Goal: Check status: Check status

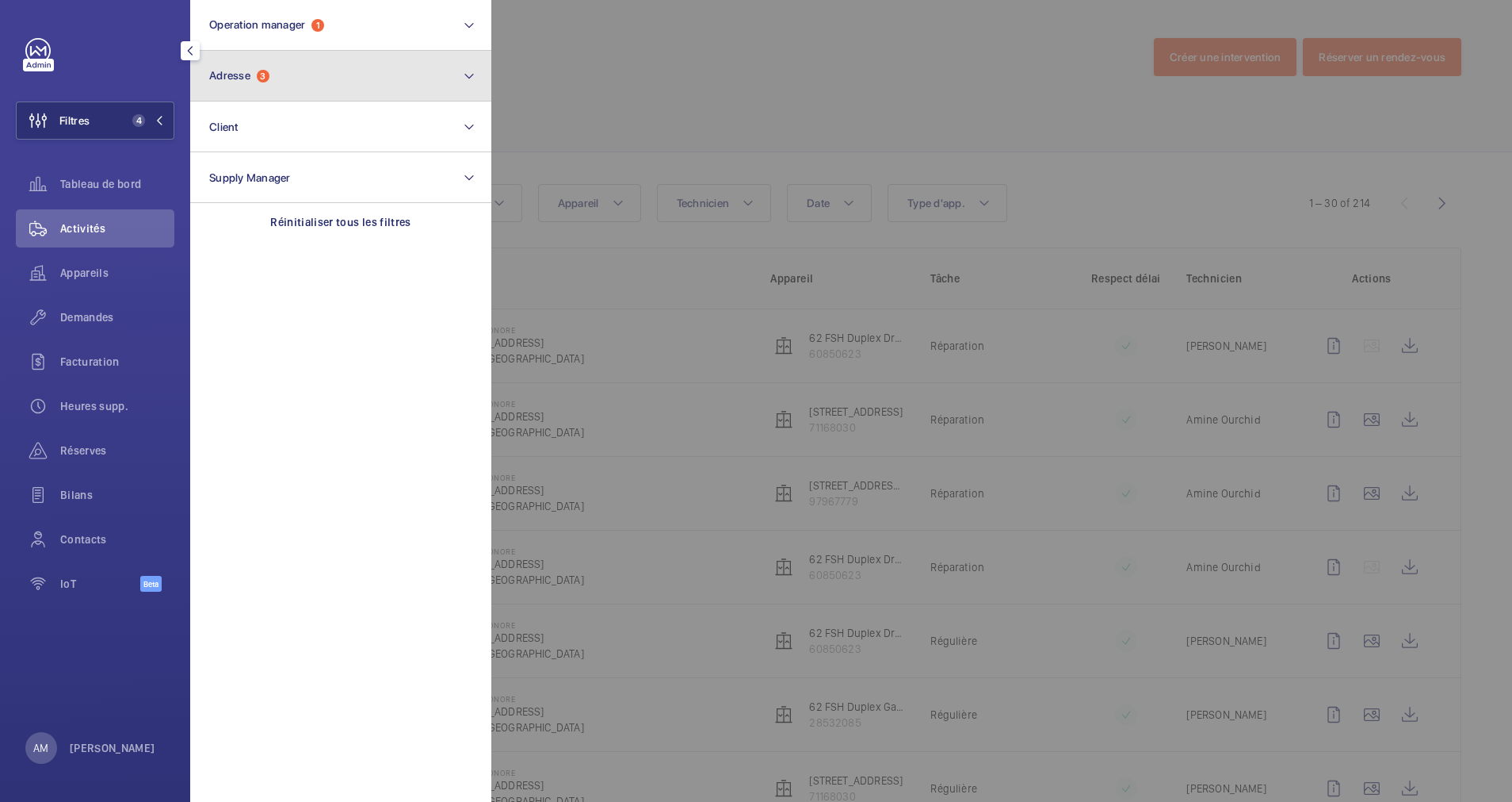
drag, startPoint x: 263, startPoint y: 71, endPoint x: 262, endPoint y: 82, distance: 11.0
click at [264, 71] on span "3" at bounding box center [263, 76] width 13 height 13
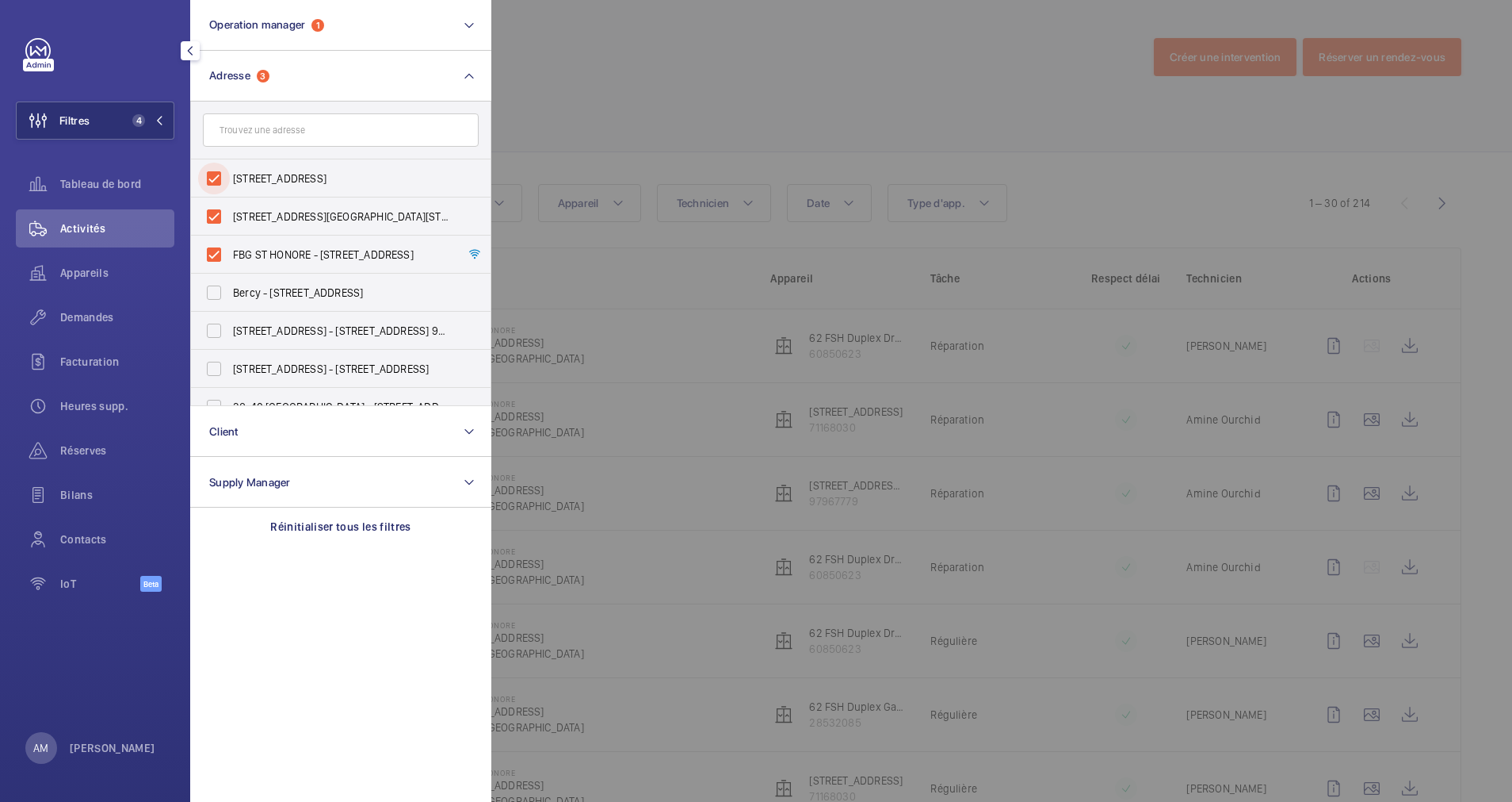
click at [219, 181] on input "[STREET_ADDRESS]" at bounding box center [214, 178] width 32 height 32
checkbox input "false"
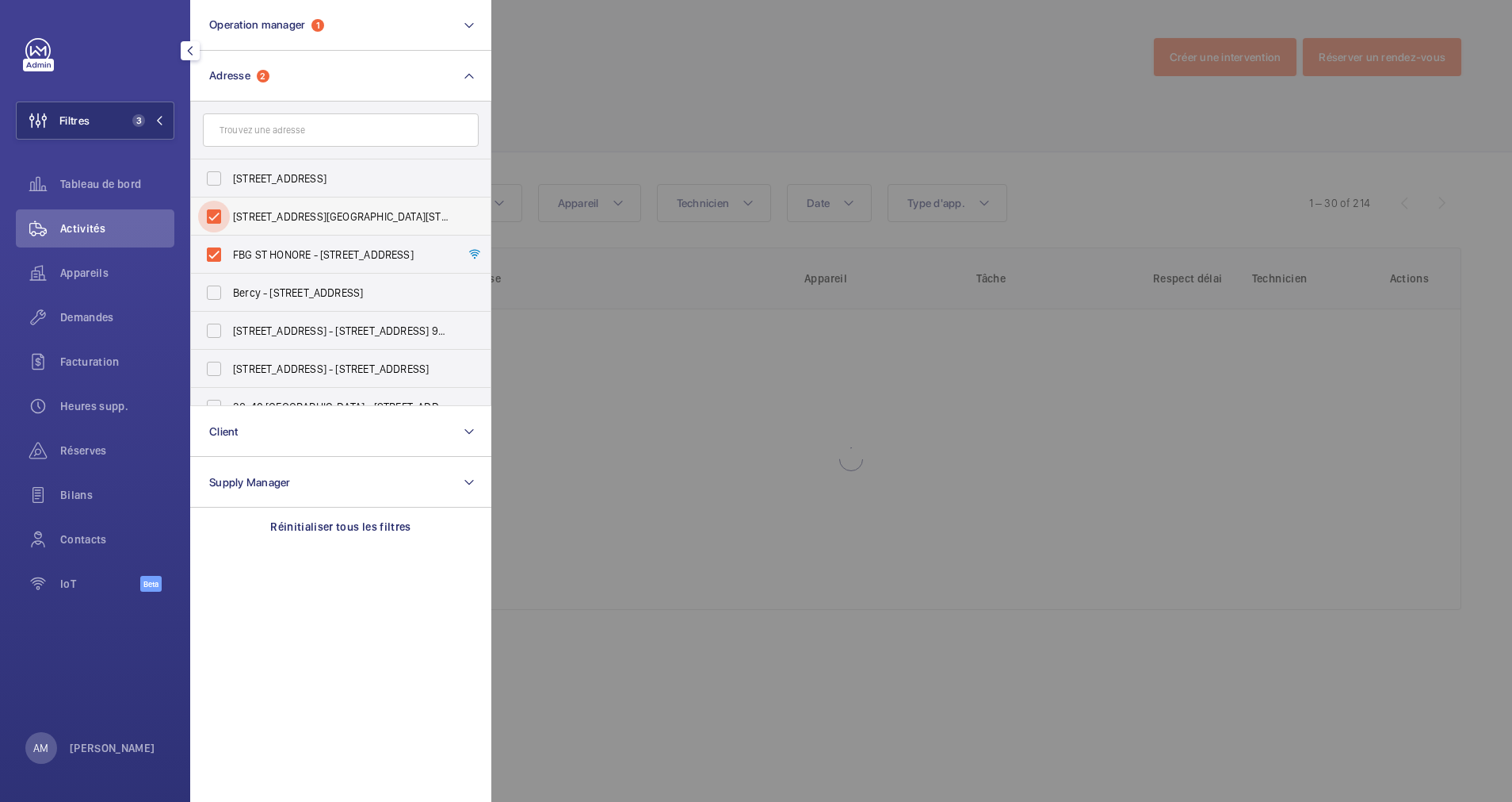
click at [219, 211] on input "[STREET_ADDRESS][GEOGRAPHIC_DATA][STREET_ADDRESS]" at bounding box center [214, 216] width 32 height 32
checkbox input "false"
click at [213, 251] on input "FBG ST HONORE - [STREET_ADDRESS]" at bounding box center [214, 255] width 32 height 32
checkbox input "false"
click at [297, 133] on input "text" at bounding box center [341, 130] width 276 height 33
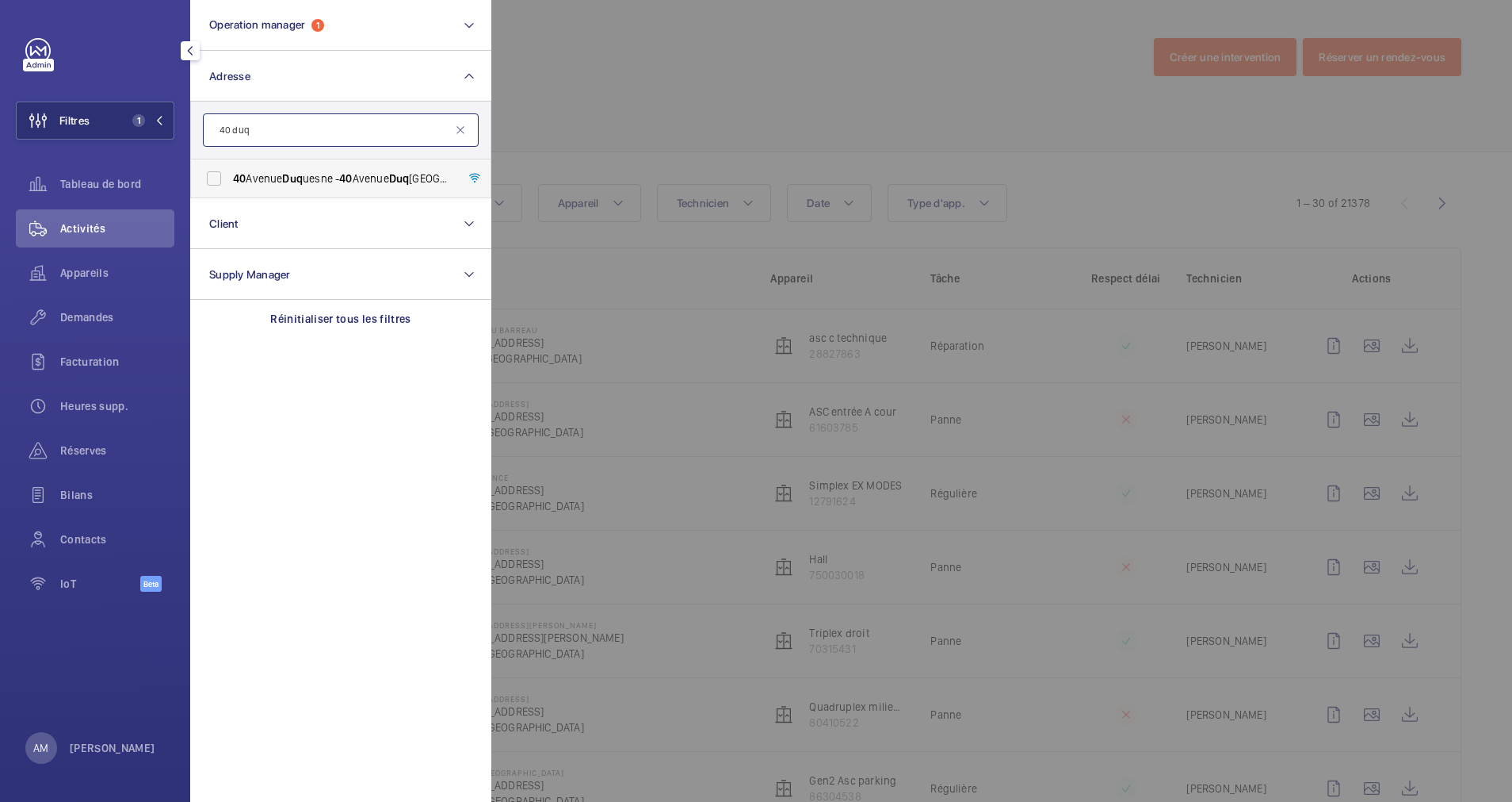
type input "40 duq"
click at [303, 180] on span "Duq" at bounding box center [292, 178] width 21 height 13
click at [230, 180] on input "[STREET_ADDRESS]" at bounding box center [214, 178] width 32 height 32
checkbox input "true"
click at [564, 109] on div at bounding box center [1247, 401] width 1512 height 802
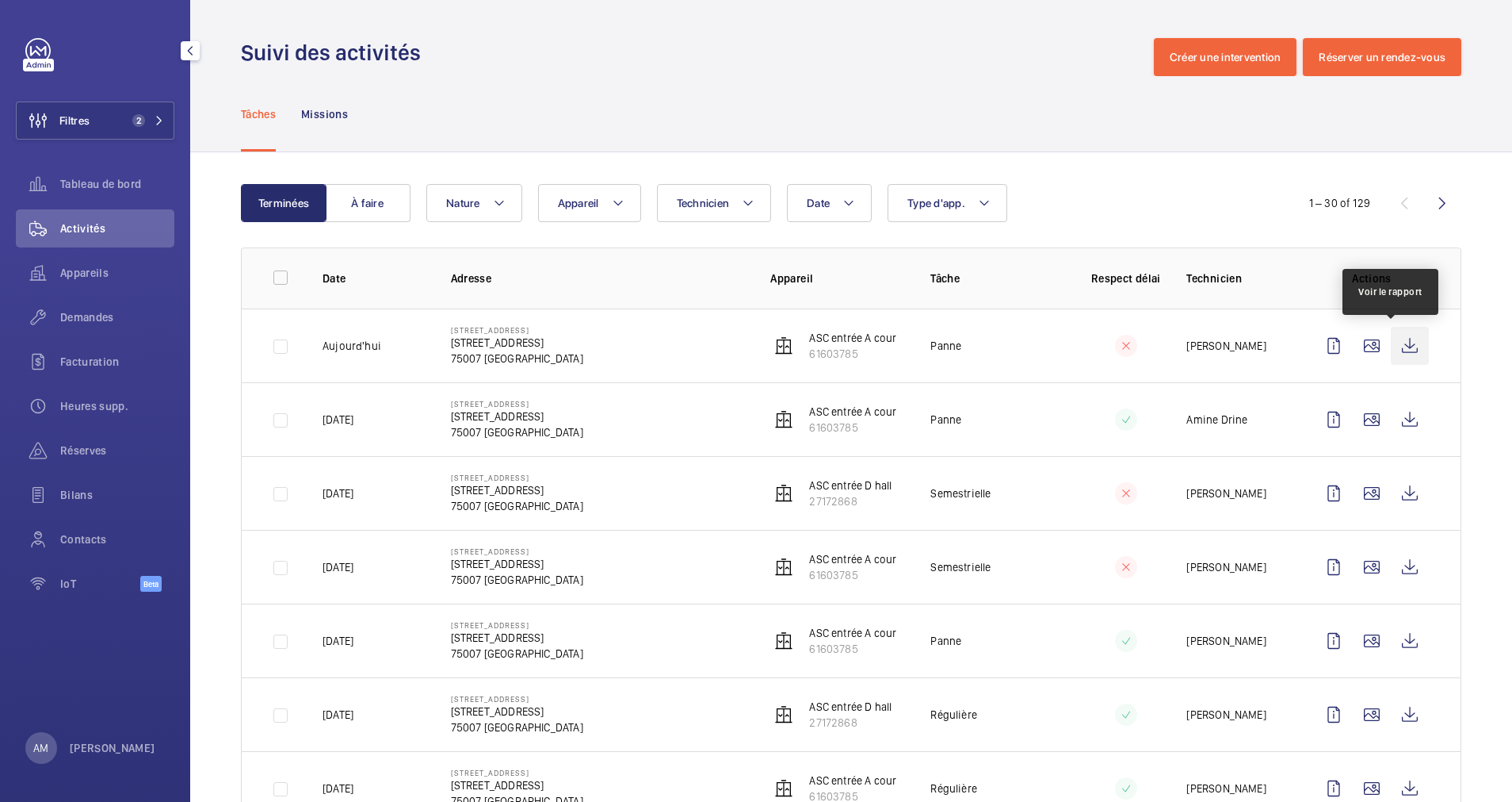
click at [1391, 348] on wm-front-icon-button at bounding box center [1410, 346] width 38 height 38
click at [91, 443] on span "Réserves" at bounding box center [117, 450] width 115 height 16
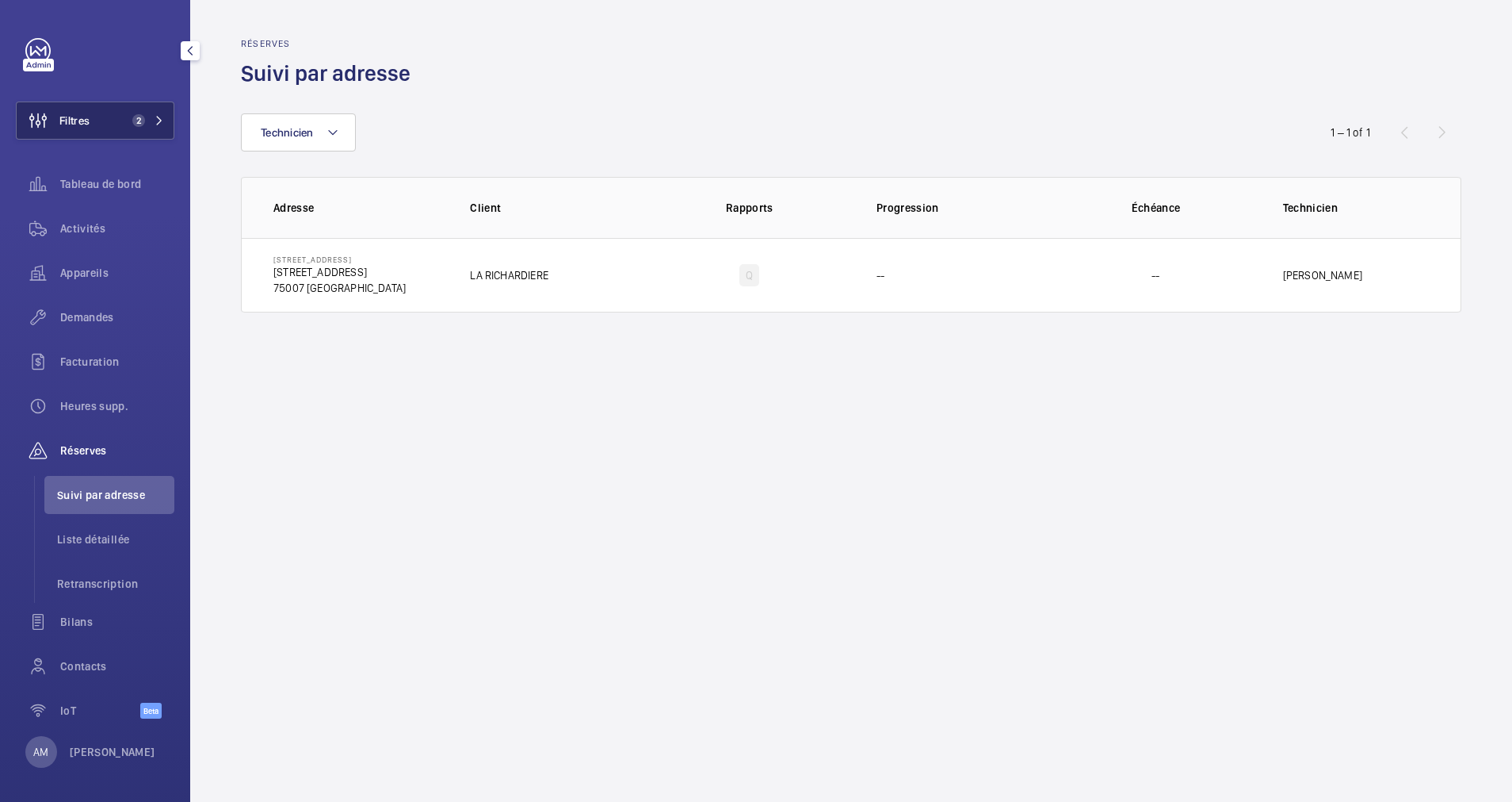
click at [154, 116] on mat-icon at bounding box center [159, 121] width 10 height 10
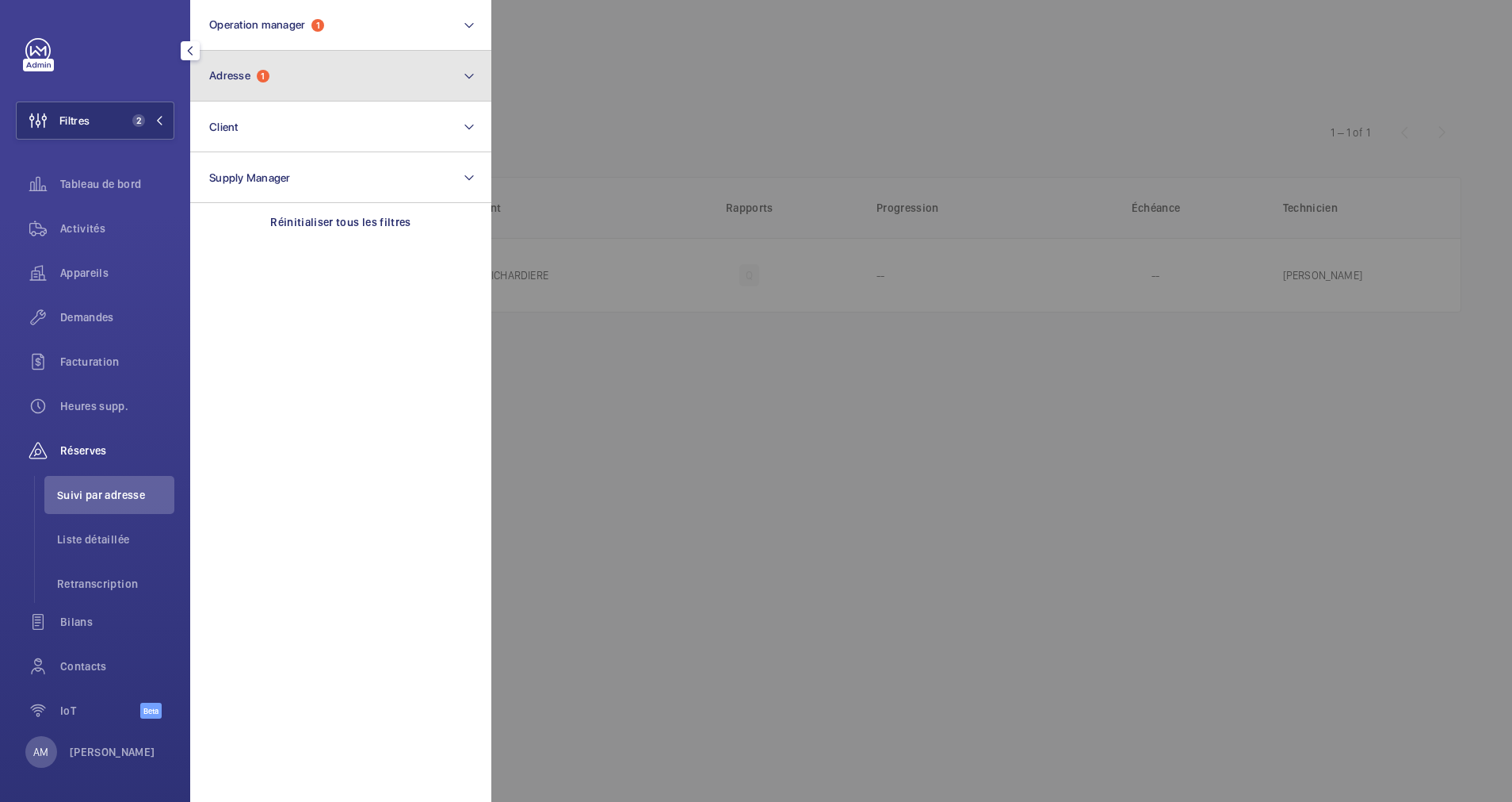
click at [347, 82] on button "Adresse 1" at bounding box center [341, 76] width 301 height 51
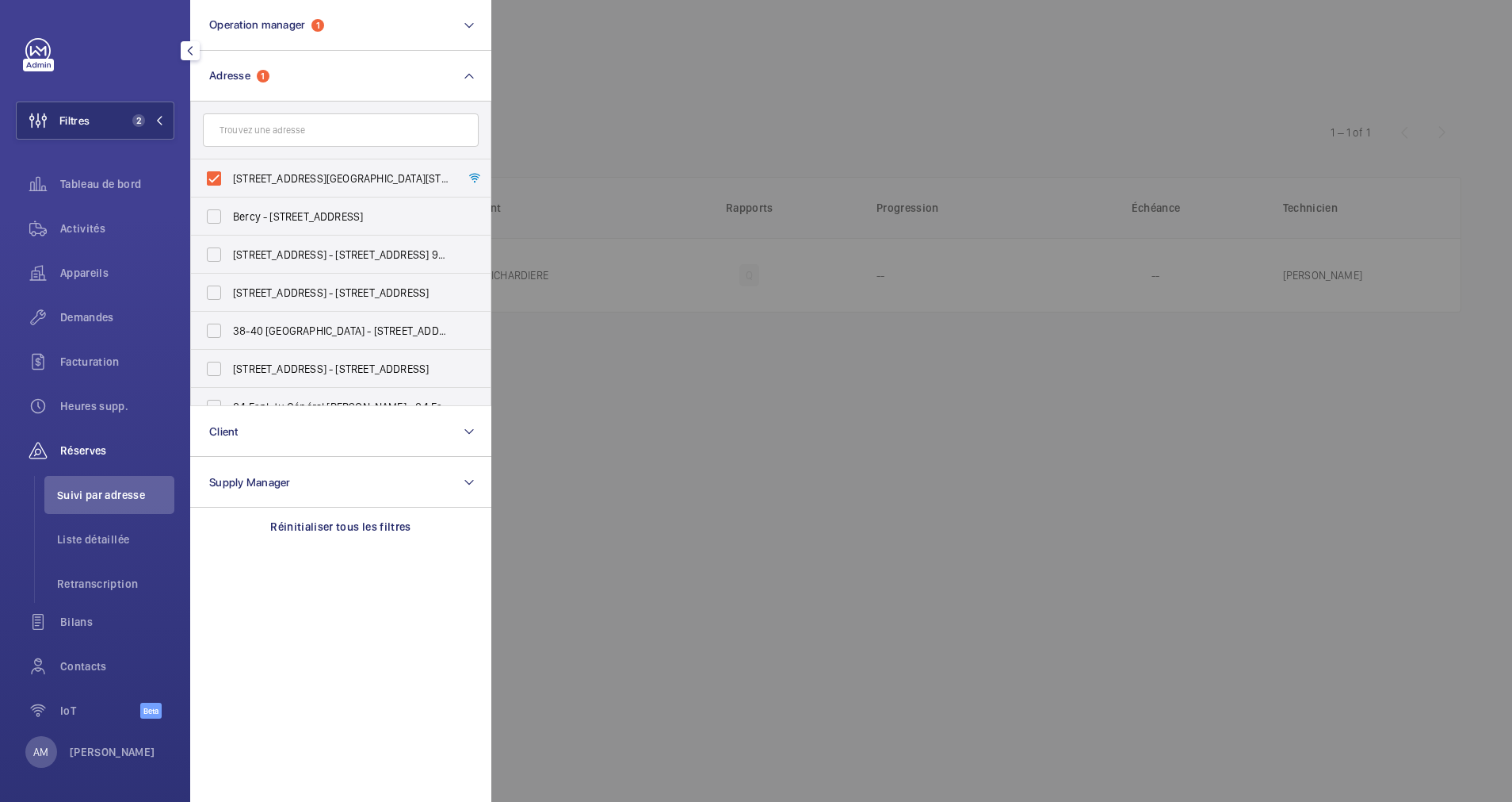
click at [716, 109] on div at bounding box center [1247, 401] width 1512 height 802
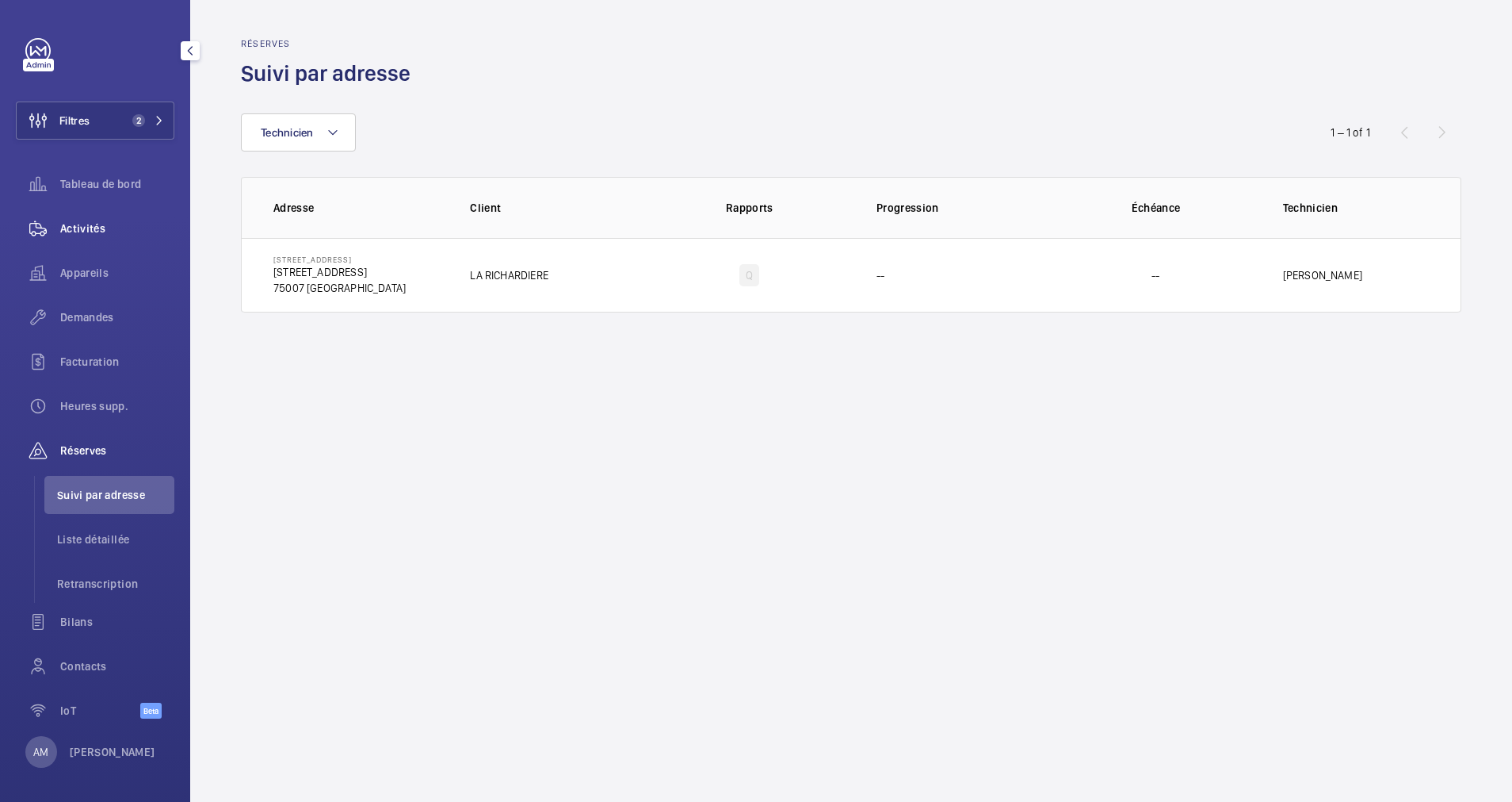
click at [78, 228] on span "Activités" at bounding box center [117, 228] width 115 height 16
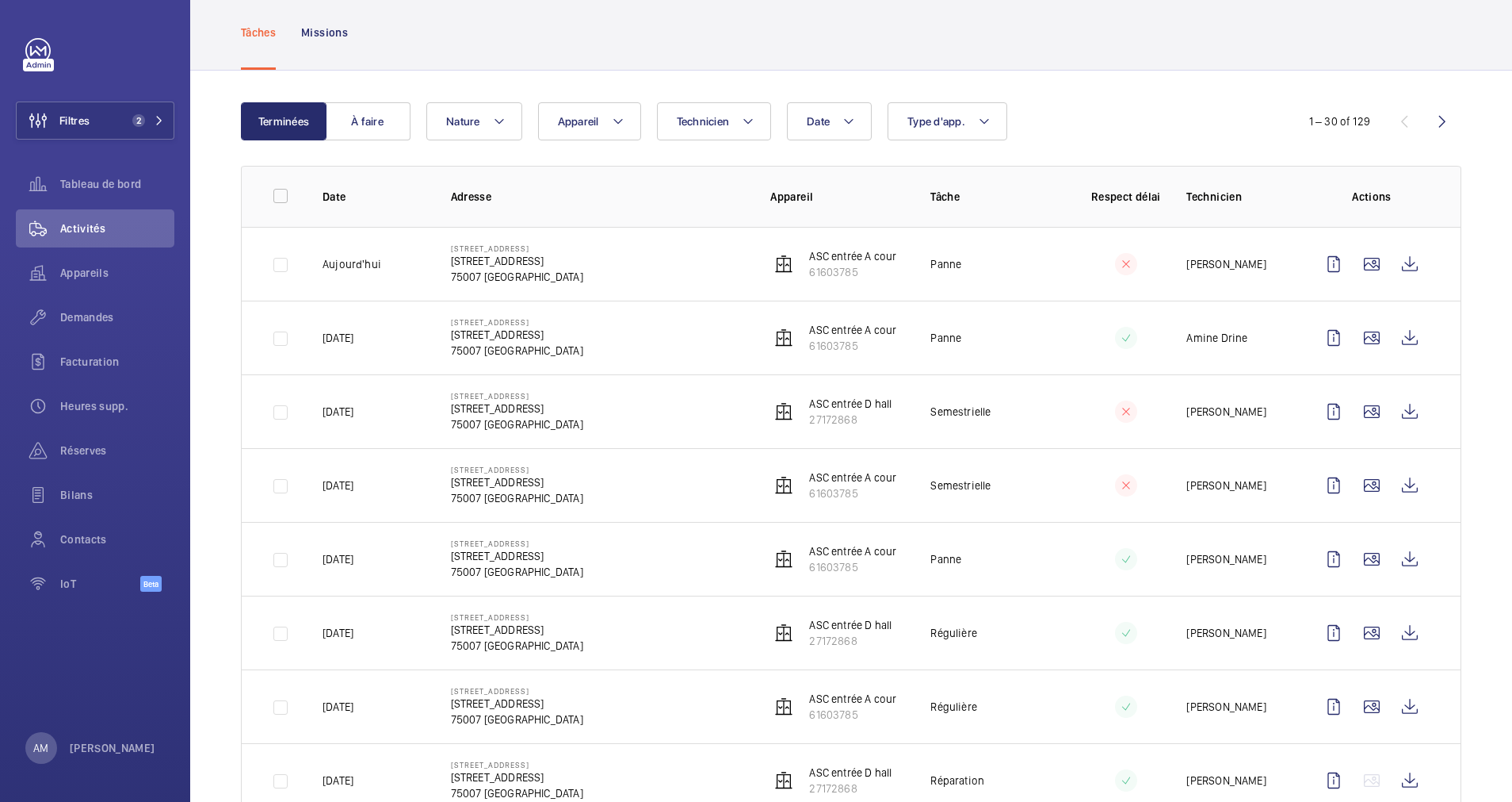
scroll to position [119, 0]
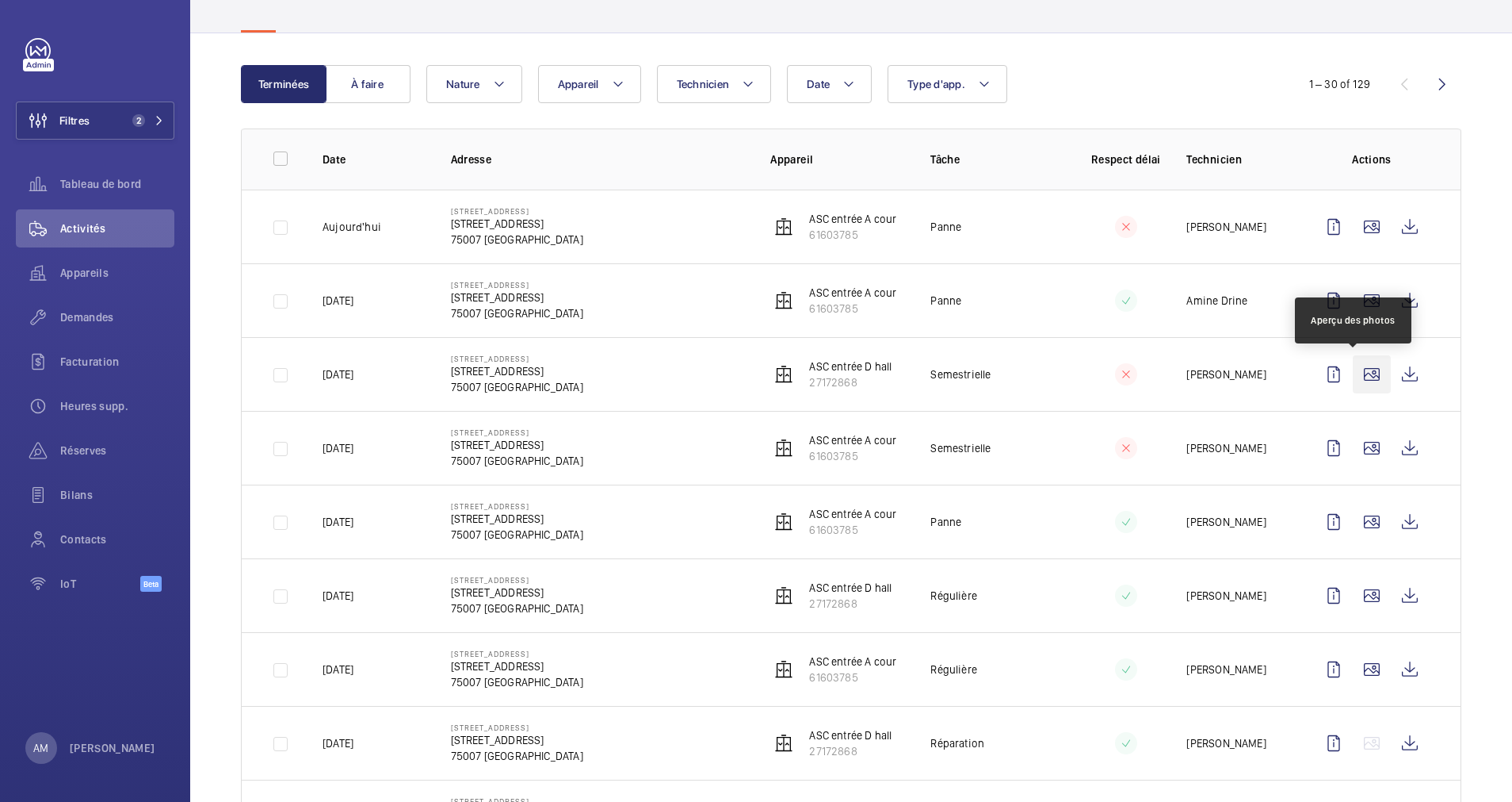
click at [1353, 370] on wm-front-icon-button at bounding box center [1372, 375] width 38 height 38
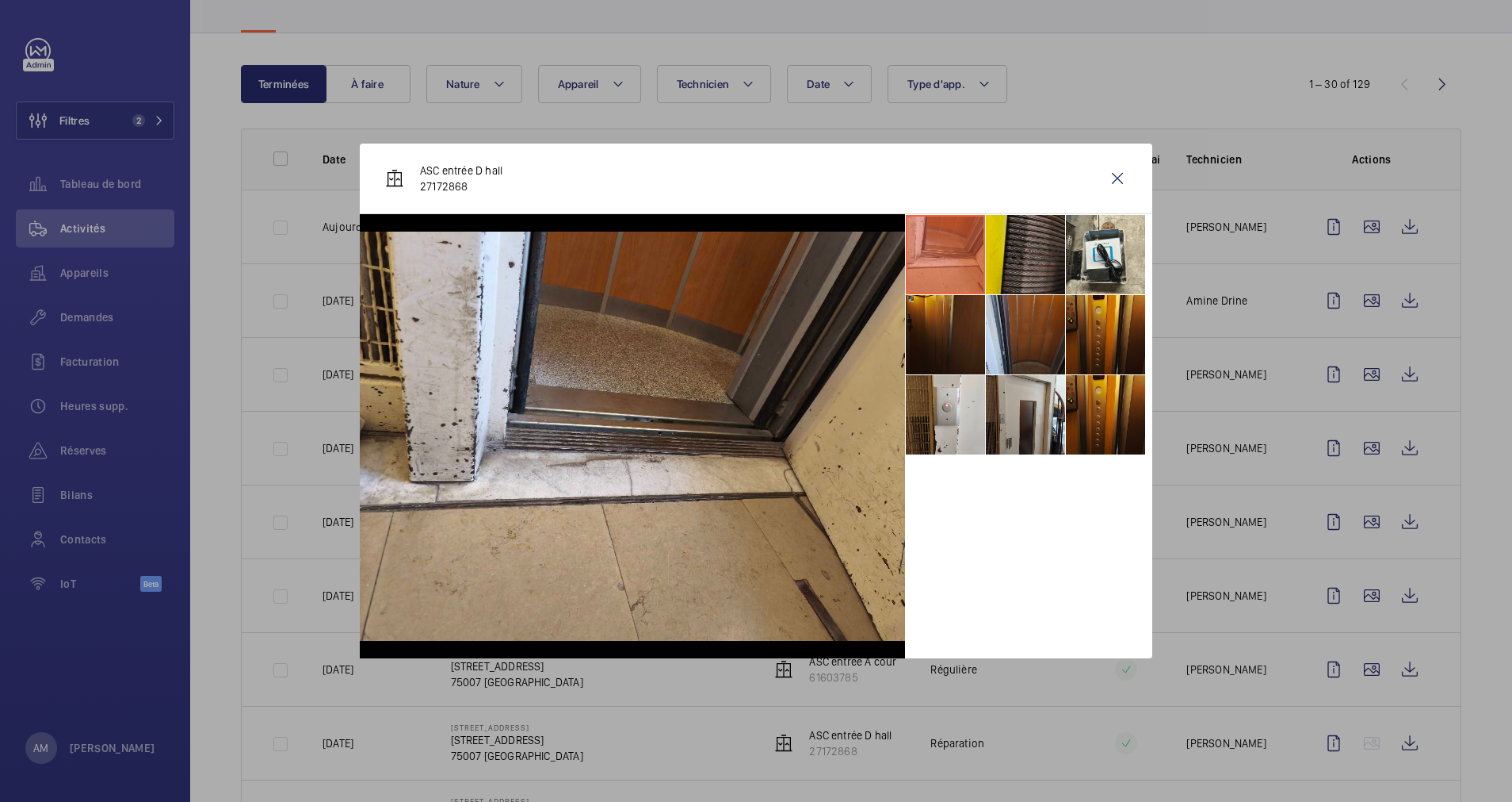
click at [1021, 270] on li at bounding box center [1026, 255] width 80 height 80
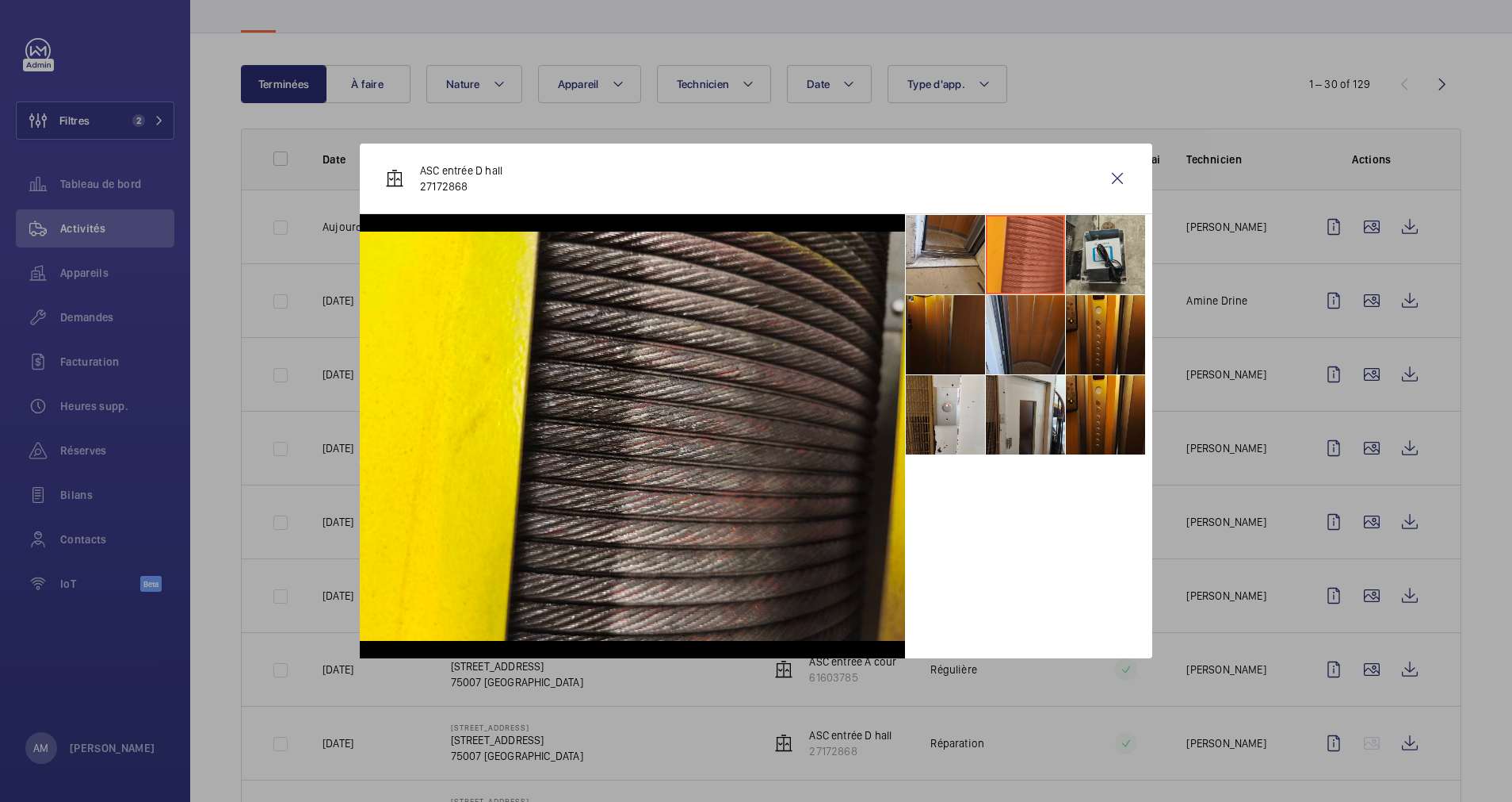
click at [1078, 266] on li at bounding box center [1106, 255] width 80 height 80
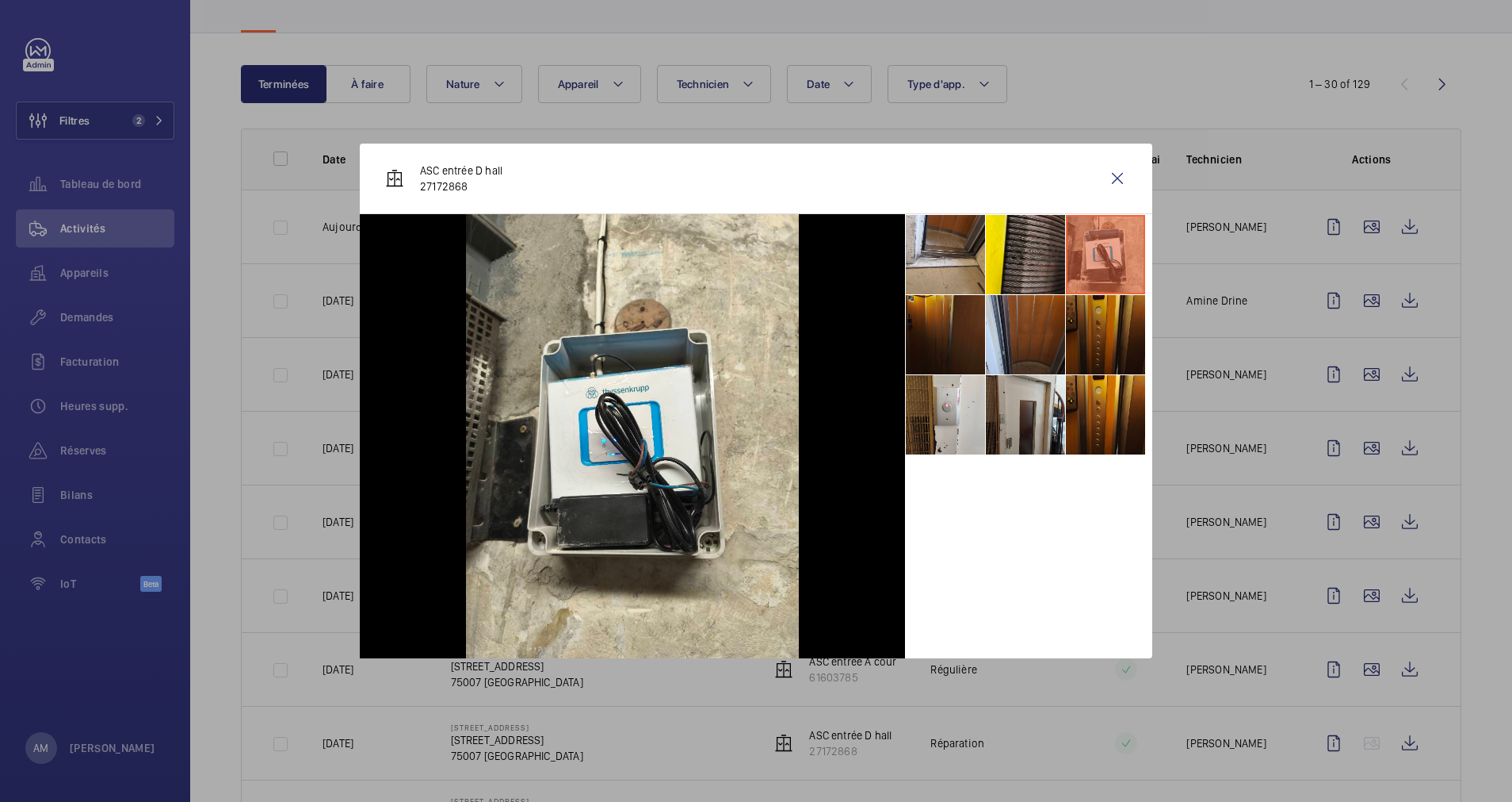
click at [1091, 324] on li at bounding box center [1106, 335] width 80 height 80
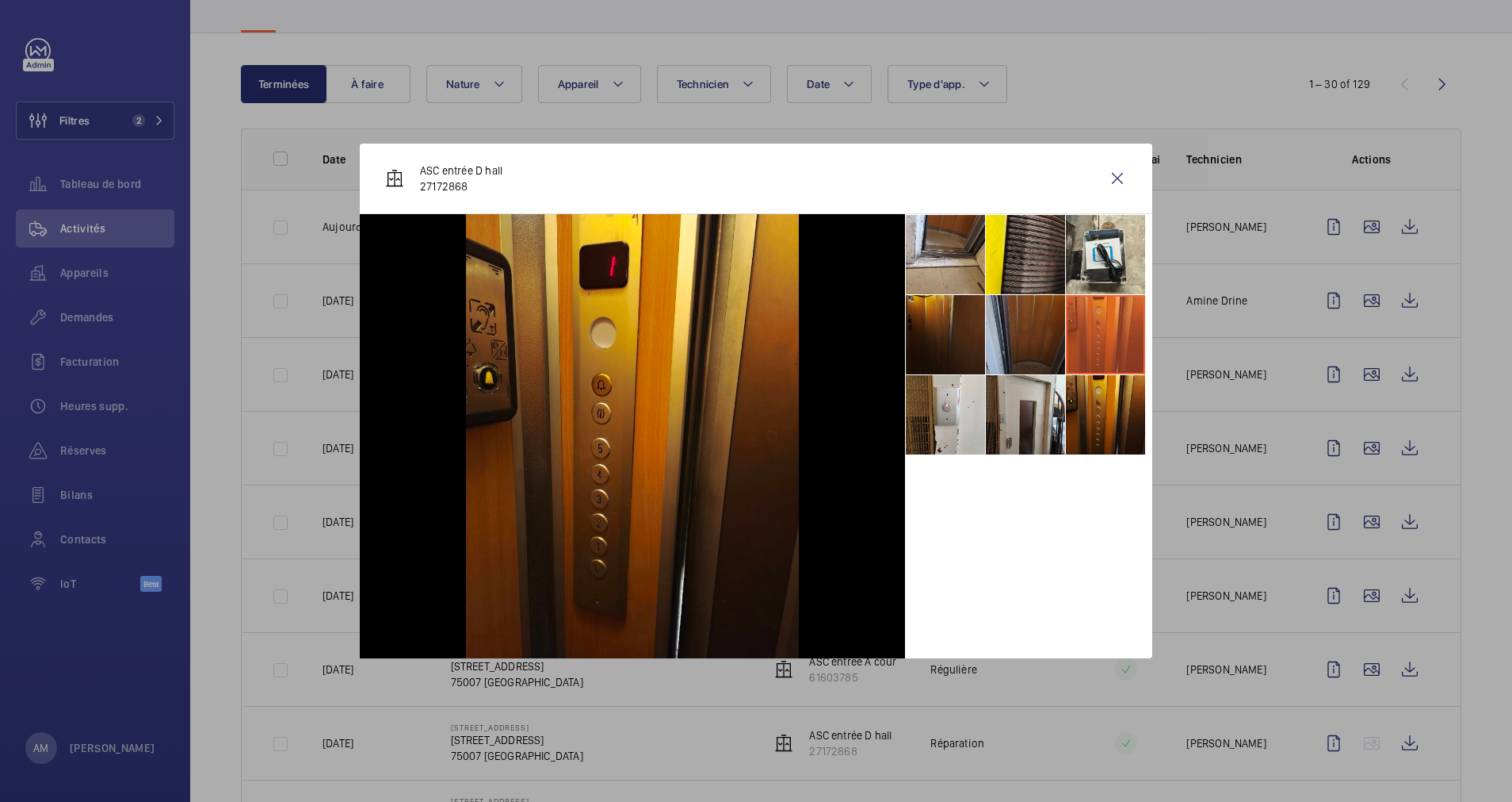
click at [1042, 332] on li at bounding box center [1026, 335] width 80 height 80
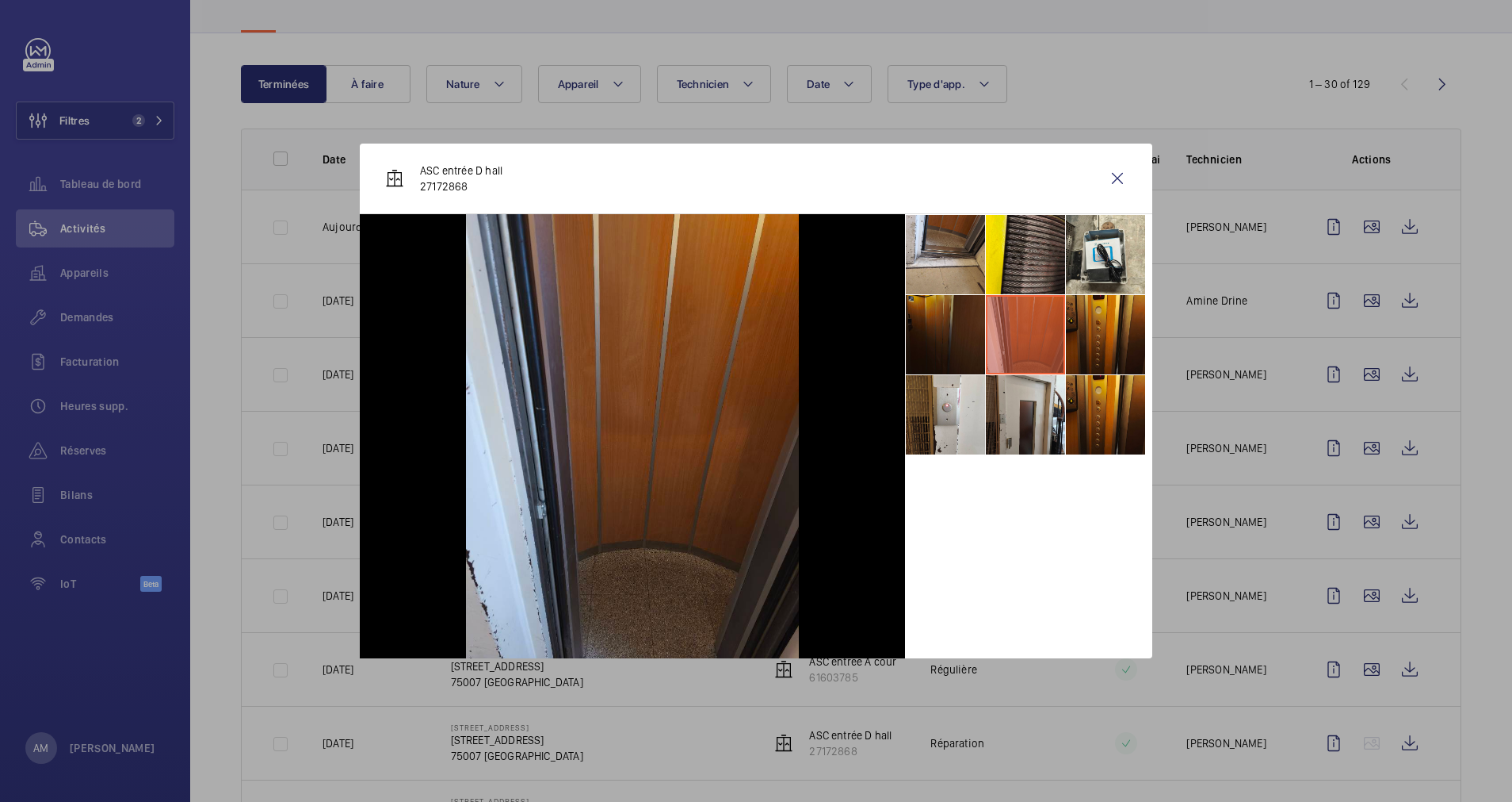
click at [962, 333] on li at bounding box center [946, 335] width 80 height 80
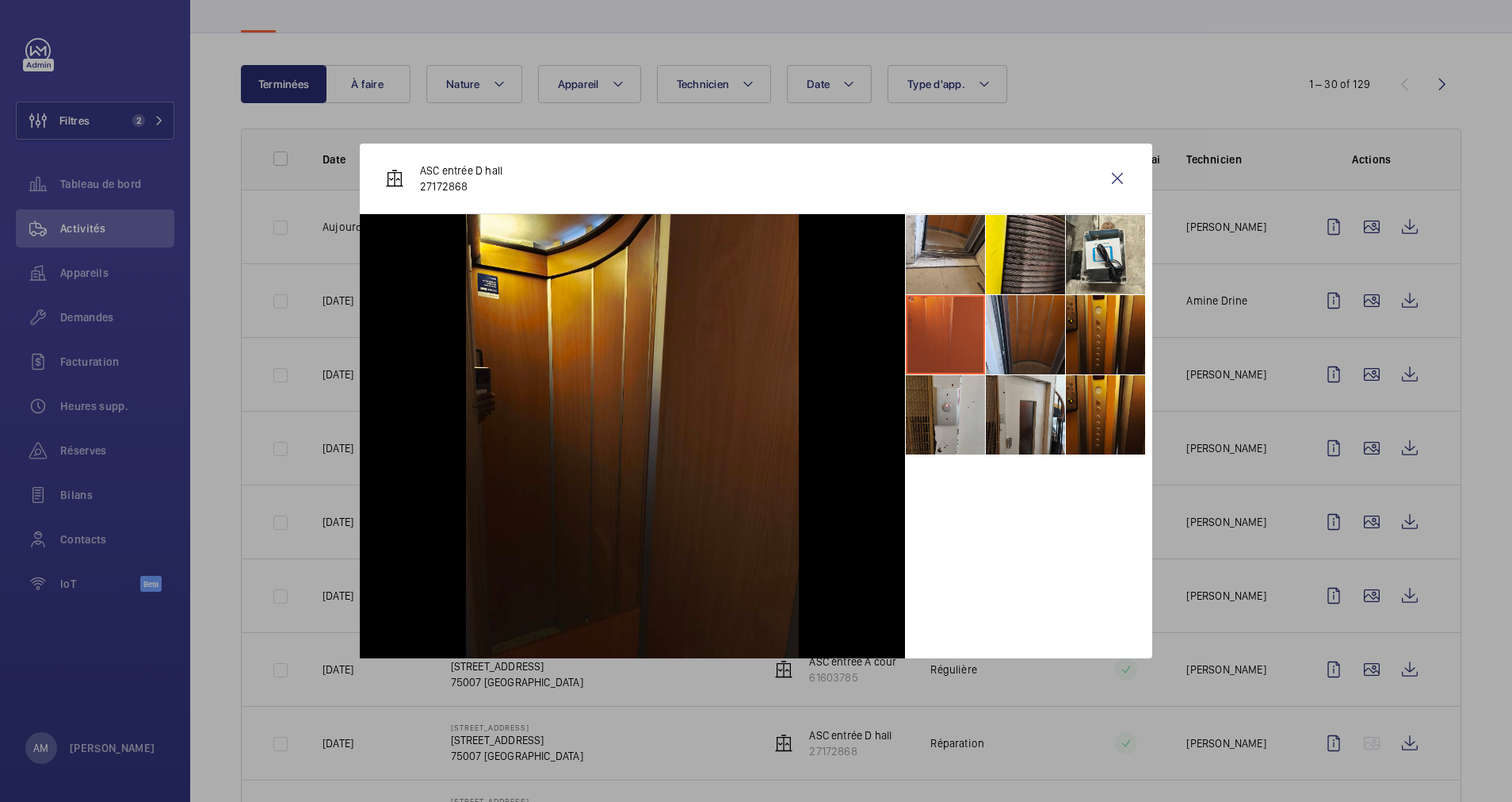
click at [941, 419] on li at bounding box center [946, 414] width 80 height 80
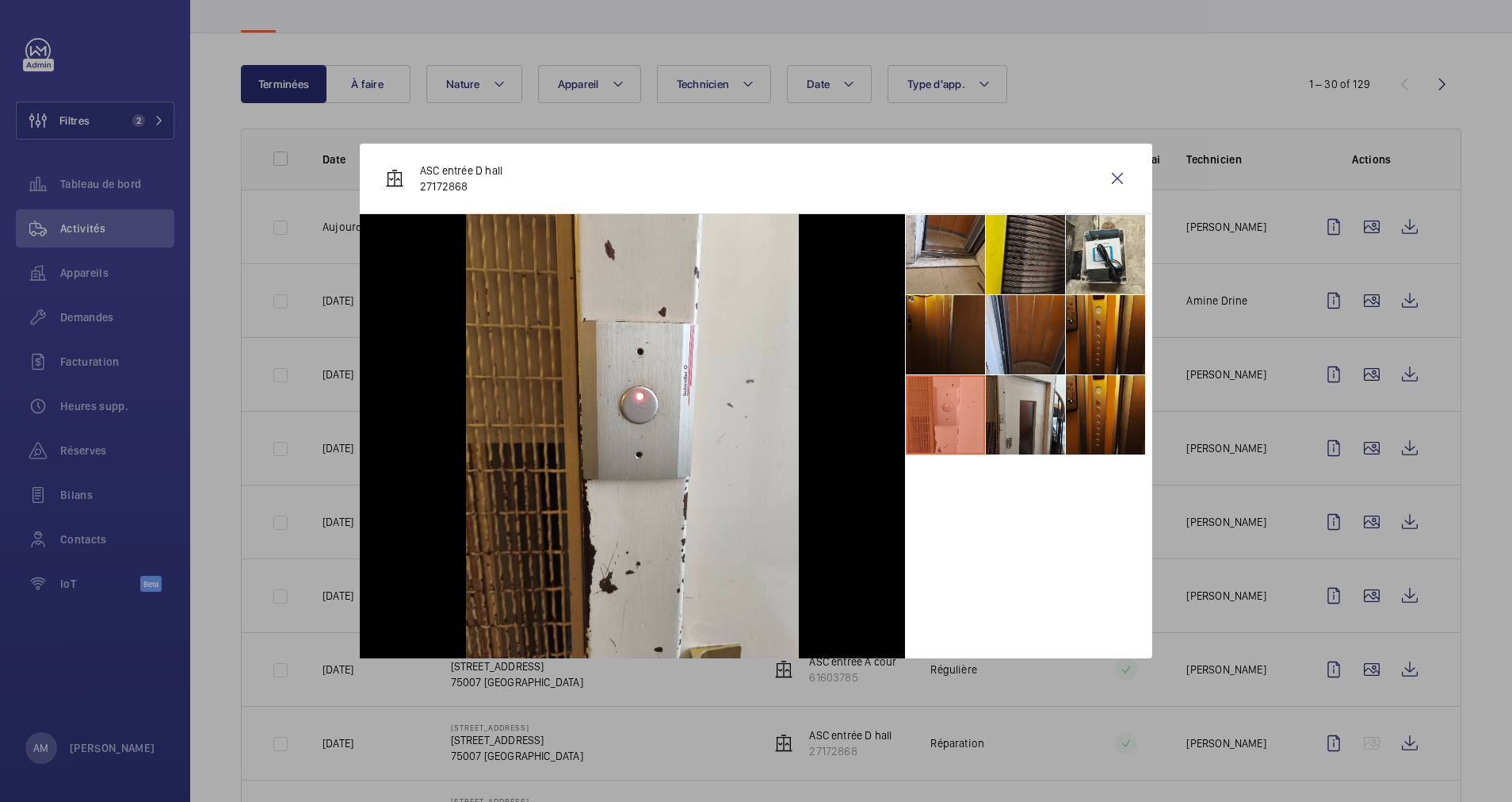
click at [1029, 260] on li at bounding box center [1026, 255] width 80 height 80
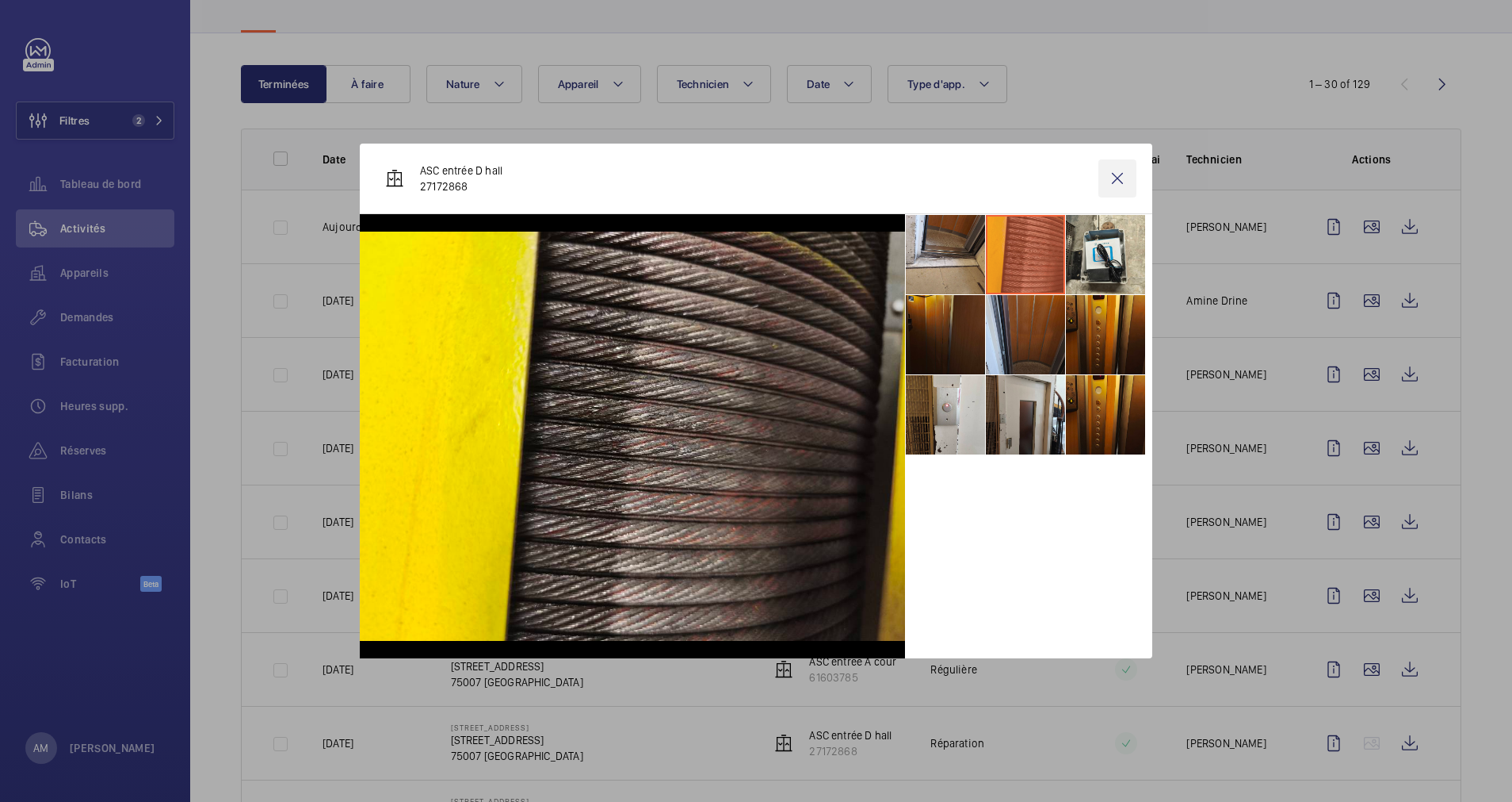
click at [1120, 172] on wm-front-icon-button at bounding box center [1118, 178] width 38 height 38
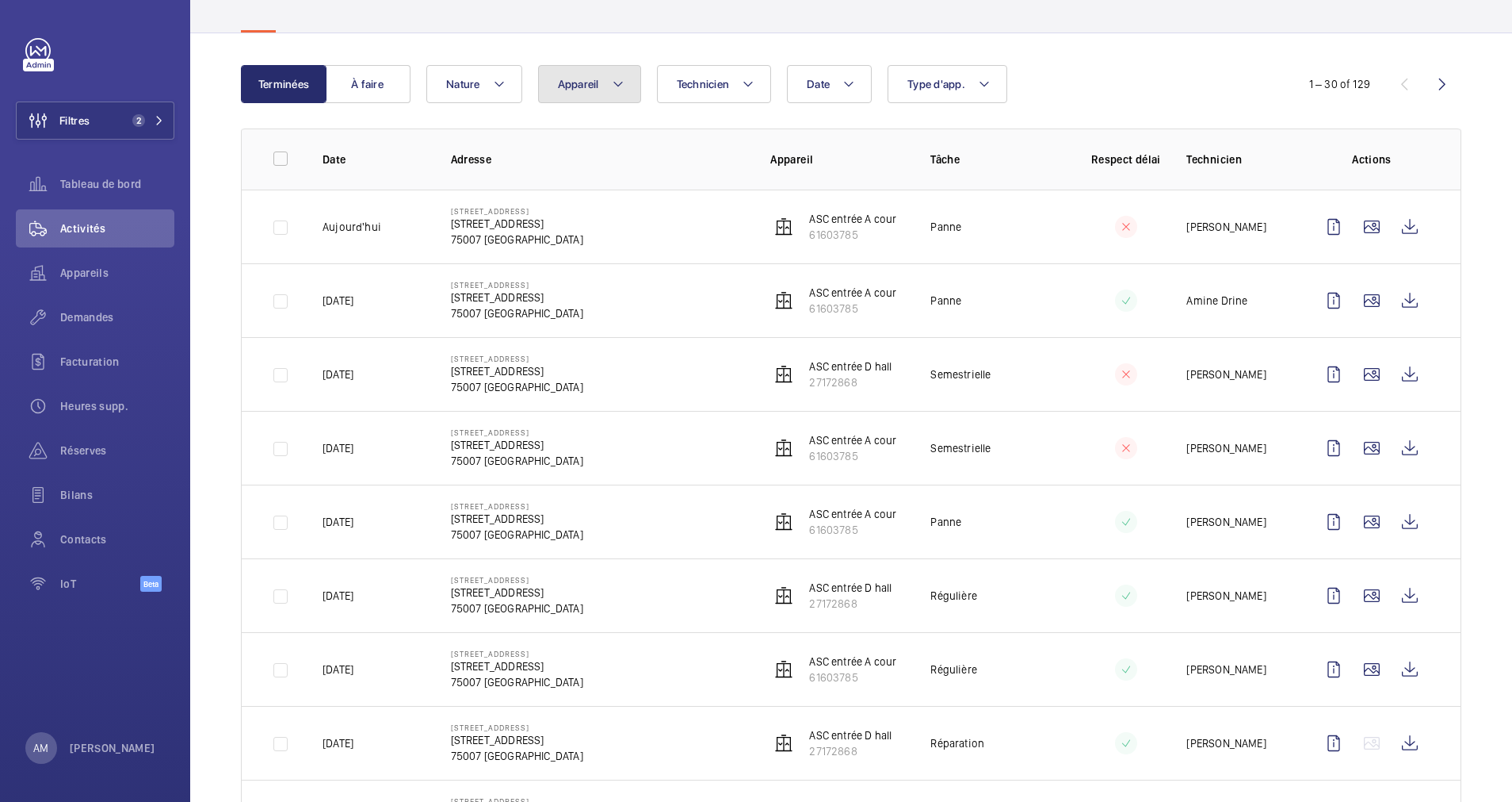
click at [608, 84] on button "Appareil" at bounding box center [589, 84] width 103 height 38
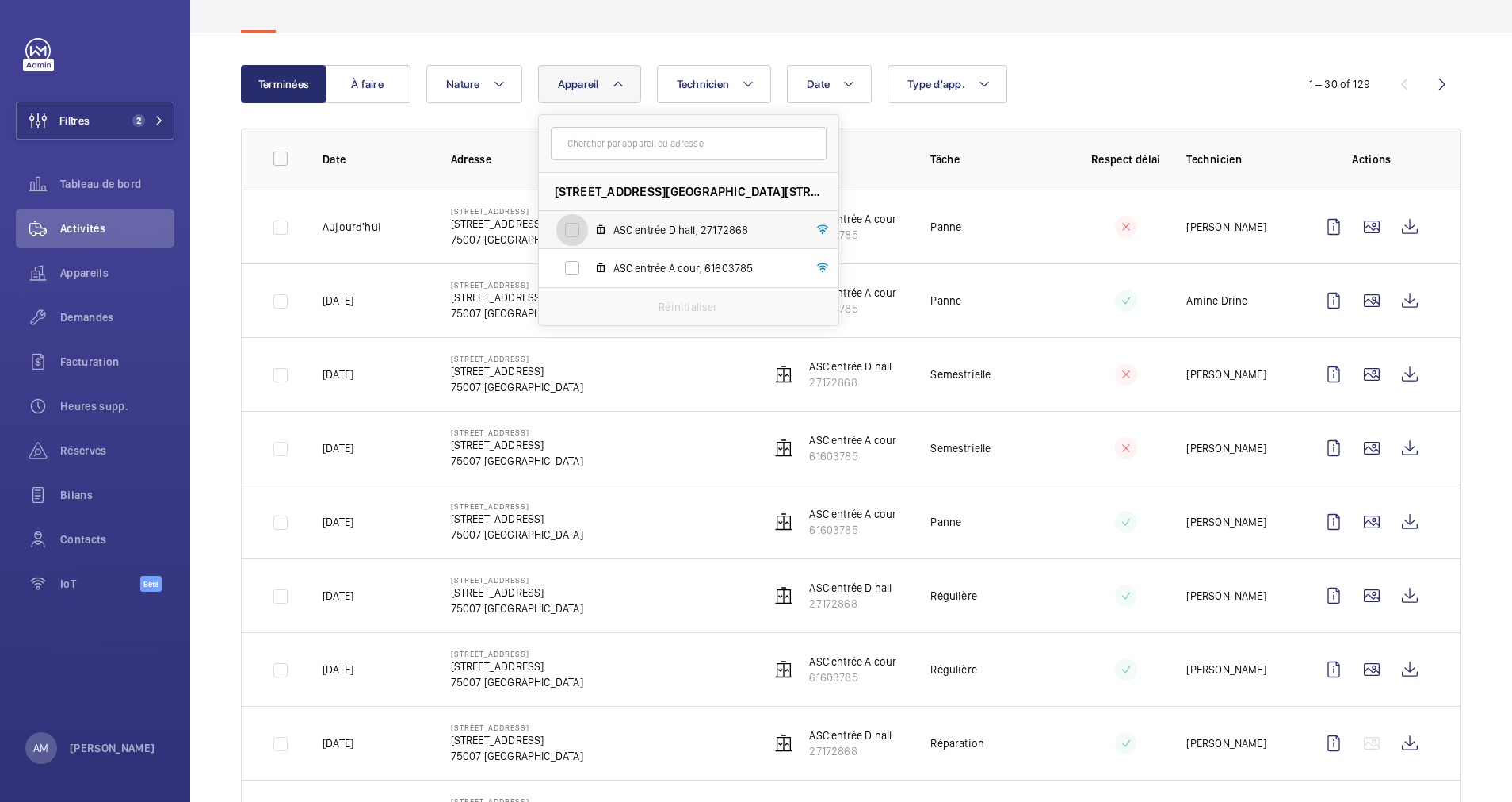
click at [569, 220] on input "ASC entrée D hall, 27172868" at bounding box center [573, 230] width 32 height 32
checkbox input "true"
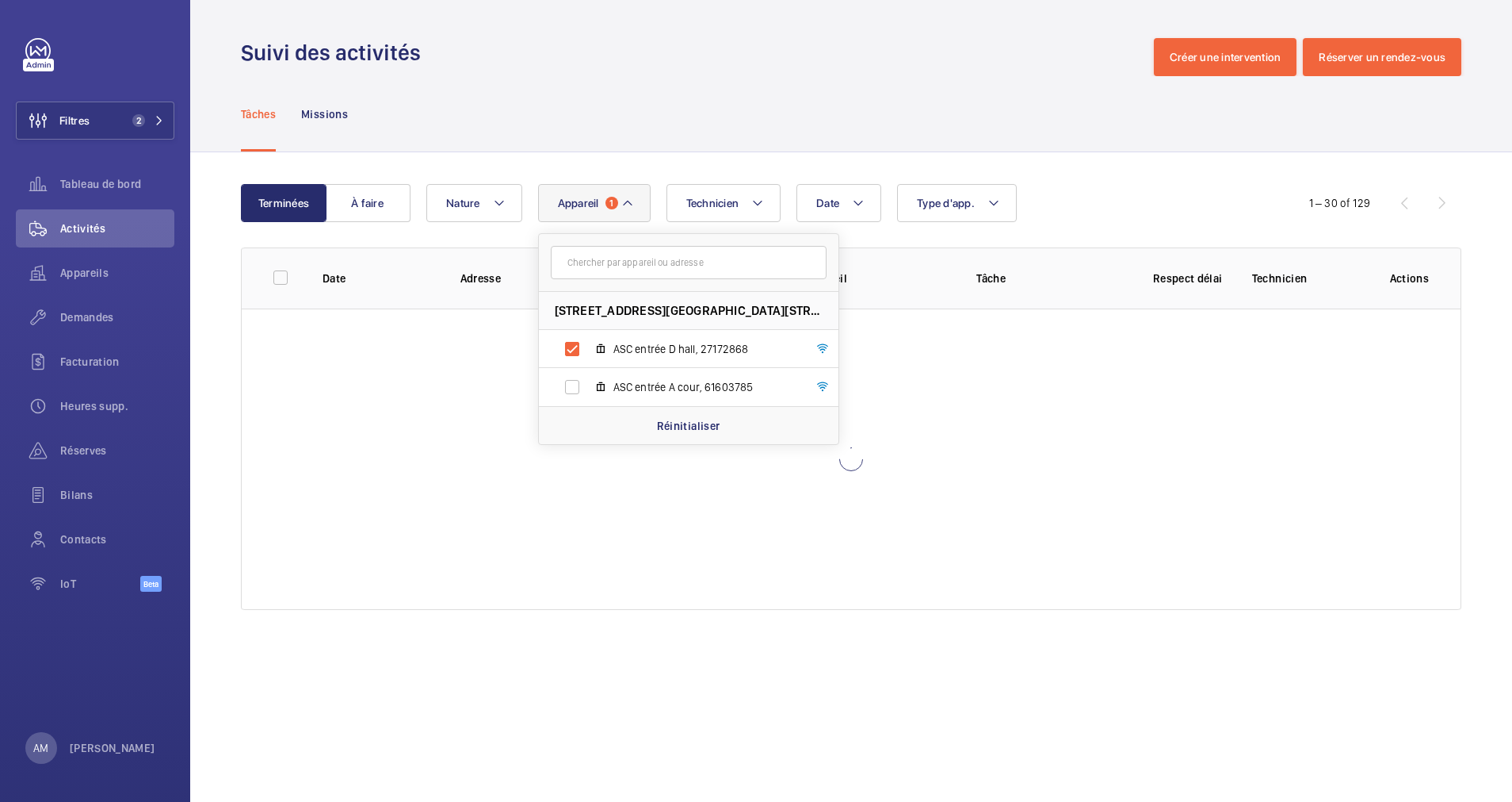
click at [1094, 132] on div "Tâches Missions" at bounding box center [852, 114] width 1221 height 76
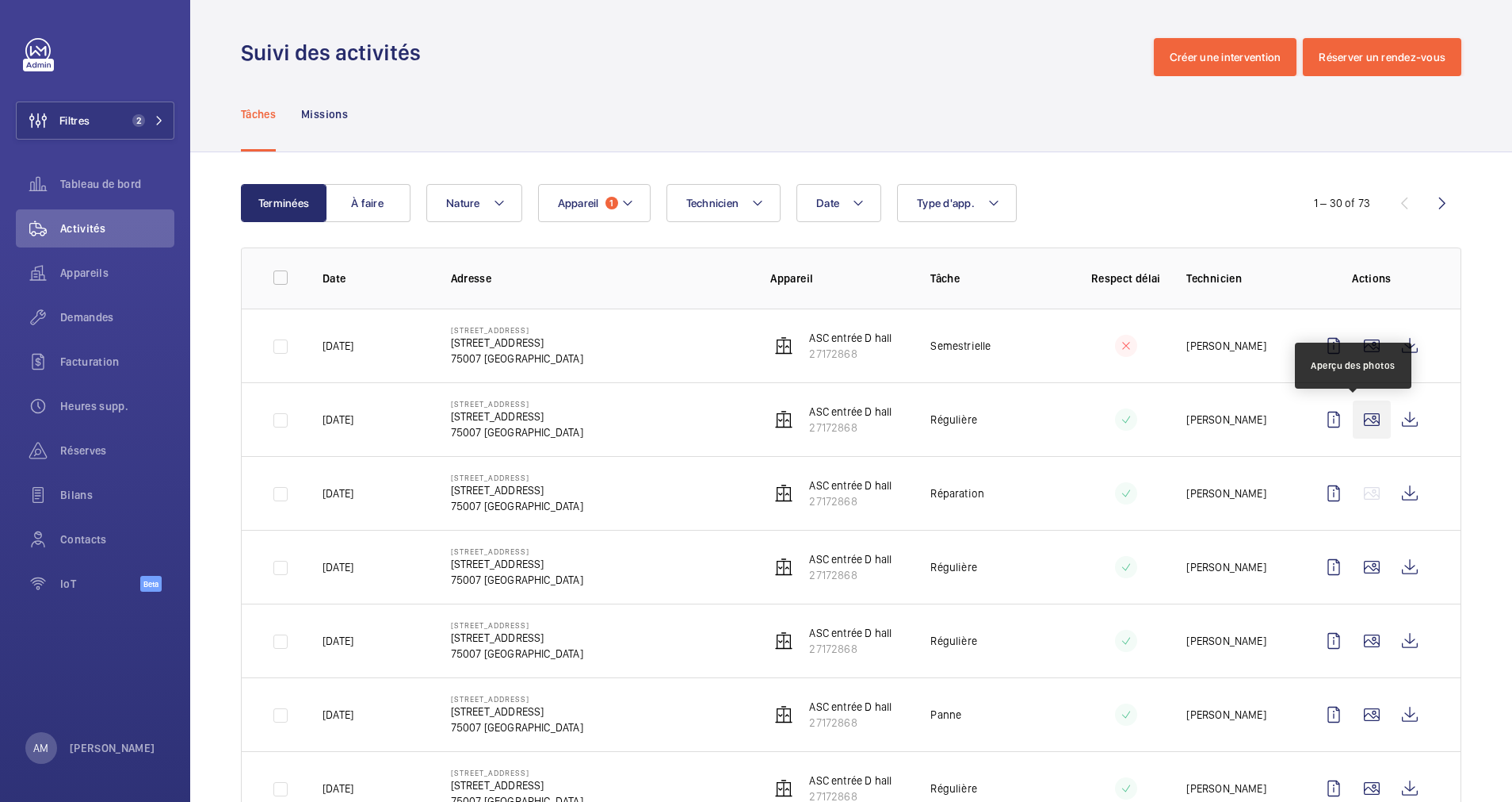
click at [1353, 421] on wm-front-icon-button at bounding box center [1372, 419] width 38 height 38
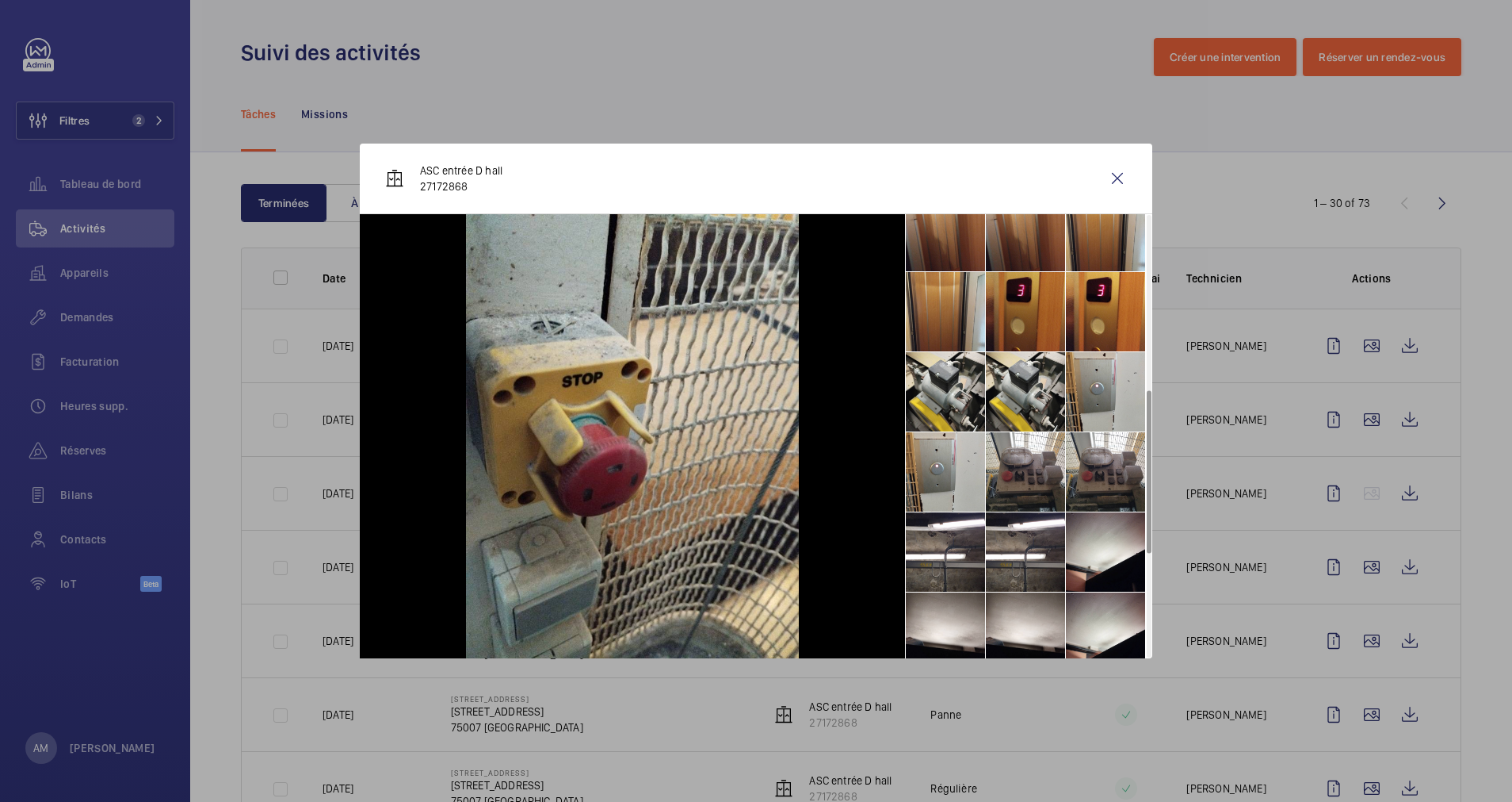
scroll to position [475, 0]
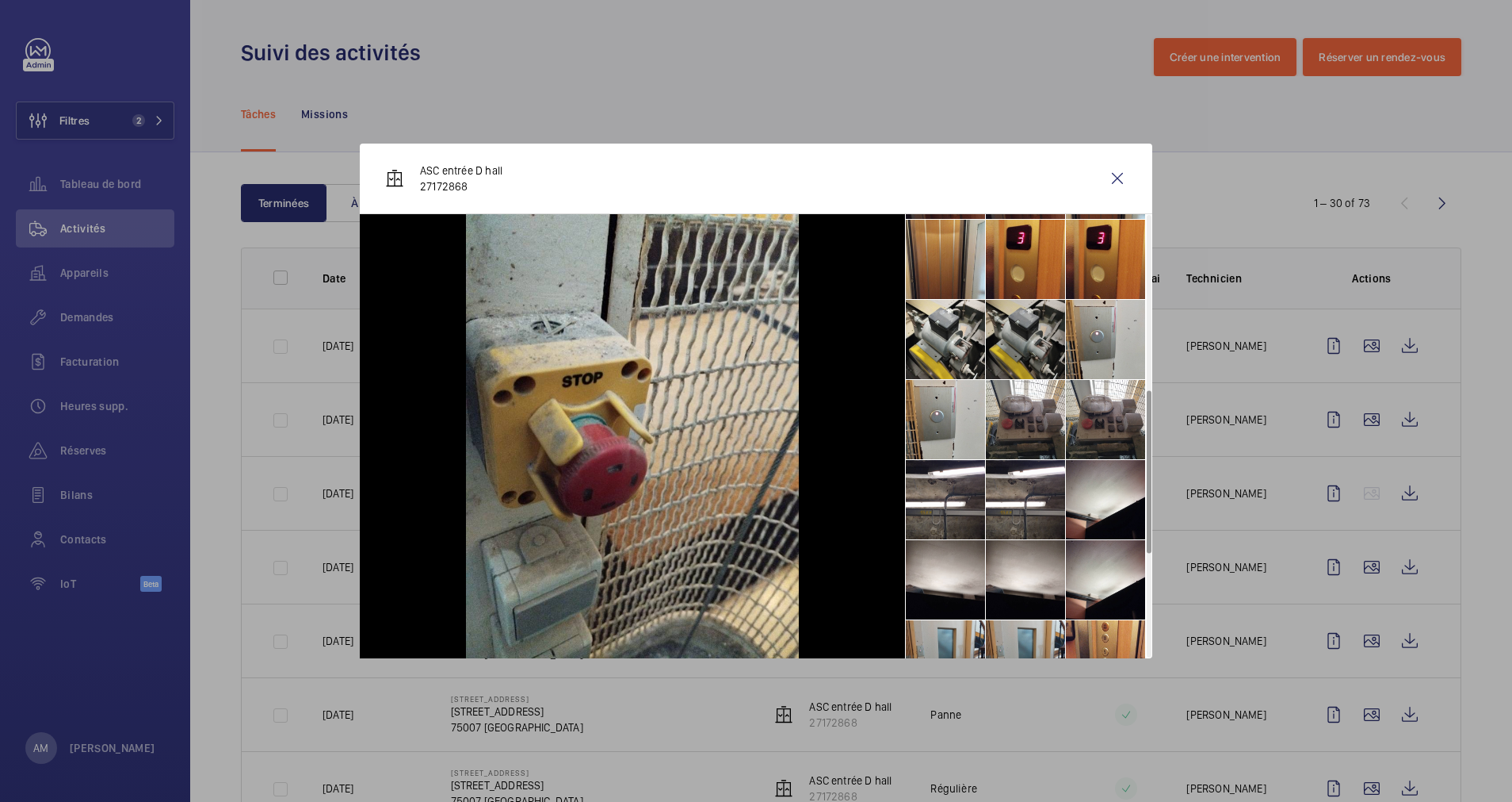
click at [1012, 337] on li at bounding box center [1026, 340] width 80 height 80
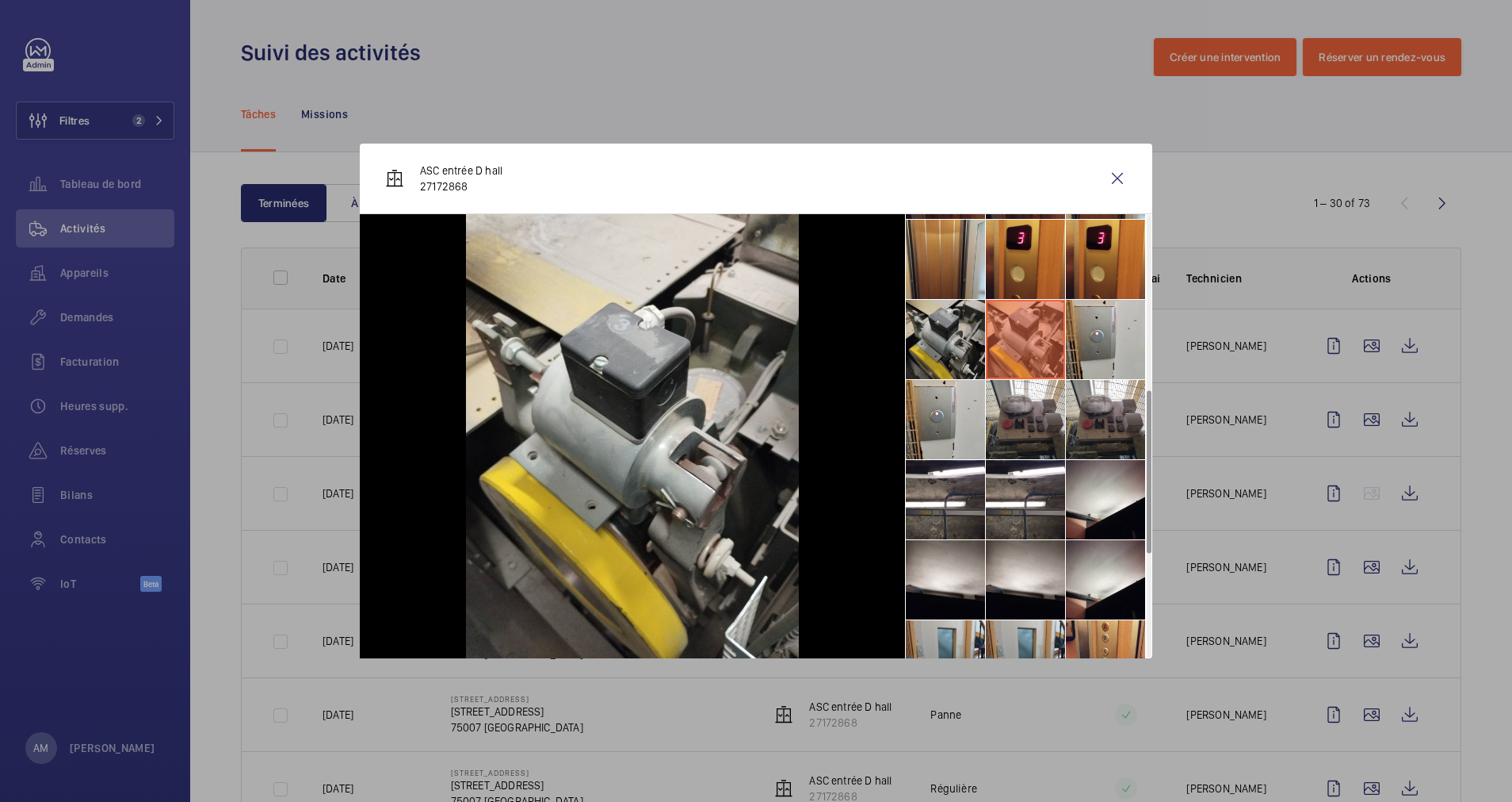
click at [958, 355] on li at bounding box center [946, 340] width 80 height 80
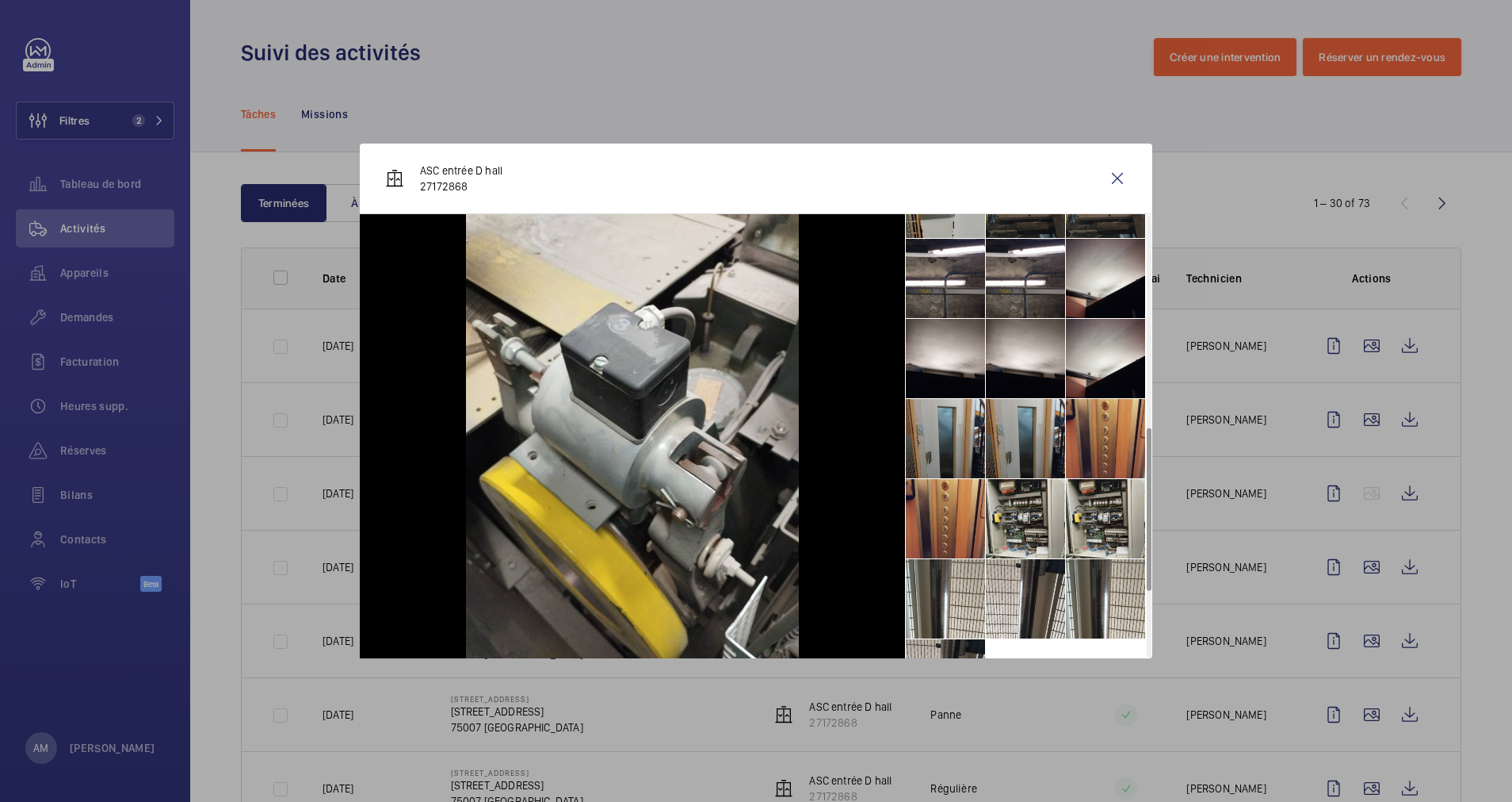
scroll to position [713, 0]
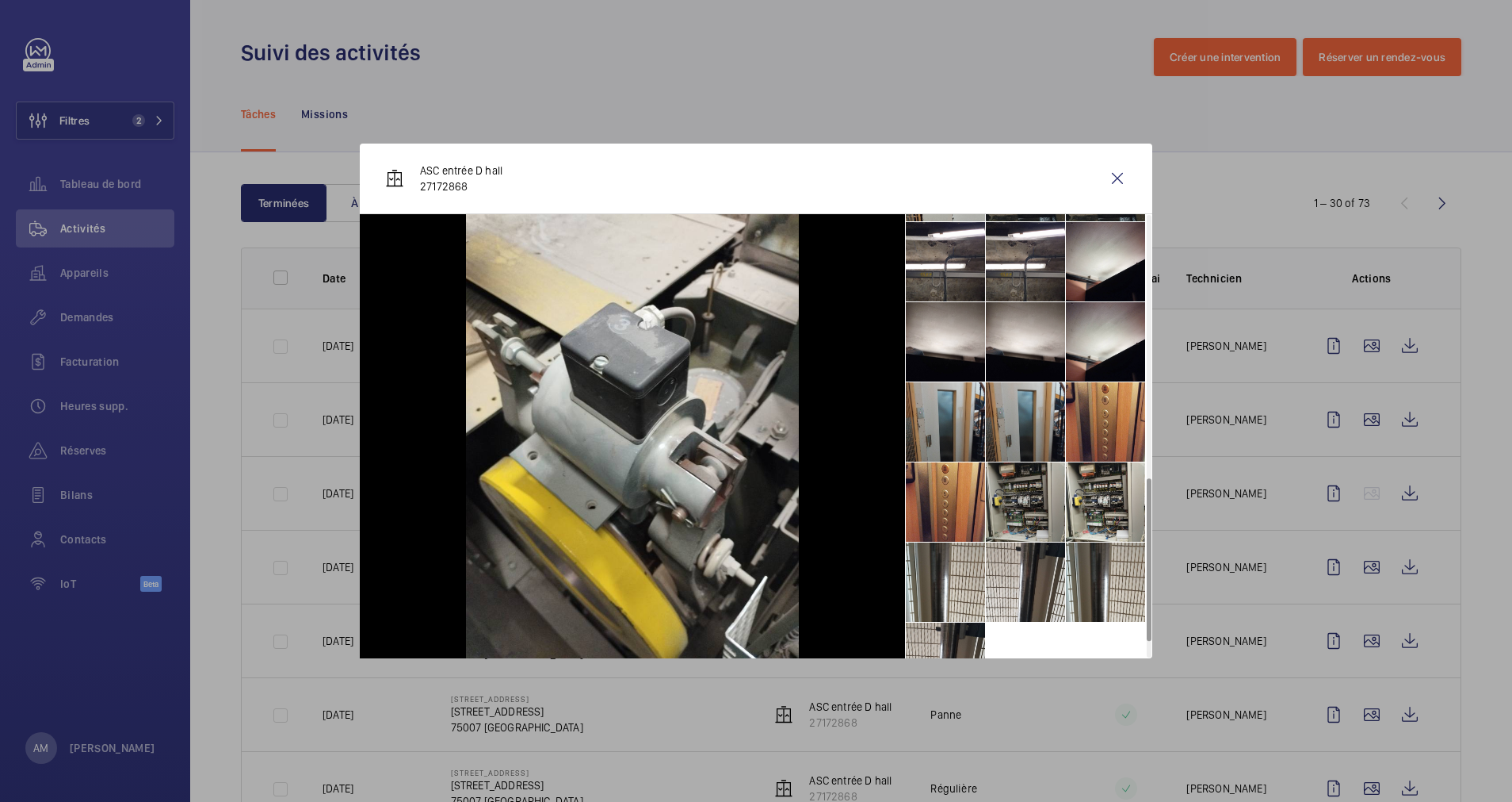
click at [1010, 466] on li at bounding box center [1026, 502] width 80 height 80
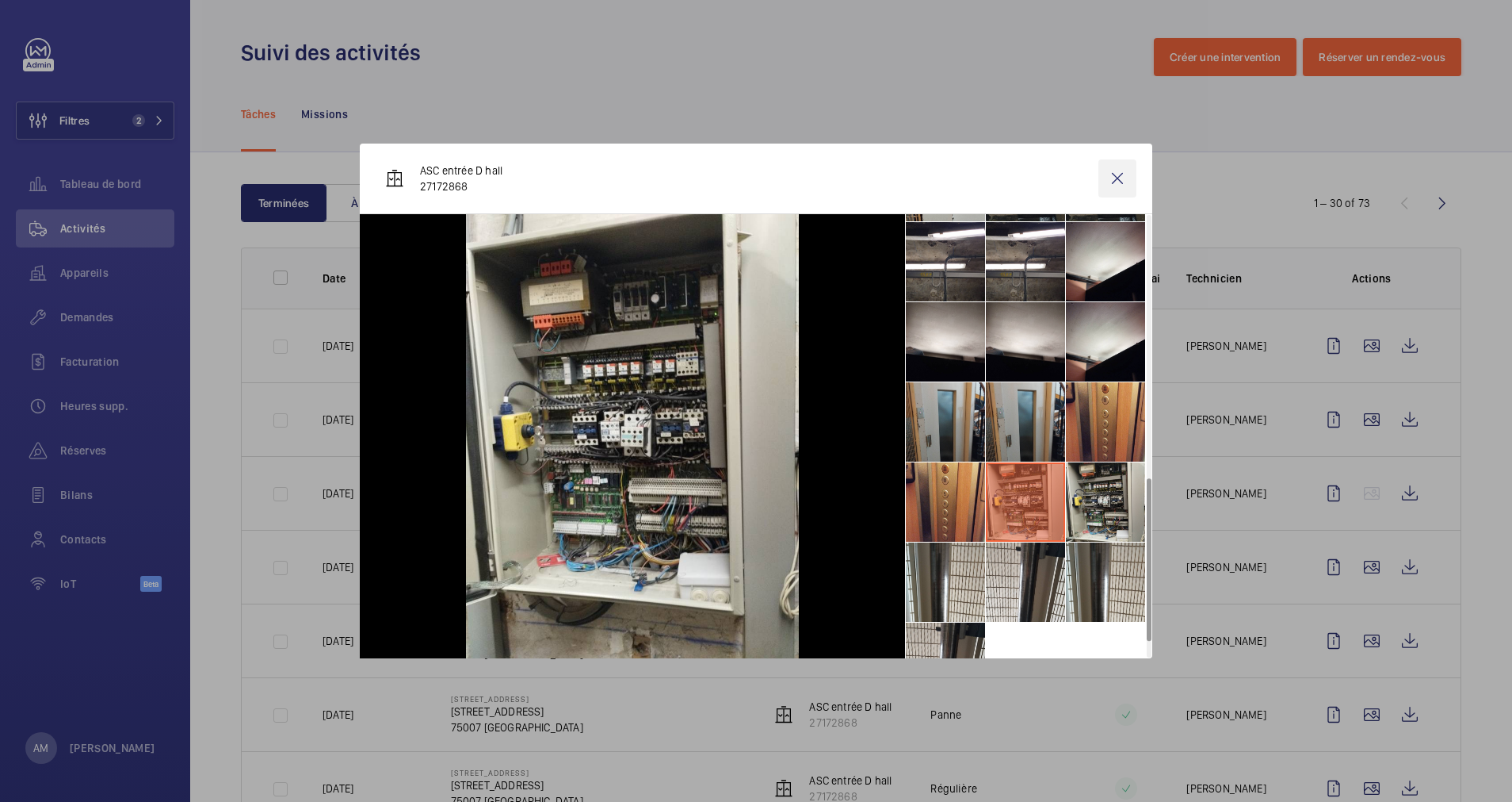
click at [1122, 180] on wm-front-icon-button at bounding box center [1118, 178] width 38 height 38
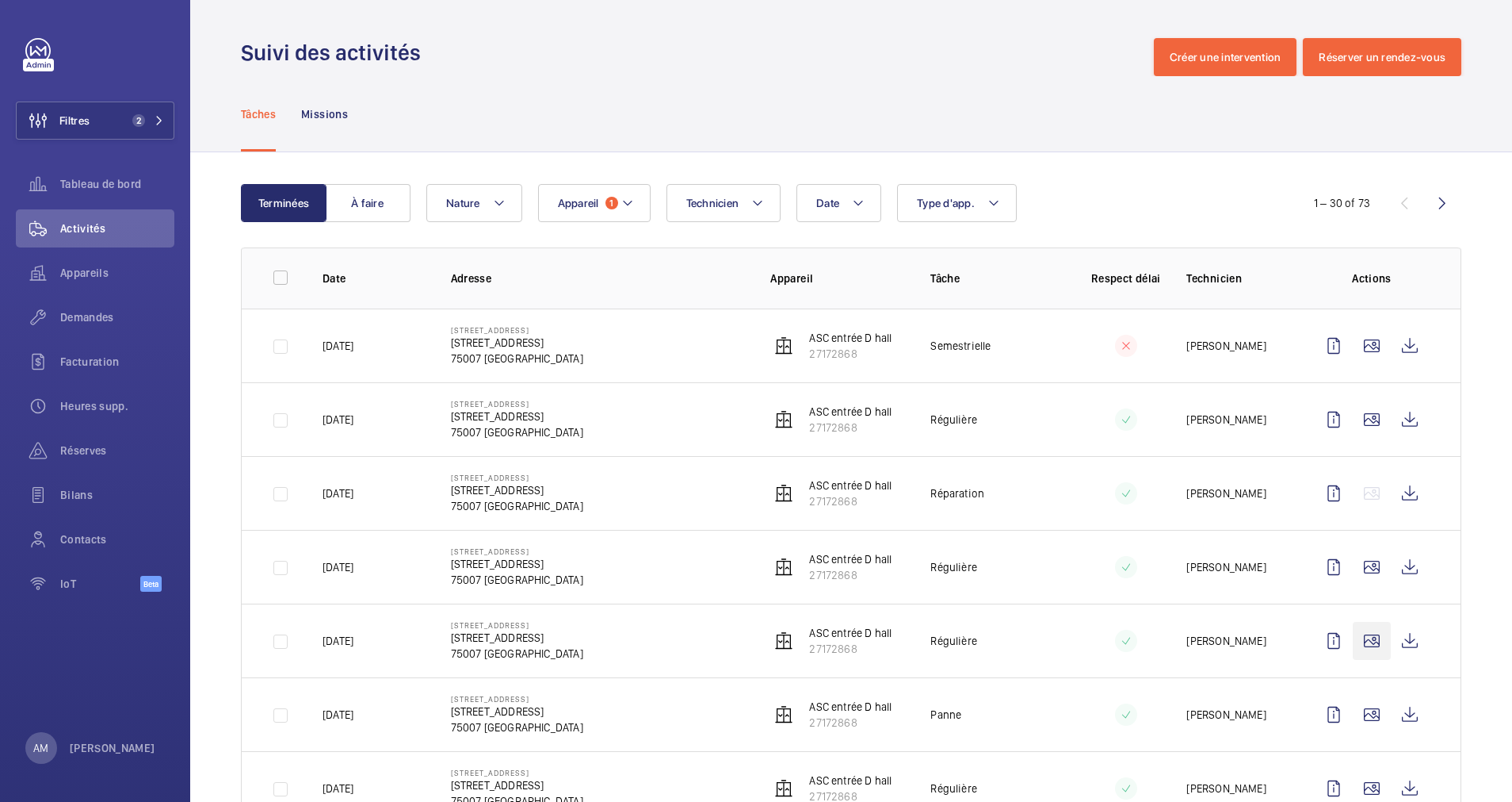
scroll to position [119, 0]
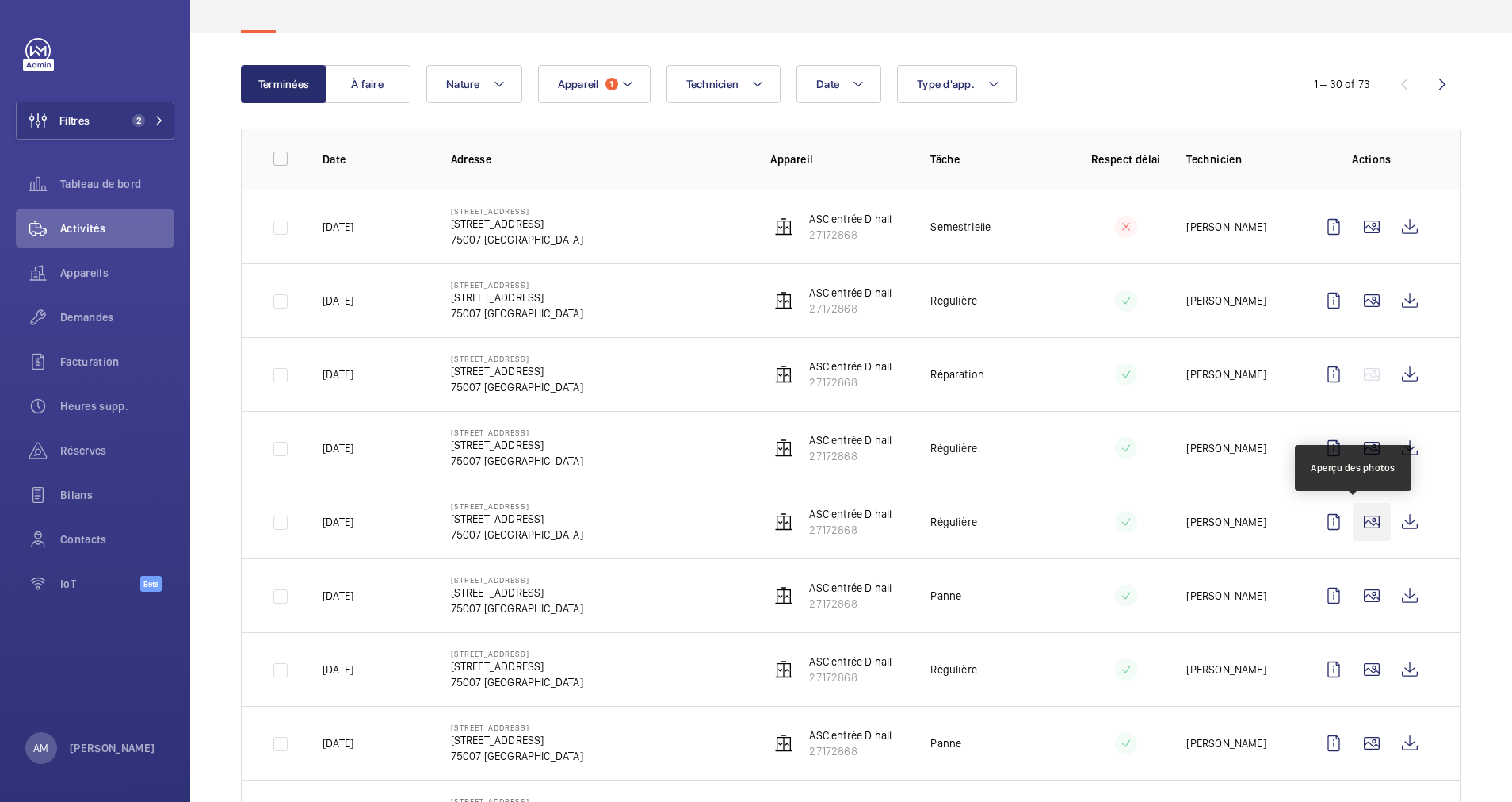
click at [1353, 514] on wm-front-icon-button at bounding box center [1372, 522] width 38 height 38
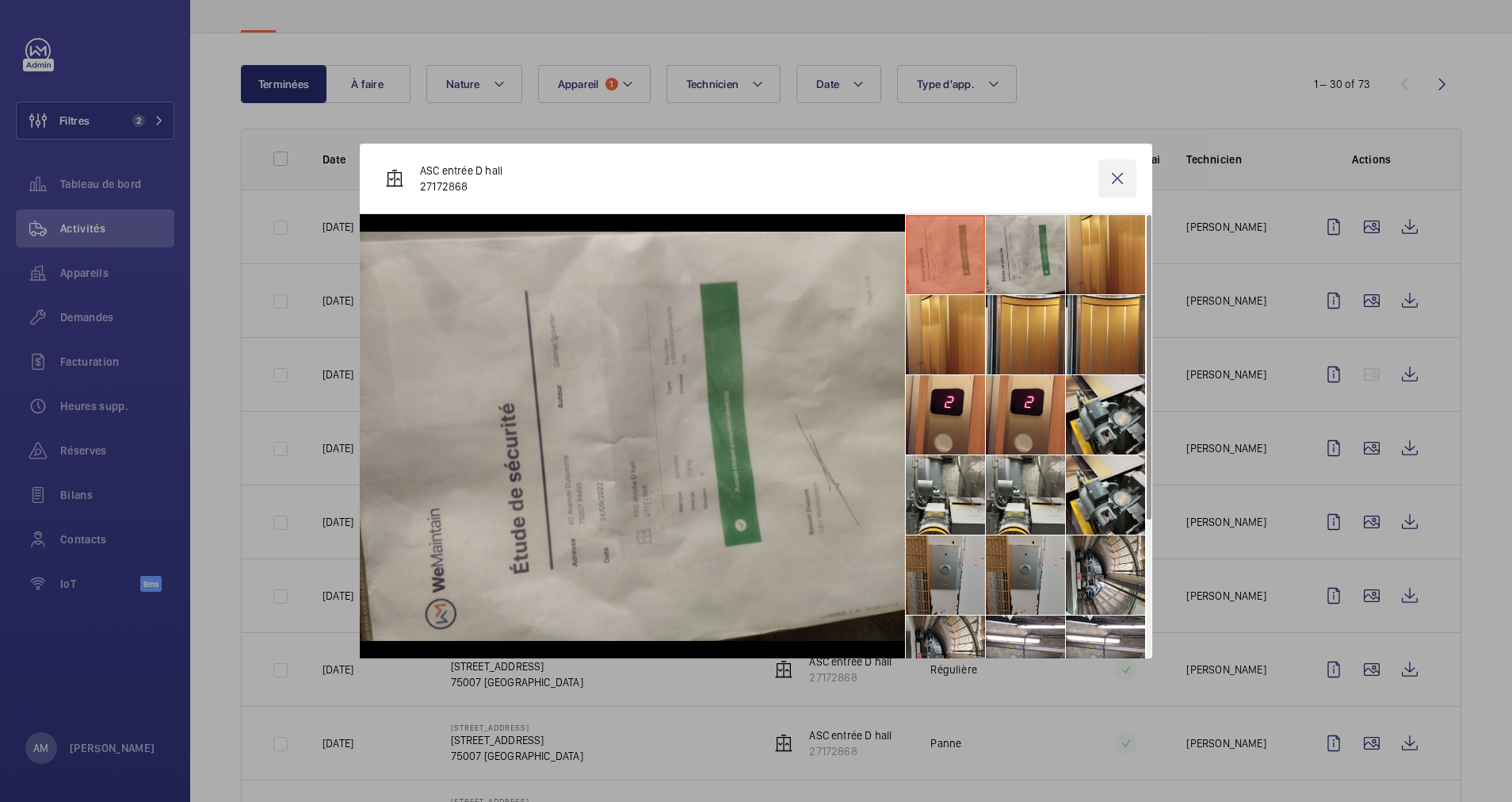
click at [1113, 167] on wm-front-icon-button at bounding box center [1118, 178] width 38 height 38
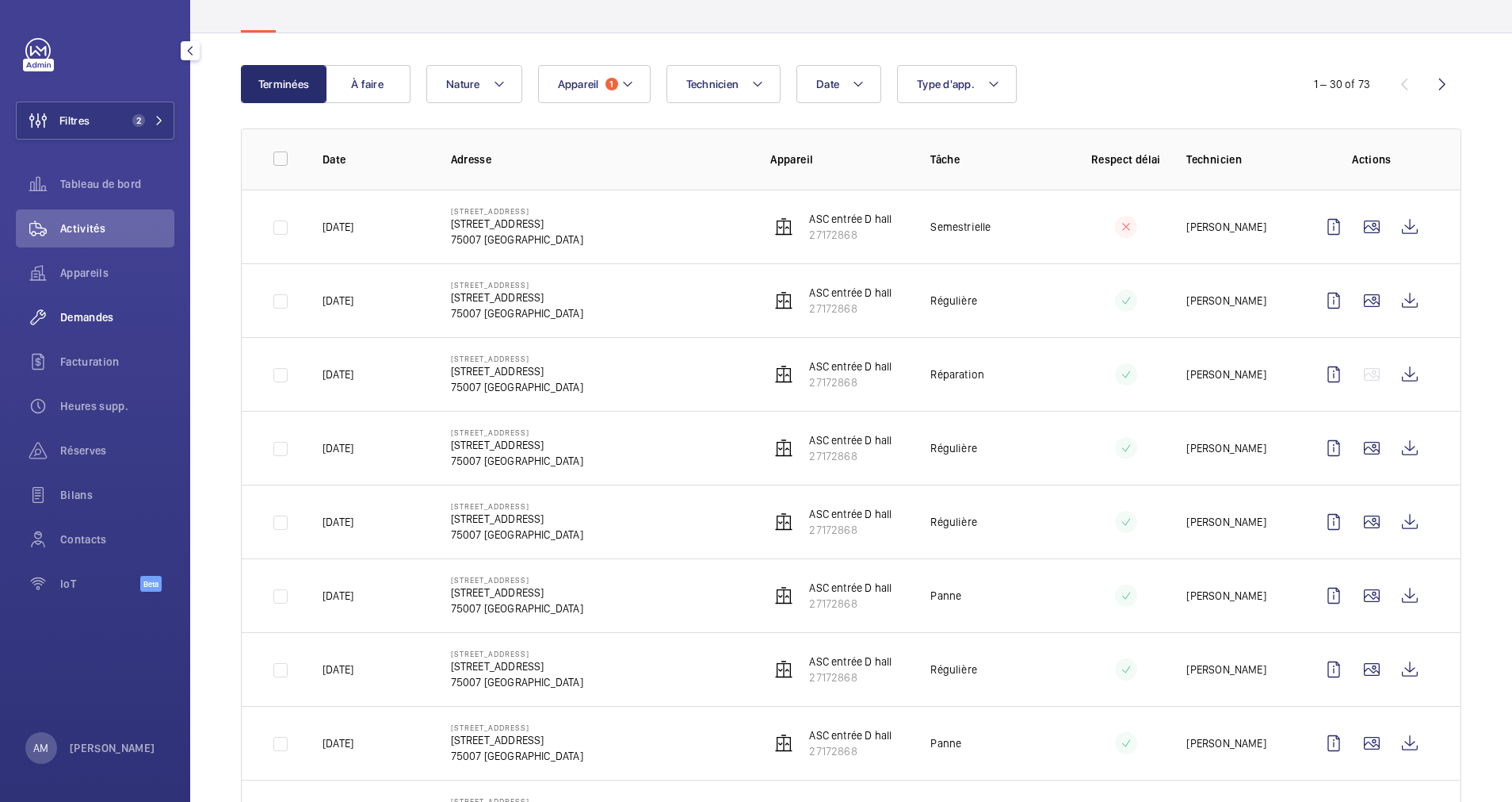
click at [105, 309] on div "Demandes" at bounding box center [95, 317] width 158 height 38
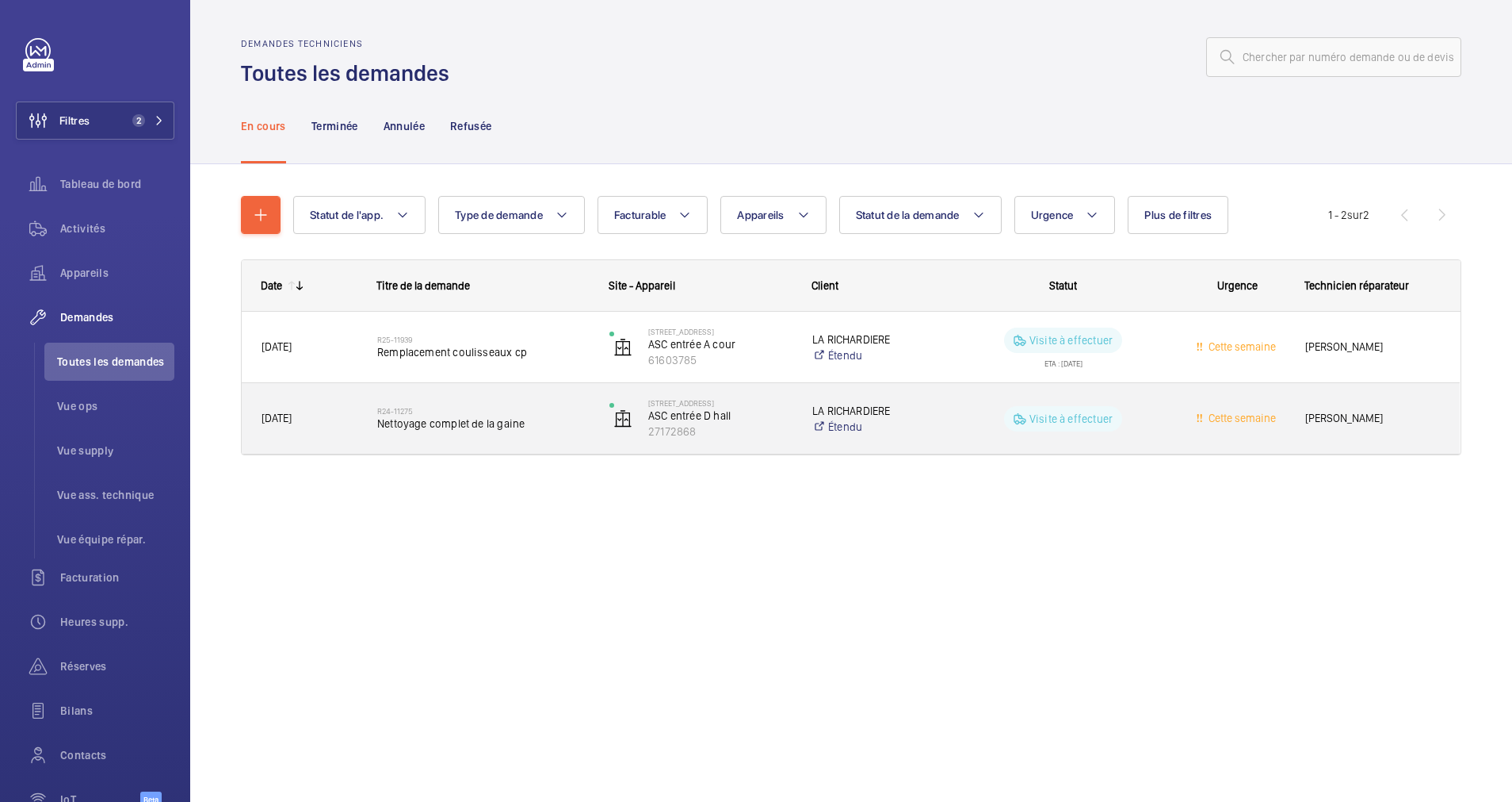
click at [565, 409] on h2 "R24-11275" at bounding box center [483, 410] width 211 height 10
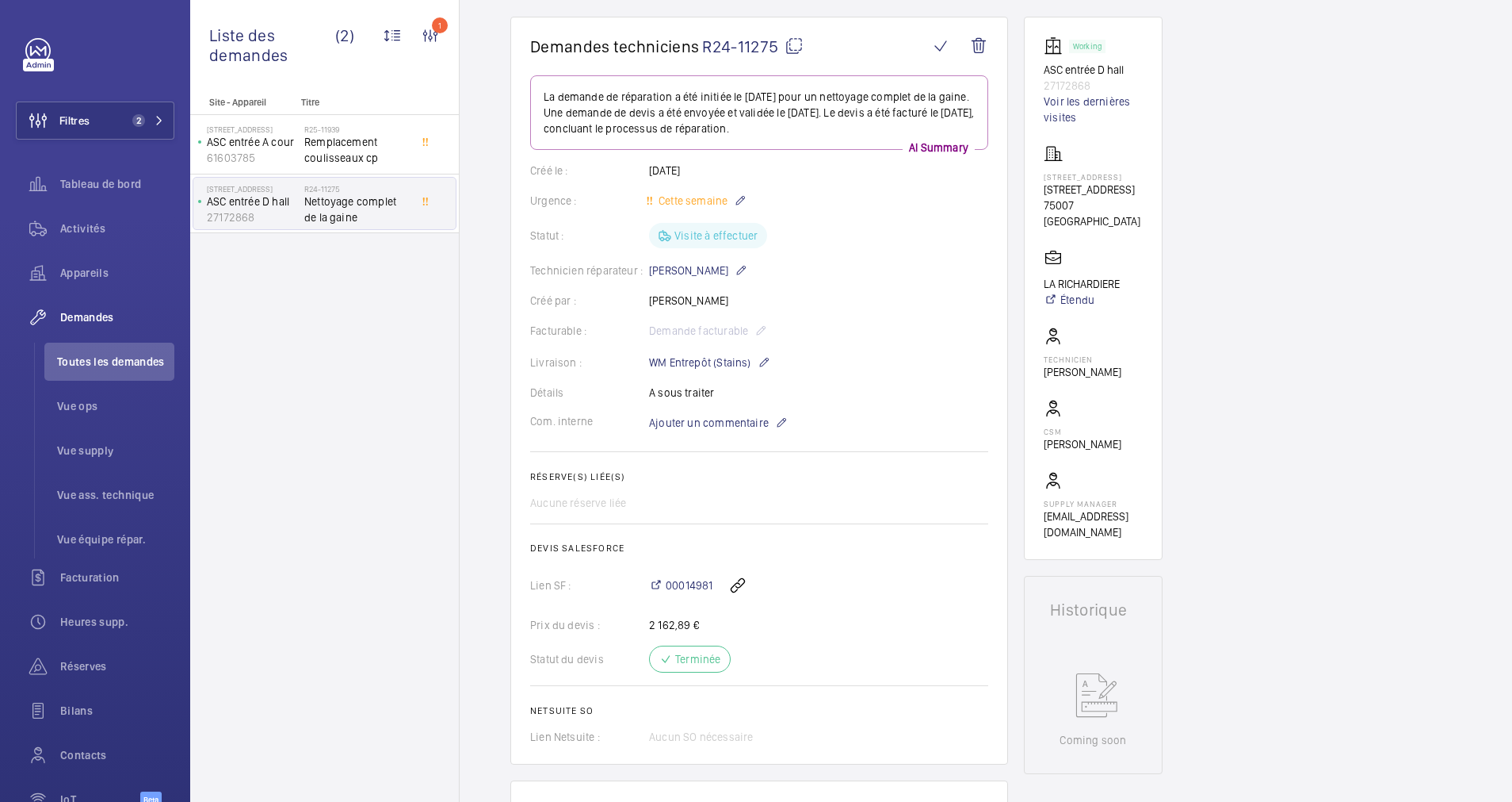
scroll to position [19, 0]
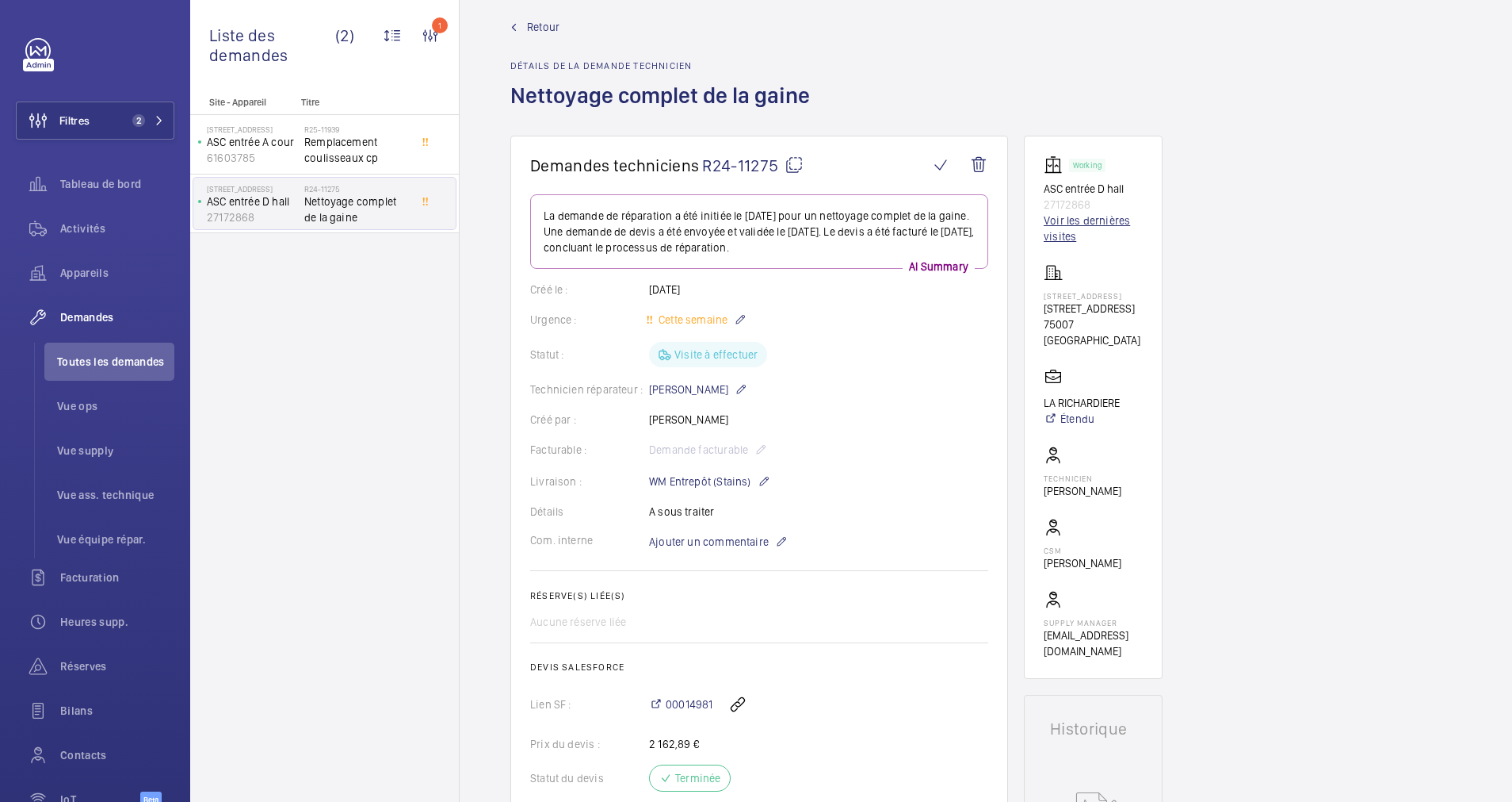
click at [1062, 227] on link "Voir les dernières visites" at bounding box center [1093, 228] width 99 height 32
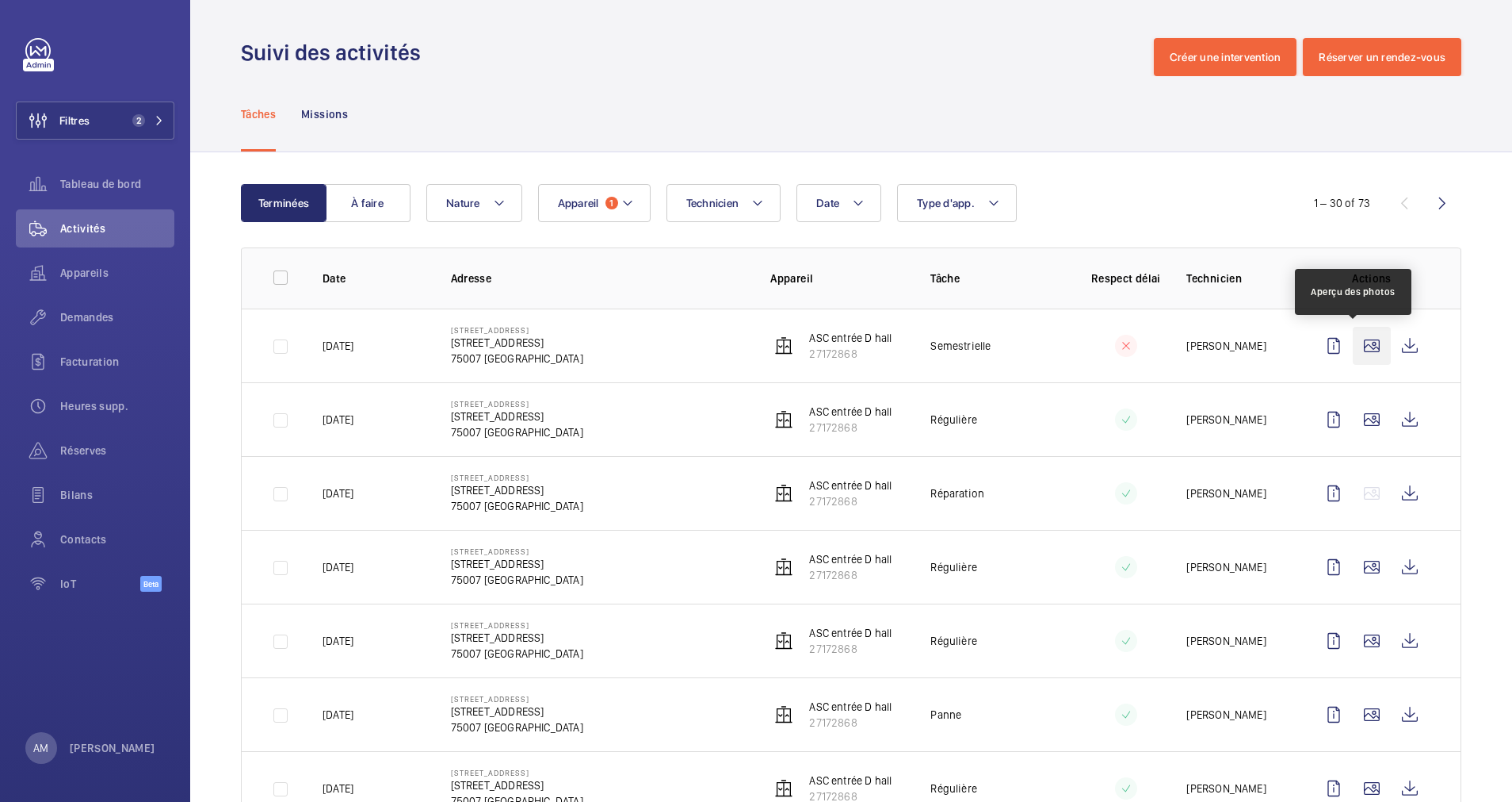
click at [1361, 346] on wm-front-icon-button at bounding box center [1372, 346] width 38 height 38
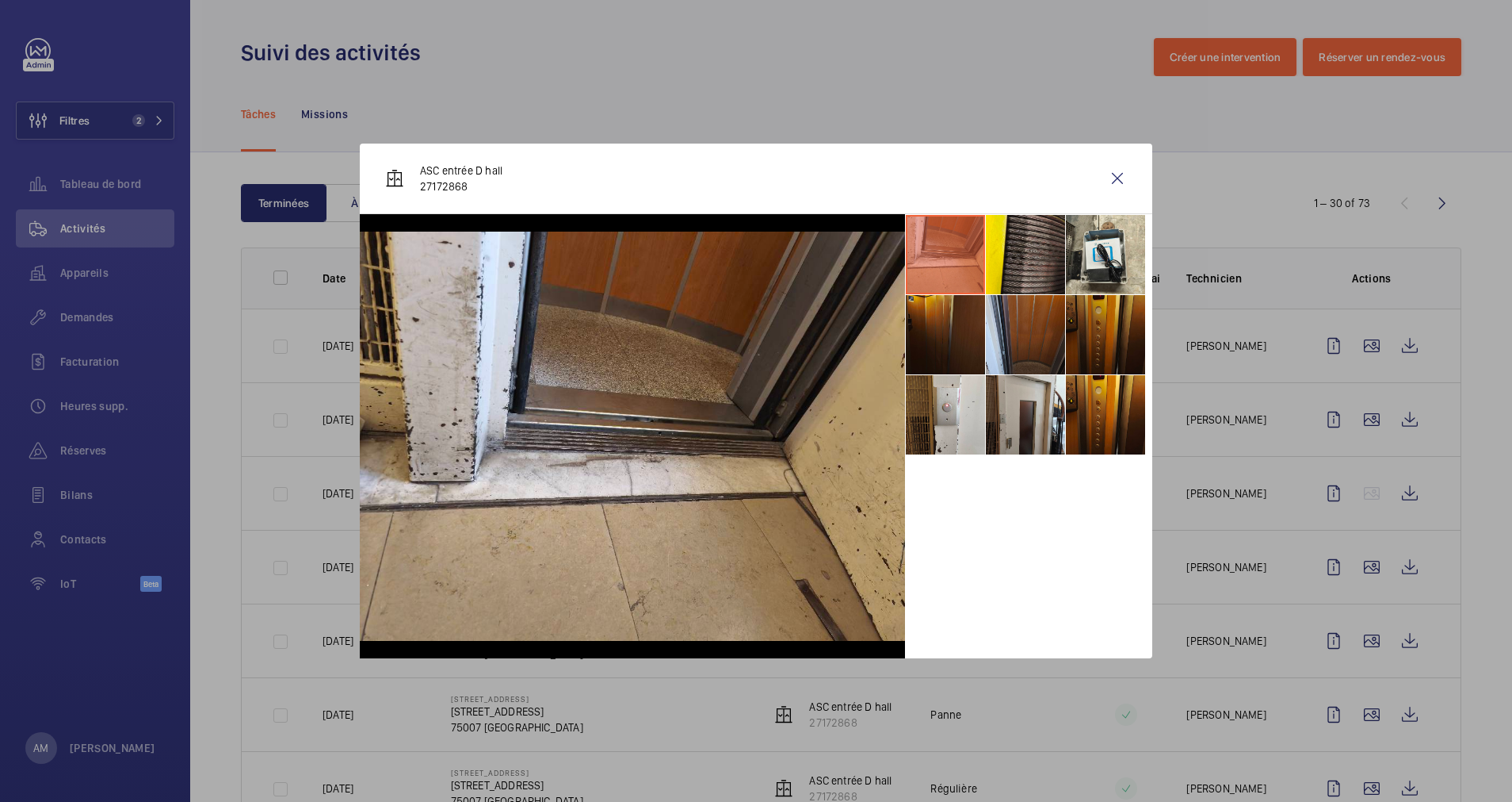
click at [1099, 335] on li at bounding box center [1106, 335] width 80 height 80
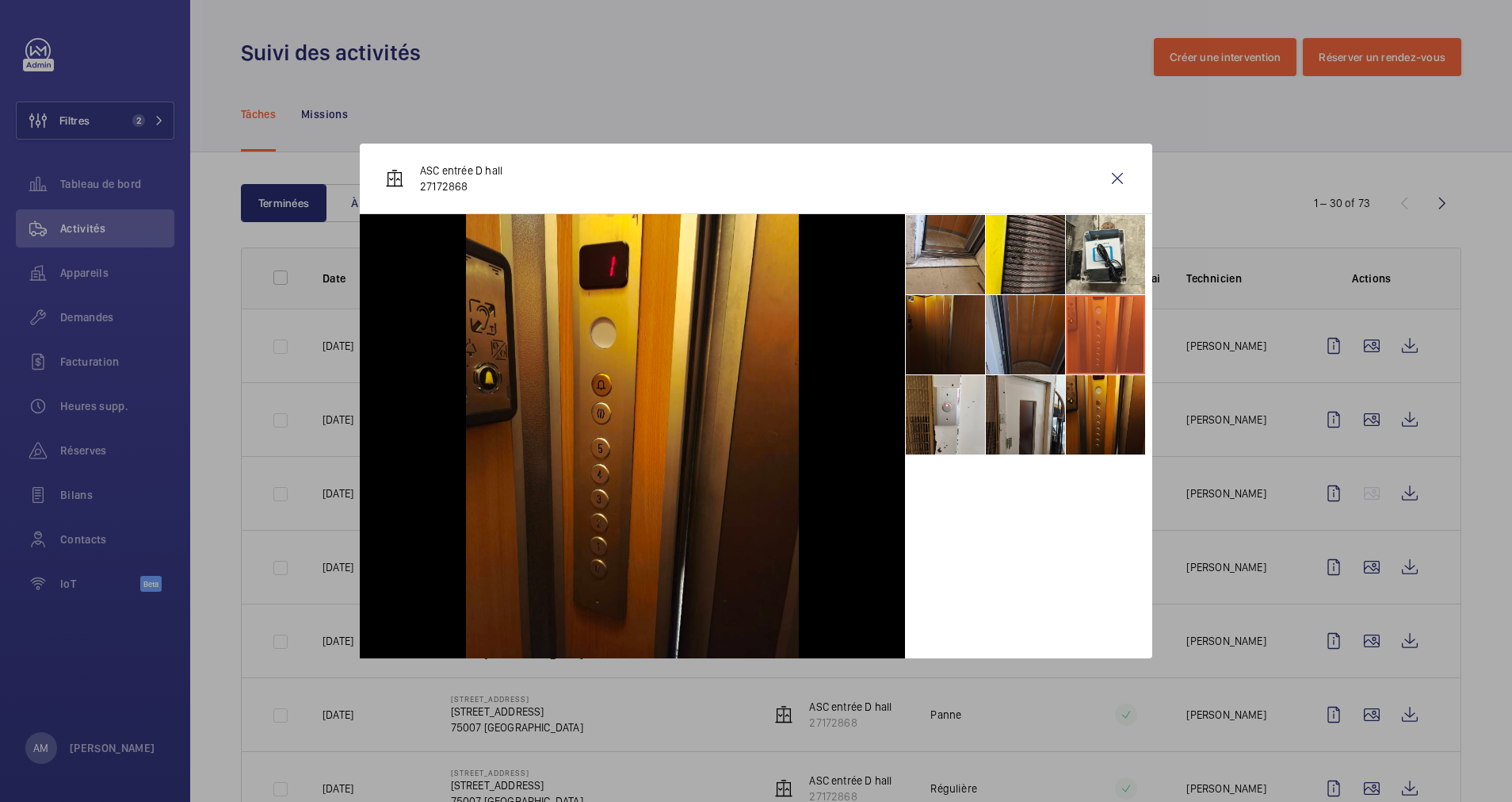
click at [1035, 334] on li at bounding box center [1026, 335] width 80 height 80
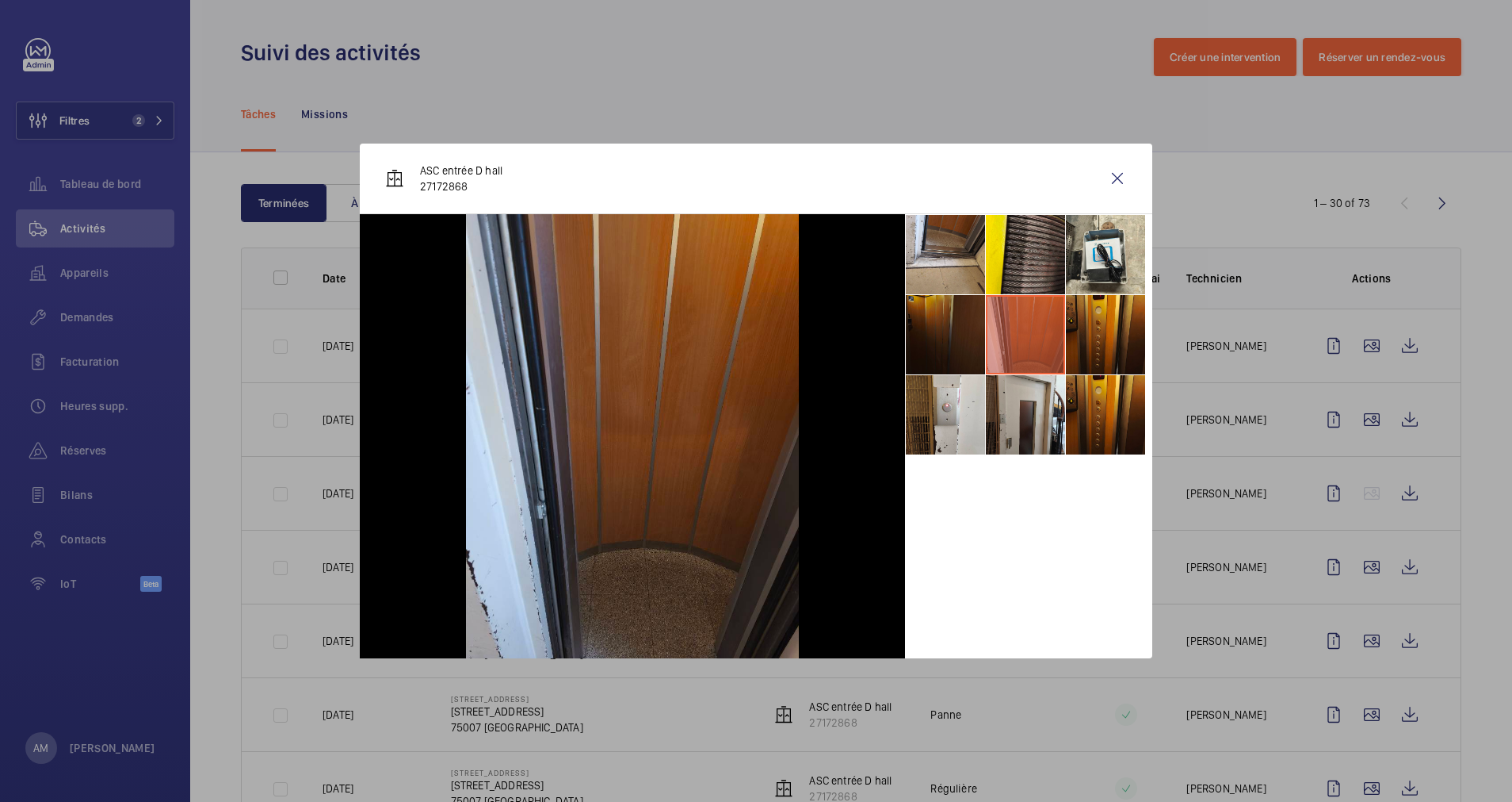
click at [956, 340] on li at bounding box center [946, 335] width 80 height 80
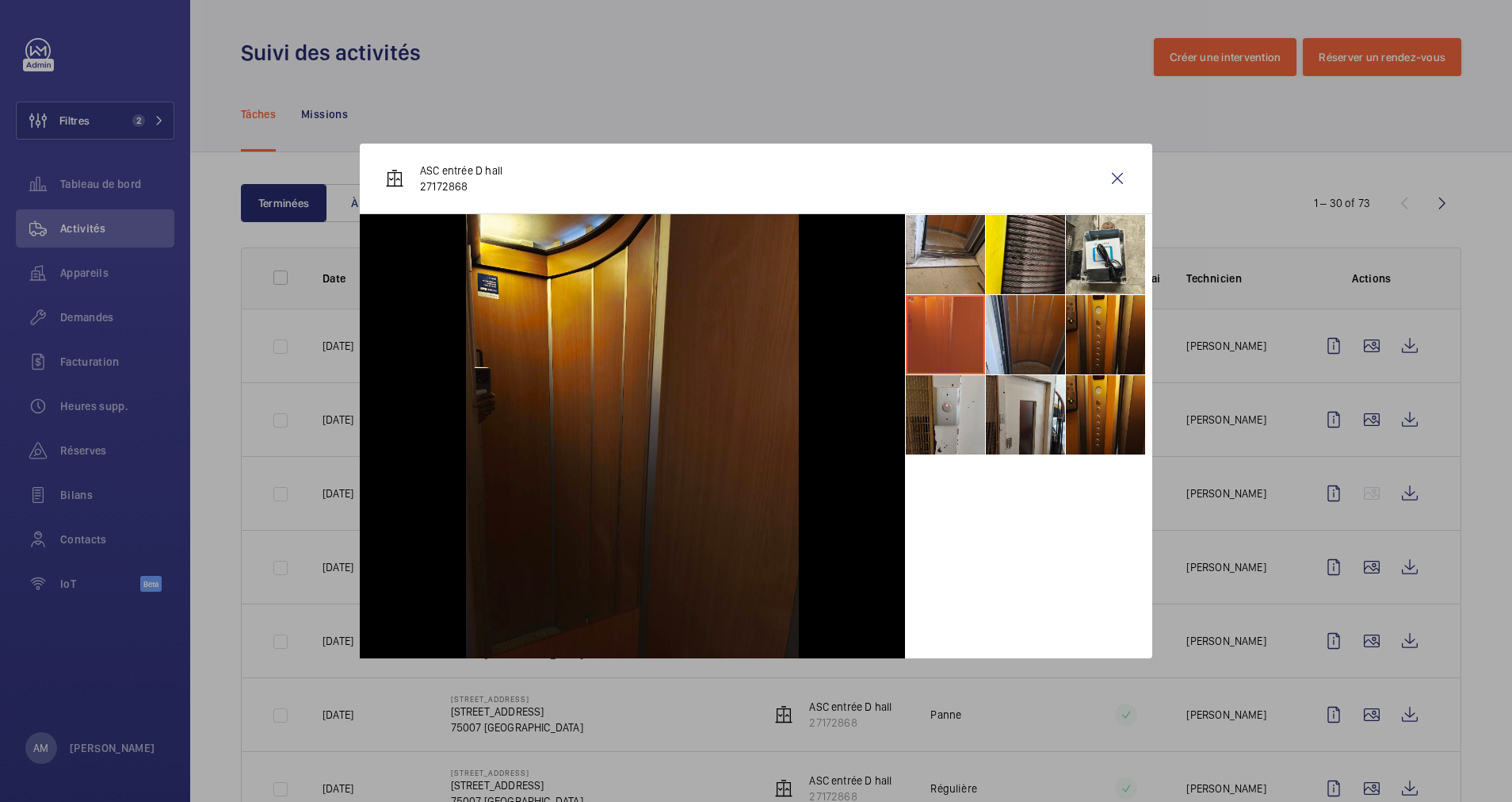
click at [964, 400] on li at bounding box center [946, 414] width 80 height 80
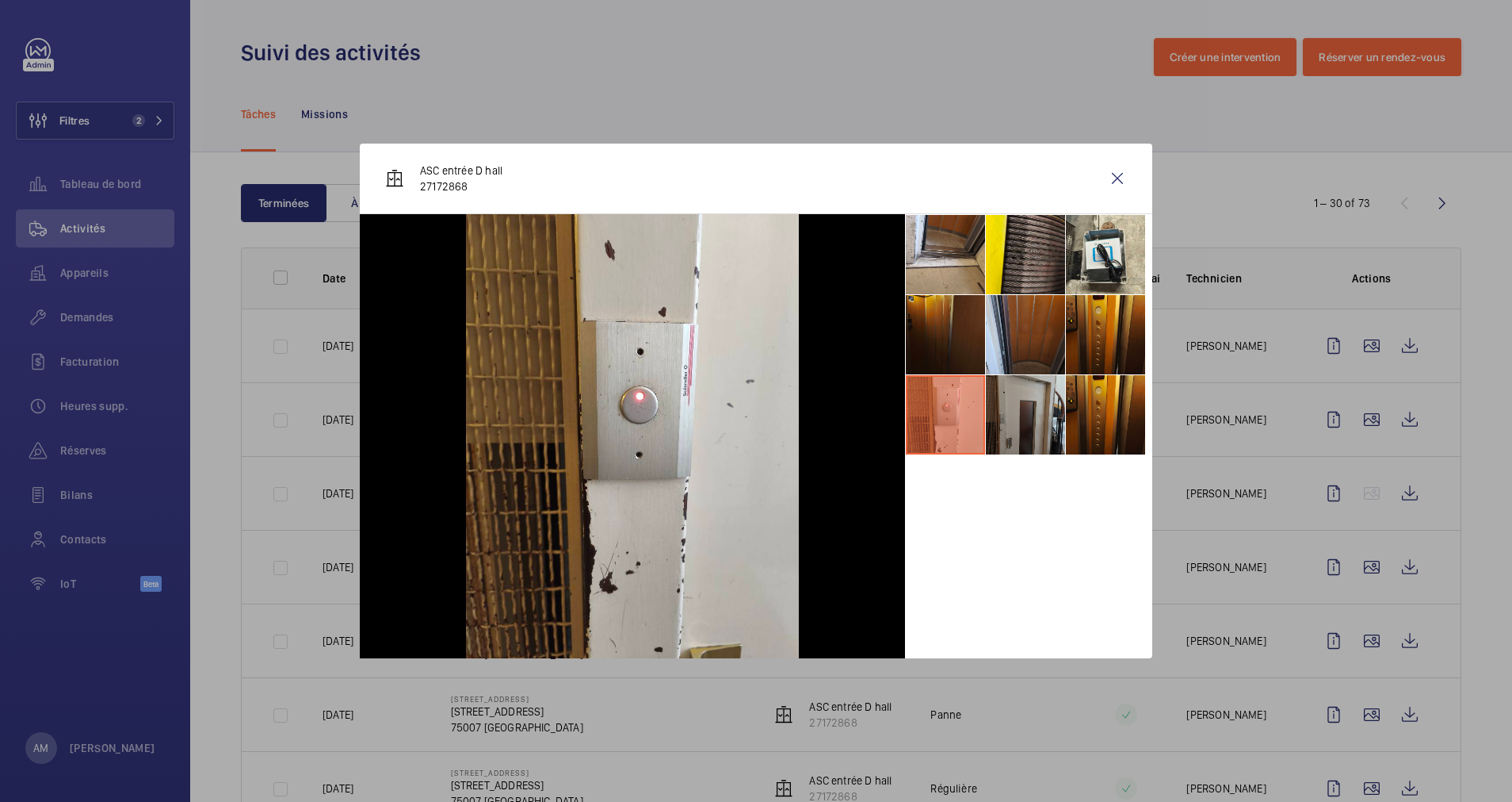
click at [1007, 397] on li at bounding box center [1026, 414] width 80 height 80
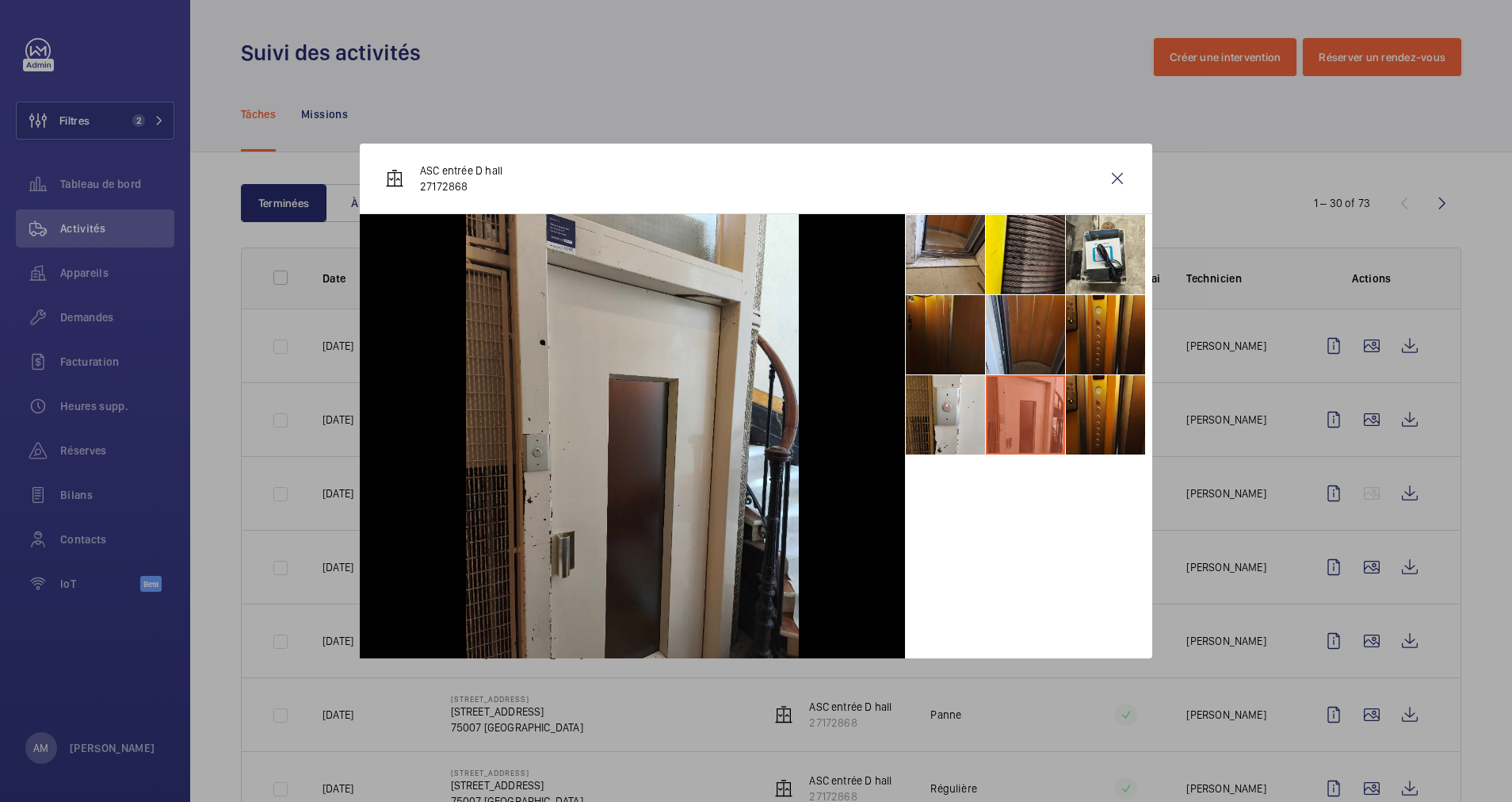
click at [1058, 412] on li at bounding box center [1026, 414] width 80 height 80
click at [1115, 170] on wm-front-icon-button at bounding box center [1118, 178] width 38 height 38
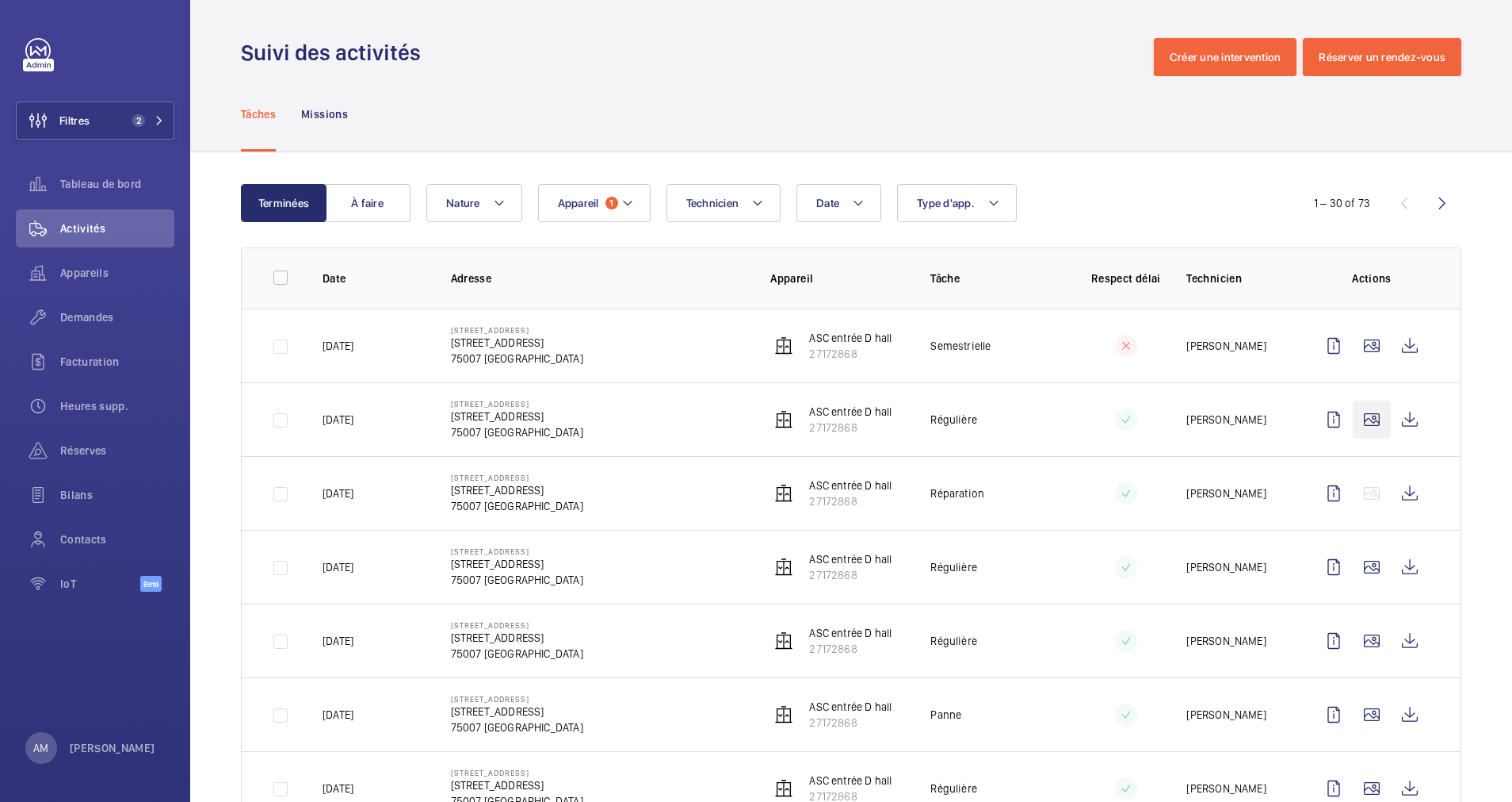
click at [1353, 415] on wm-front-icon-button at bounding box center [1372, 419] width 38 height 38
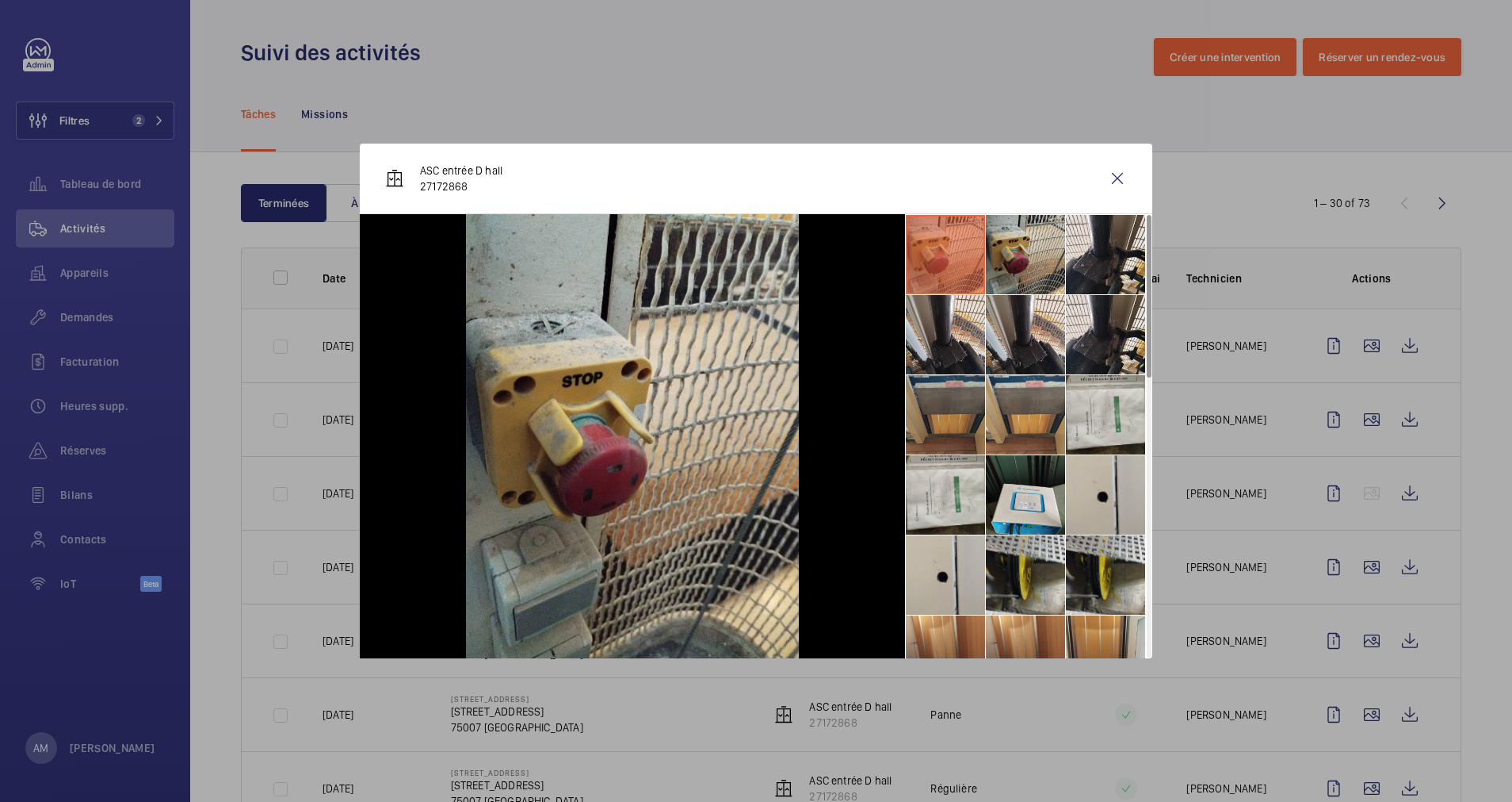
click at [957, 415] on li at bounding box center [946, 414] width 80 height 80
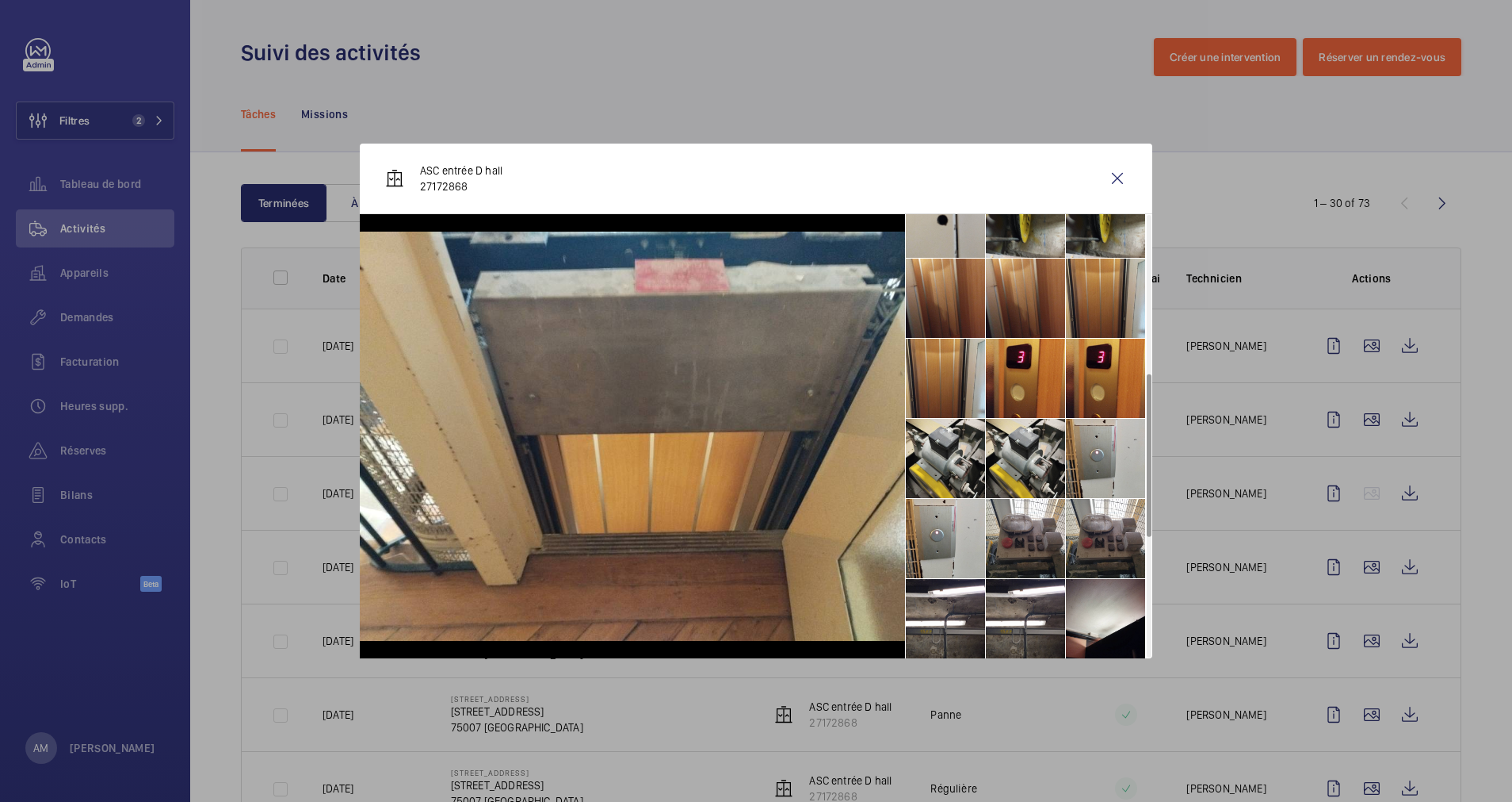
scroll to position [475, 0]
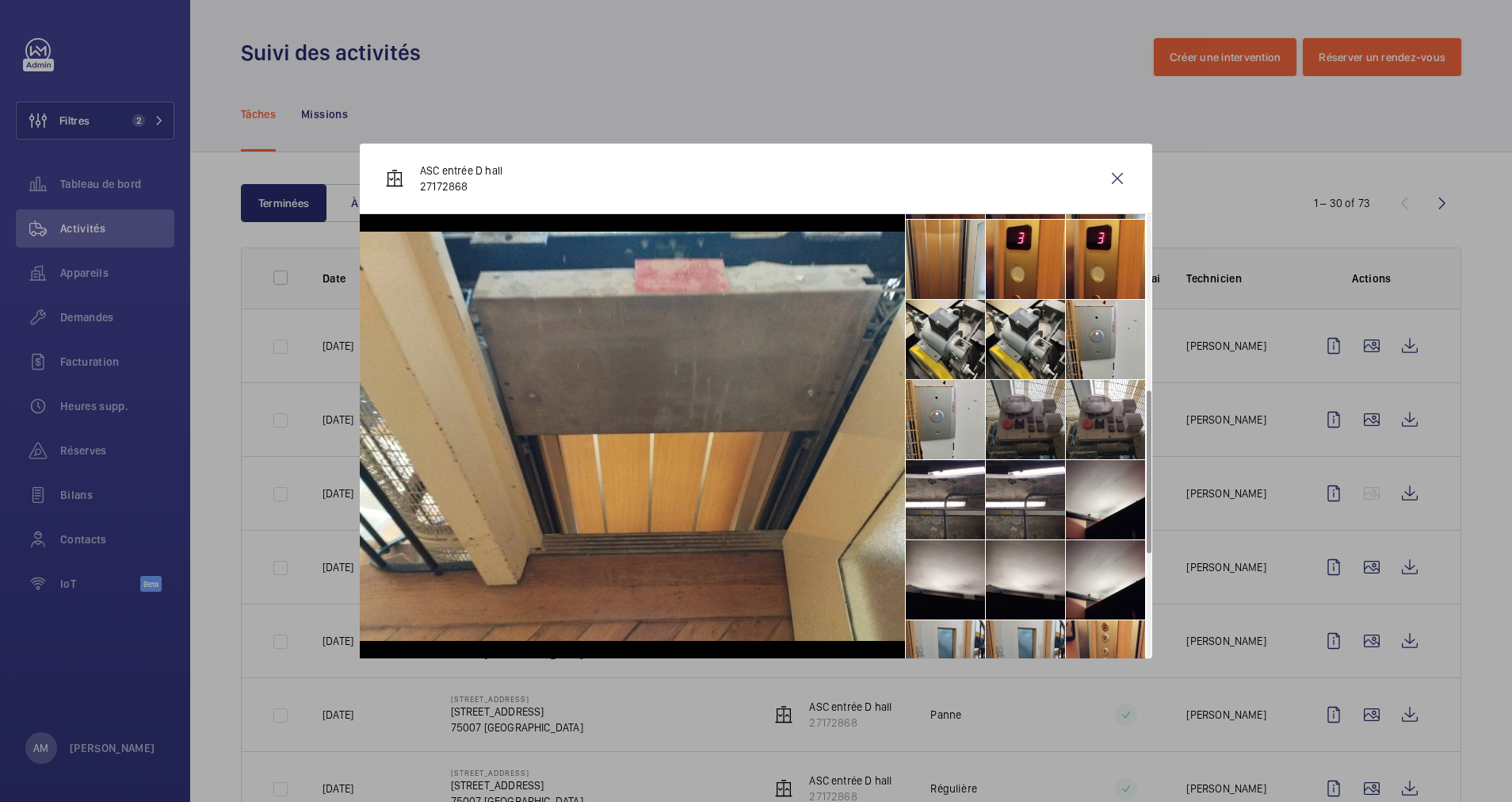
click at [1036, 402] on li at bounding box center [1026, 419] width 80 height 80
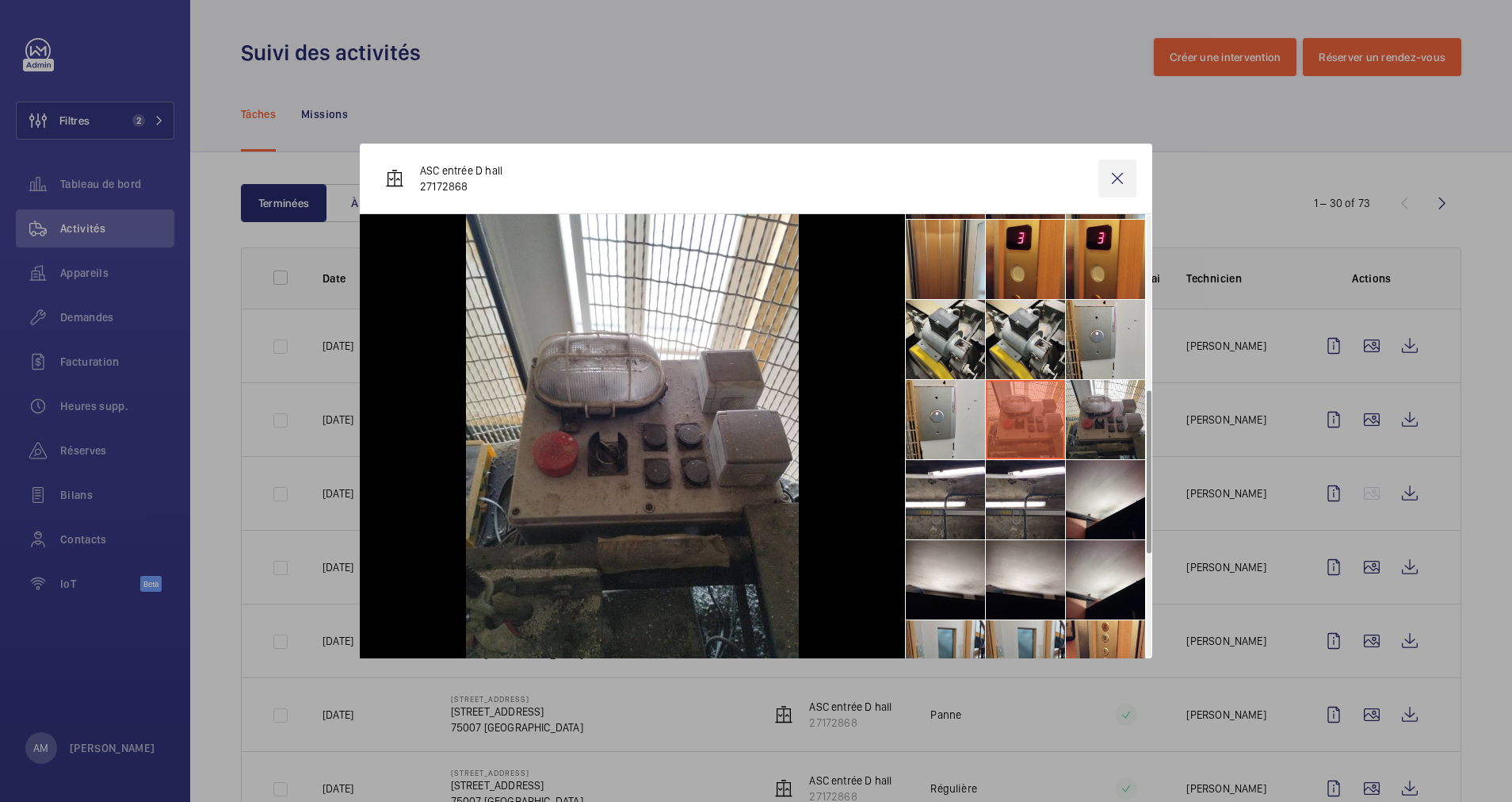
click at [1117, 180] on wm-front-icon-button at bounding box center [1118, 178] width 38 height 38
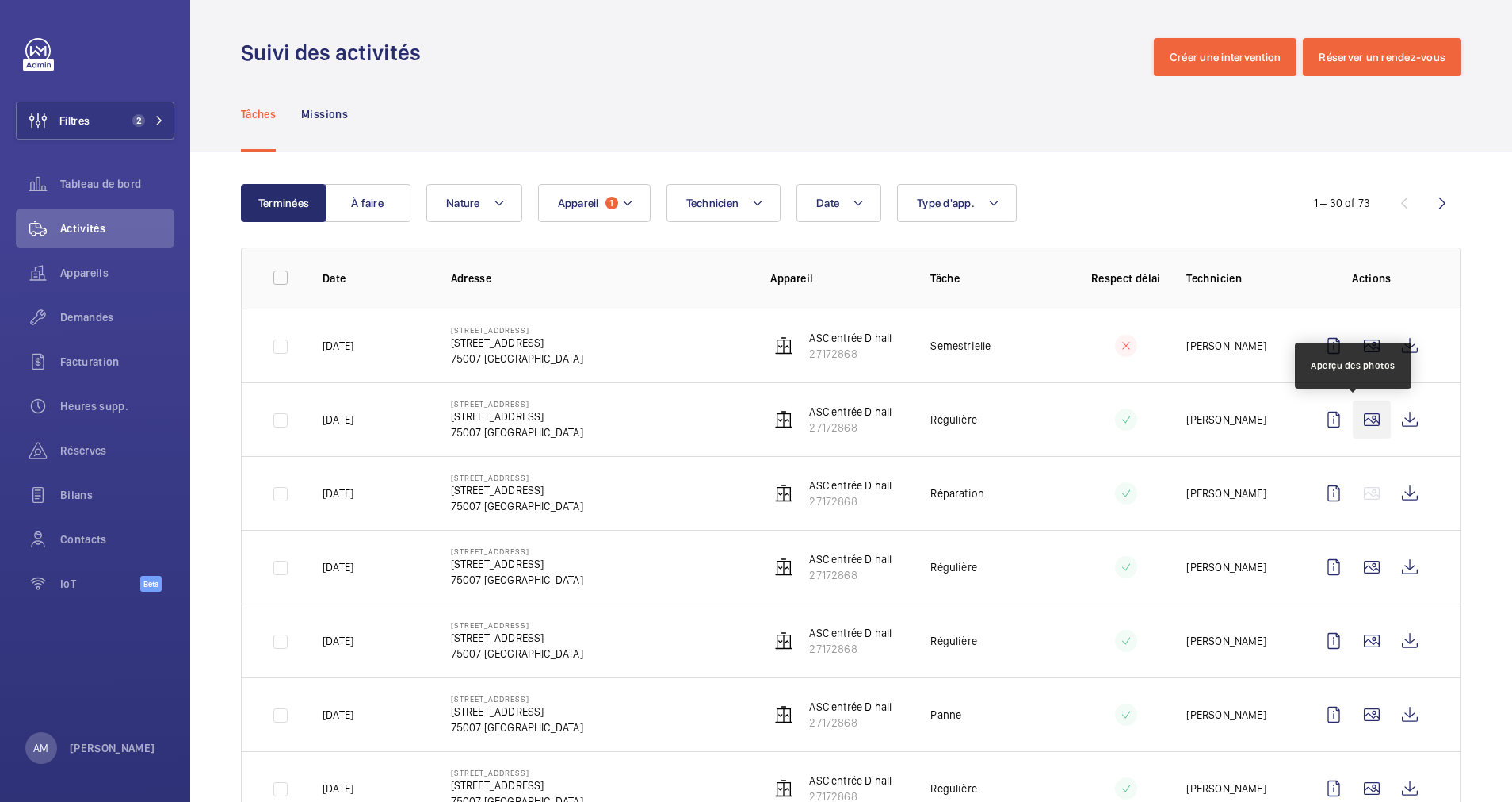
click at [1359, 423] on wm-front-icon-button at bounding box center [1372, 419] width 38 height 38
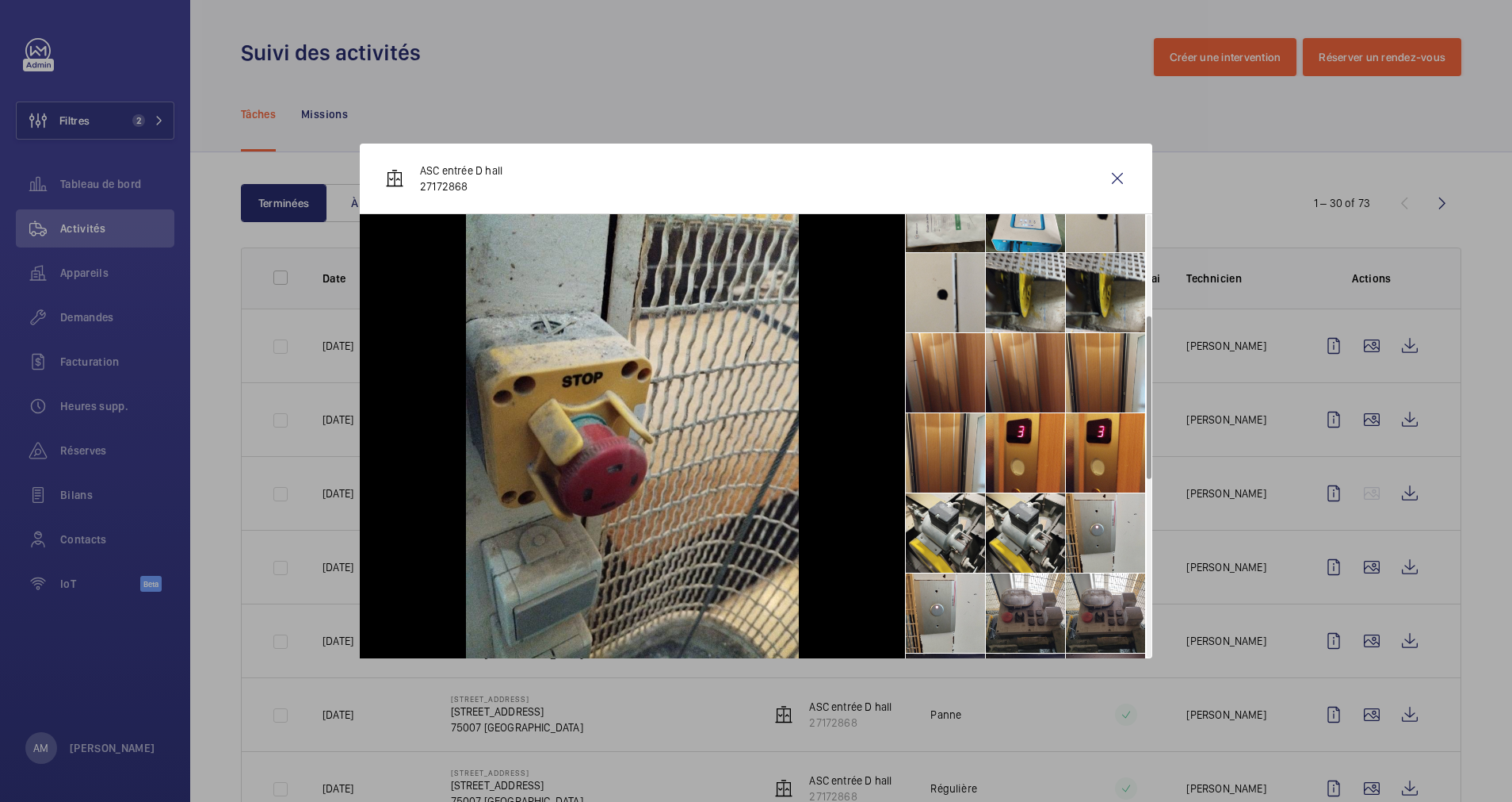
scroll to position [163, 0]
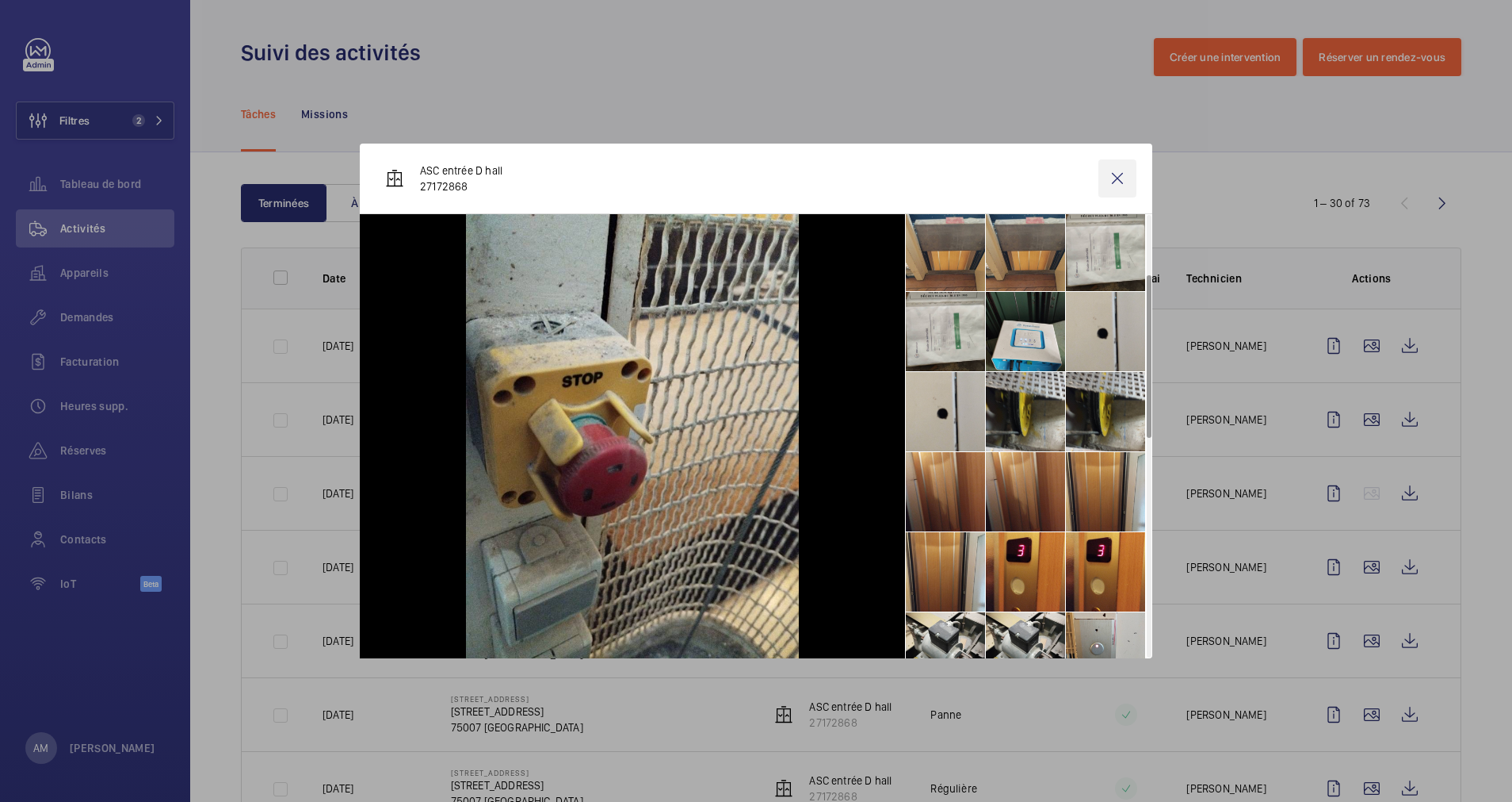
click at [1113, 176] on wm-front-icon-button at bounding box center [1118, 178] width 38 height 38
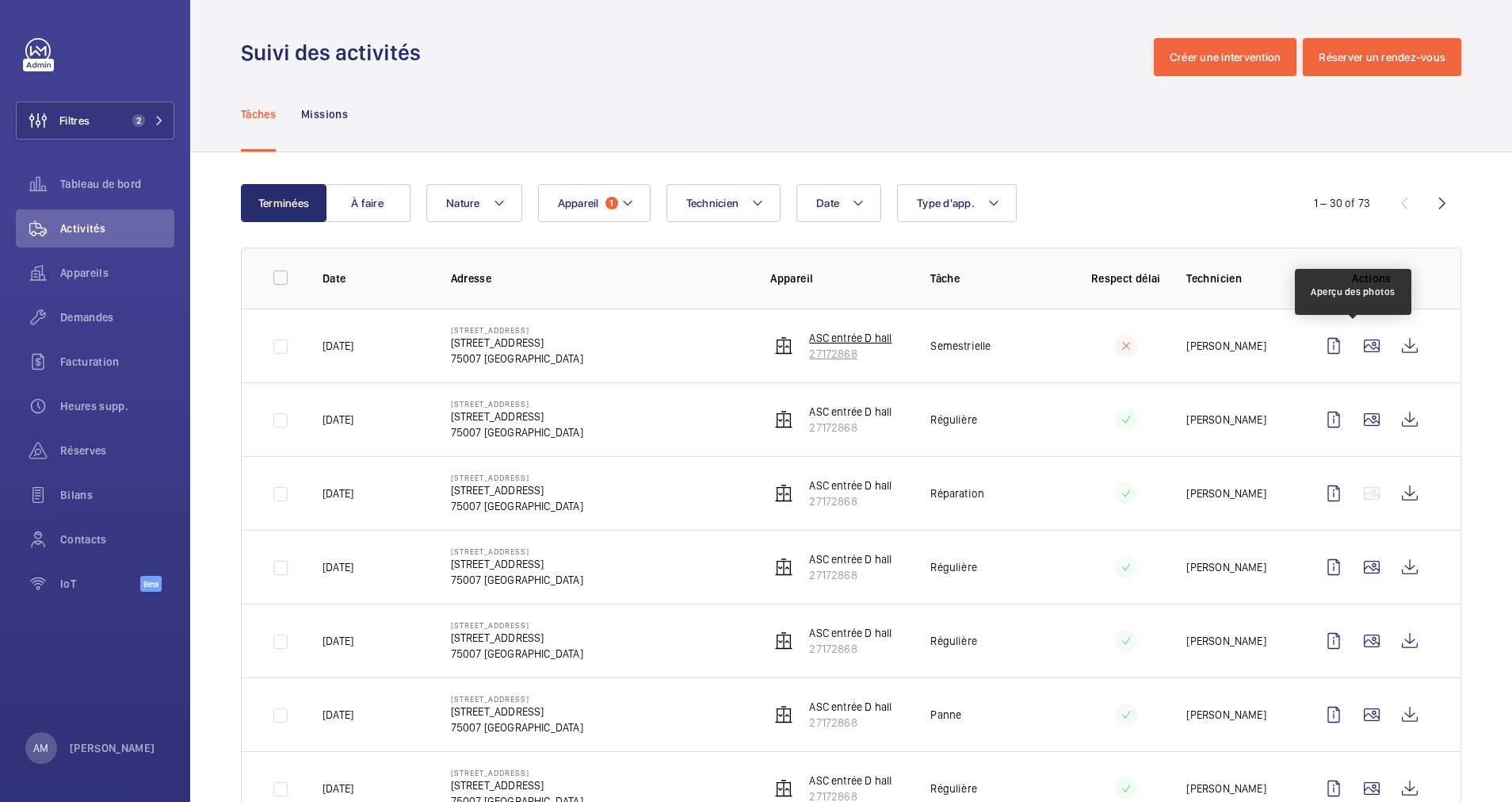
click at [810, 345] on p "ASC entrée D hall" at bounding box center [851, 338] width 83 height 16
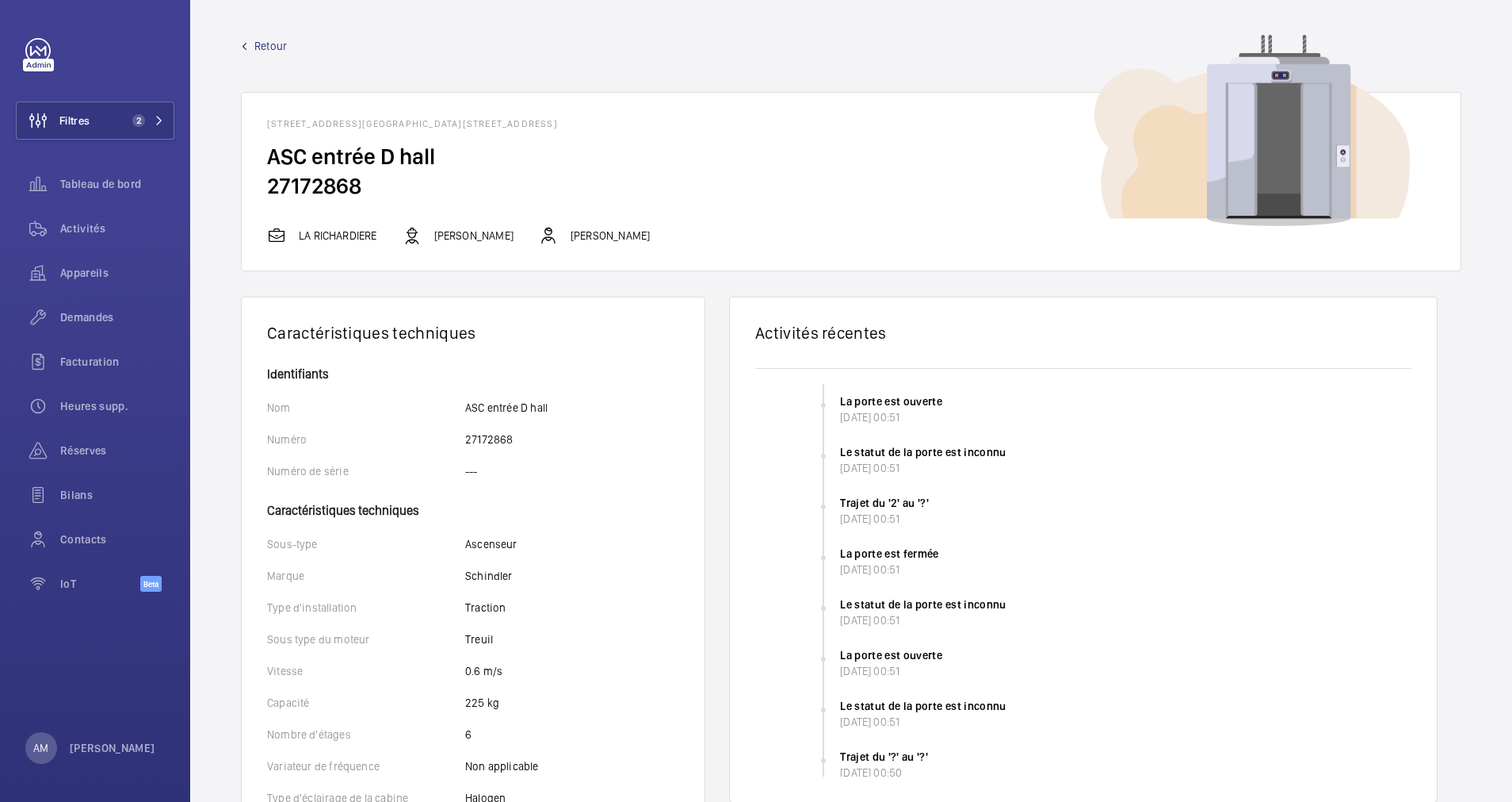
click at [264, 44] on span "Retour" at bounding box center [270, 46] width 33 height 16
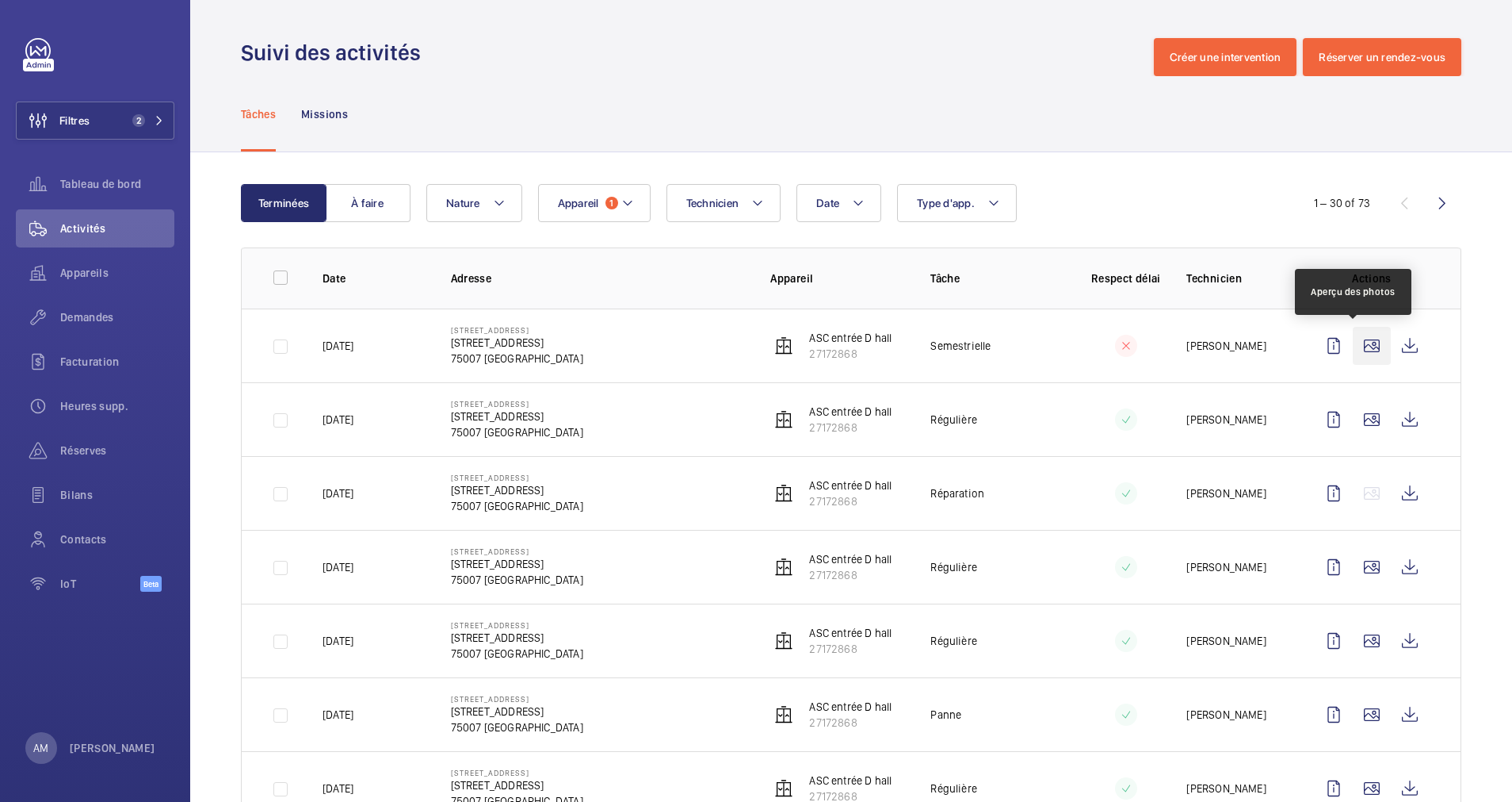
click at [1353, 351] on wm-front-icon-button at bounding box center [1372, 346] width 38 height 38
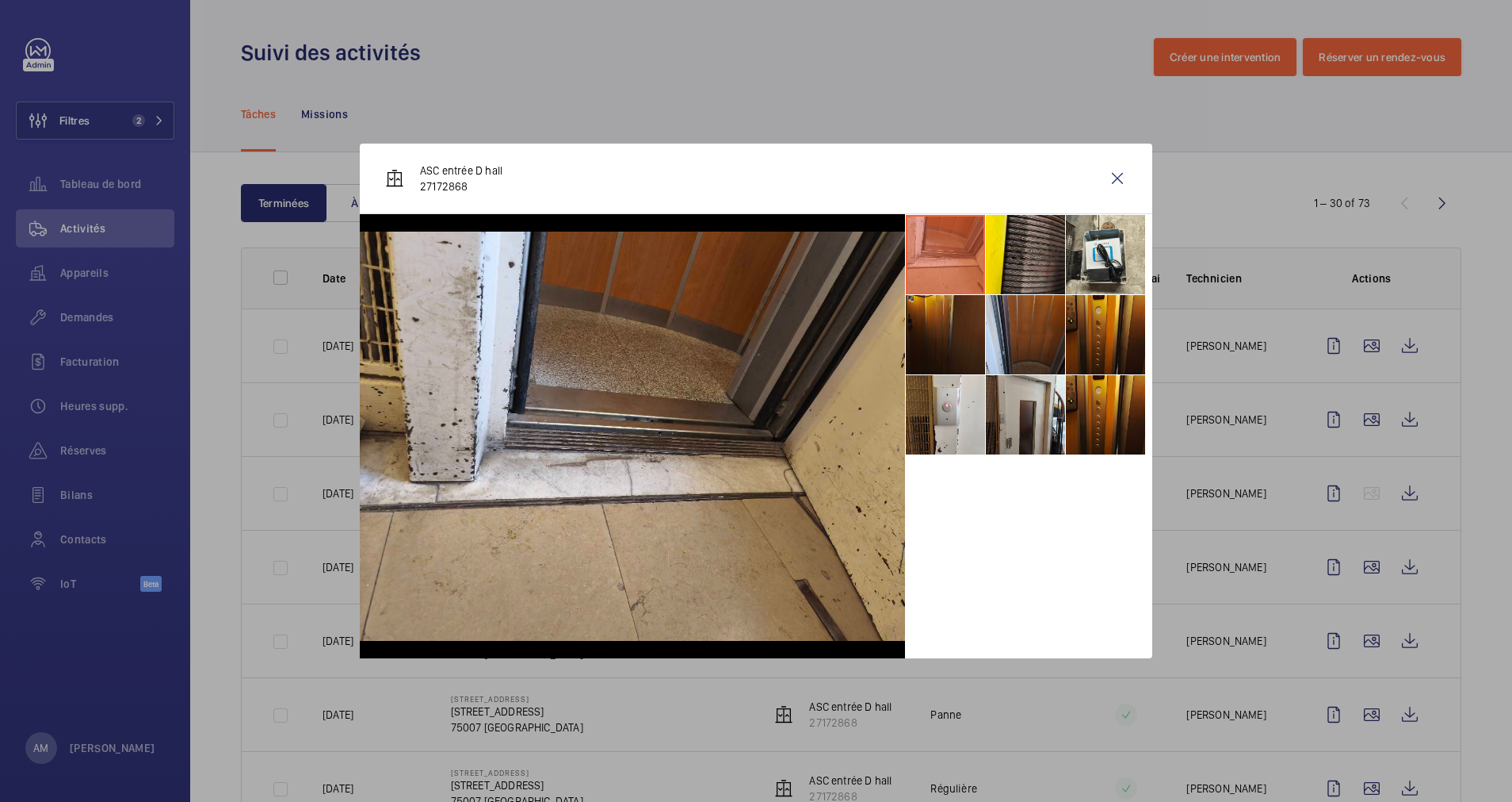
click at [1357, 425] on div at bounding box center [756, 401] width 1512 height 802
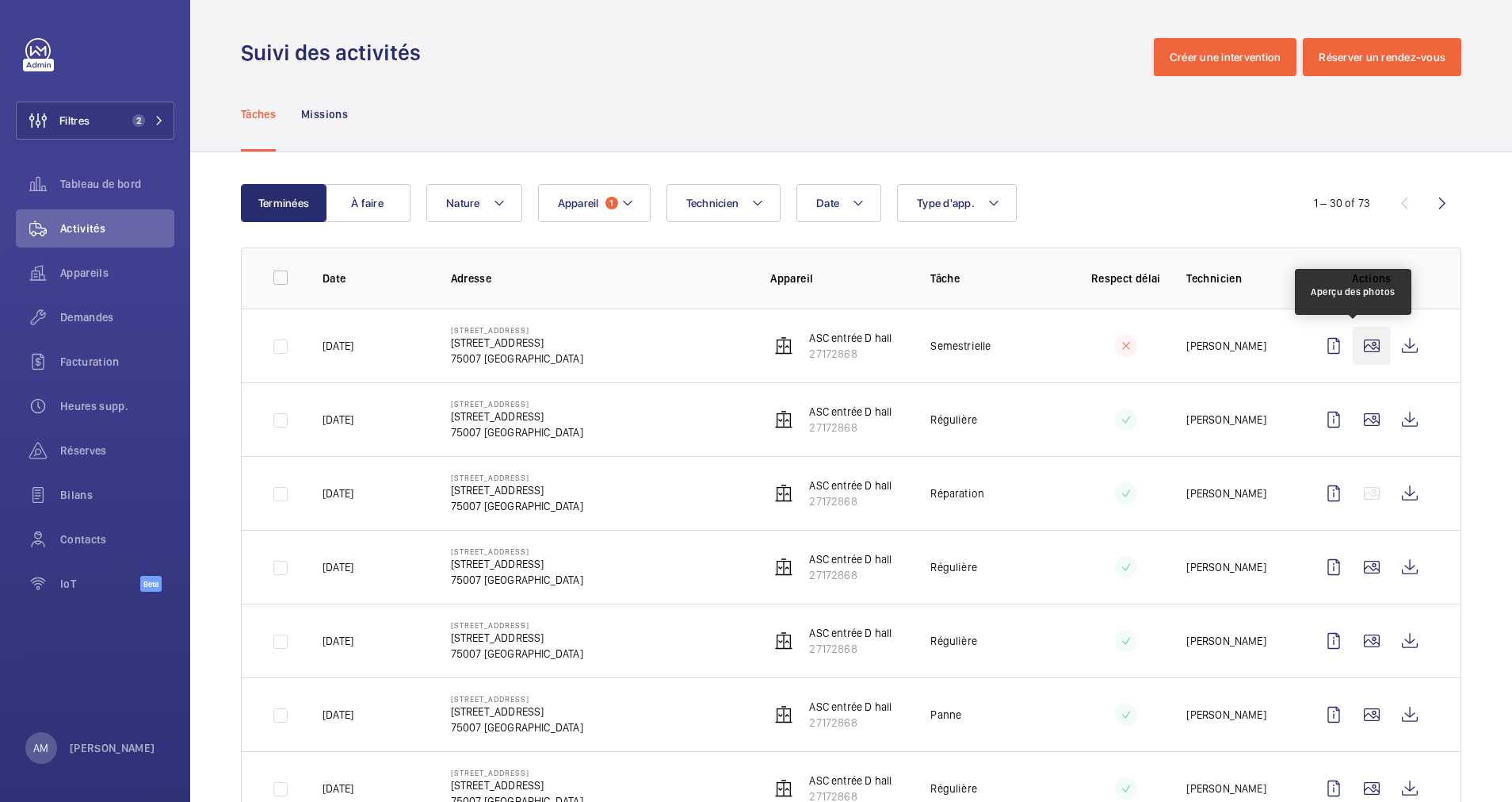
click at [1353, 344] on wm-front-icon-button at bounding box center [1372, 346] width 38 height 38
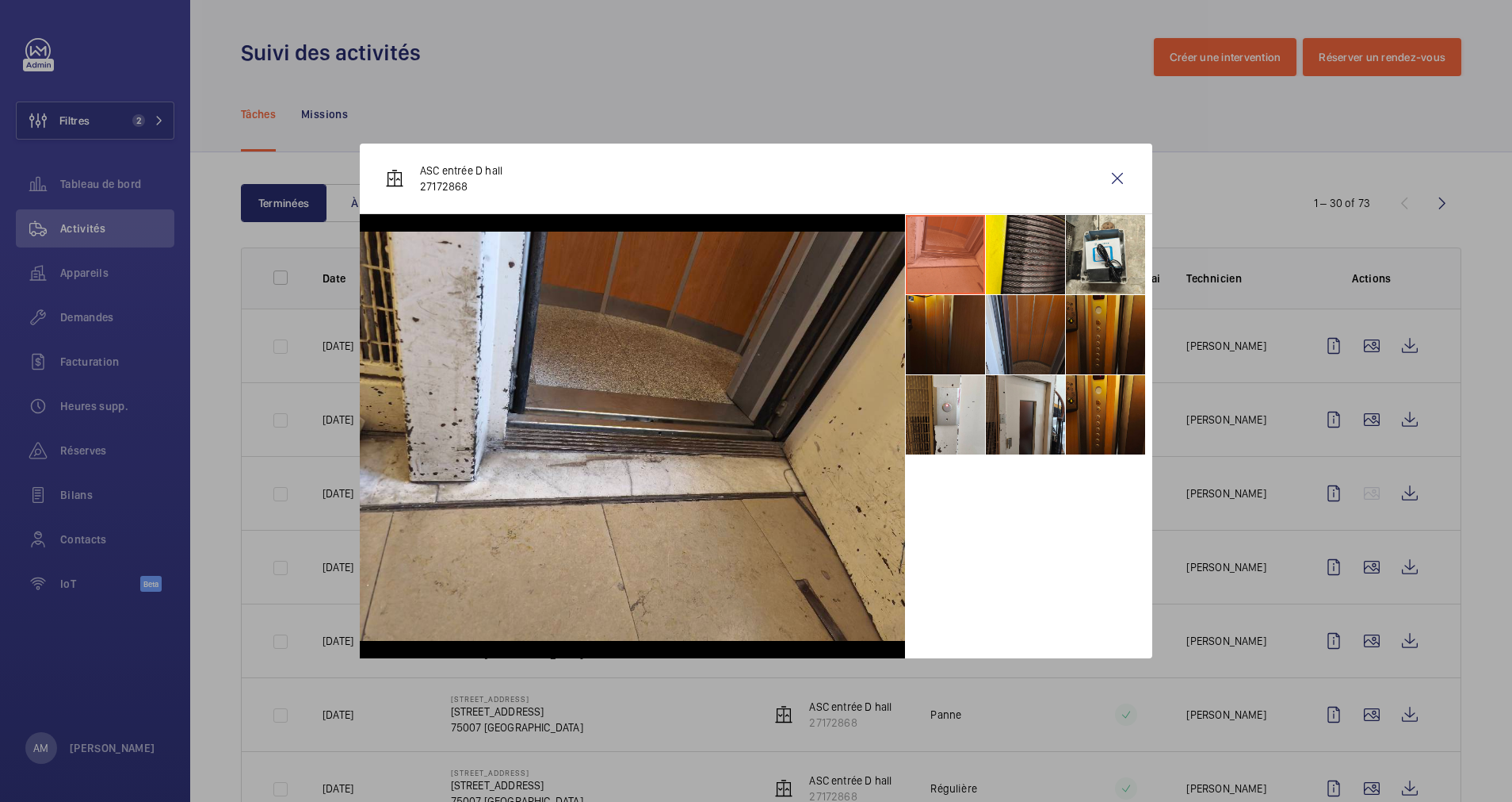
click at [1113, 300] on li at bounding box center [1106, 335] width 80 height 80
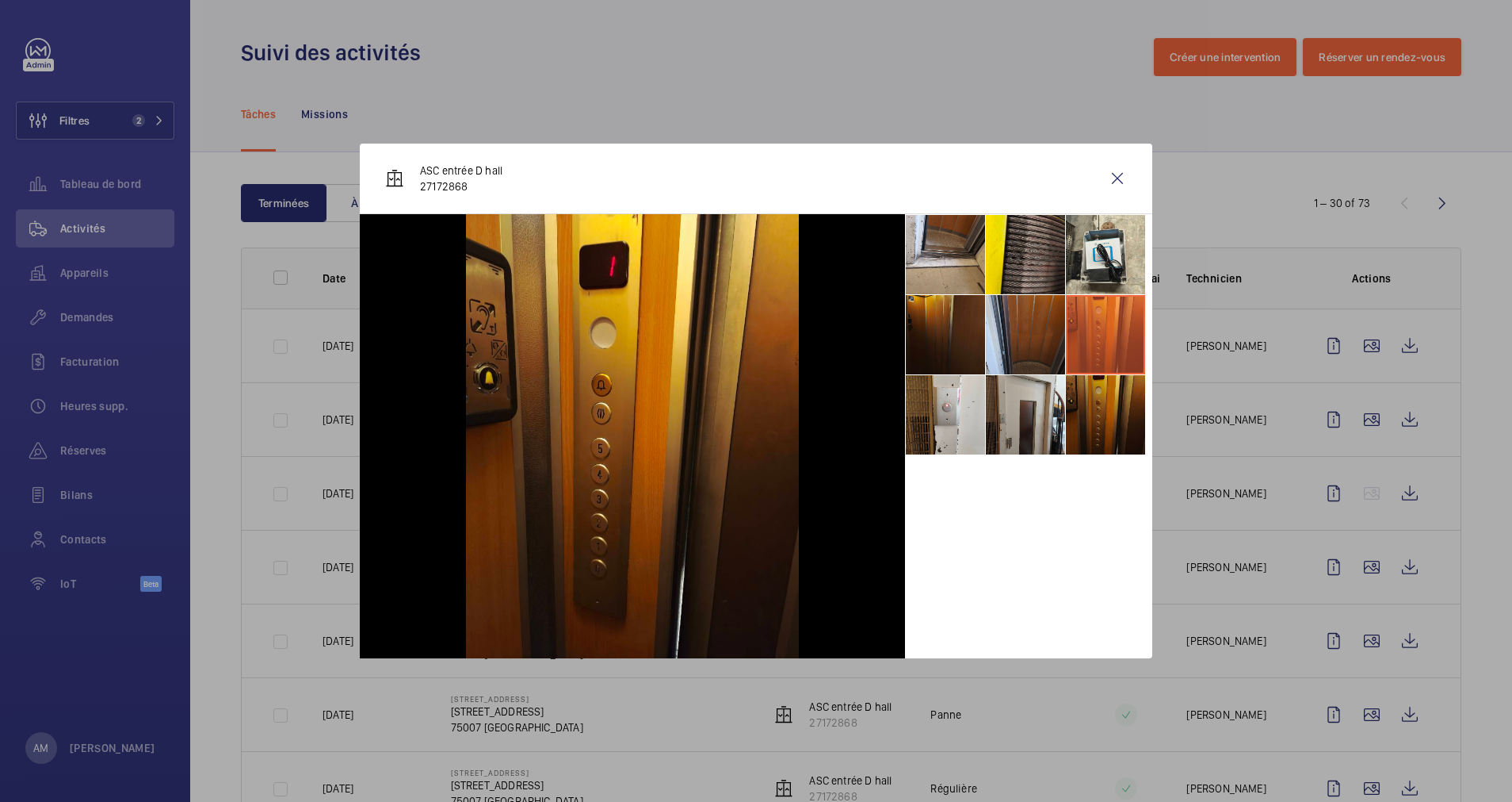
click at [1108, 391] on li at bounding box center [1106, 414] width 80 height 80
click at [1356, 421] on div at bounding box center [756, 401] width 1512 height 802
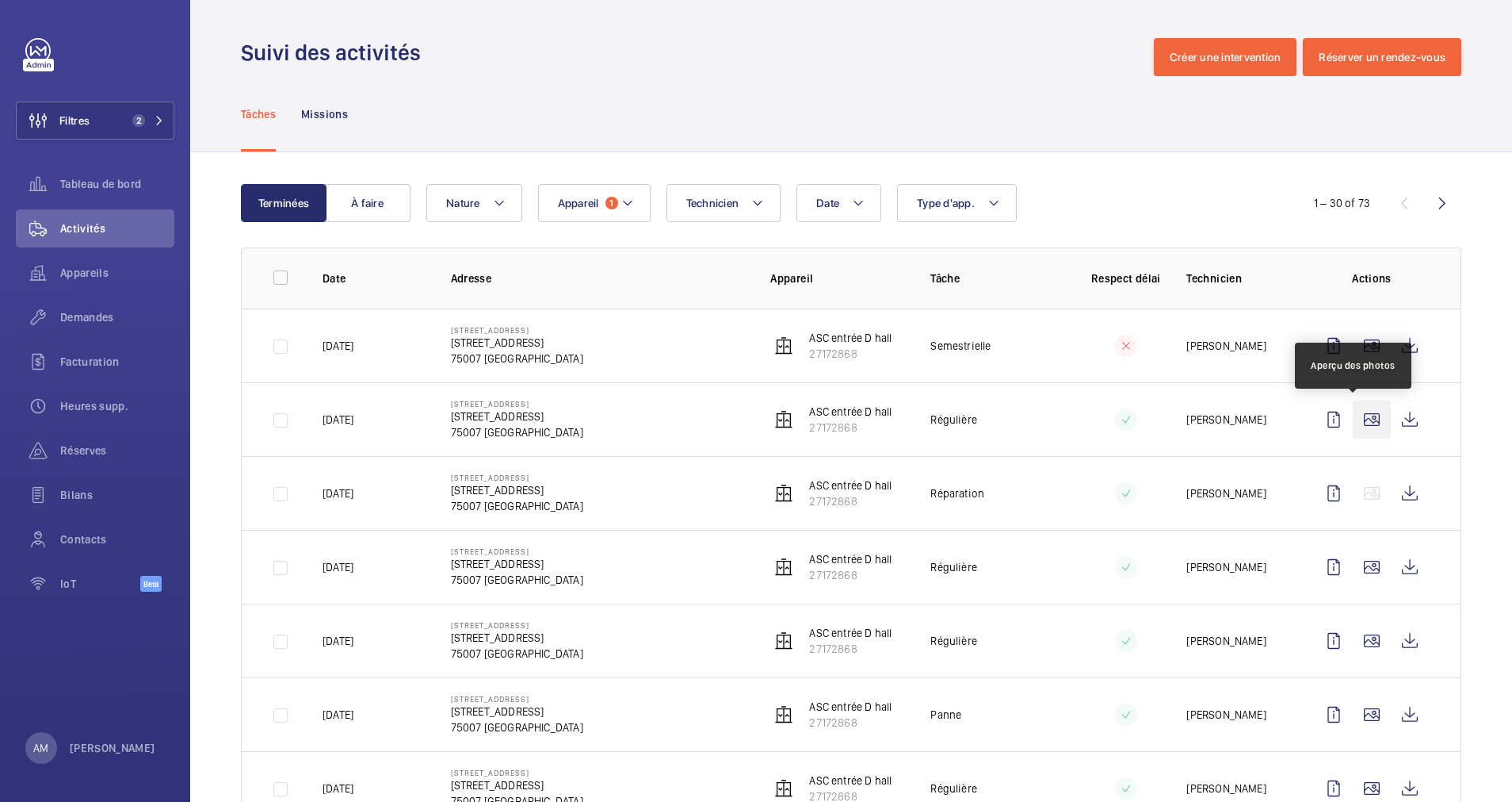
click at [1356, 425] on wm-front-icon-button at bounding box center [1372, 419] width 38 height 38
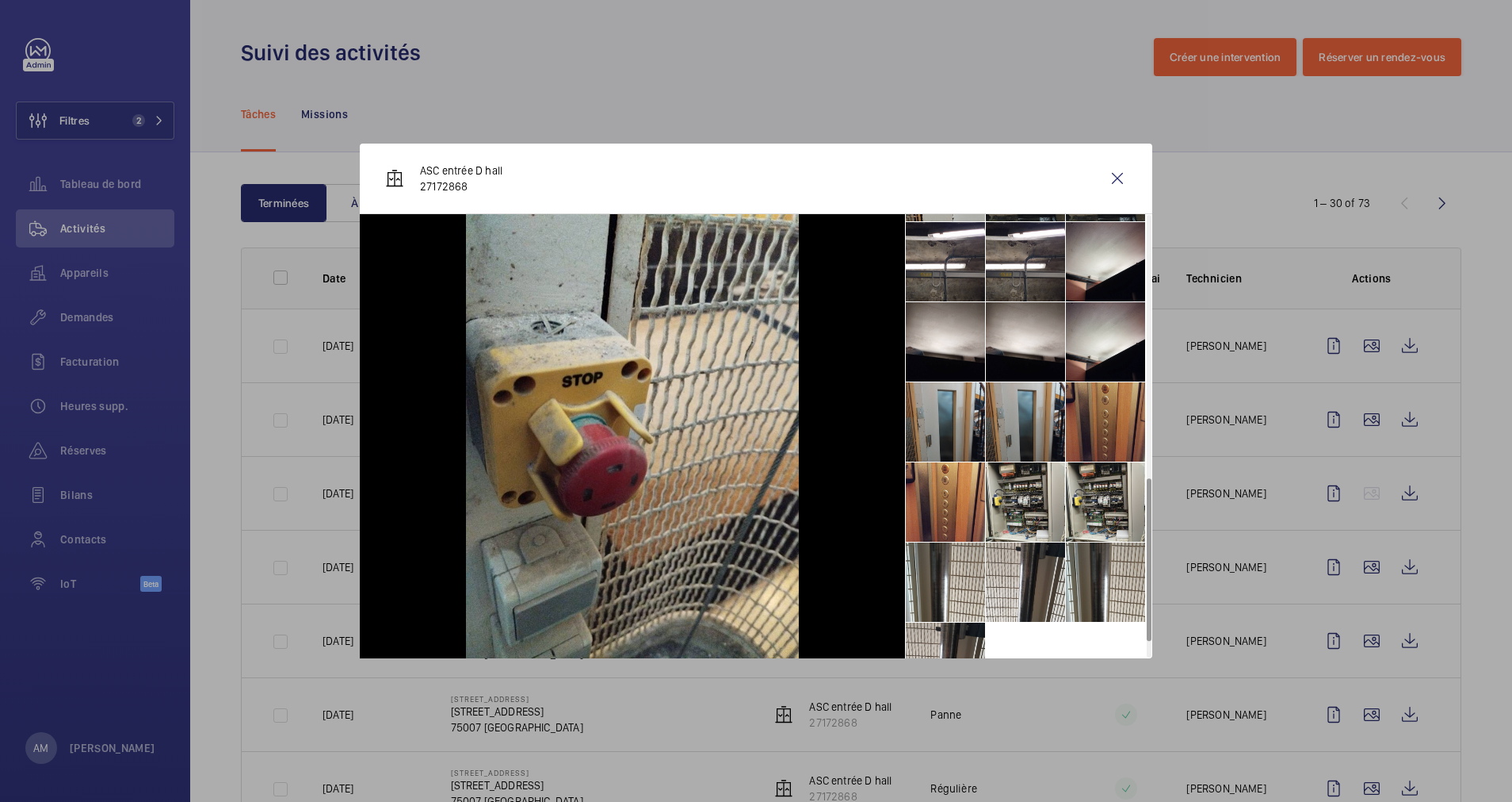
scroll to position [758, 0]
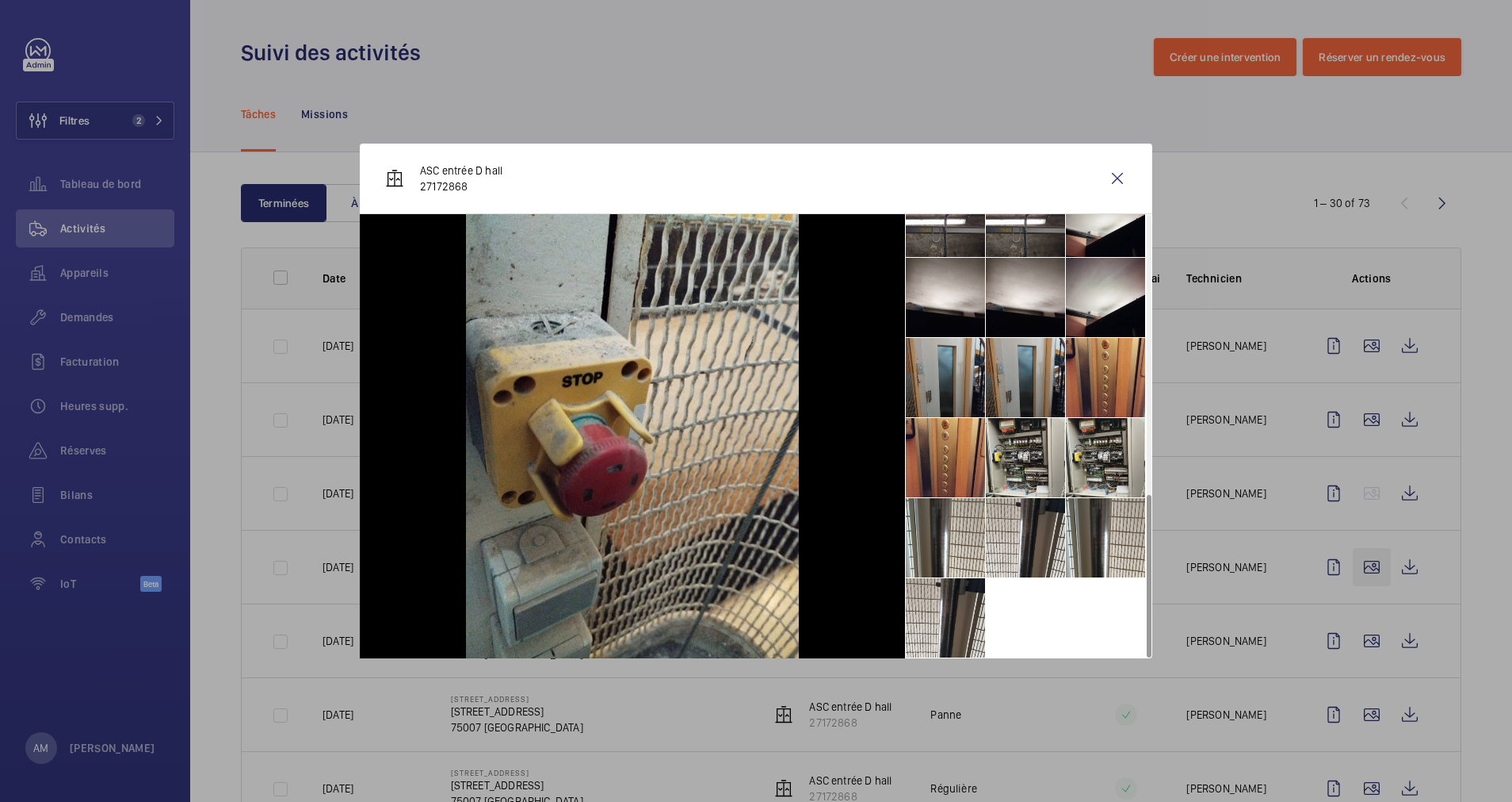
click at [1352, 562] on div at bounding box center [756, 401] width 1512 height 802
click at [1353, 573] on wm-front-icon-button at bounding box center [1372, 567] width 38 height 38
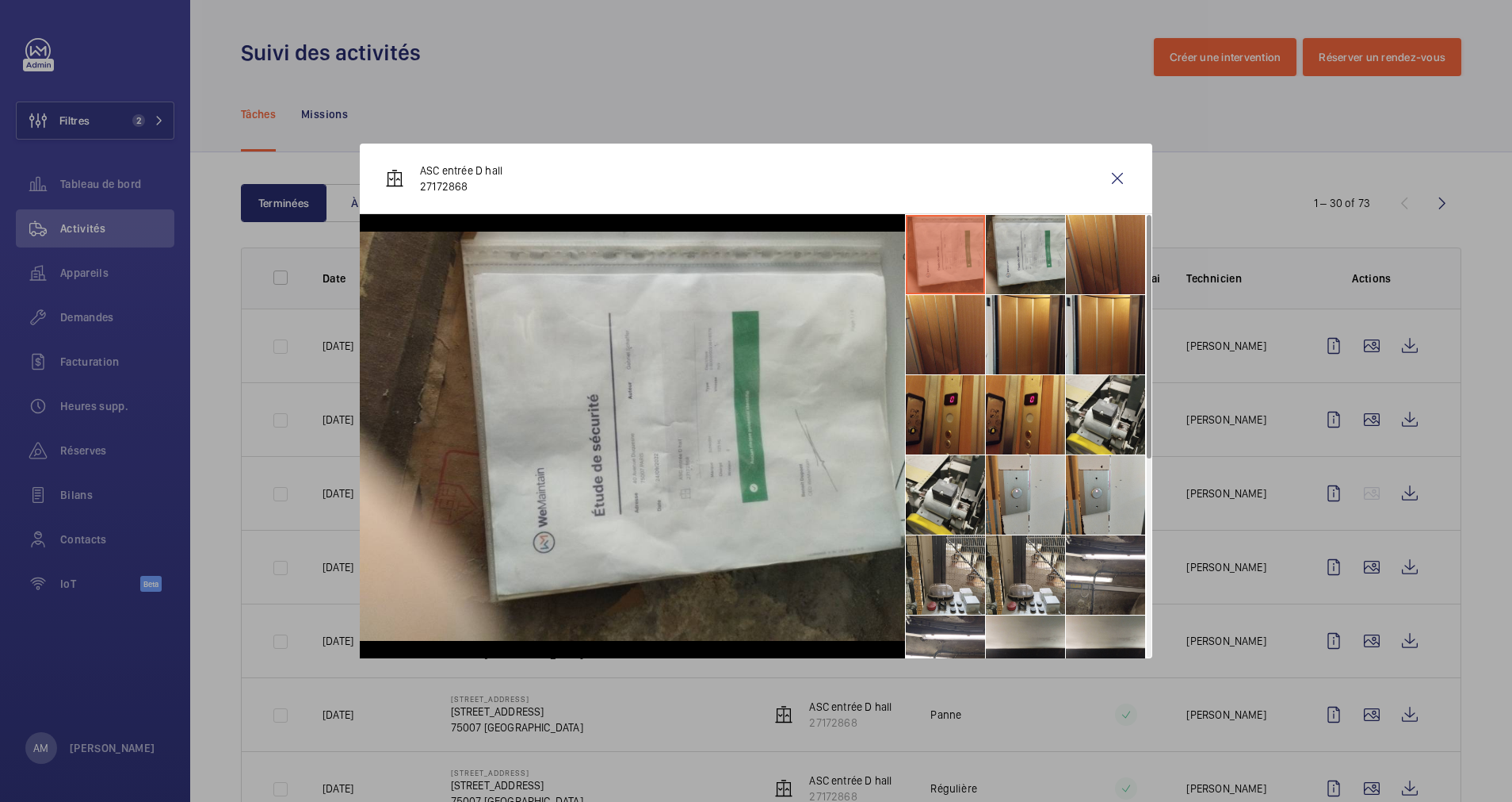
click at [929, 403] on li at bounding box center [946, 414] width 80 height 80
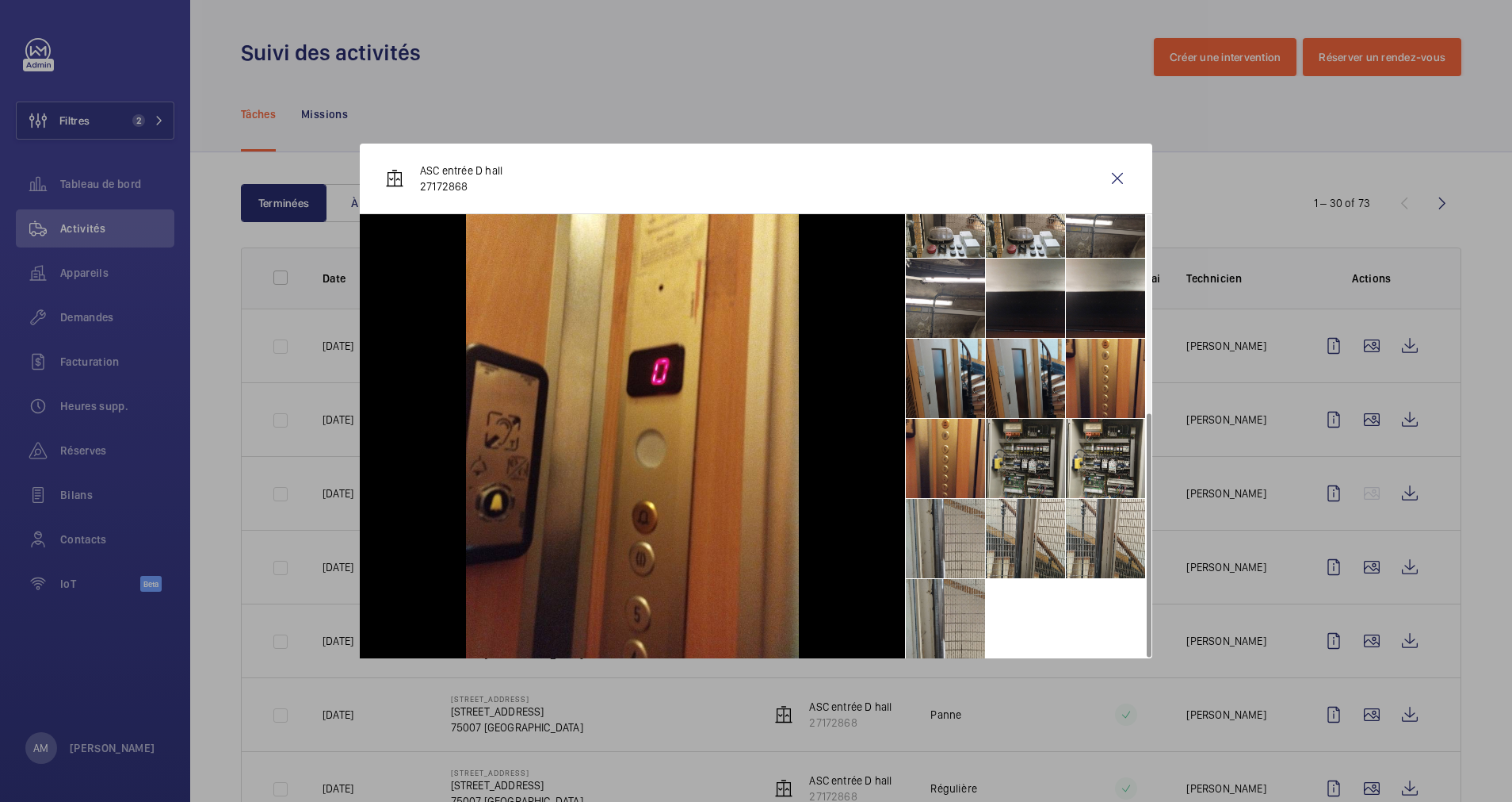
scroll to position [358, 0]
click at [1345, 555] on div at bounding box center [756, 401] width 1512 height 802
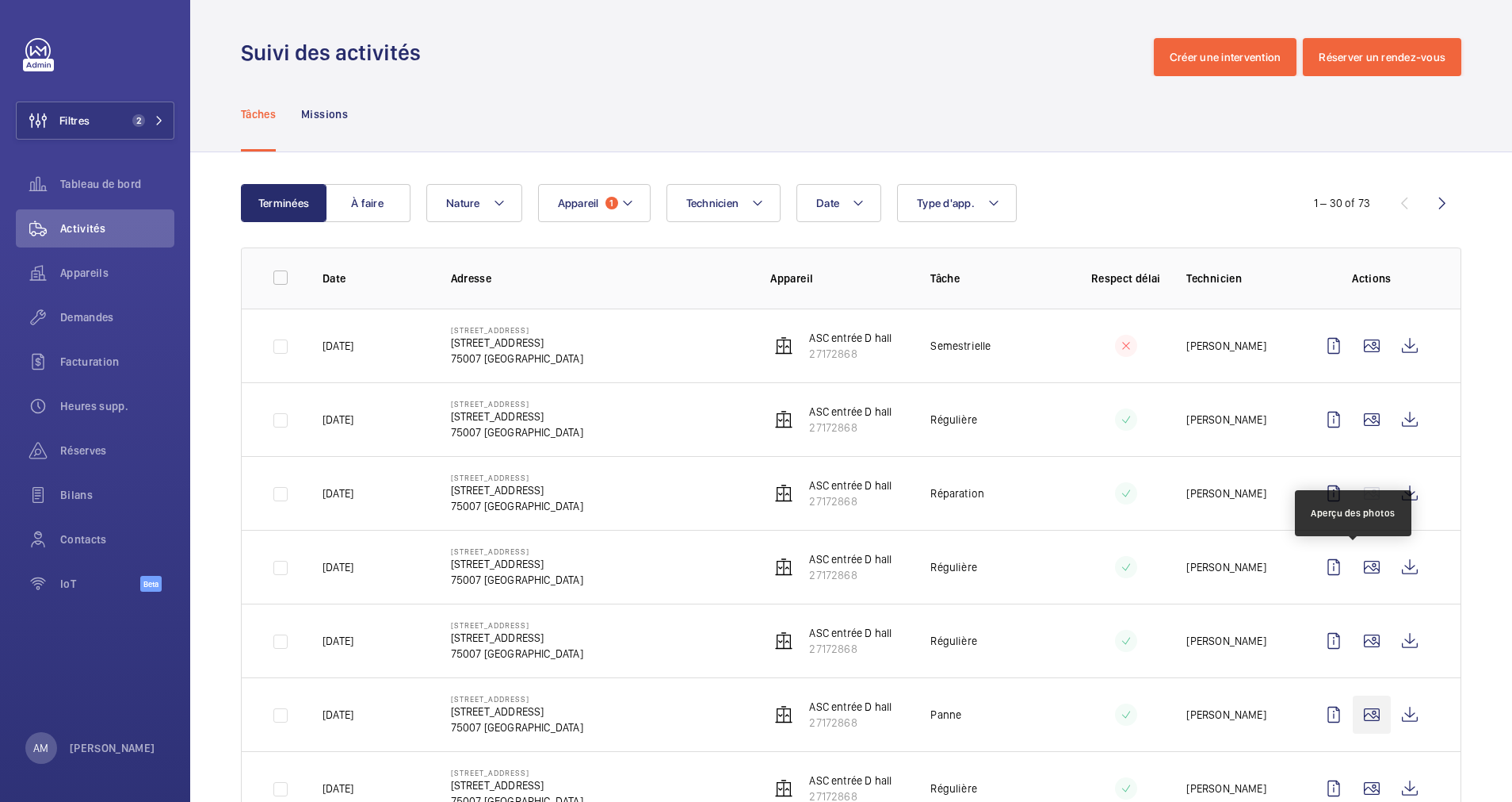
click at [1356, 712] on wm-front-icon-button at bounding box center [1372, 714] width 38 height 38
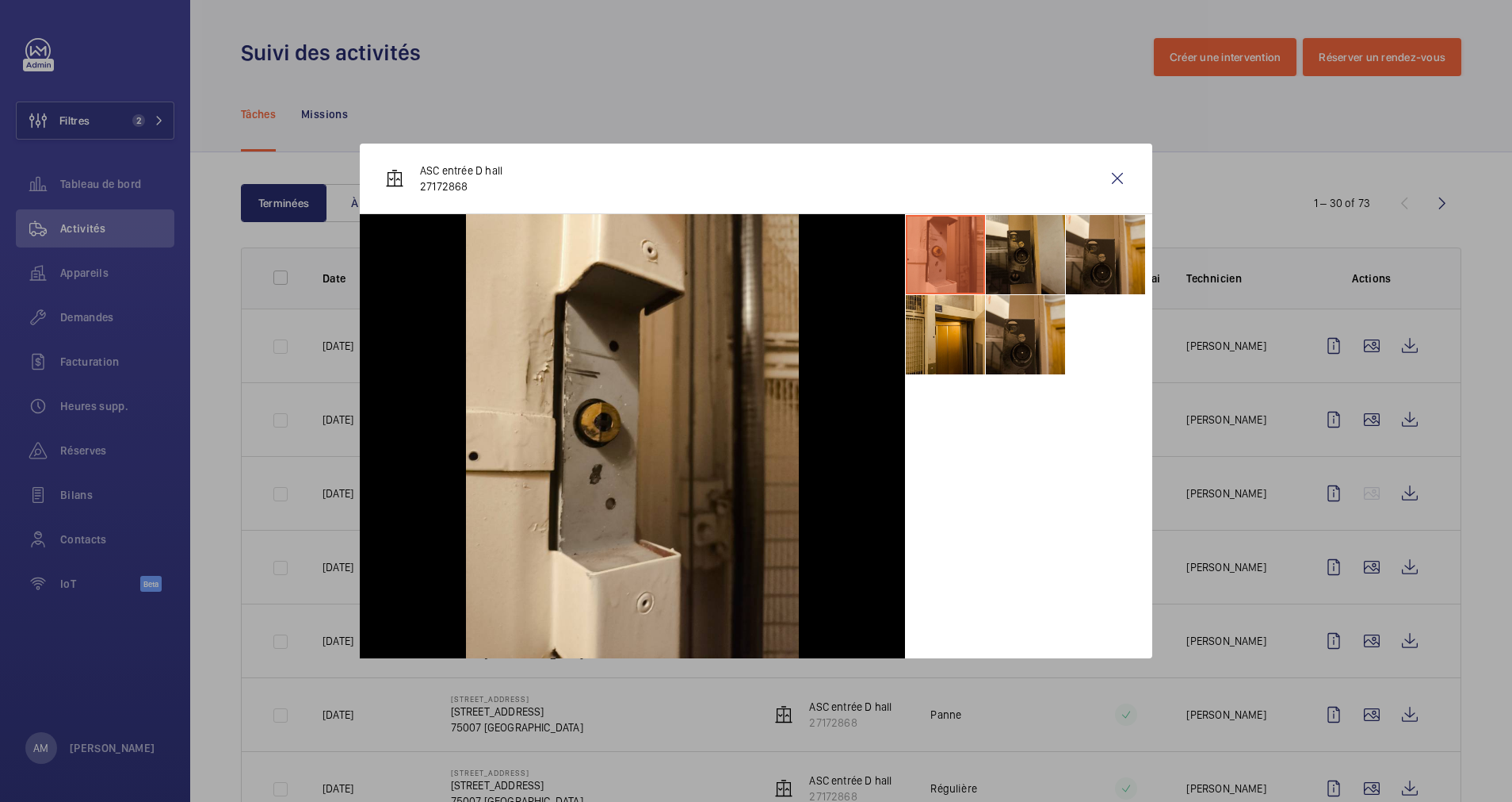
click at [1353, 770] on div at bounding box center [756, 401] width 1512 height 802
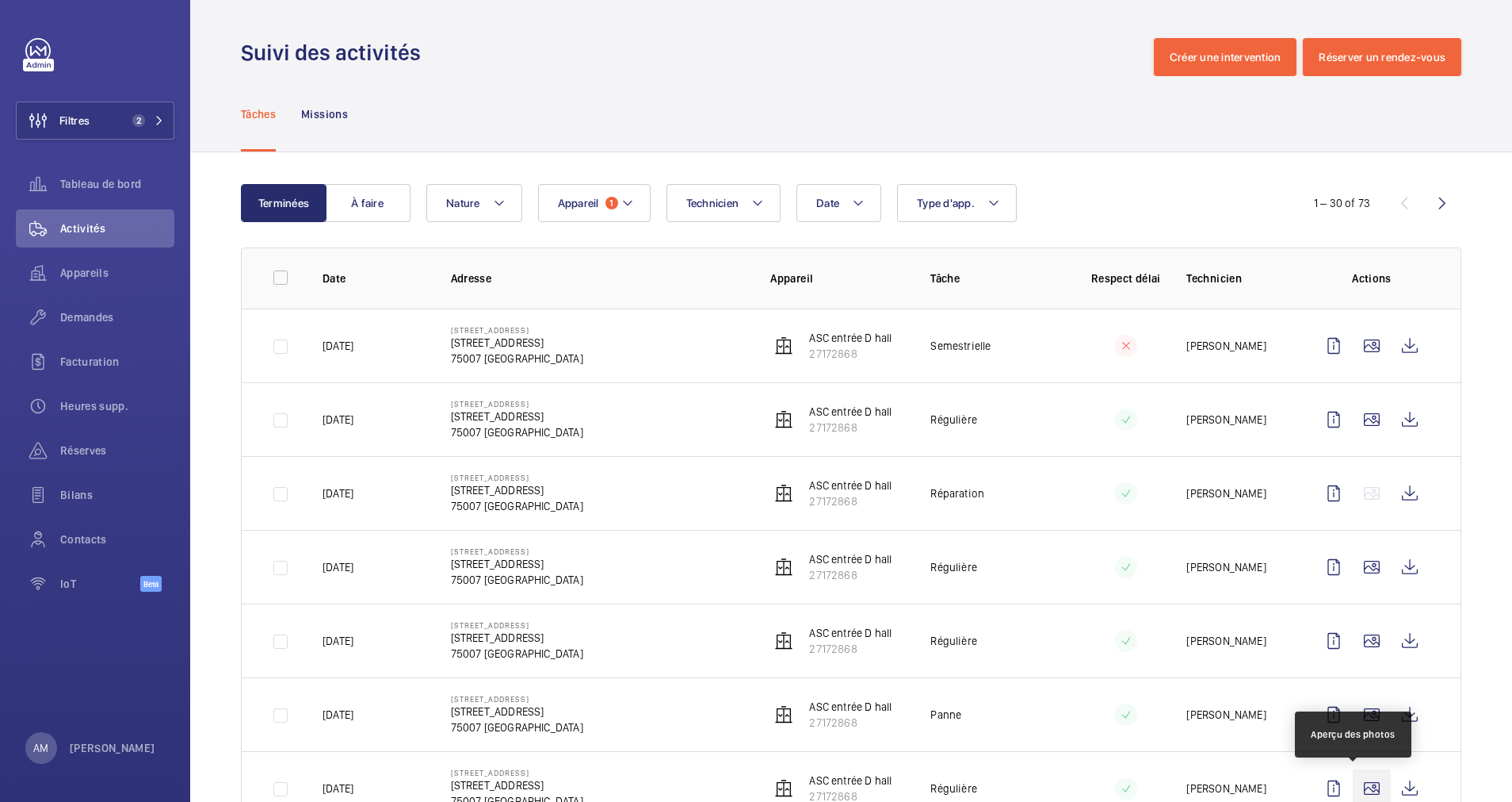
click at [1353, 770] on wm-front-icon-button at bounding box center [1372, 788] width 38 height 38
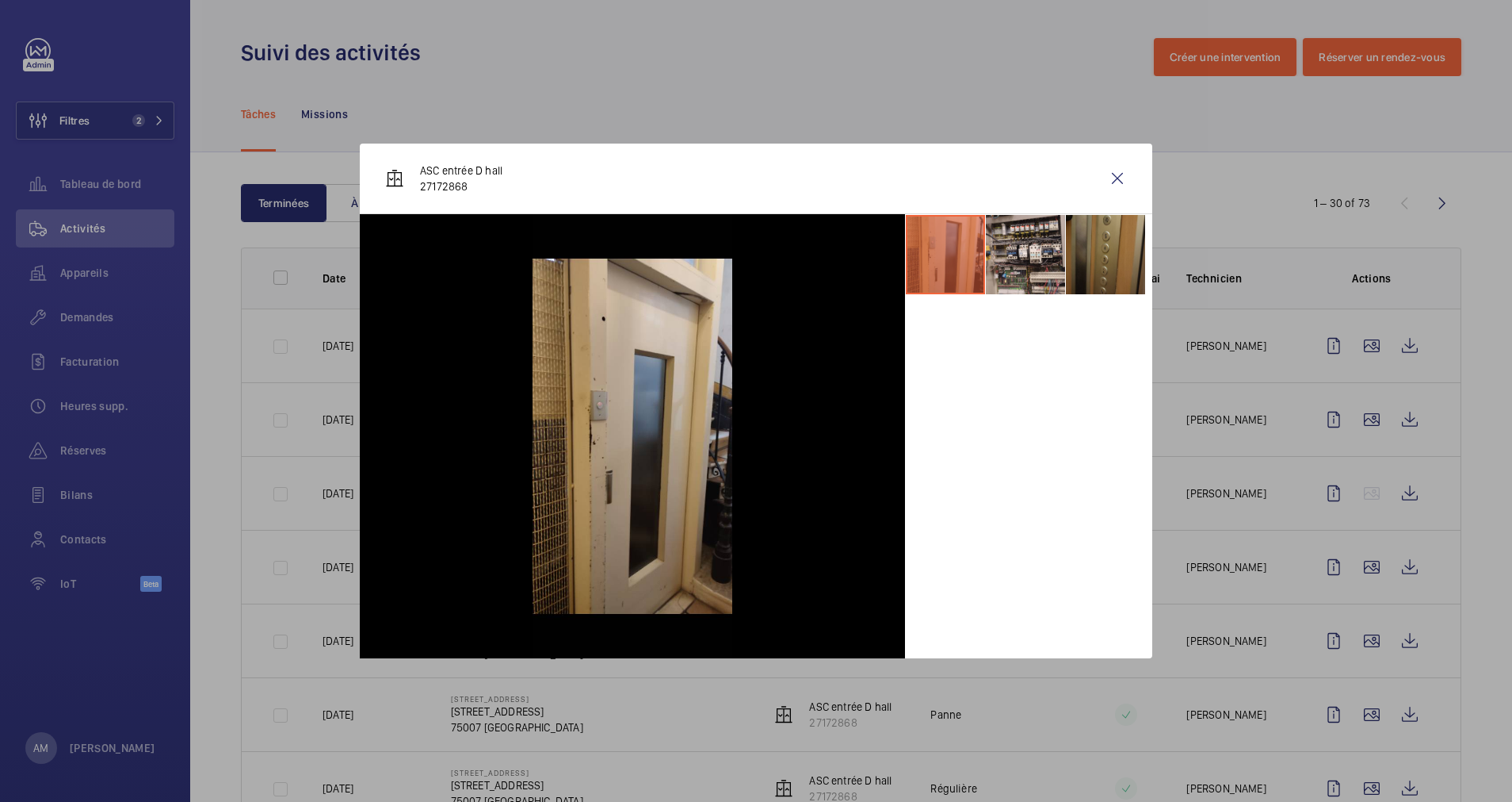
click at [1074, 278] on li at bounding box center [1106, 255] width 80 height 80
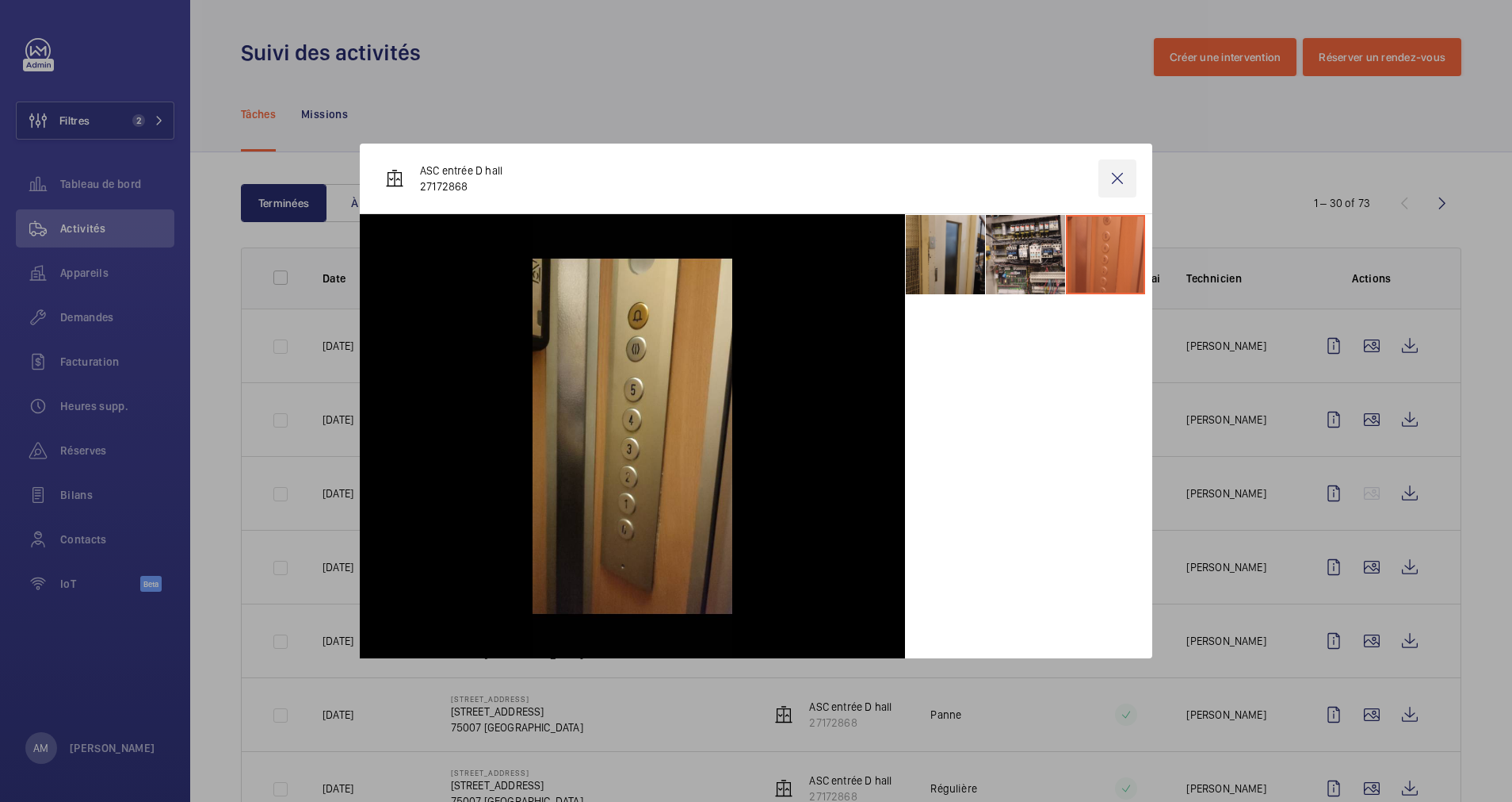
click at [1116, 173] on wm-front-icon-button at bounding box center [1118, 178] width 38 height 38
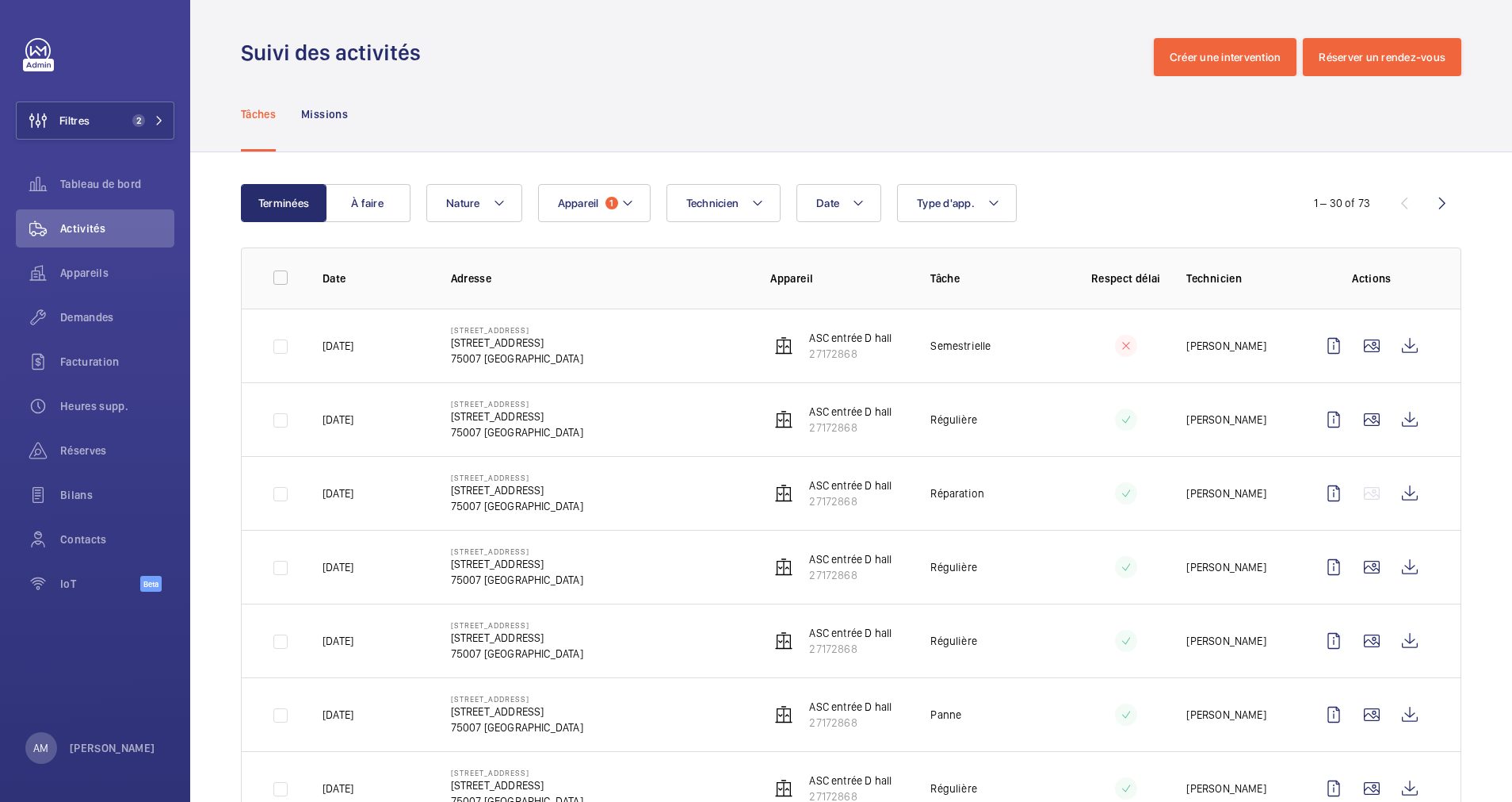
scroll to position [119, 0]
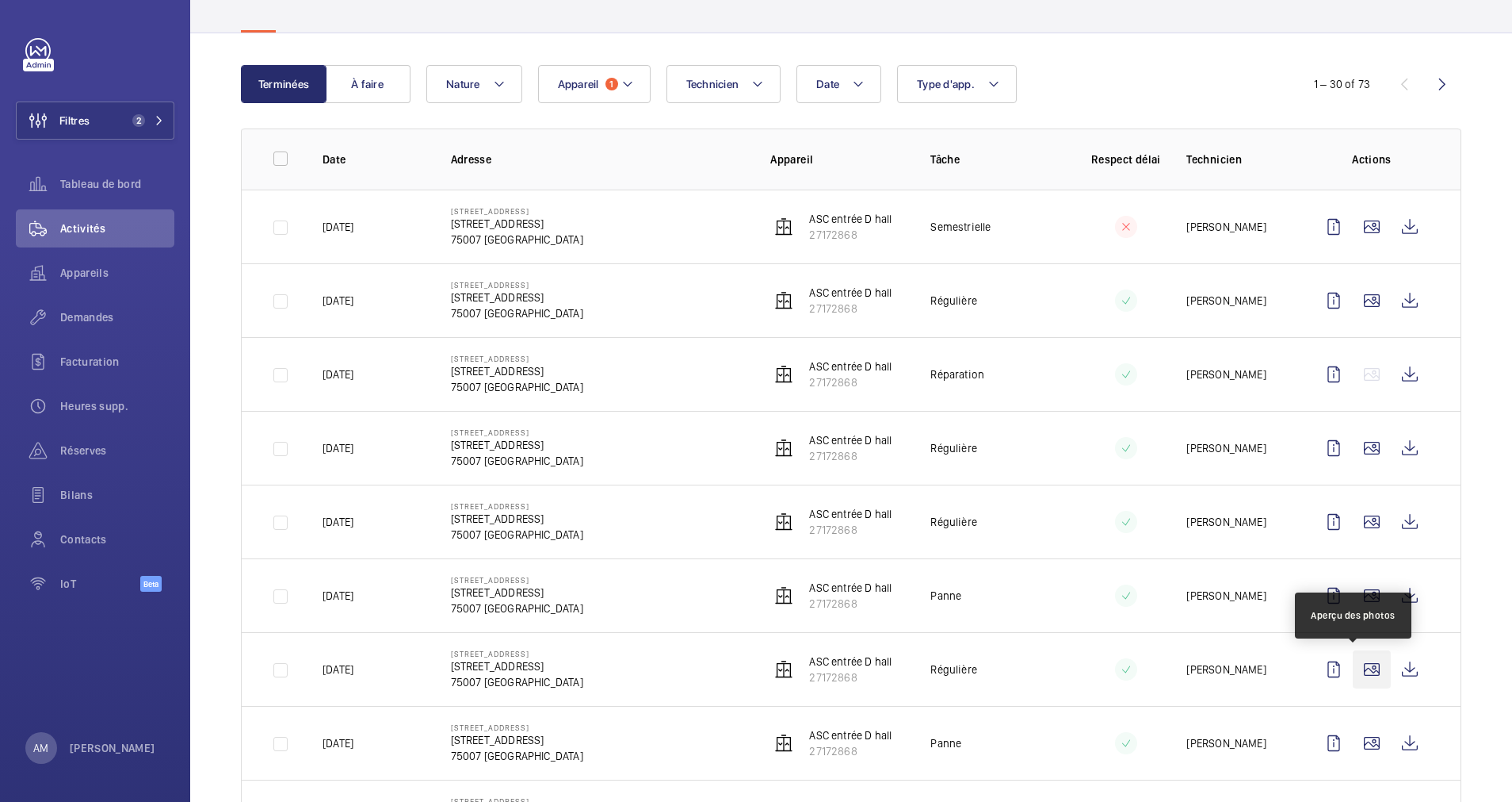
click at [1353, 668] on wm-front-icon-button at bounding box center [1372, 669] width 38 height 38
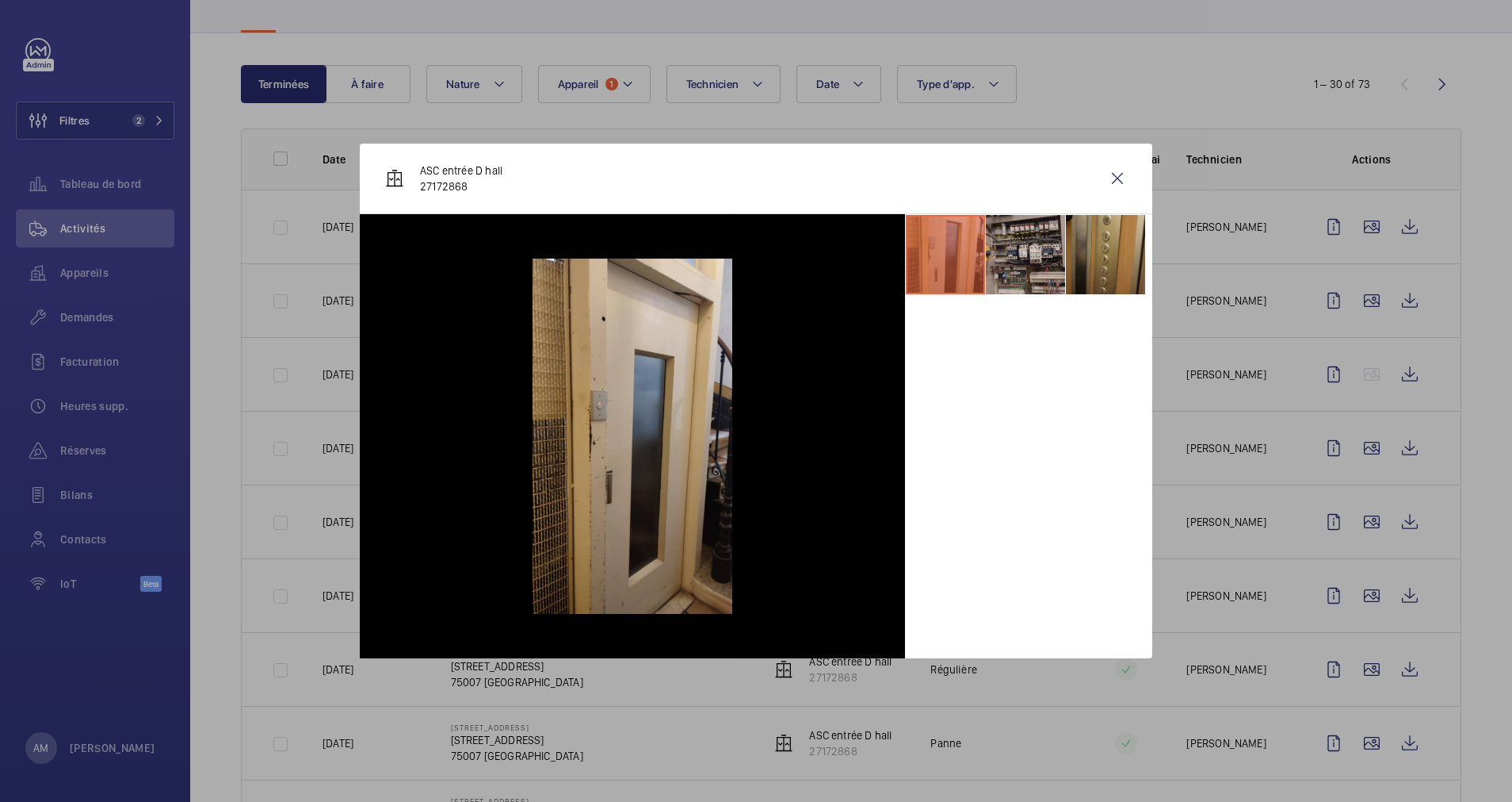
click at [1035, 255] on li at bounding box center [1026, 255] width 80 height 80
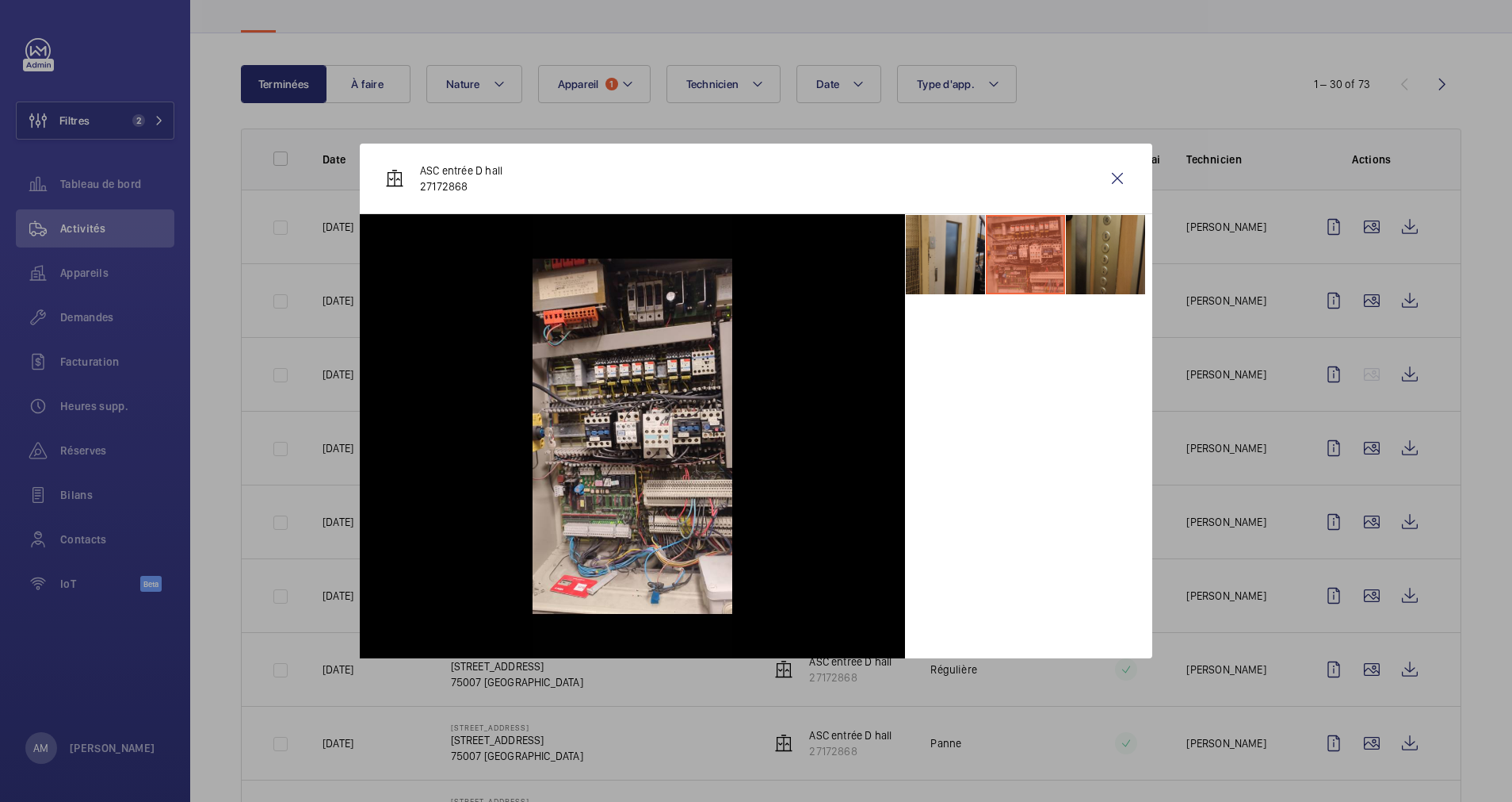
click at [1090, 253] on li at bounding box center [1106, 255] width 80 height 80
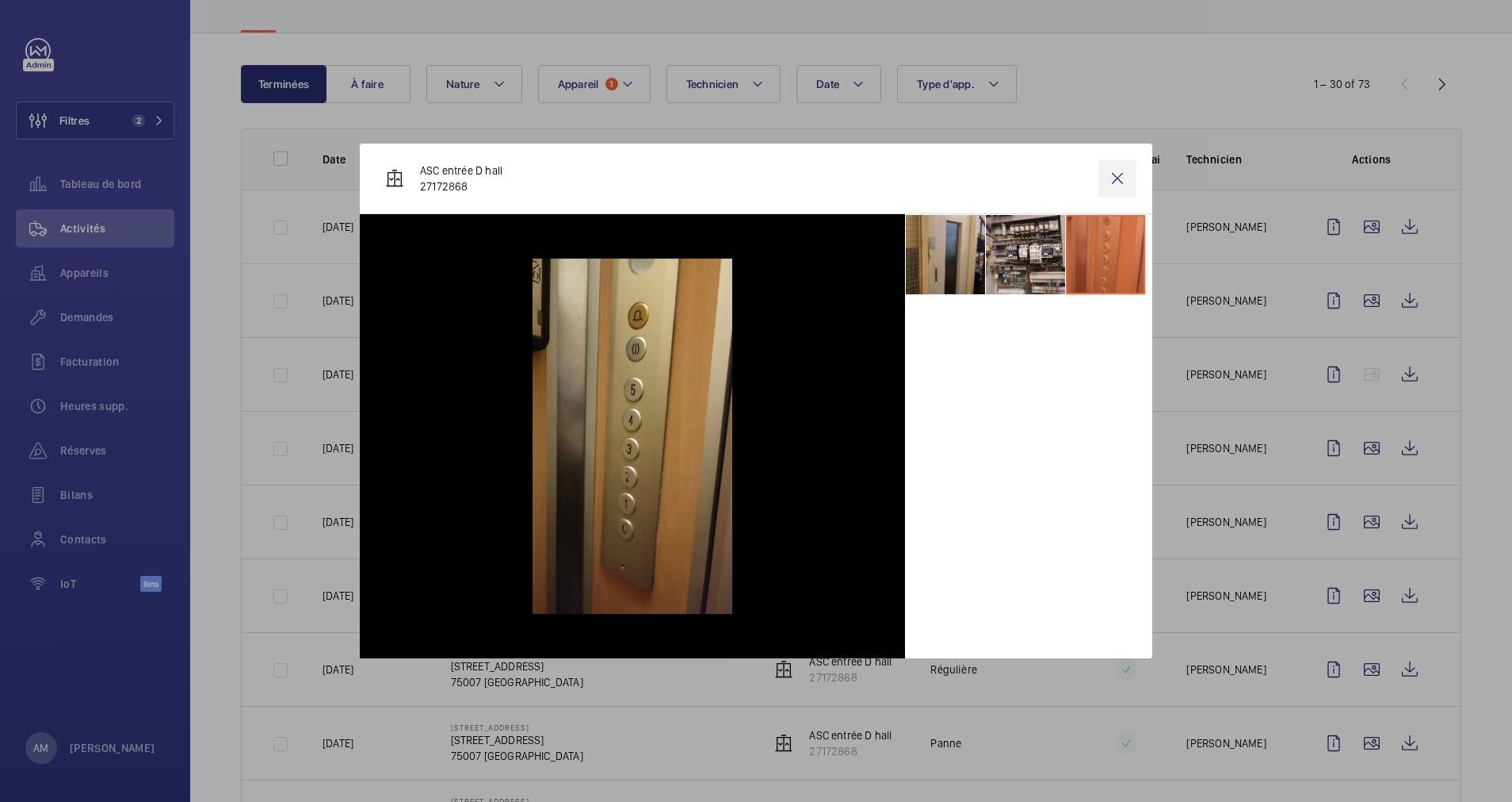
click at [1119, 178] on wm-front-icon-button at bounding box center [1118, 178] width 38 height 38
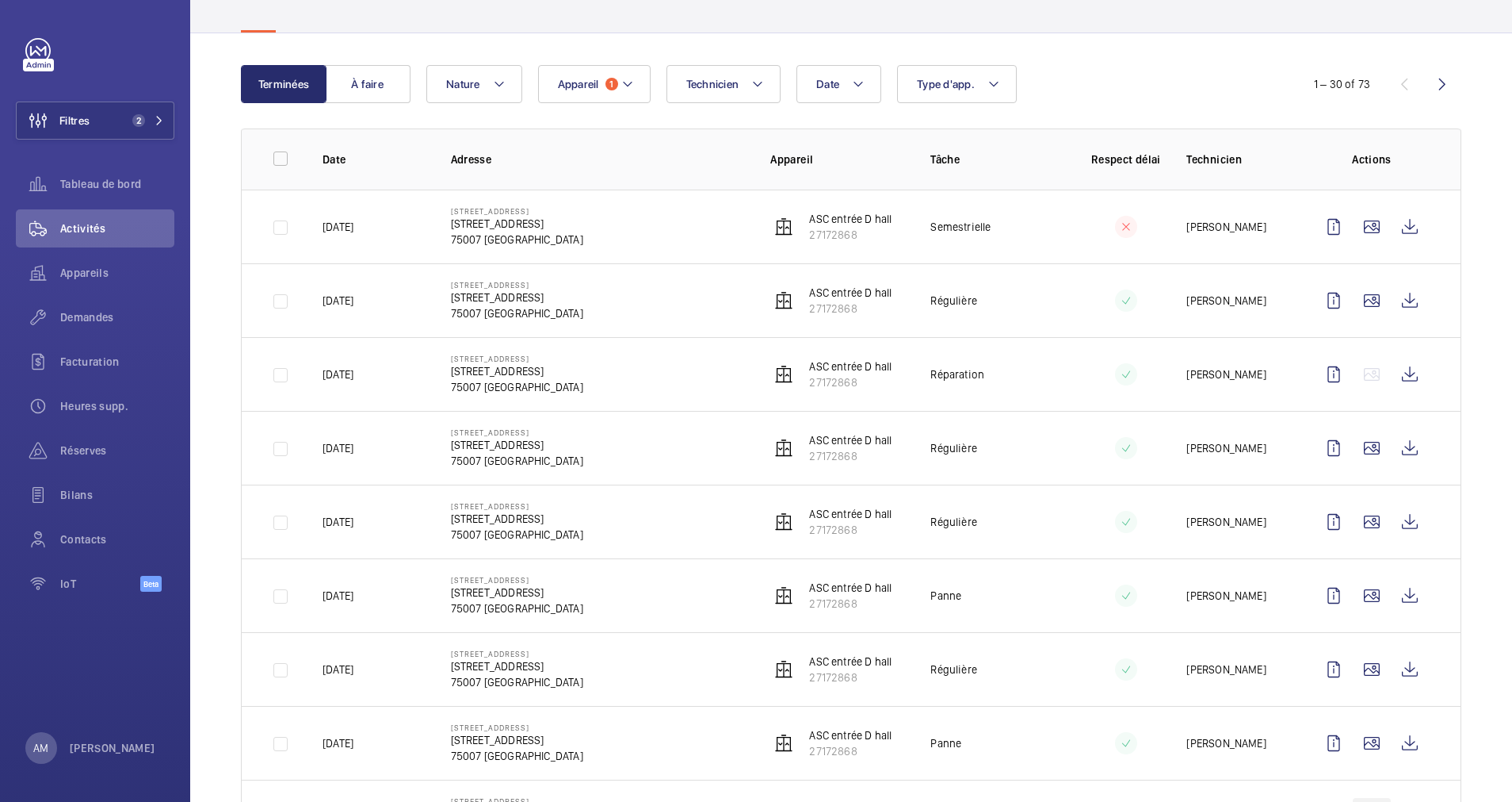
scroll to position [357, 0]
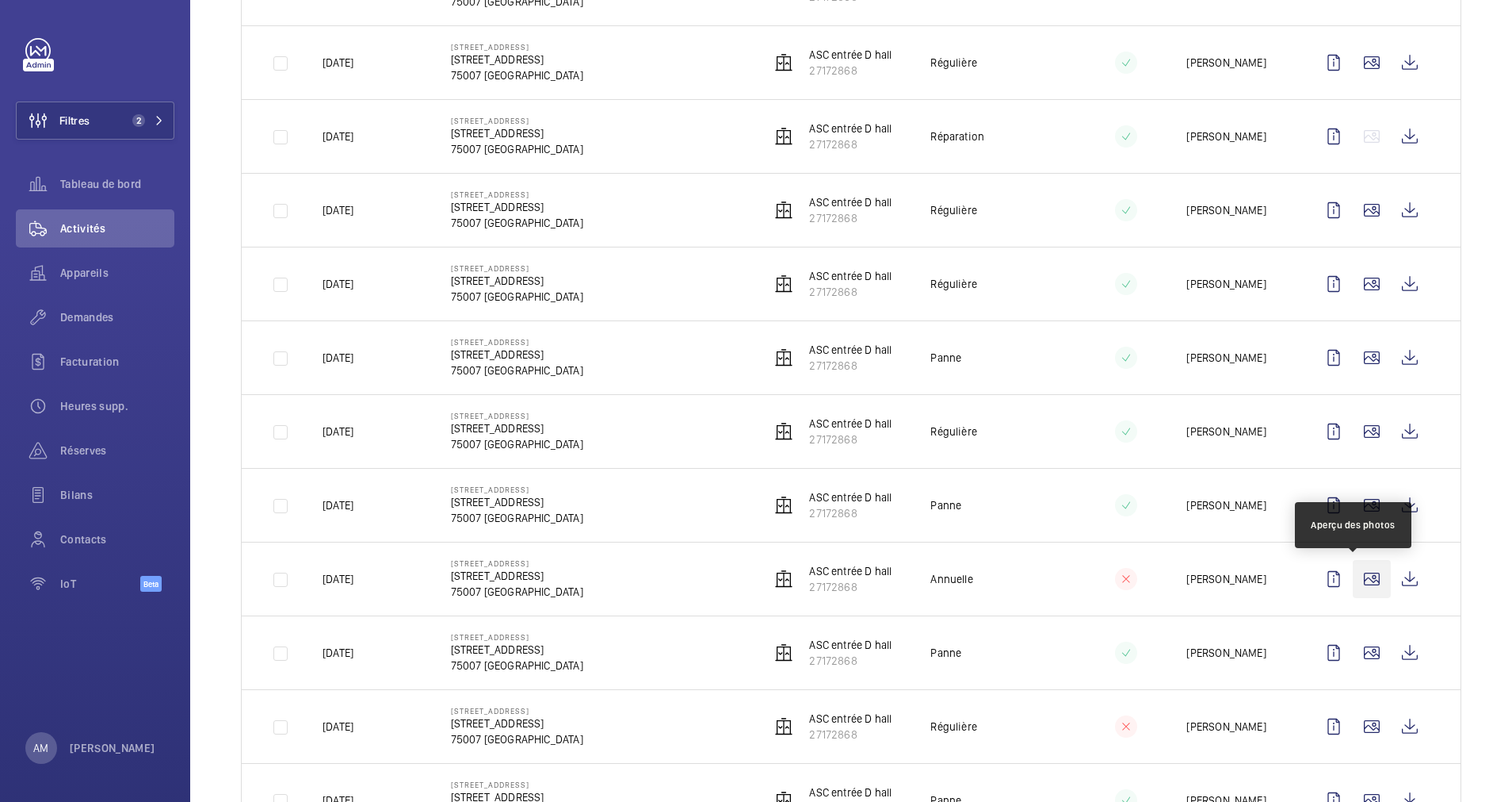
click at [1355, 575] on wm-front-icon-button at bounding box center [1372, 579] width 38 height 38
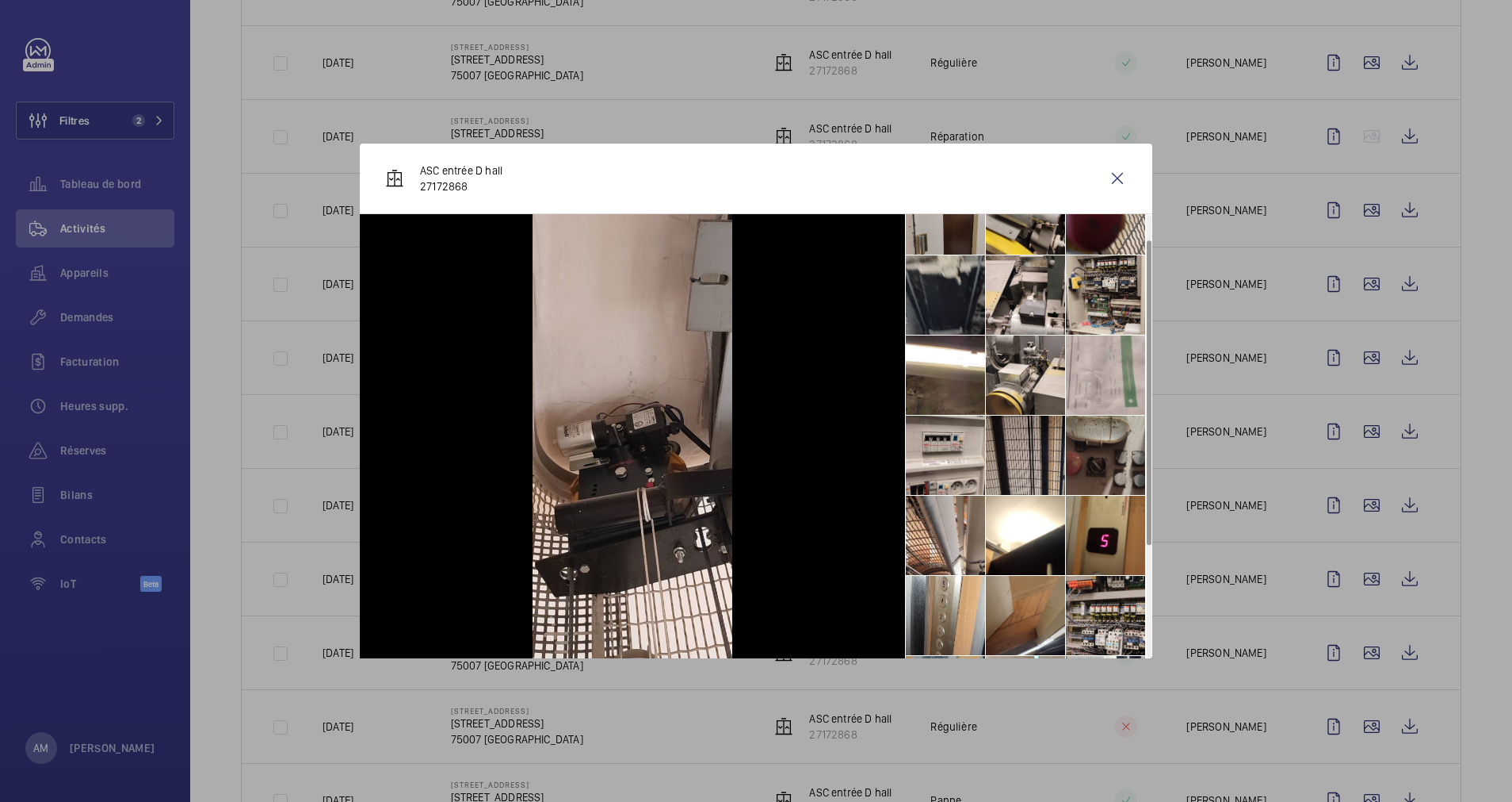
scroll to position [197, 0]
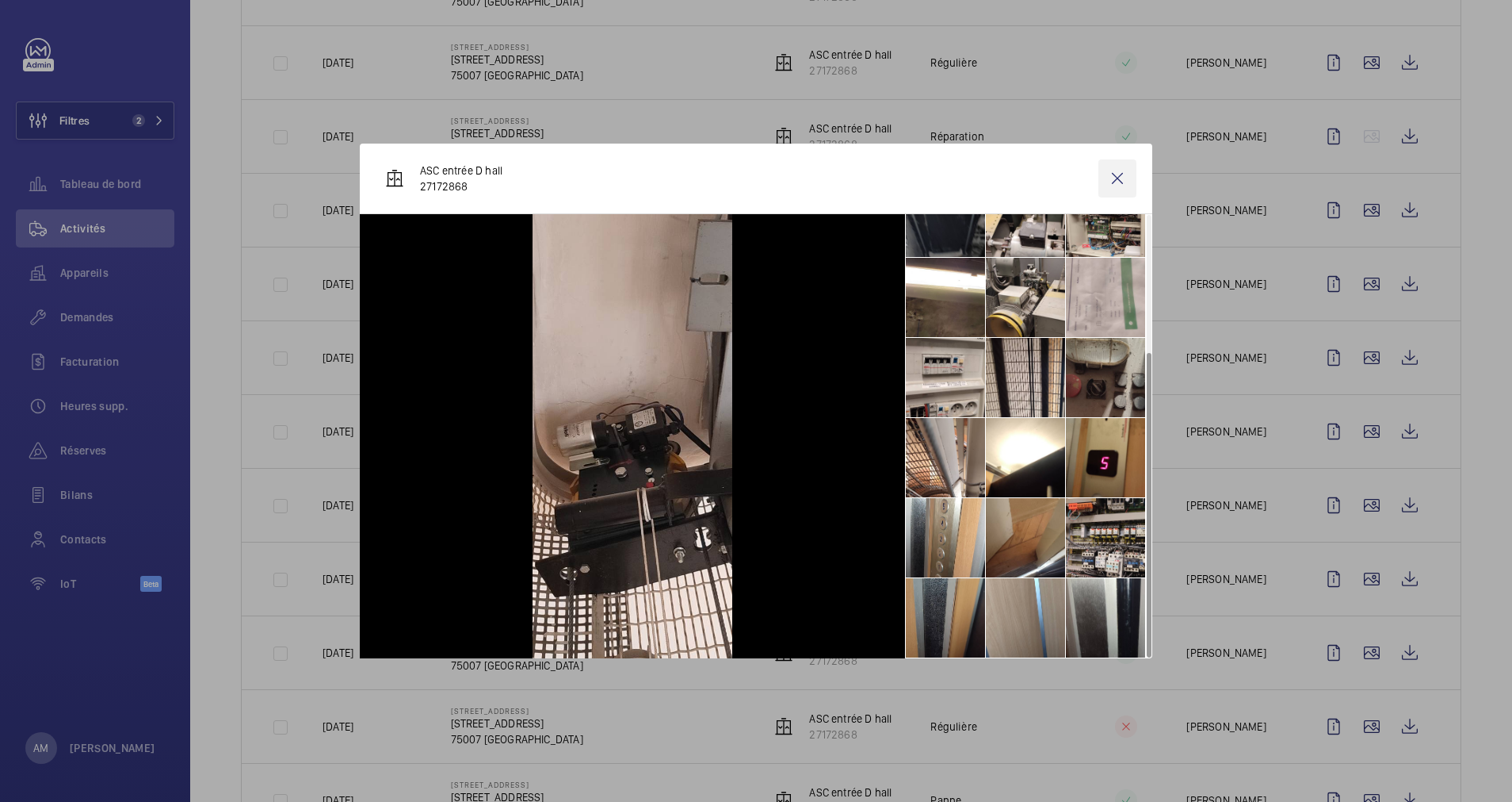
click at [1116, 174] on wm-front-icon-button at bounding box center [1118, 178] width 38 height 38
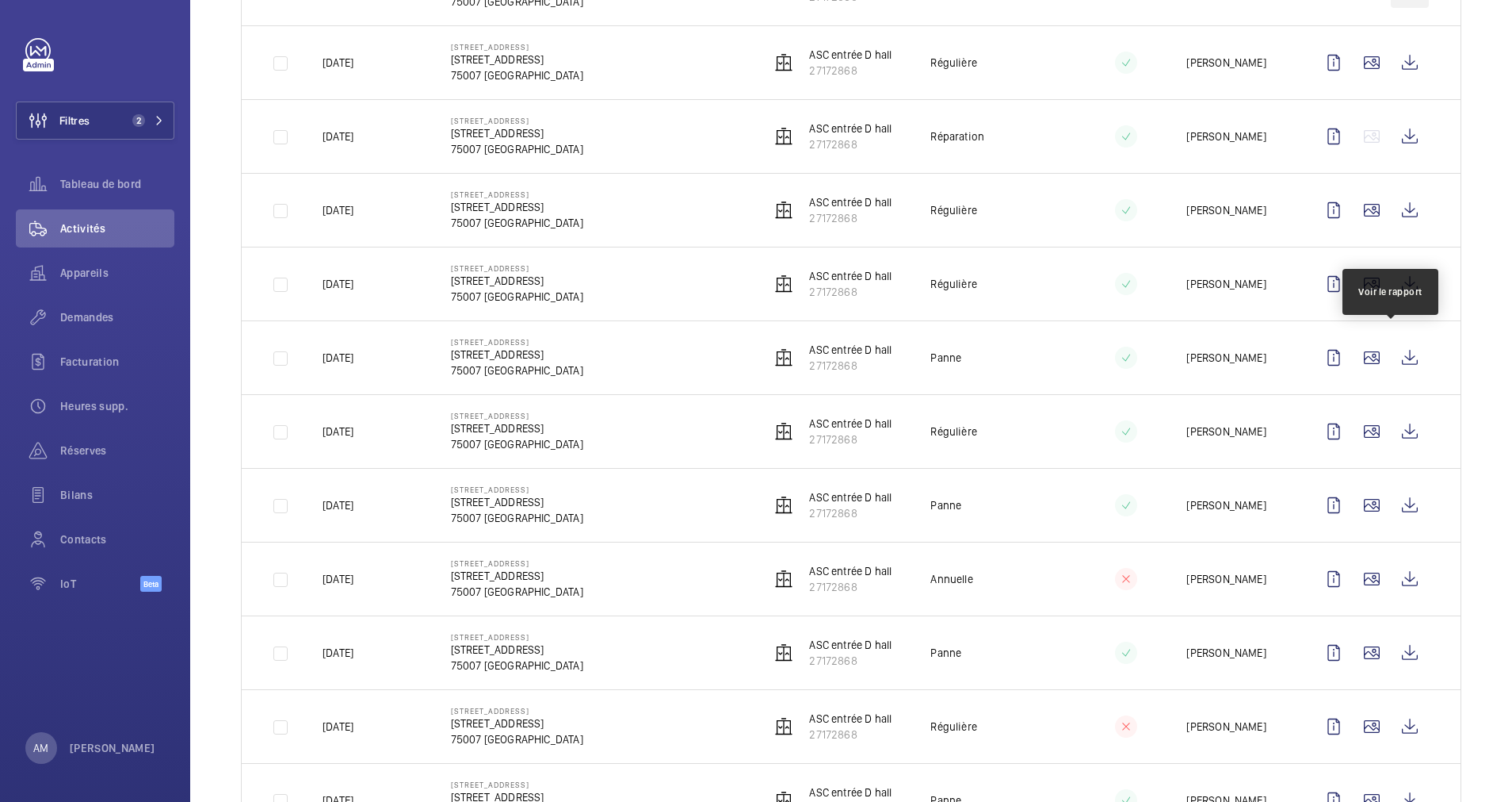
scroll to position [0, 0]
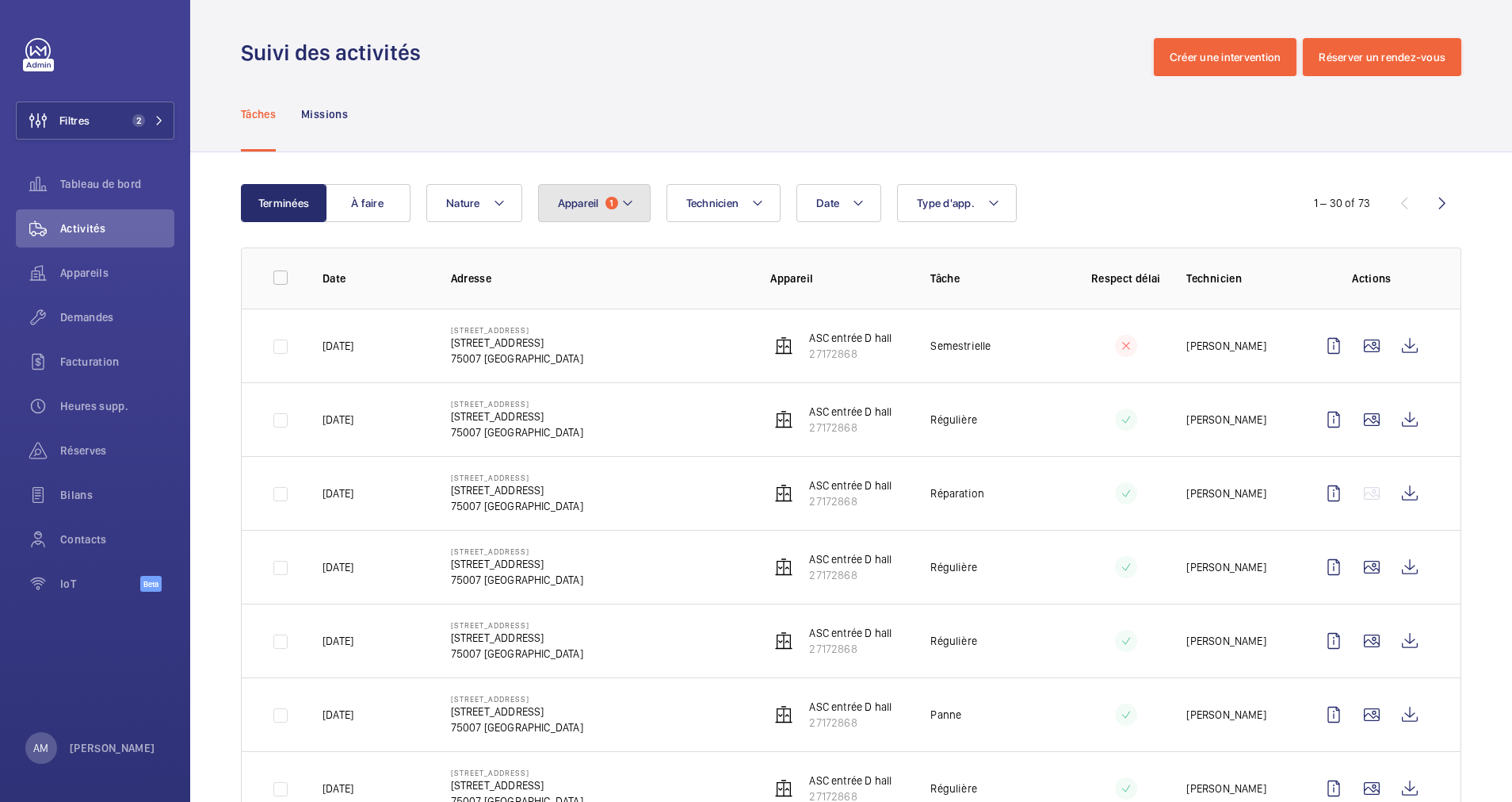
click at [627, 198] on mat-icon at bounding box center [628, 202] width 13 height 19
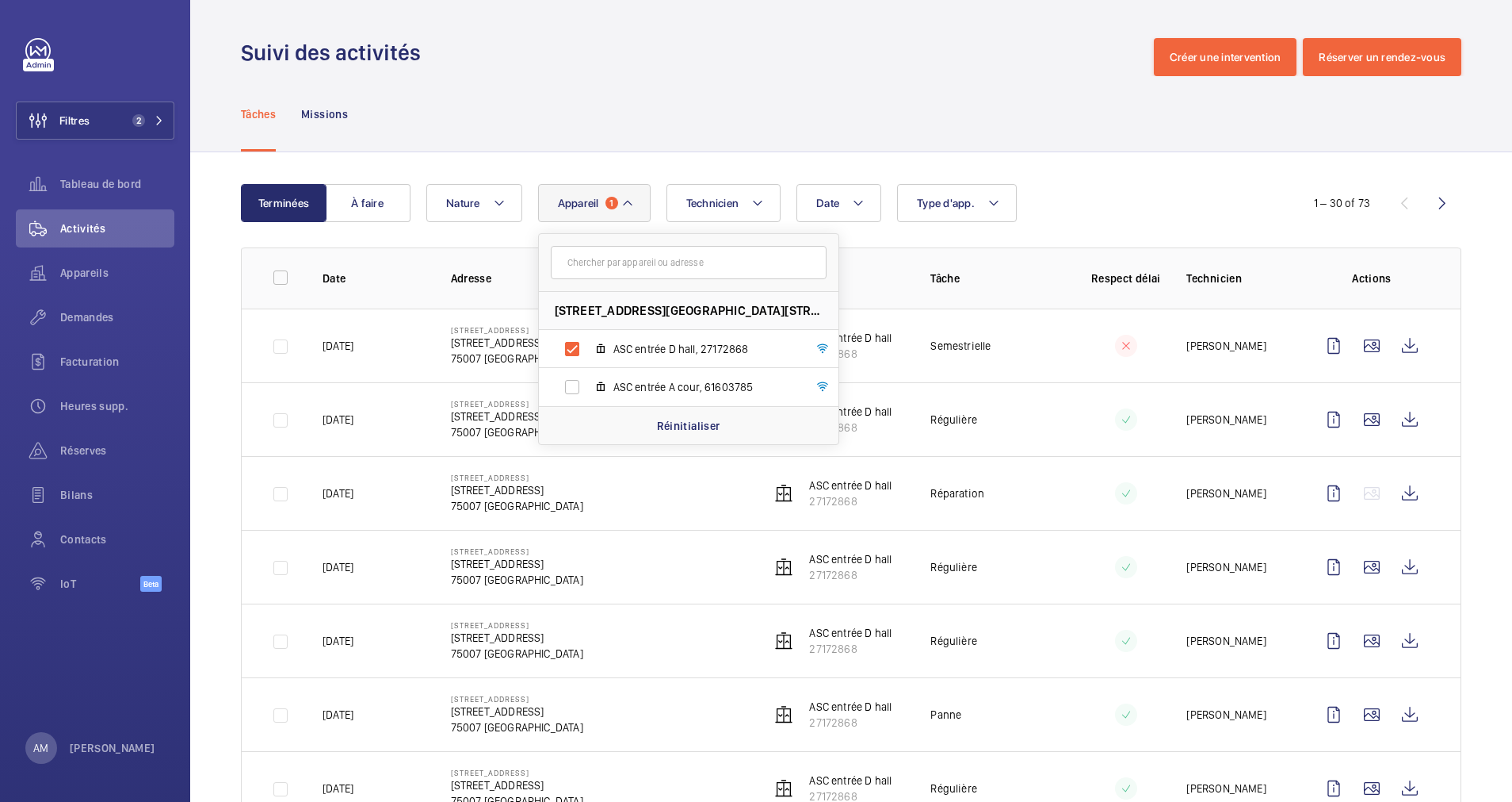
click at [1201, 309] on td "[PERSON_NAME]" at bounding box center [1225, 346] width 128 height 74
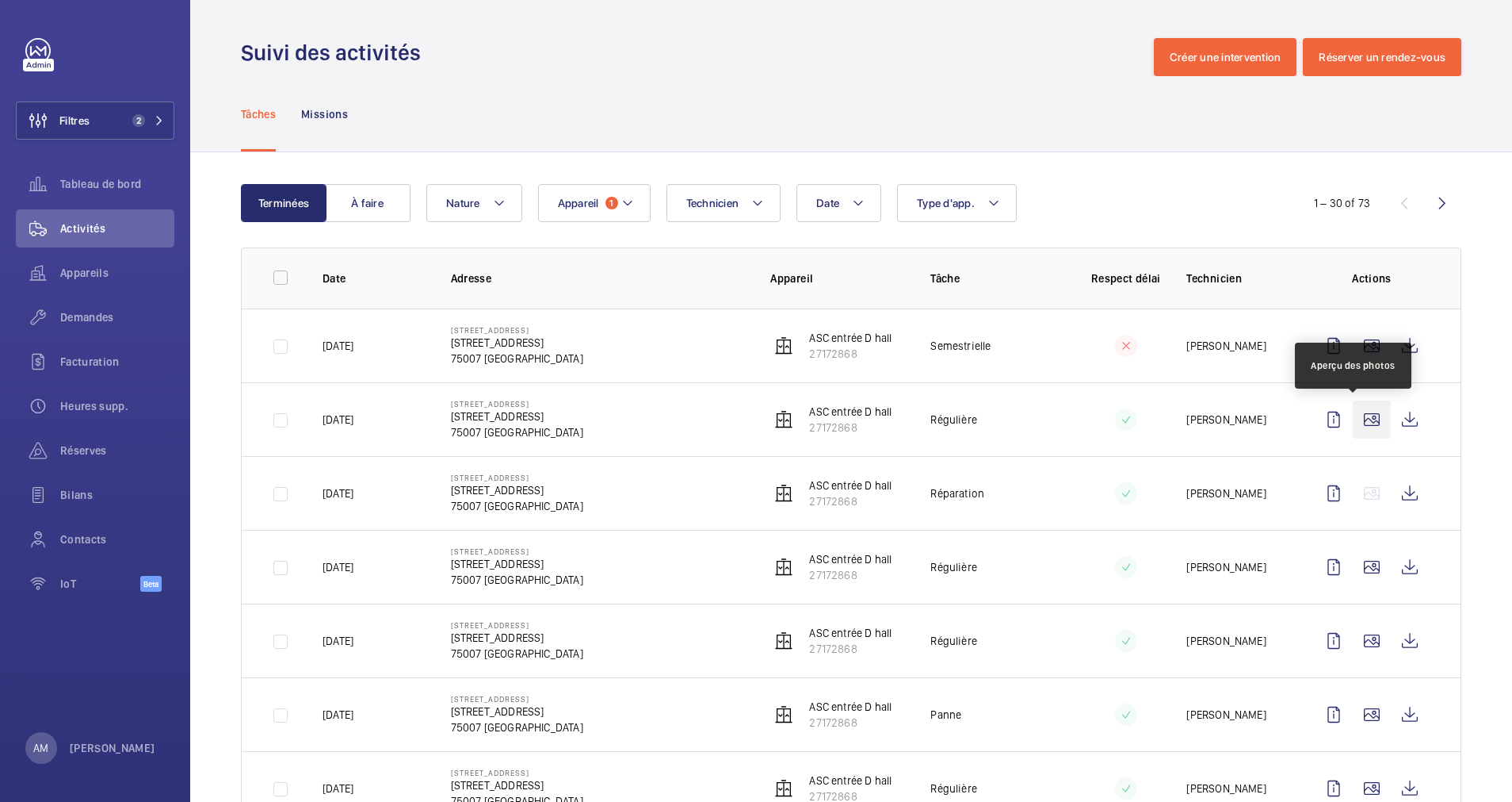
click at [1353, 417] on wm-front-icon-button at bounding box center [1372, 419] width 38 height 38
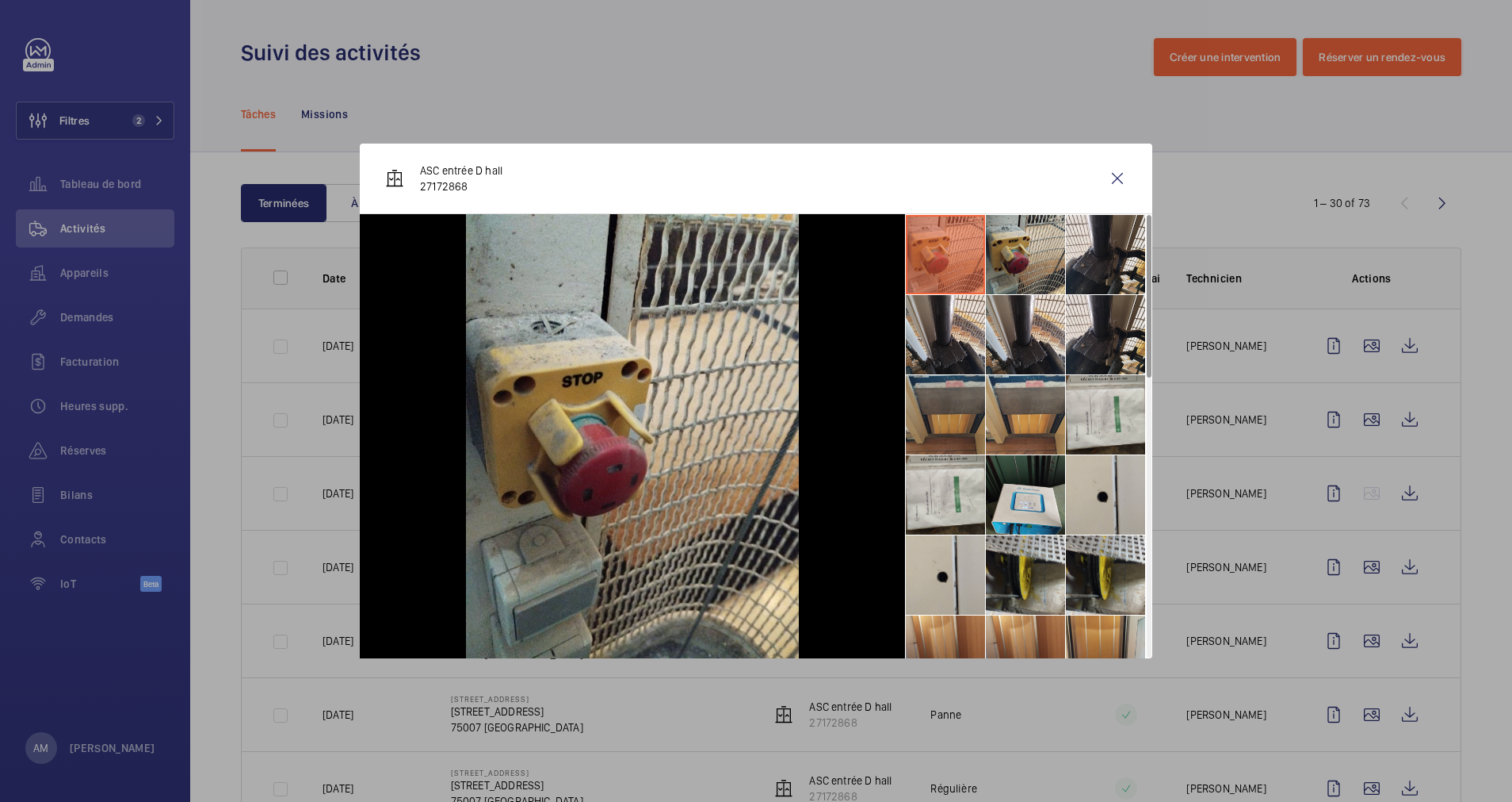
click at [953, 413] on li at bounding box center [946, 414] width 80 height 80
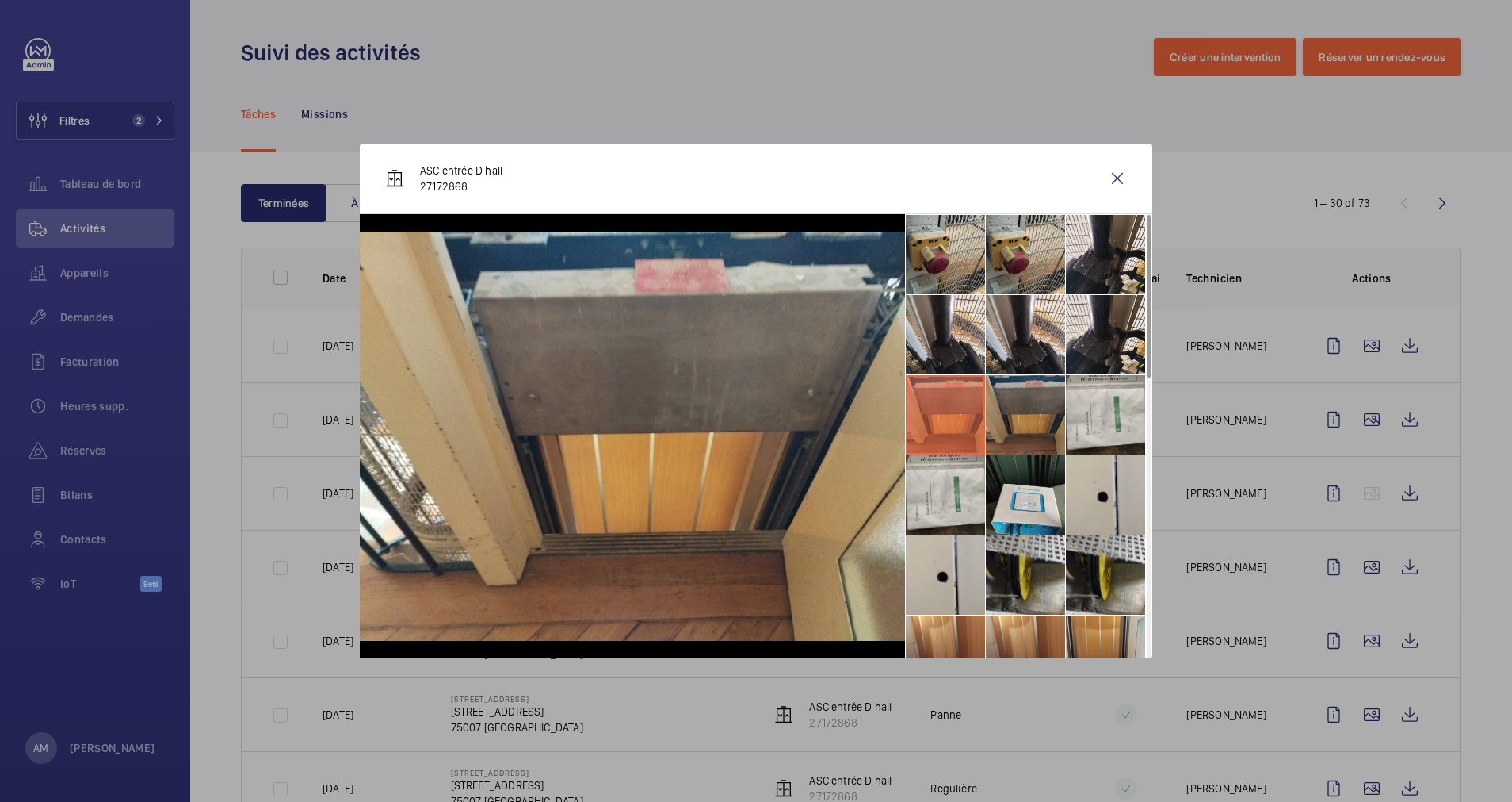
click at [1025, 403] on li at bounding box center [1026, 414] width 80 height 80
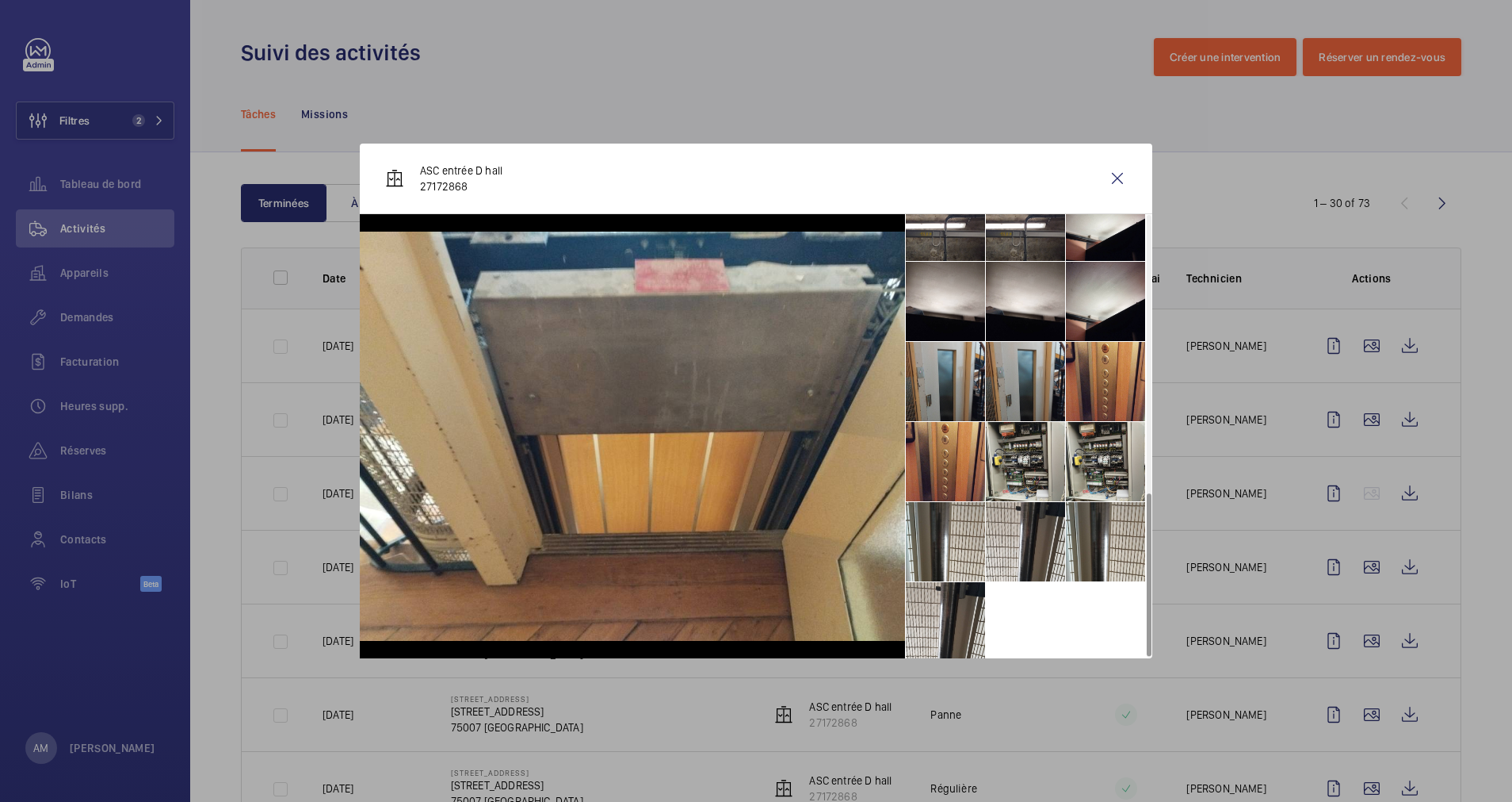
scroll to position [758, 0]
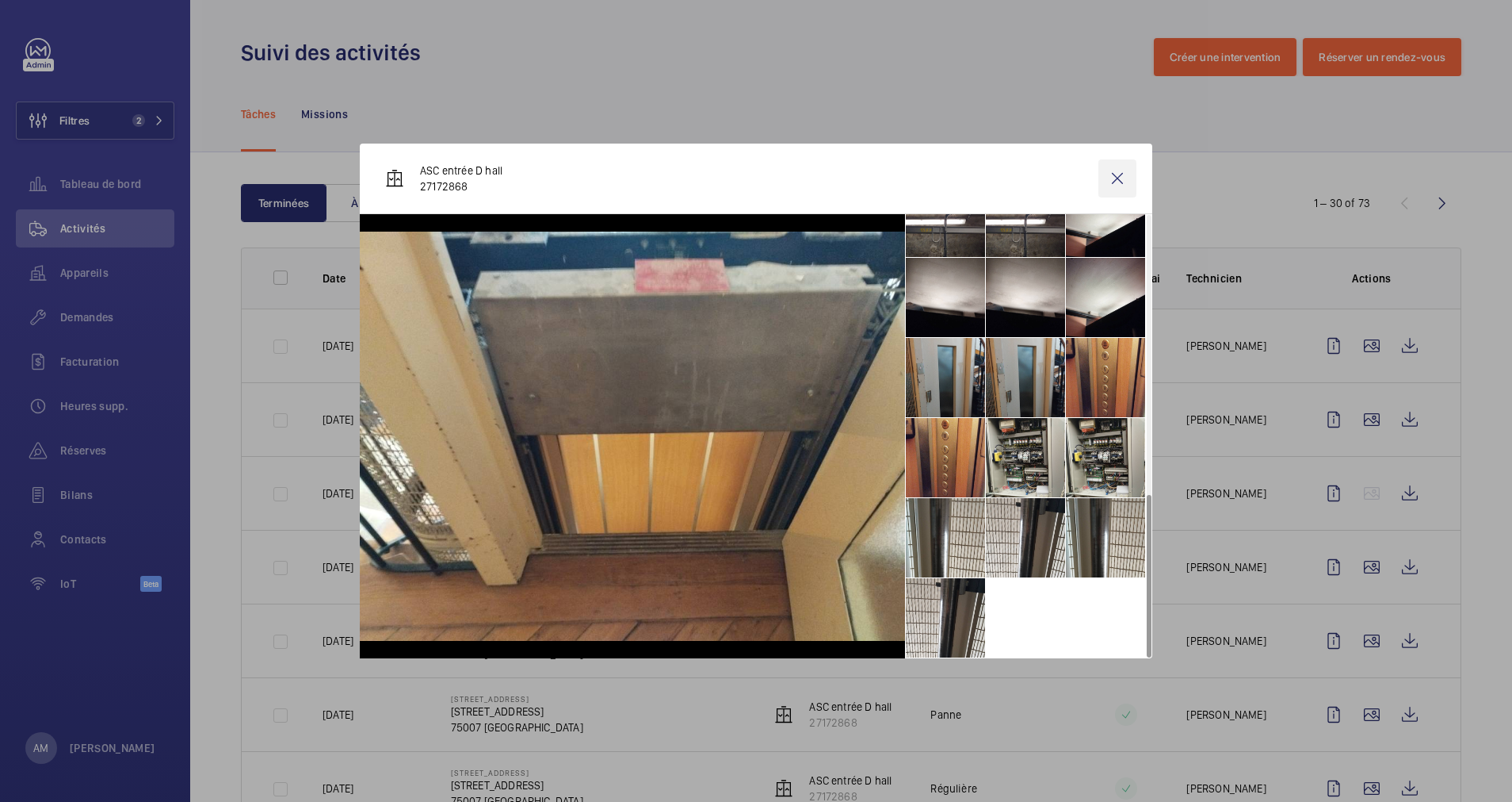
click at [1113, 176] on wm-front-icon-button at bounding box center [1118, 178] width 38 height 38
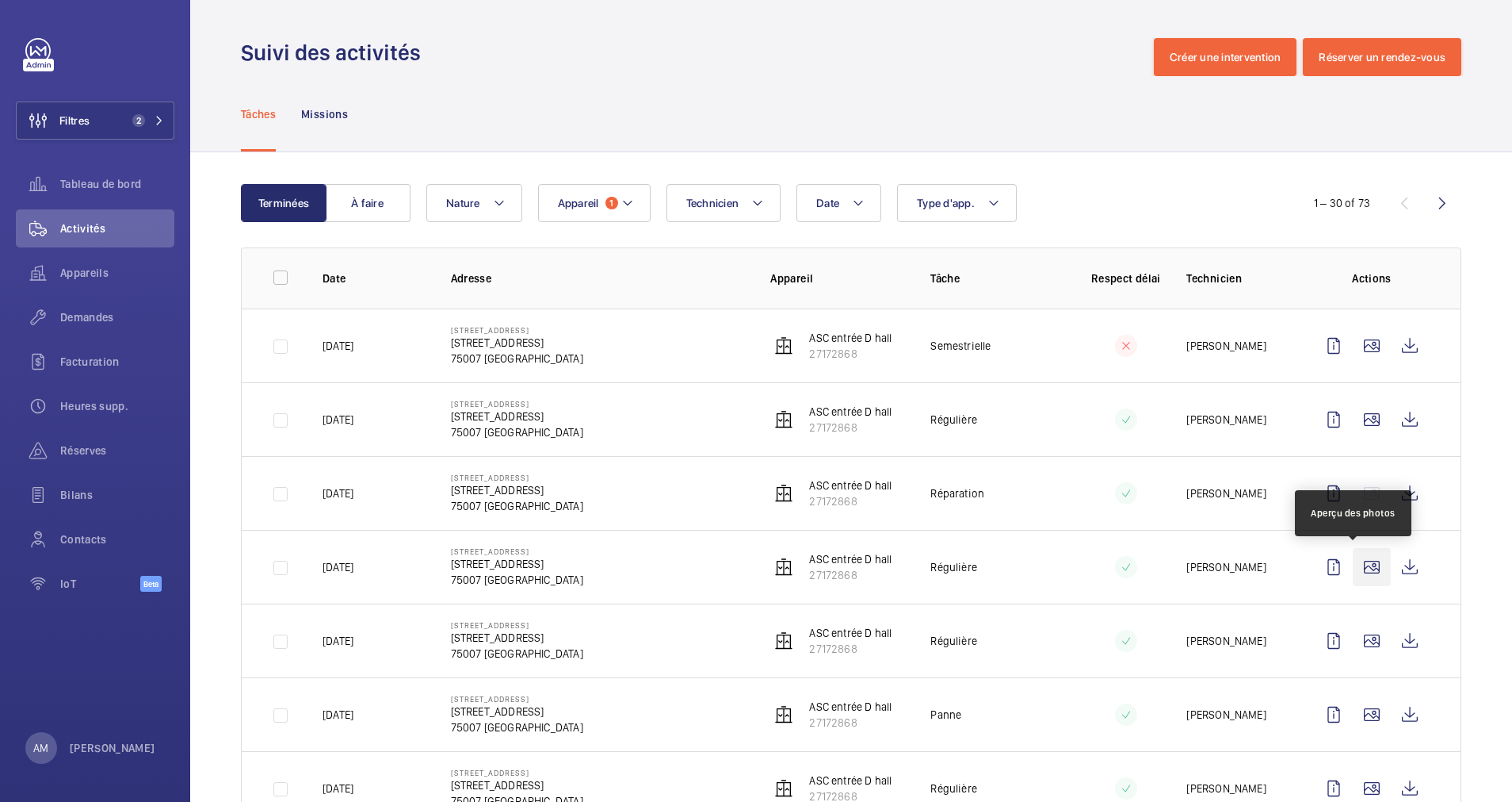
click at [1356, 569] on wm-front-icon-button at bounding box center [1372, 567] width 38 height 38
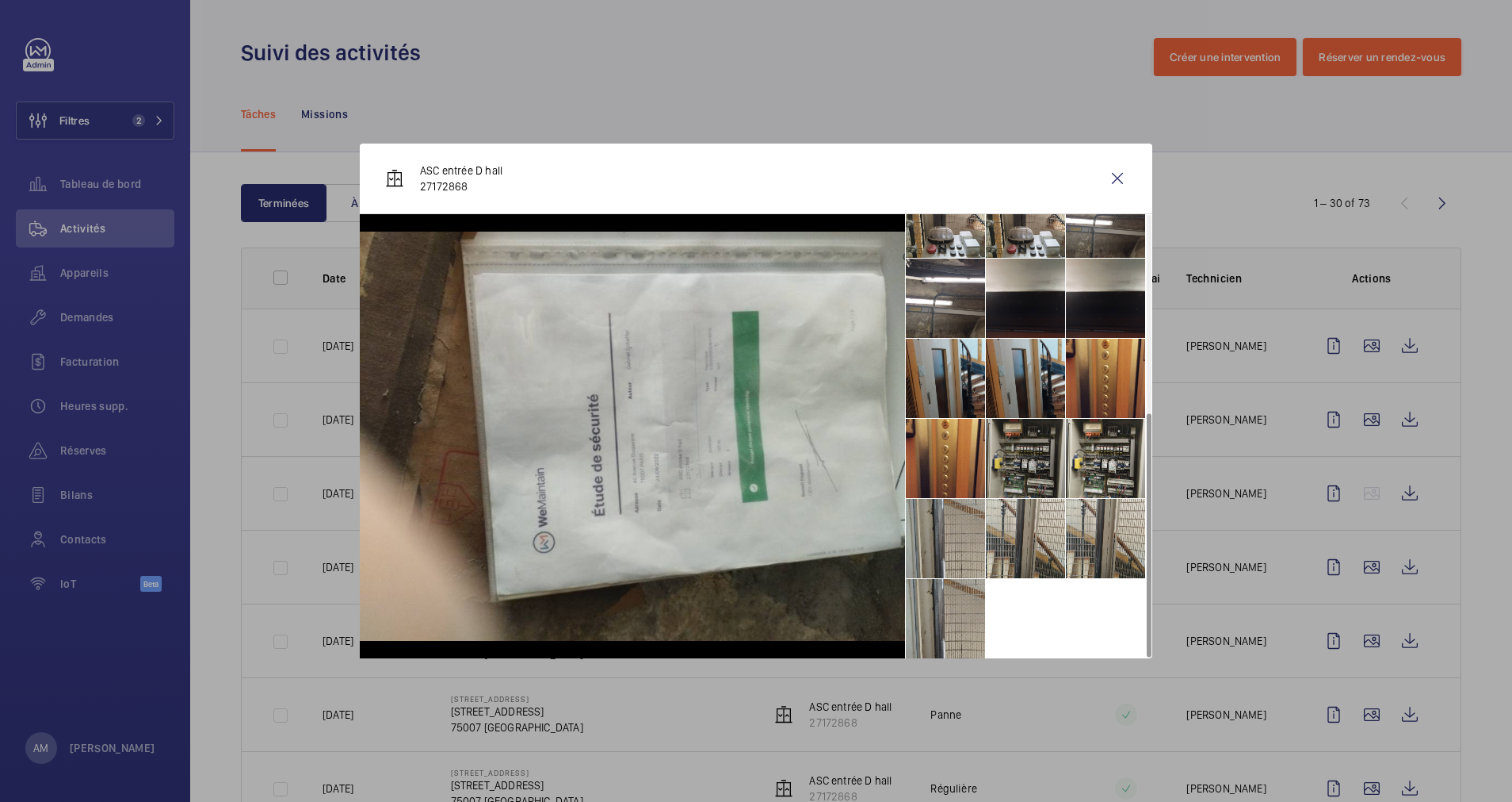
scroll to position [358, 0]
drag, startPoint x: 1120, startPoint y: 178, endPoint x: 1116, endPoint y: 204, distance: 26.3
click at [1119, 178] on wm-front-icon-button at bounding box center [1118, 178] width 38 height 38
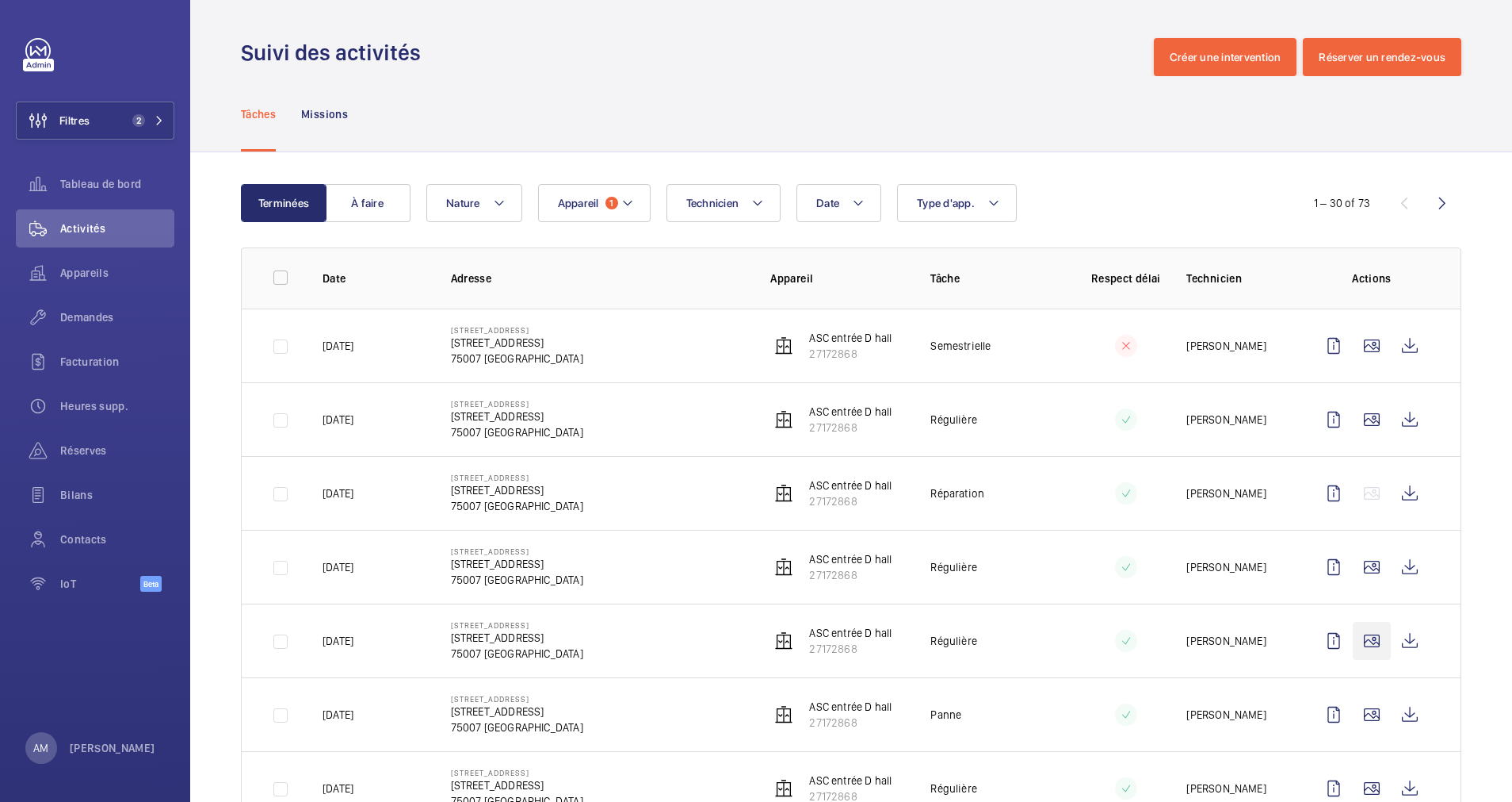
click at [1357, 622] on wm-front-icon-button at bounding box center [1372, 641] width 38 height 38
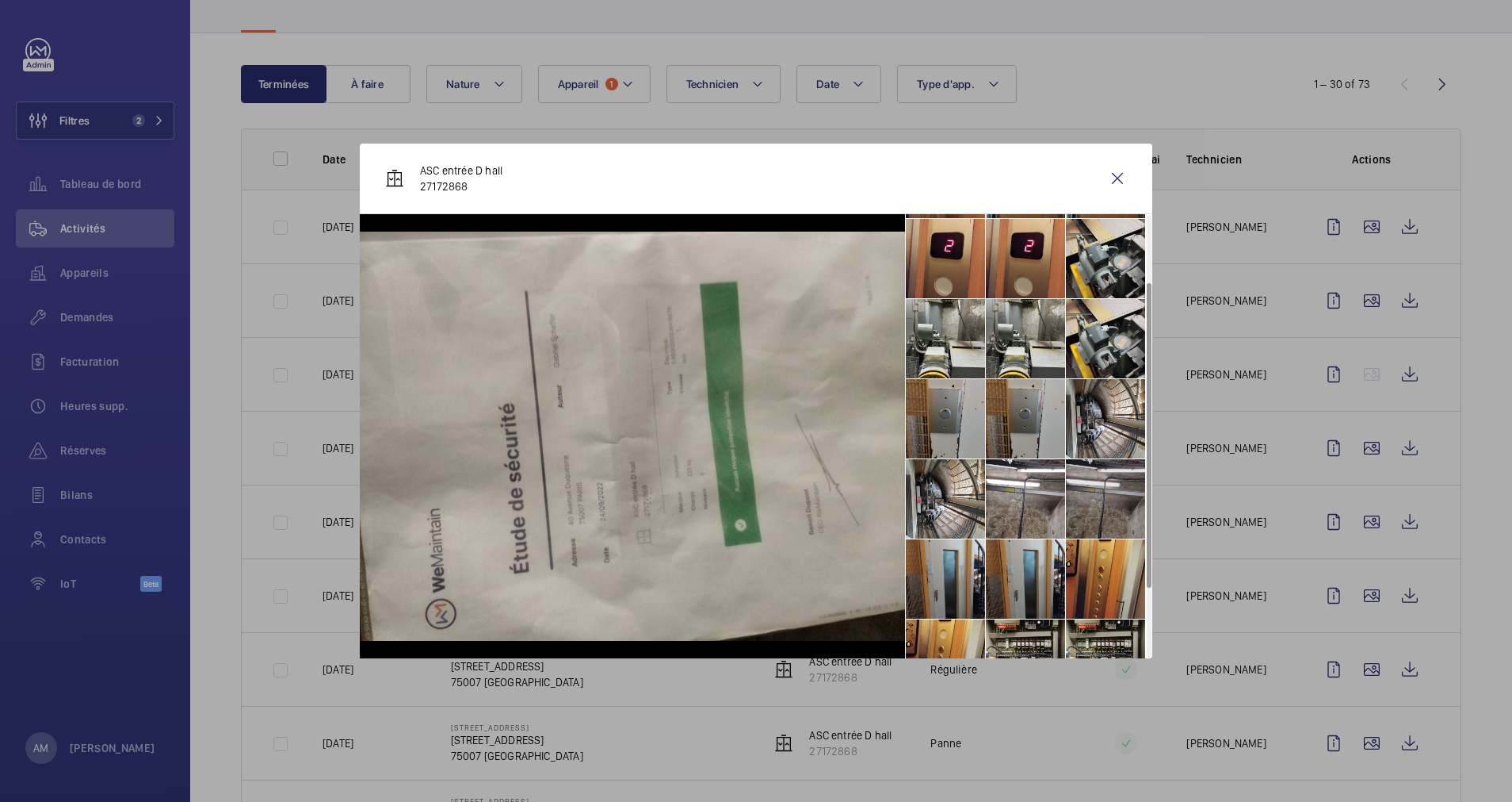
scroll to position [197, 0]
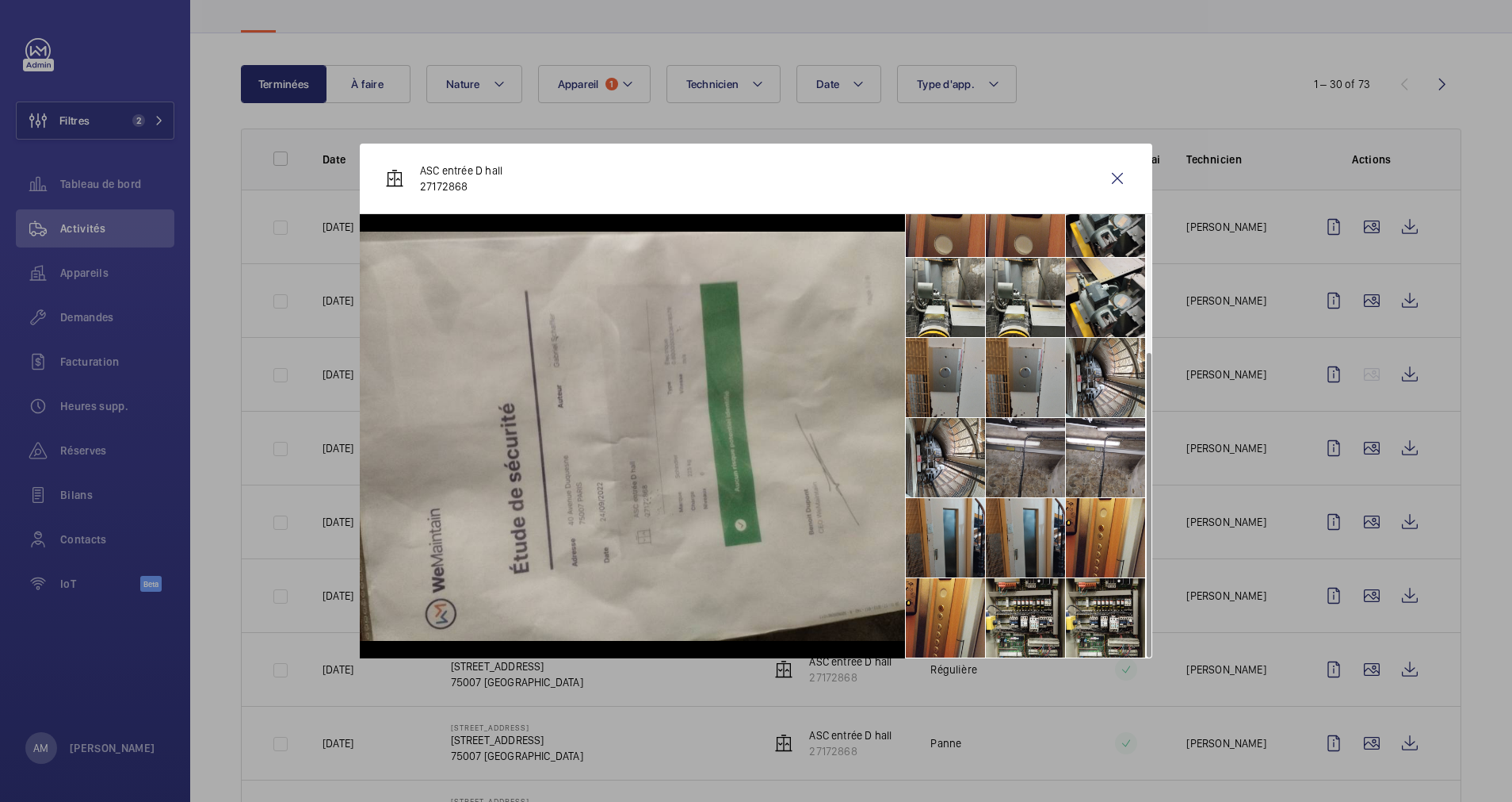
click at [1021, 467] on li at bounding box center [1026, 457] width 80 height 80
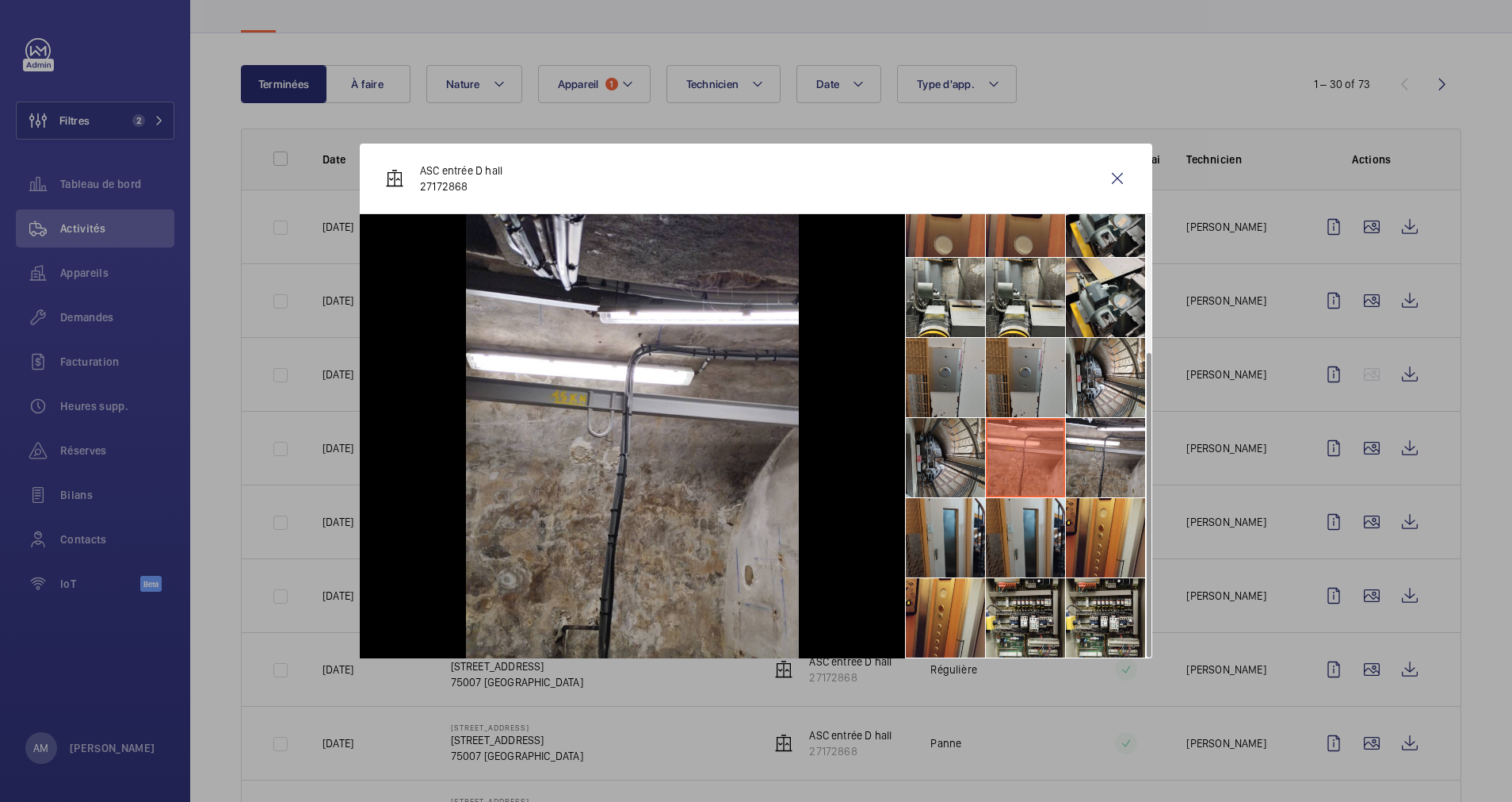
click at [935, 464] on li at bounding box center [946, 457] width 80 height 80
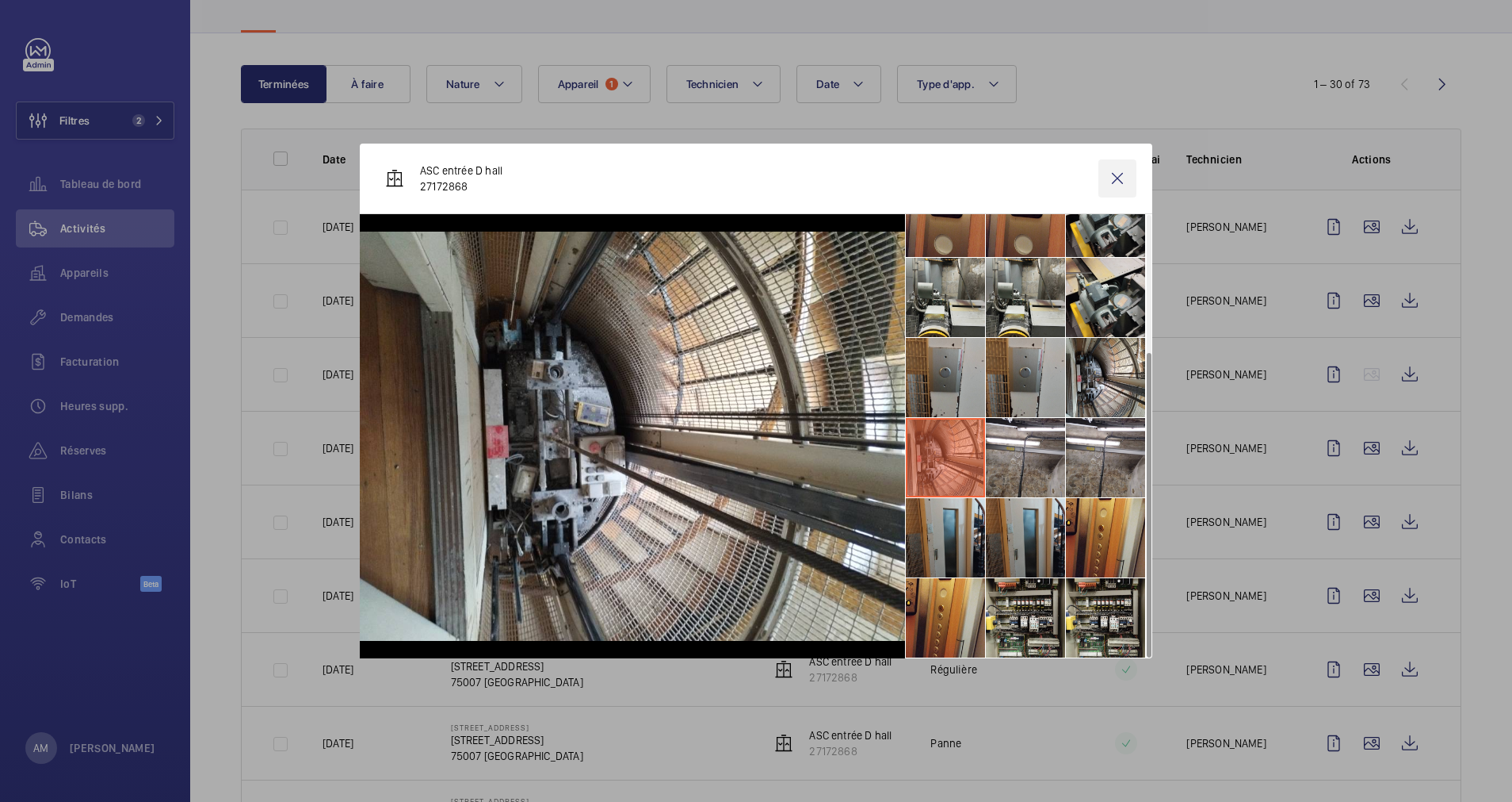
click at [1122, 181] on wm-front-icon-button at bounding box center [1118, 178] width 38 height 38
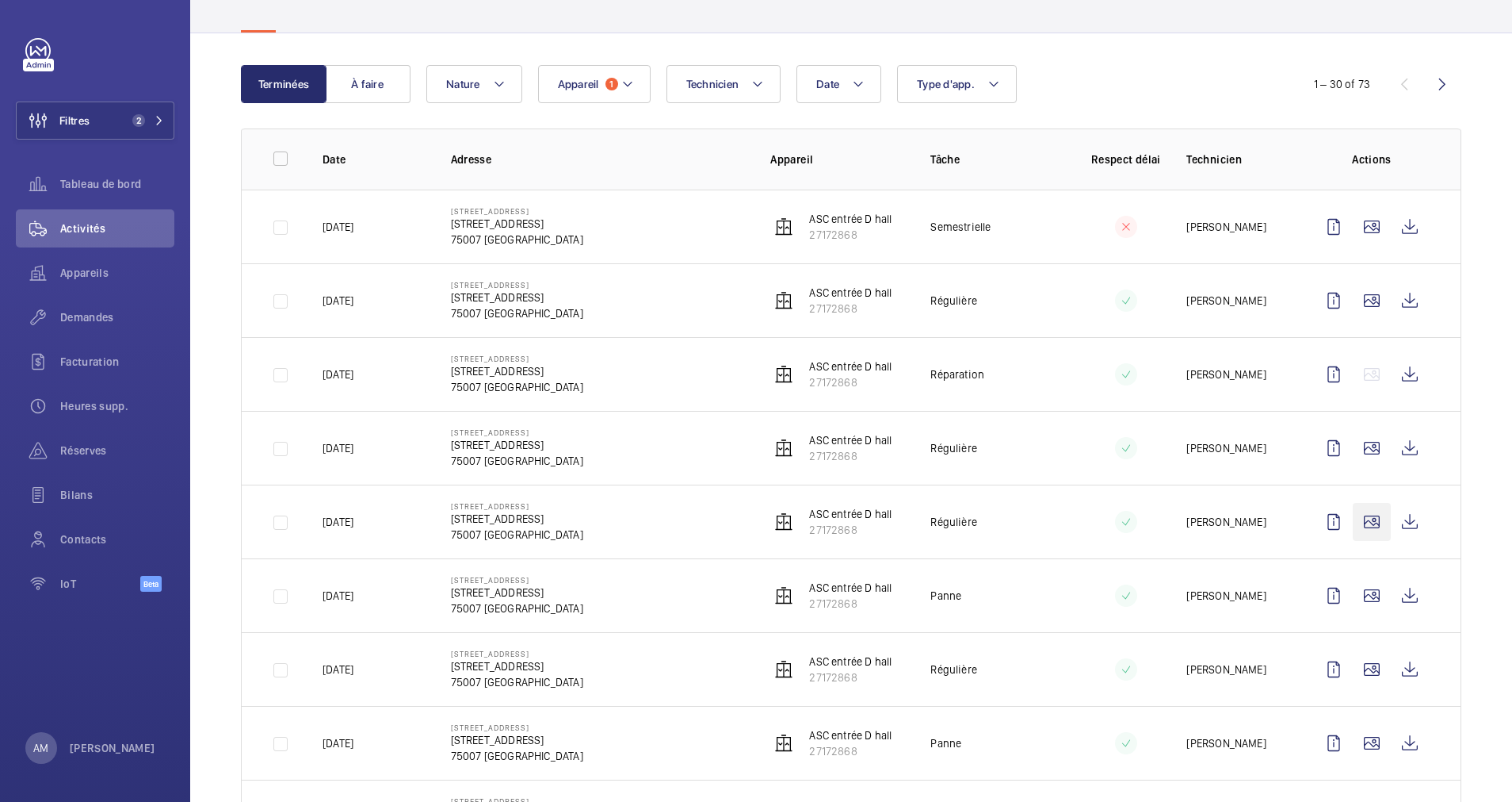
click at [1355, 577] on wm-front-icon-button at bounding box center [1372, 596] width 38 height 38
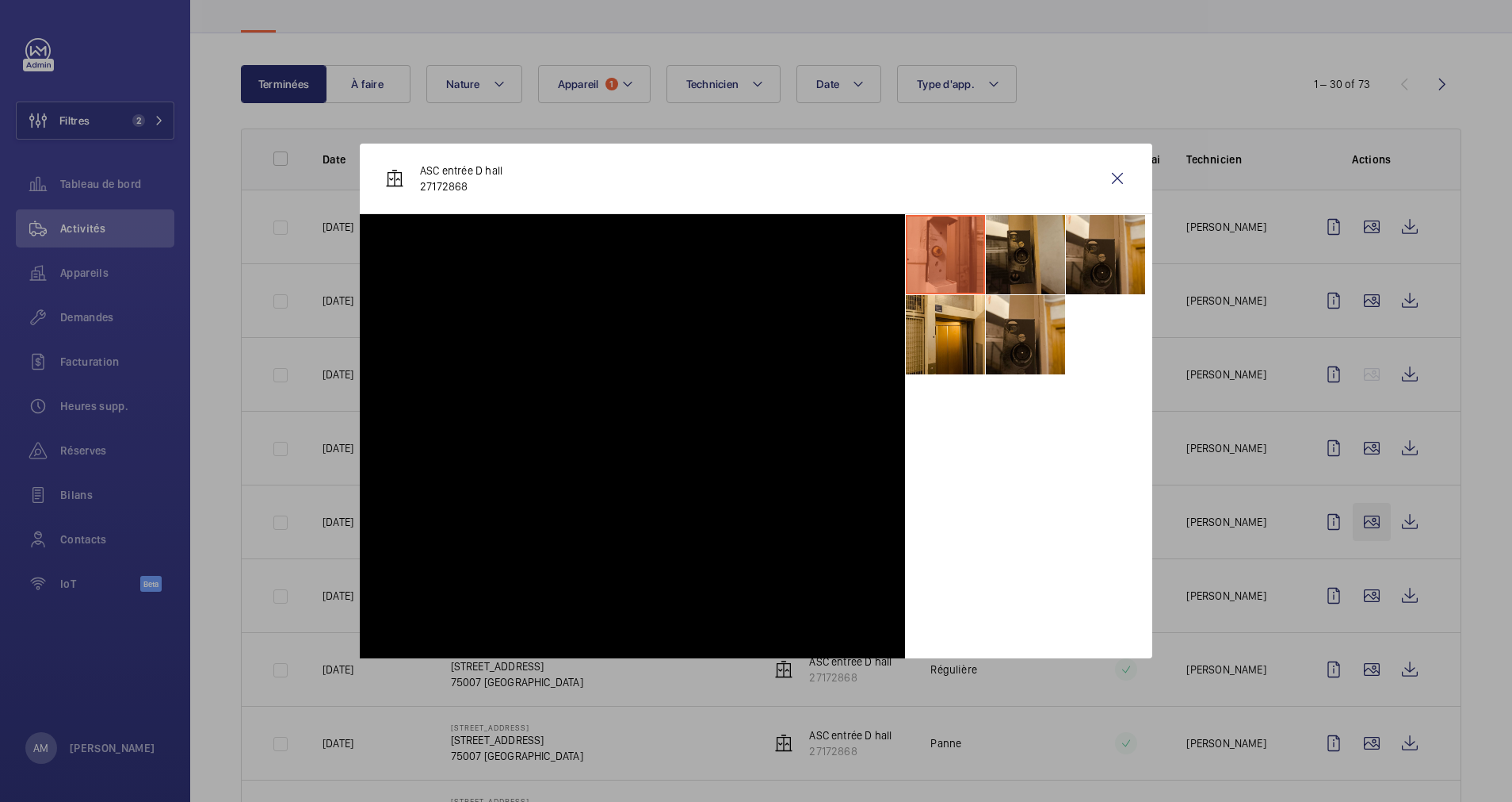
scroll to position [238, 0]
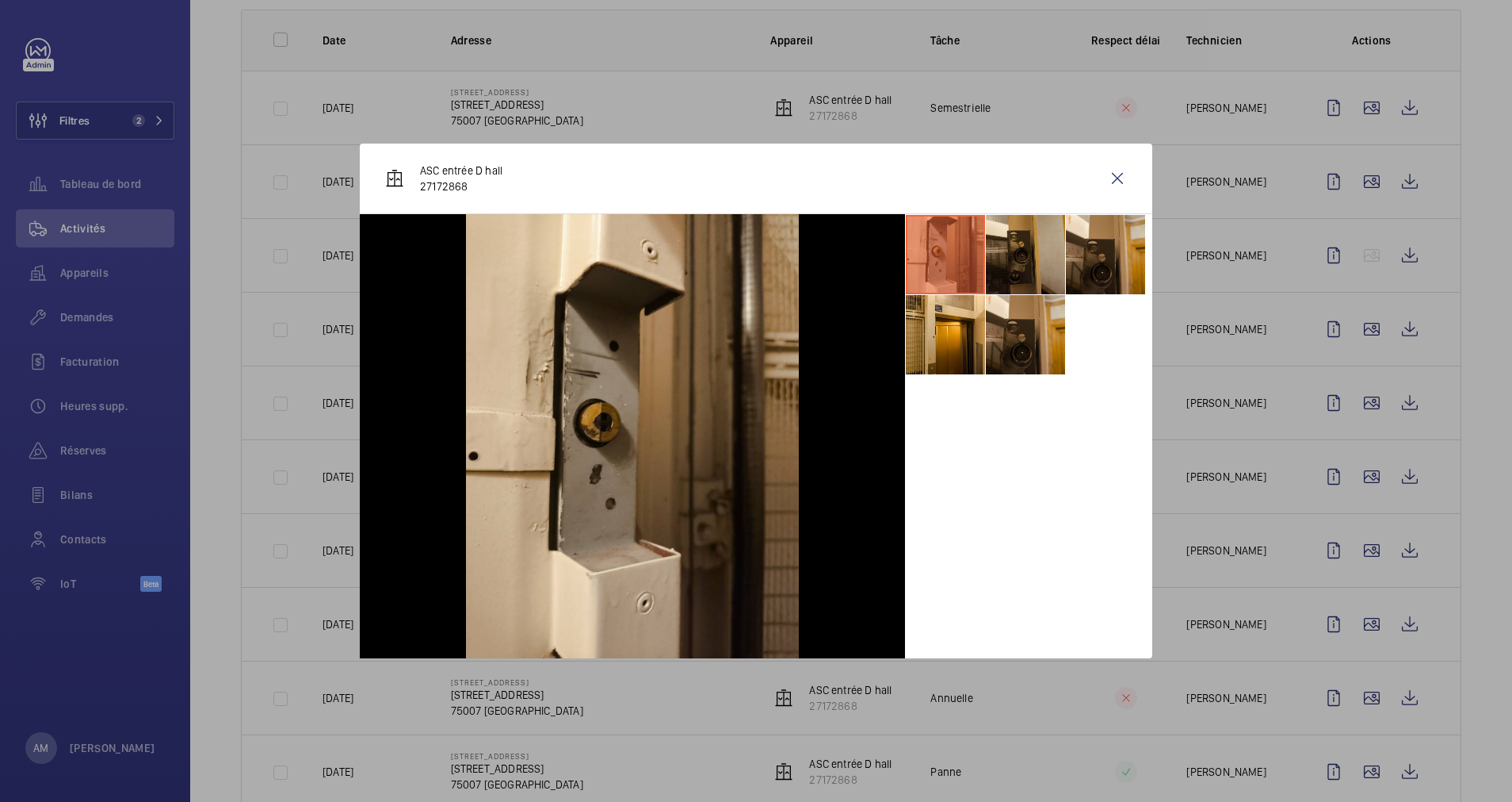
click at [1353, 546] on div at bounding box center [756, 401] width 1512 height 802
click at [1353, 546] on wm-front-icon-button at bounding box center [1372, 550] width 38 height 38
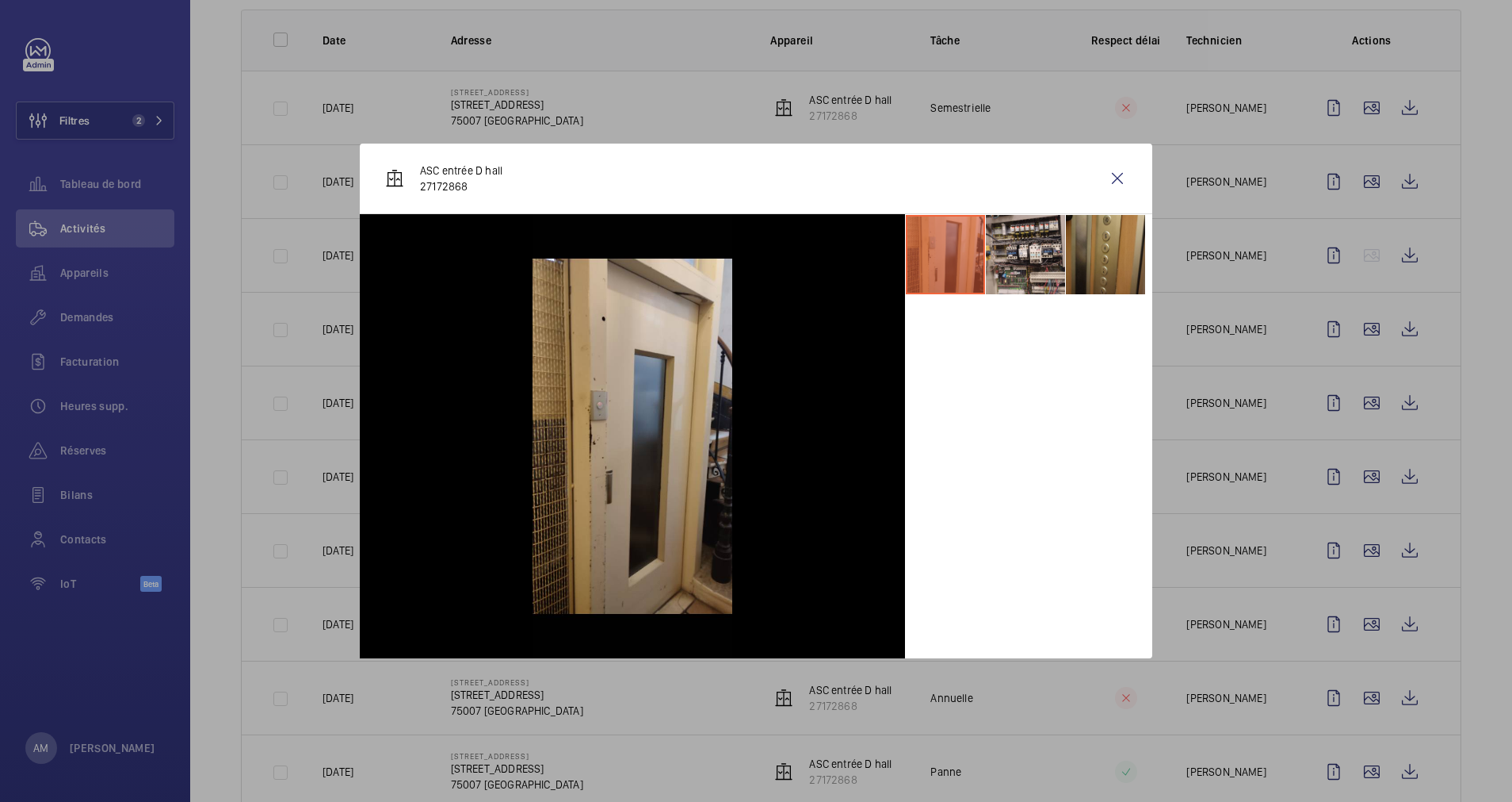
click at [1351, 614] on div at bounding box center [756, 401] width 1512 height 802
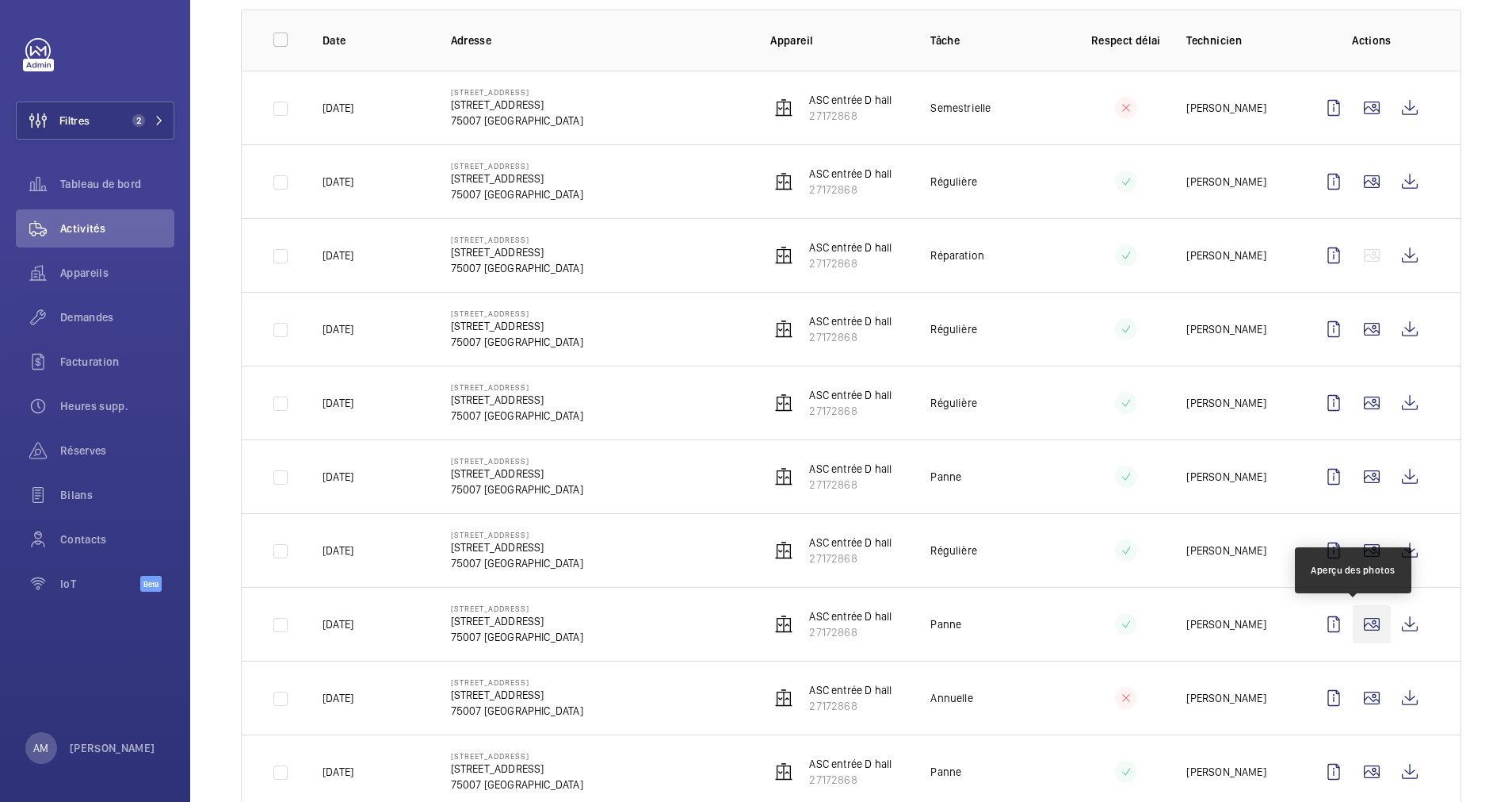
click at [1353, 621] on wm-front-icon-button at bounding box center [1372, 624] width 38 height 38
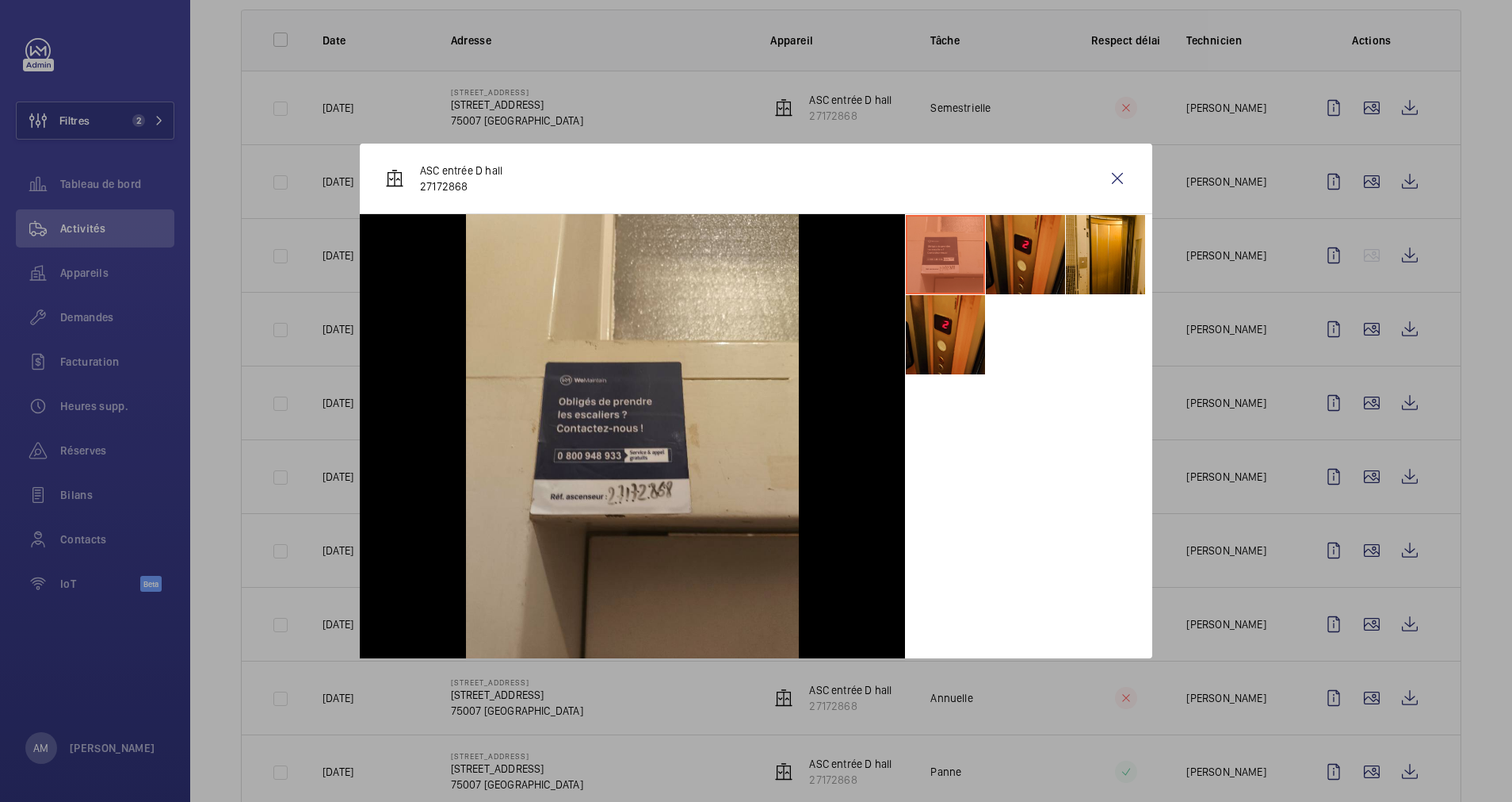
click at [1351, 660] on div at bounding box center [756, 401] width 1512 height 802
click at [1358, 695] on wm-front-icon-button at bounding box center [1372, 697] width 38 height 38
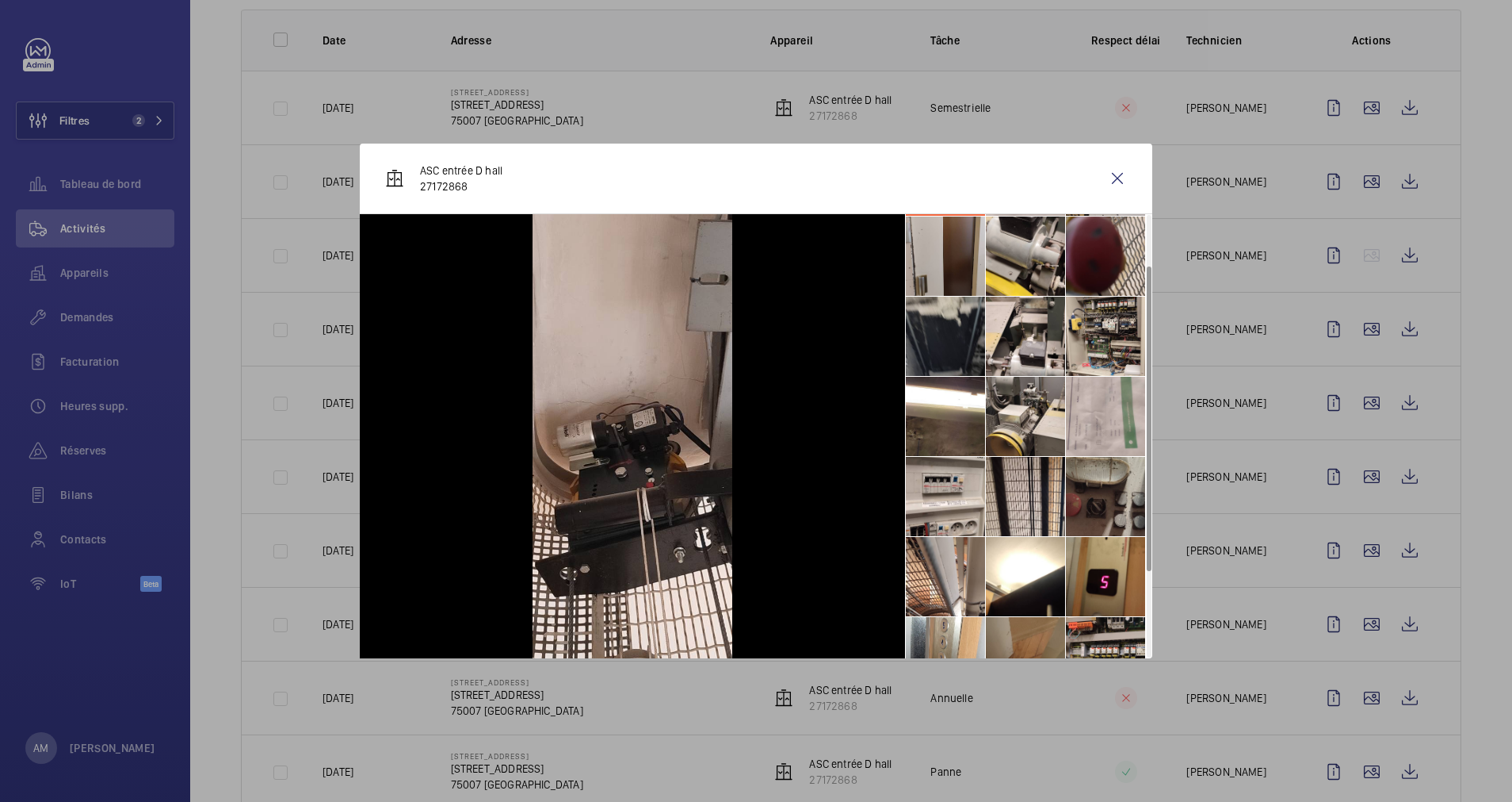
scroll to position [0, 0]
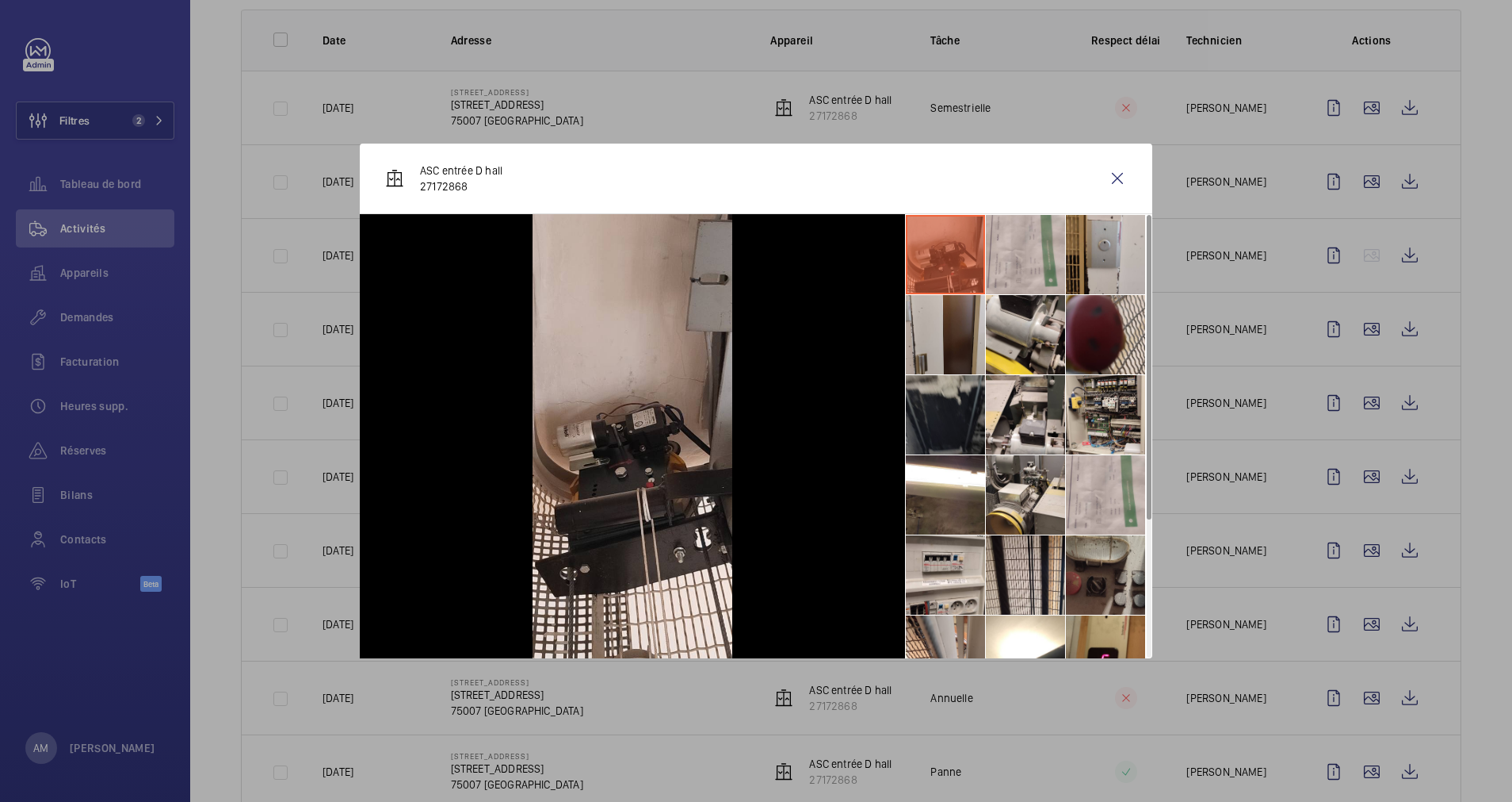
click at [922, 413] on li at bounding box center [946, 414] width 80 height 80
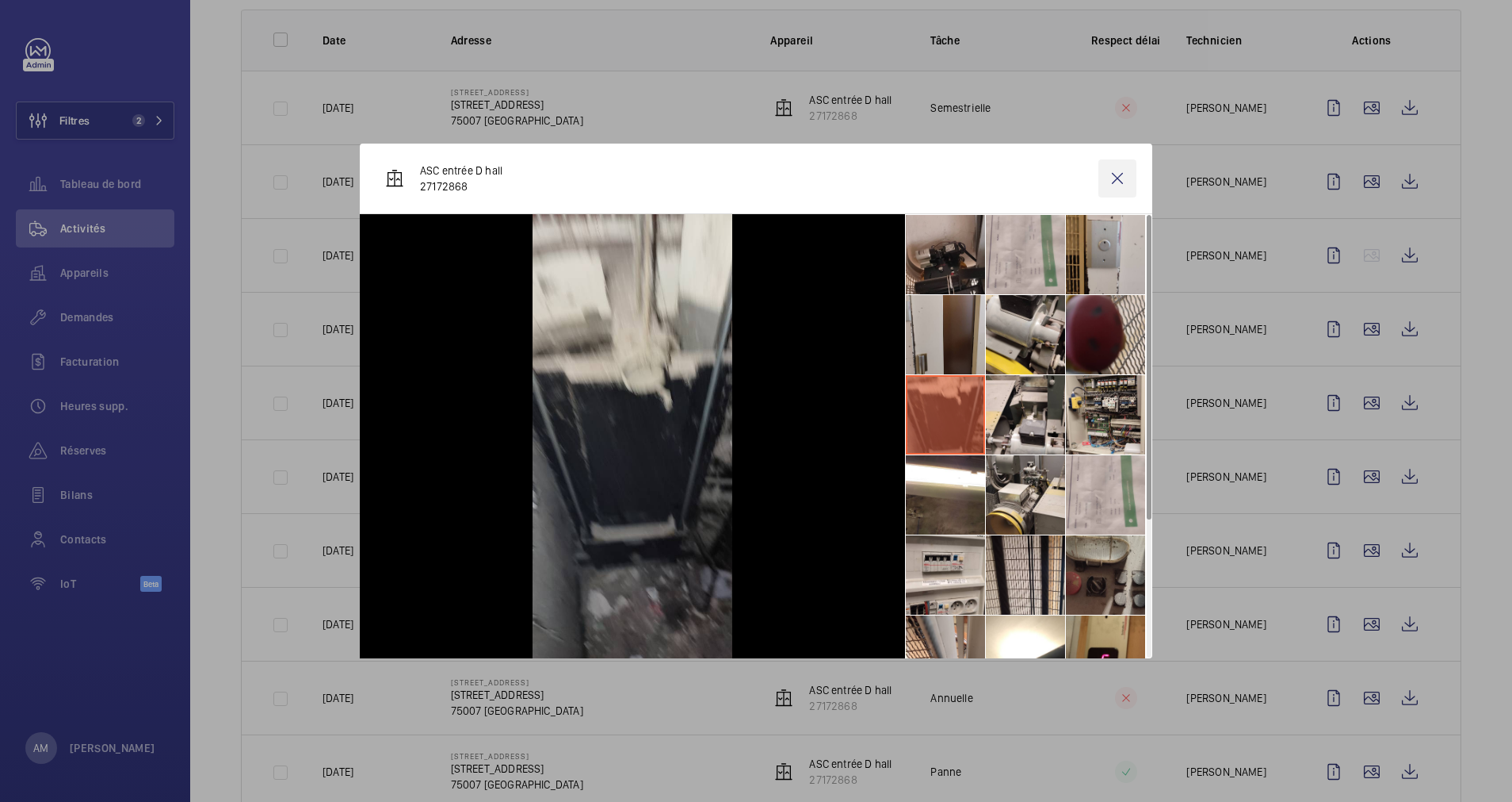
click at [1113, 178] on wm-front-icon-button at bounding box center [1118, 178] width 38 height 38
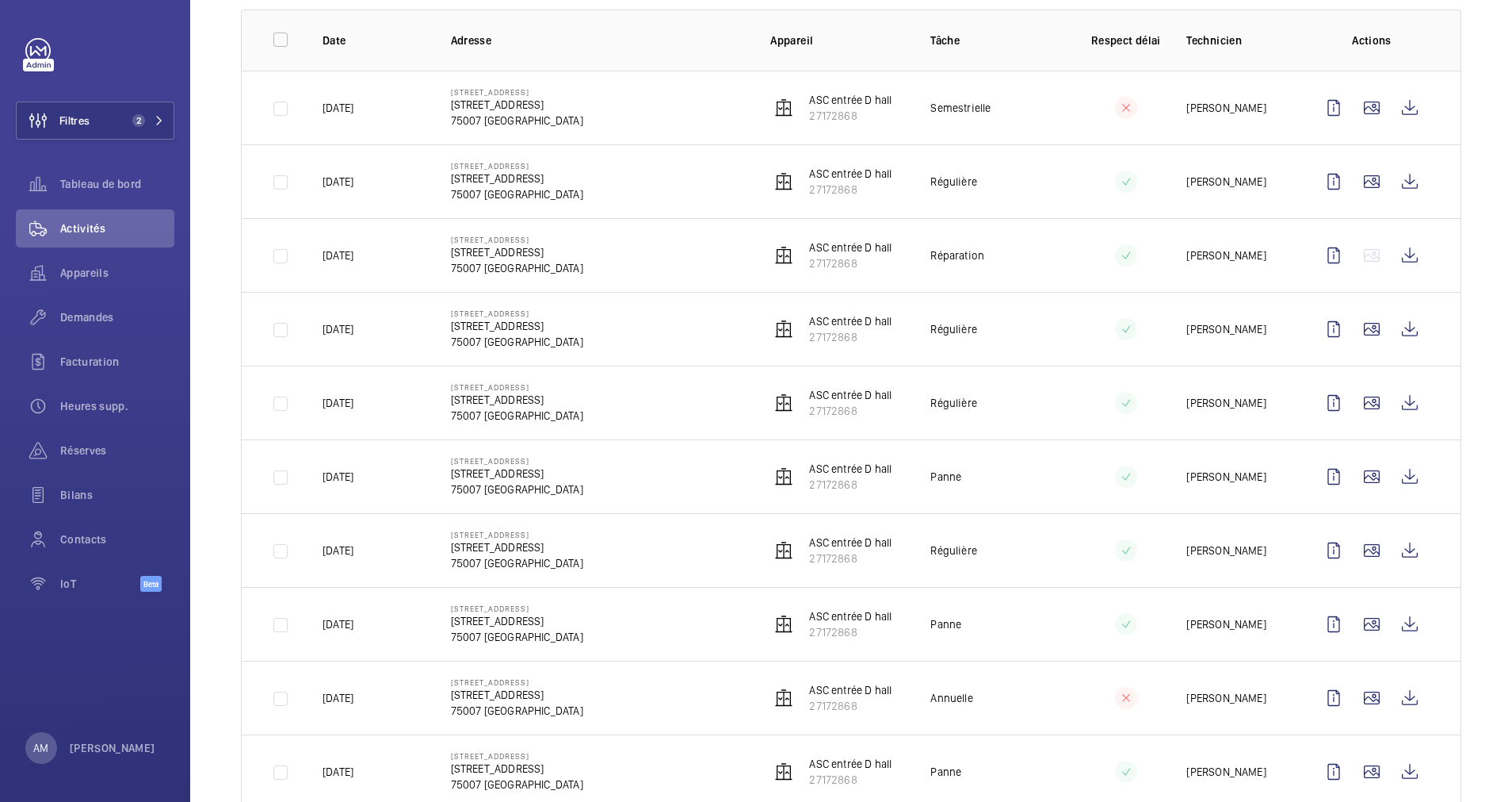
scroll to position [475, 0]
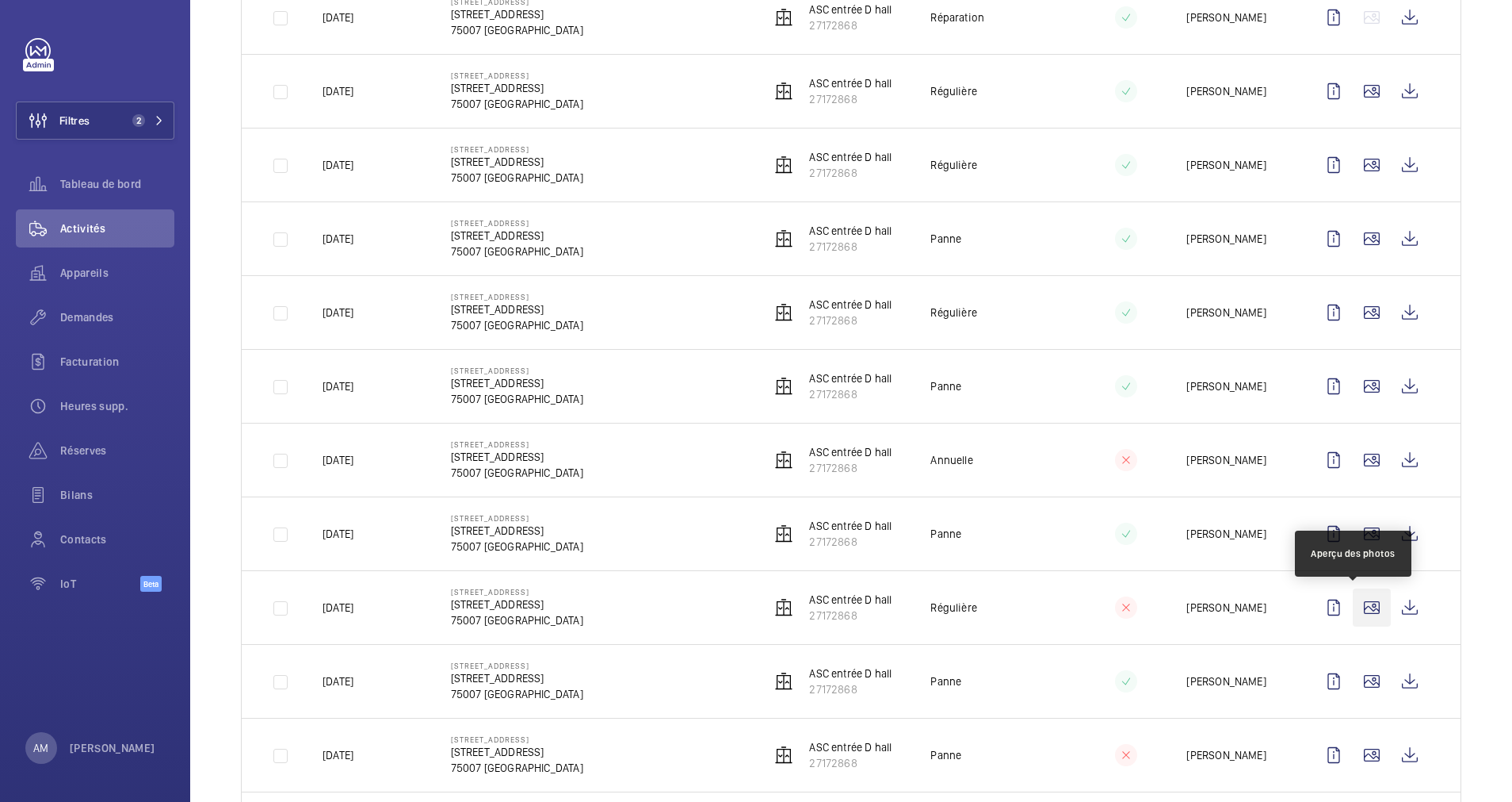
click at [1358, 606] on wm-front-icon-button at bounding box center [1372, 607] width 38 height 38
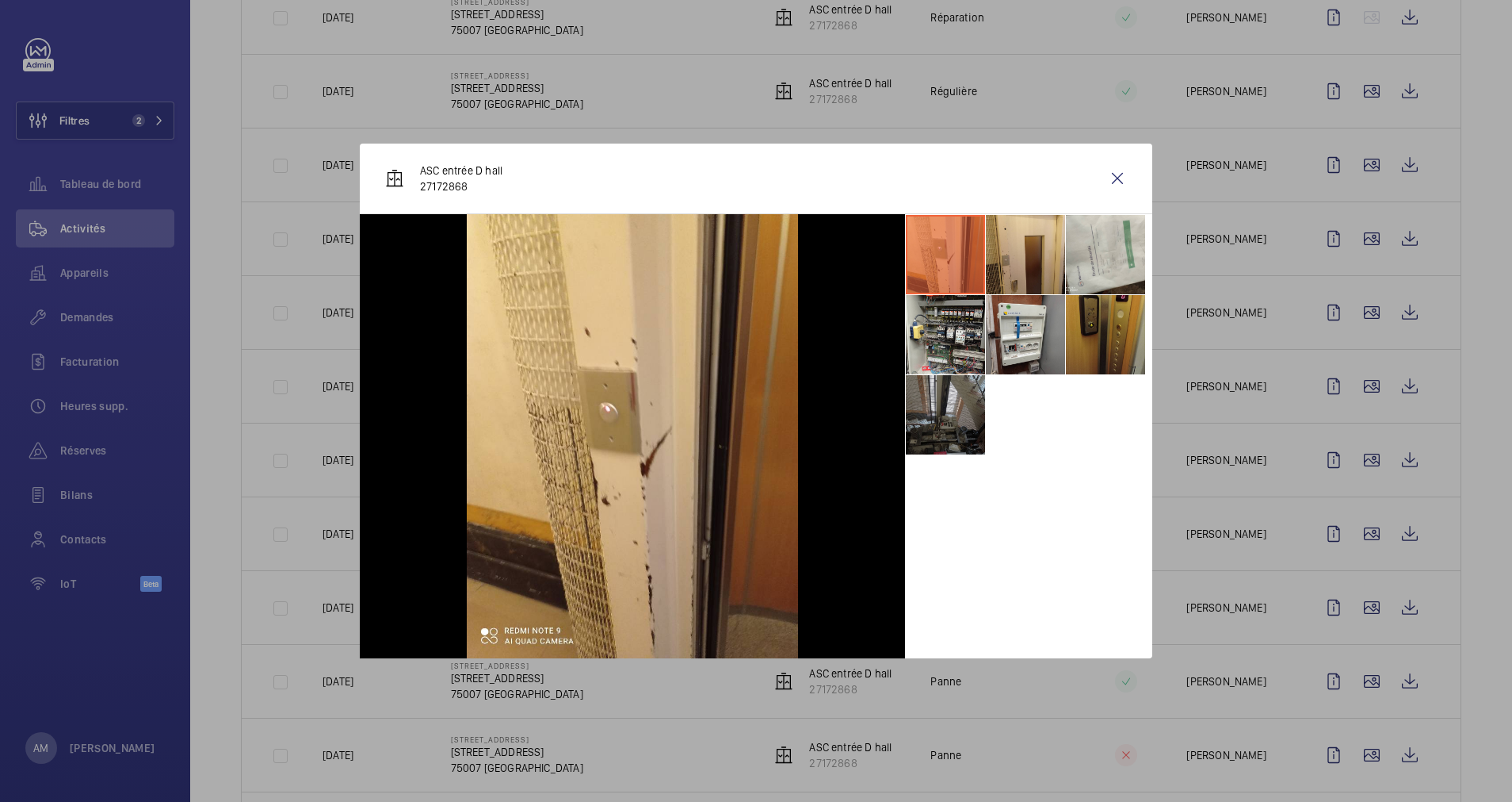
click at [941, 422] on li at bounding box center [946, 414] width 80 height 80
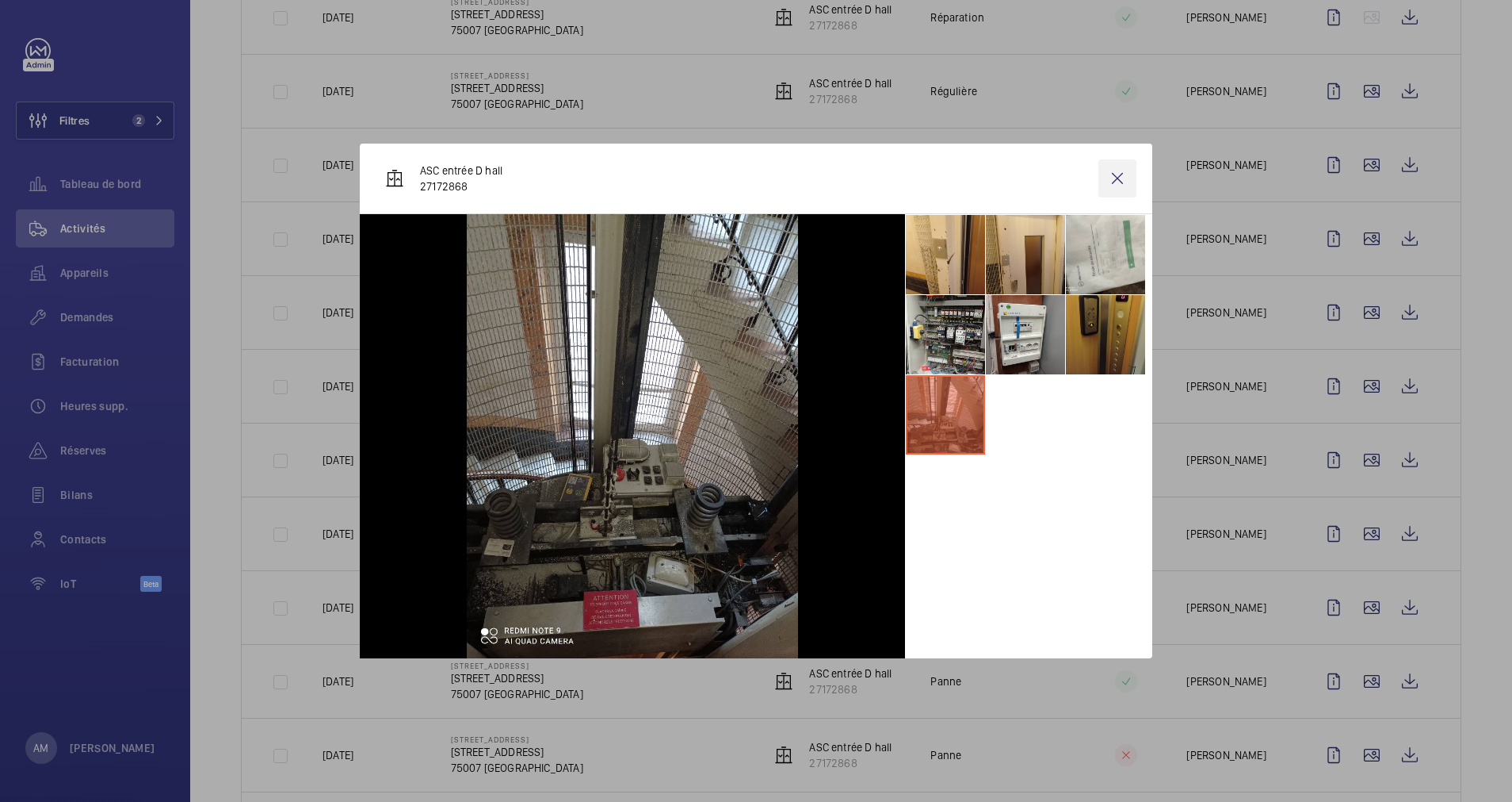
click at [1109, 185] on wm-front-icon-button at bounding box center [1118, 178] width 38 height 38
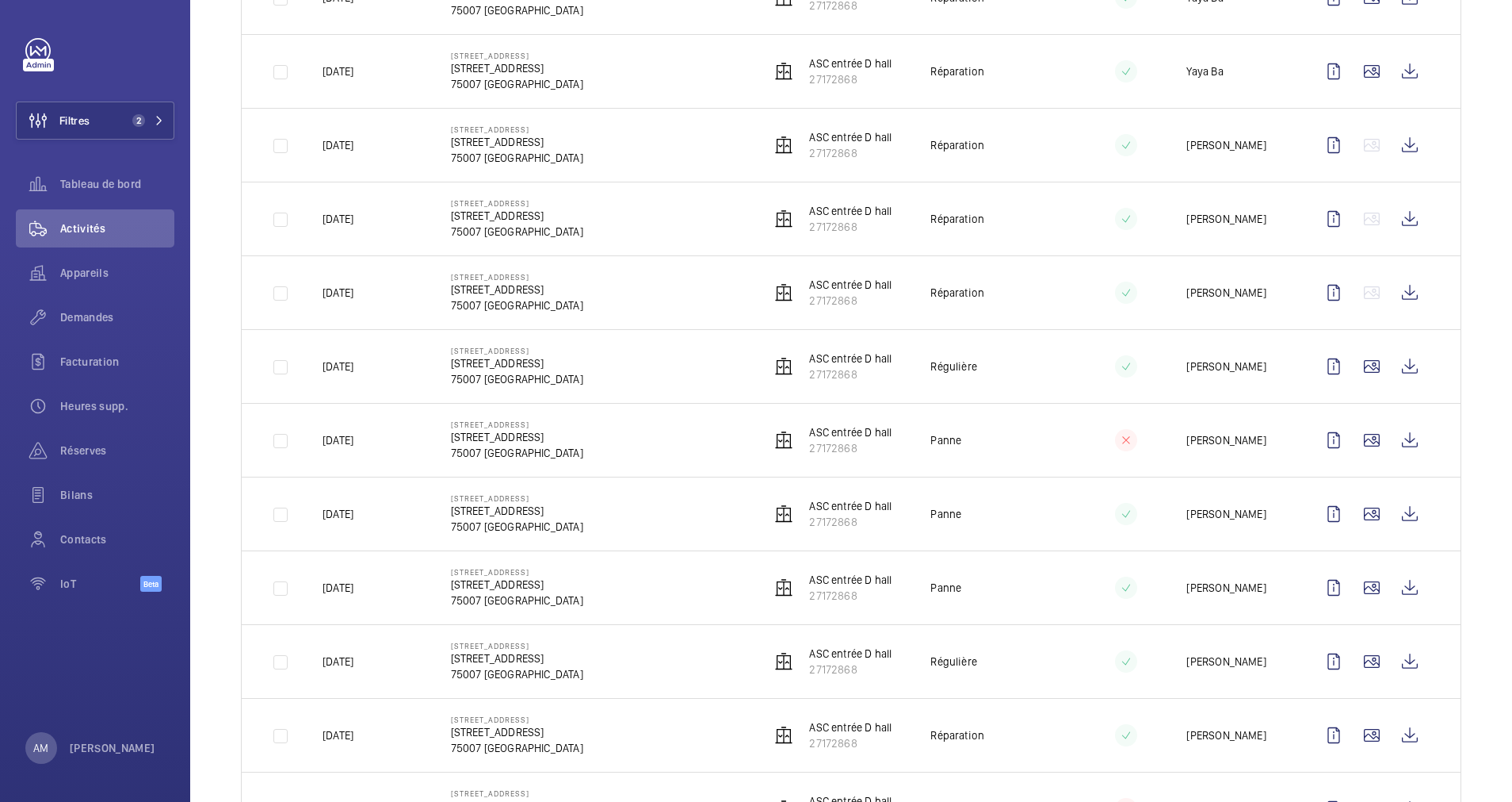
scroll to position [0, 0]
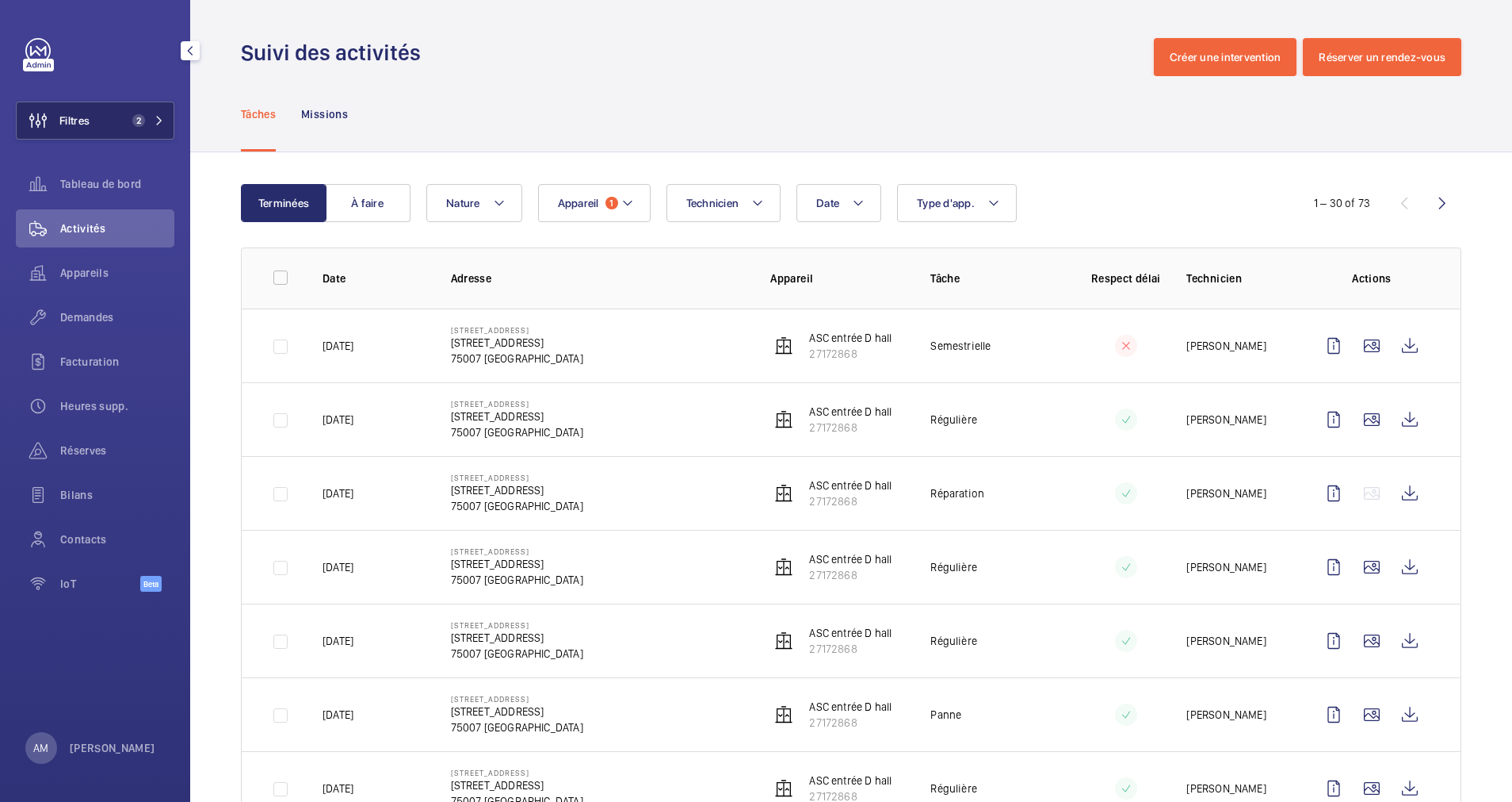
click at [161, 119] on mat-icon at bounding box center [159, 121] width 10 height 10
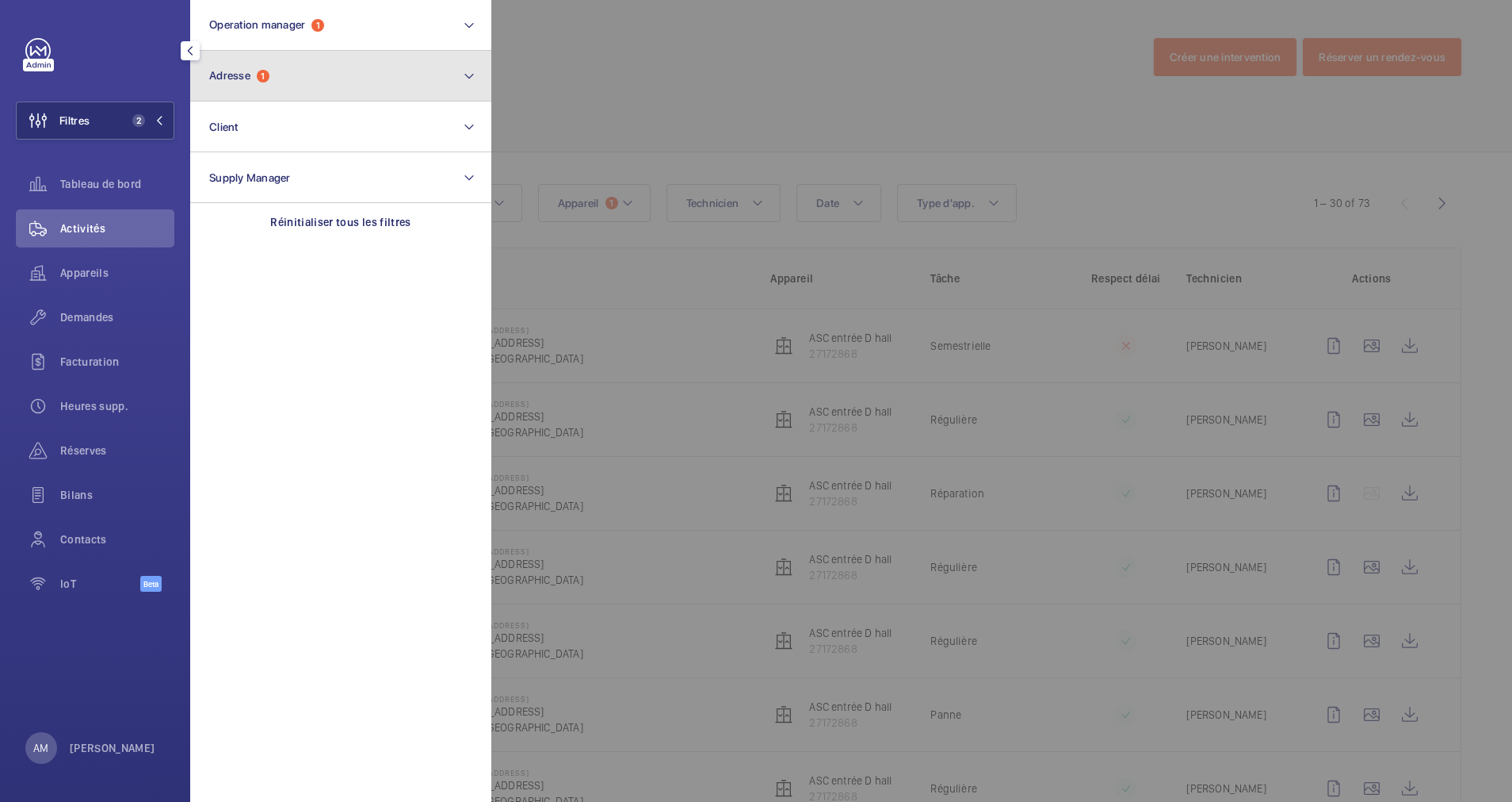
click at [354, 59] on button "Adresse 1" at bounding box center [341, 76] width 301 height 51
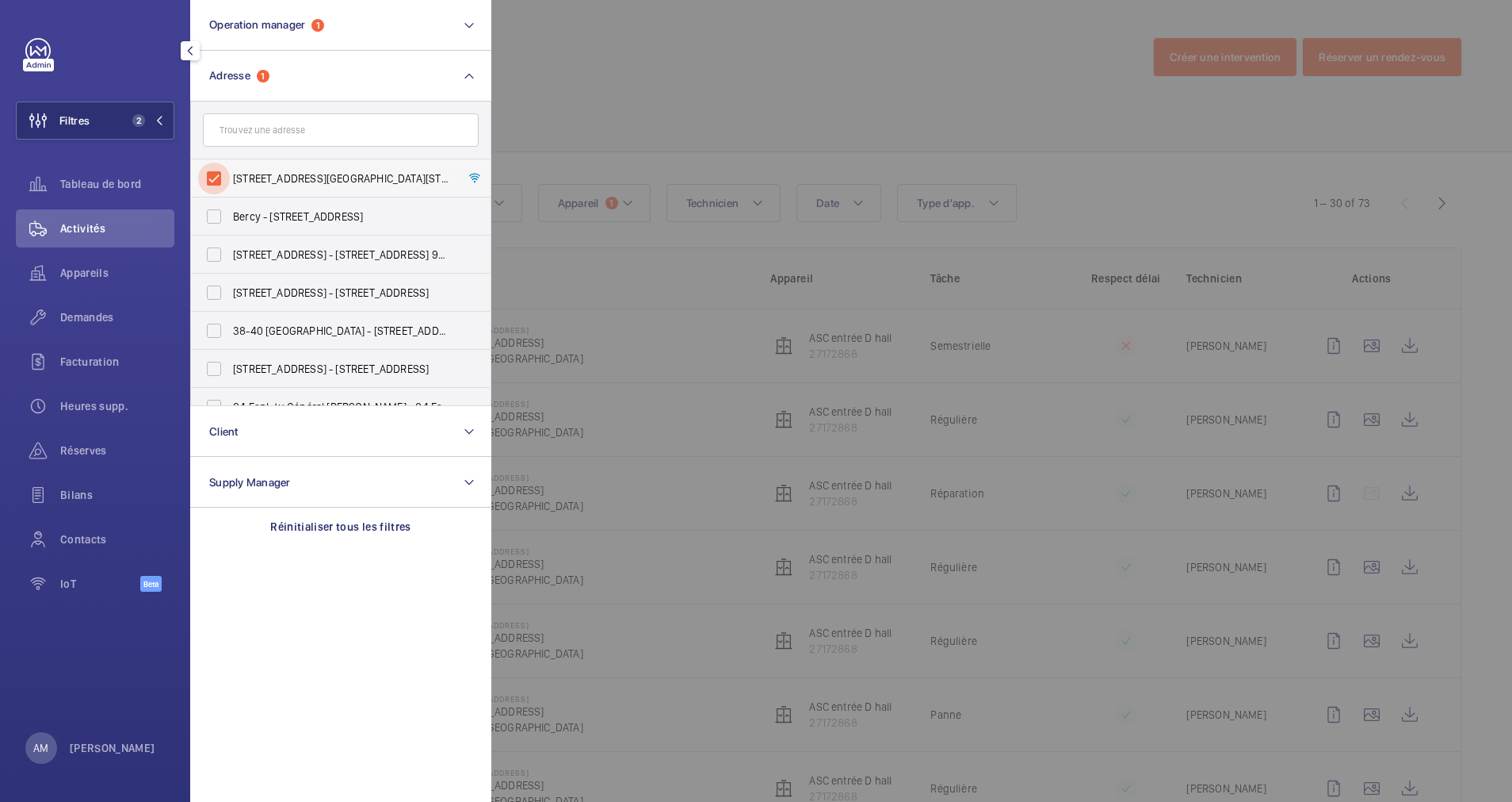
click at [214, 178] on input "[STREET_ADDRESS][GEOGRAPHIC_DATA][STREET_ADDRESS]" at bounding box center [214, 178] width 32 height 32
checkbox input "false"
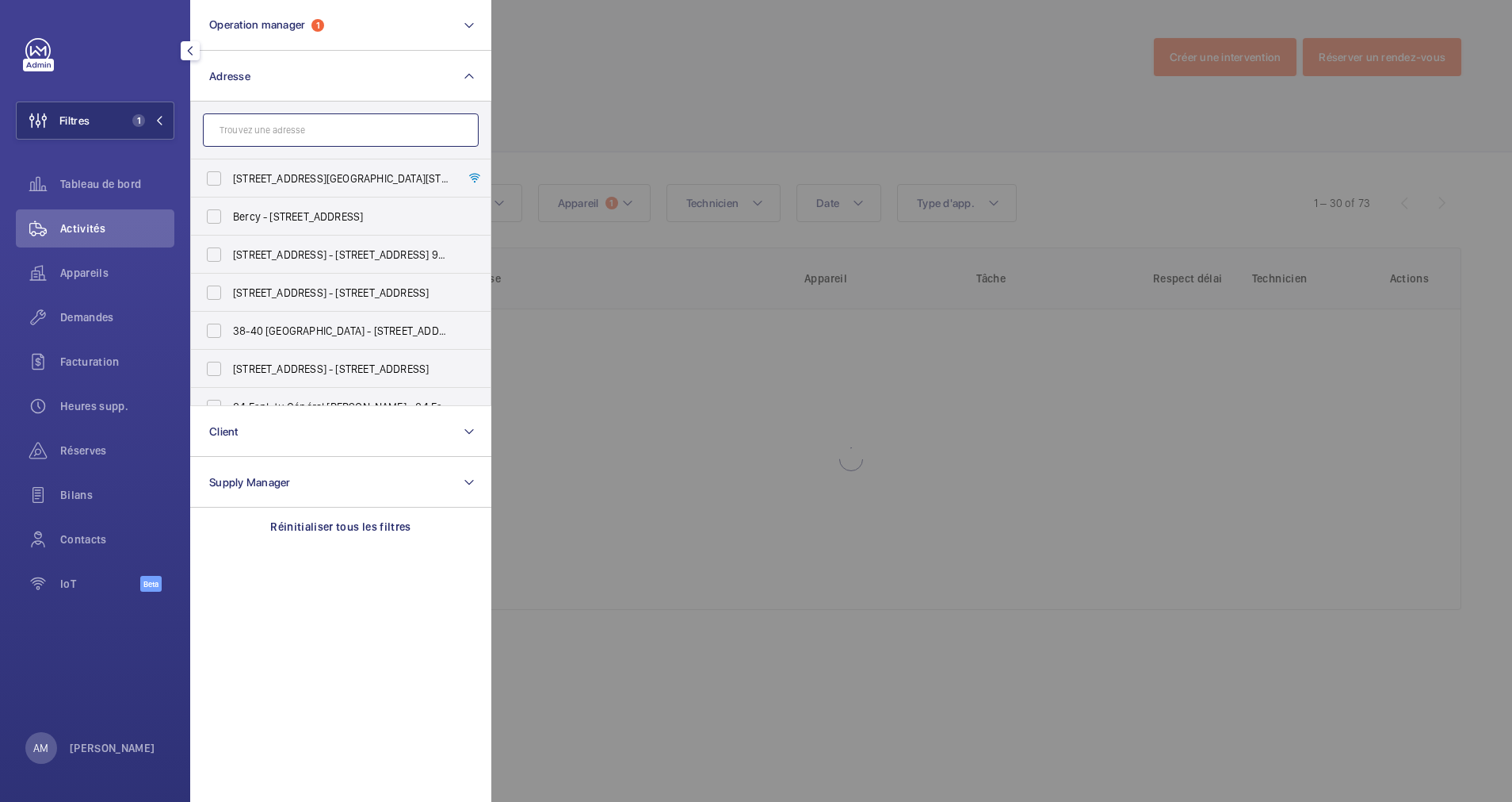
click at [300, 132] on input "text" at bounding box center [341, 130] width 276 height 33
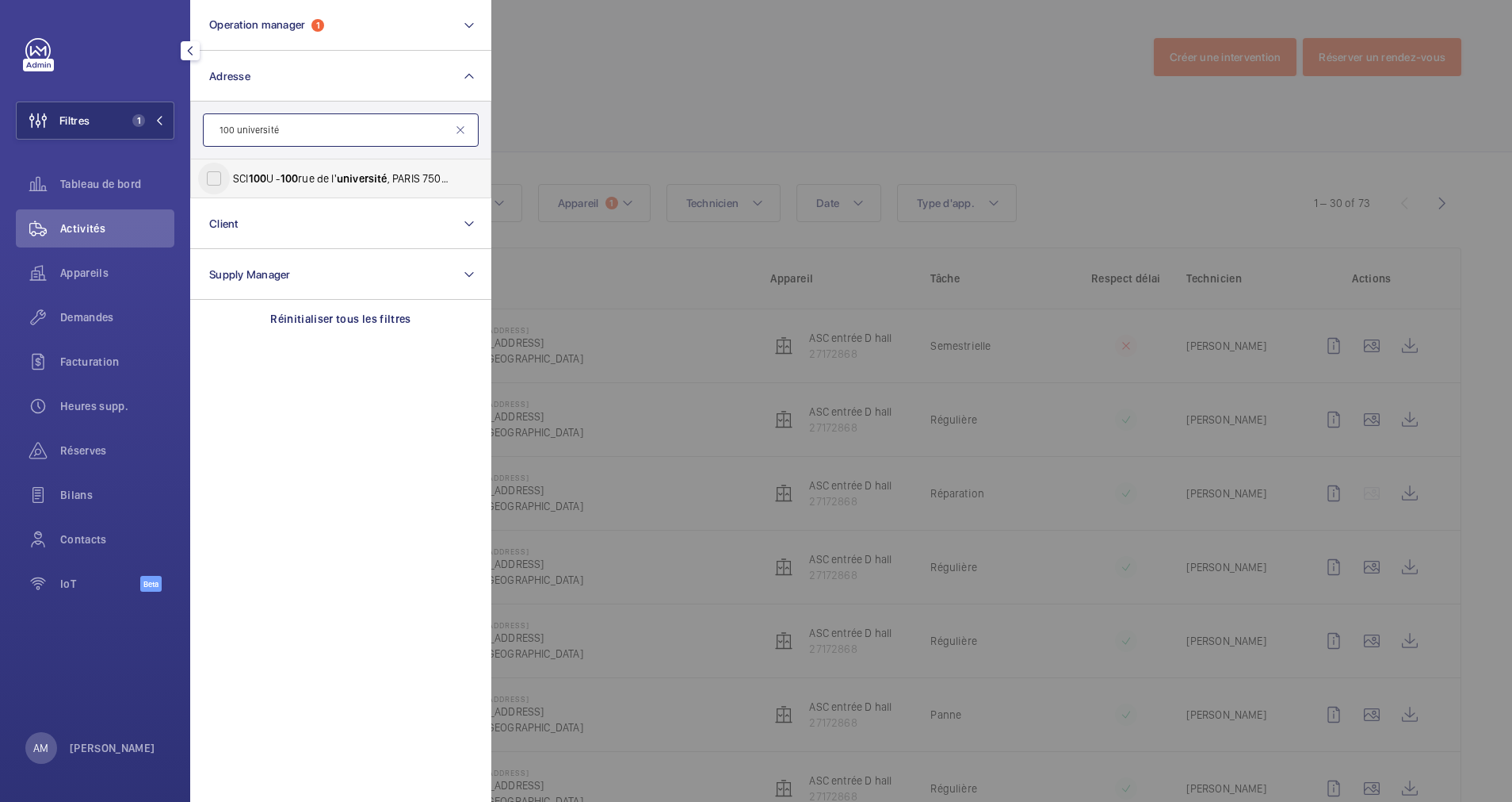
type input "100 université"
click at [215, 172] on input "SCI [STREET_ADDRESS]" at bounding box center [214, 178] width 32 height 32
checkbox input "true"
click at [710, 151] on div at bounding box center [1247, 401] width 1512 height 802
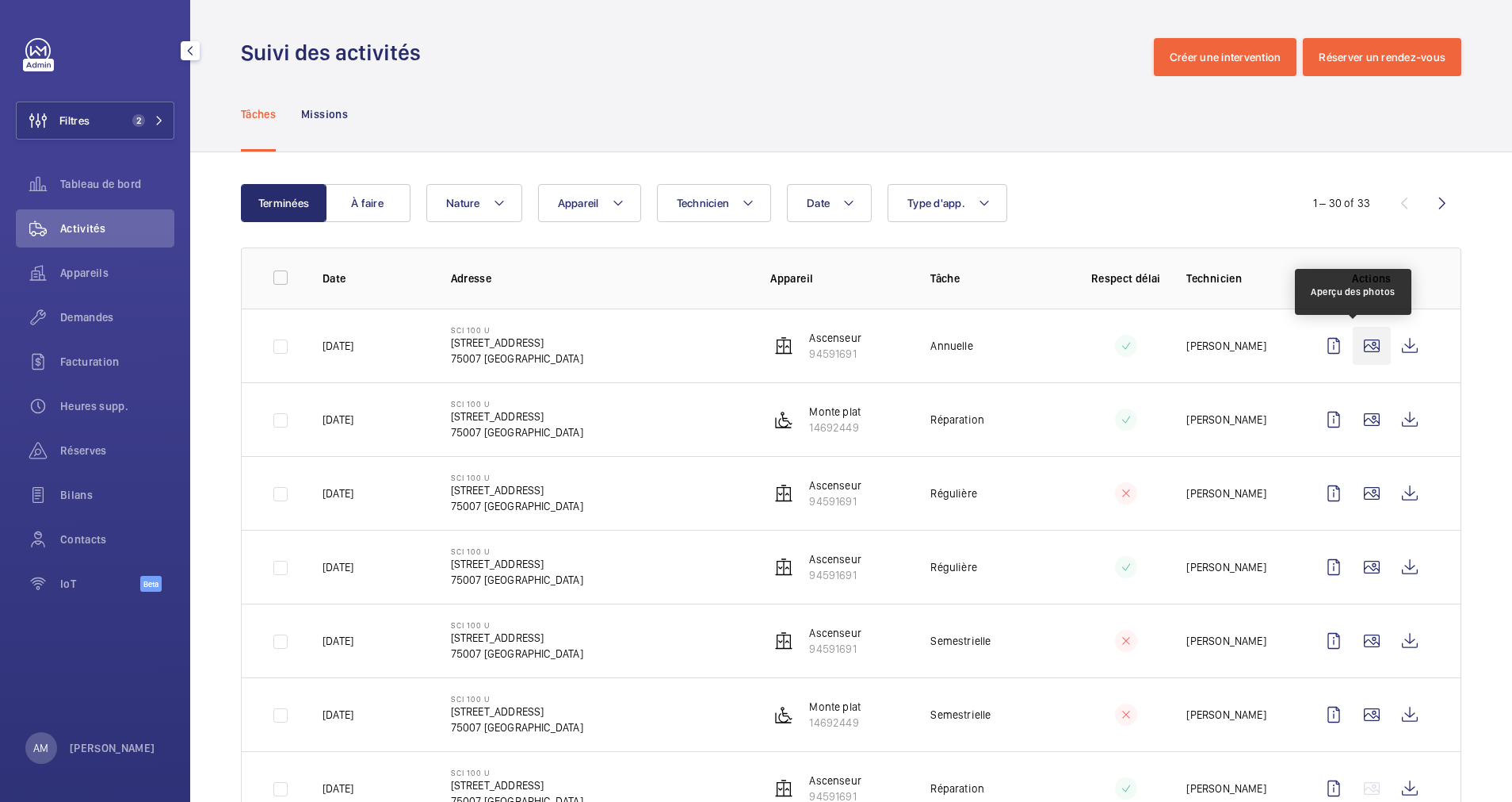
click at [1353, 340] on wm-front-icon-button at bounding box center [1372, 346] width 38 height 38
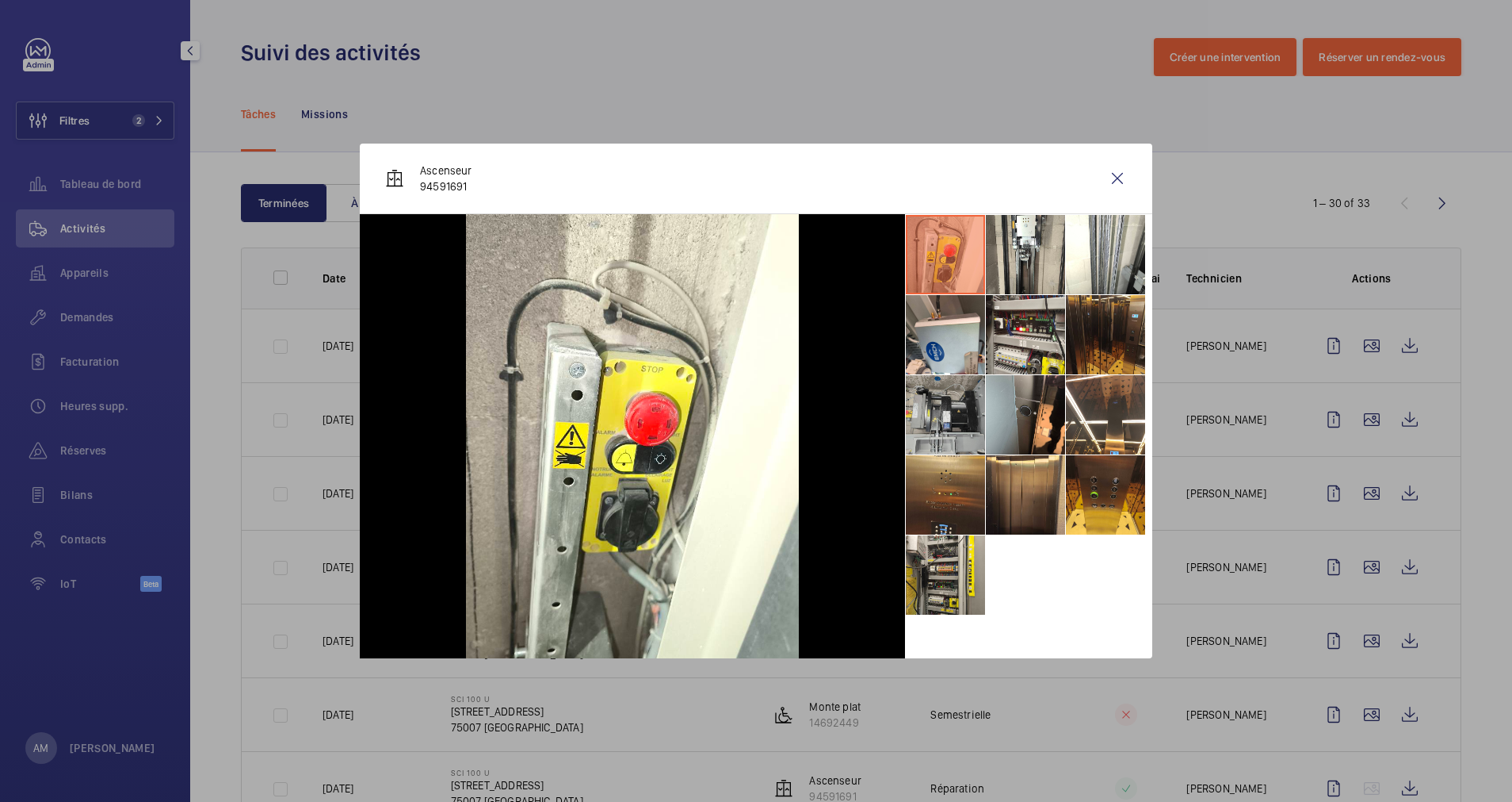
click at [933, 417] on li at bounding box center [946, 414] width 80 height 80
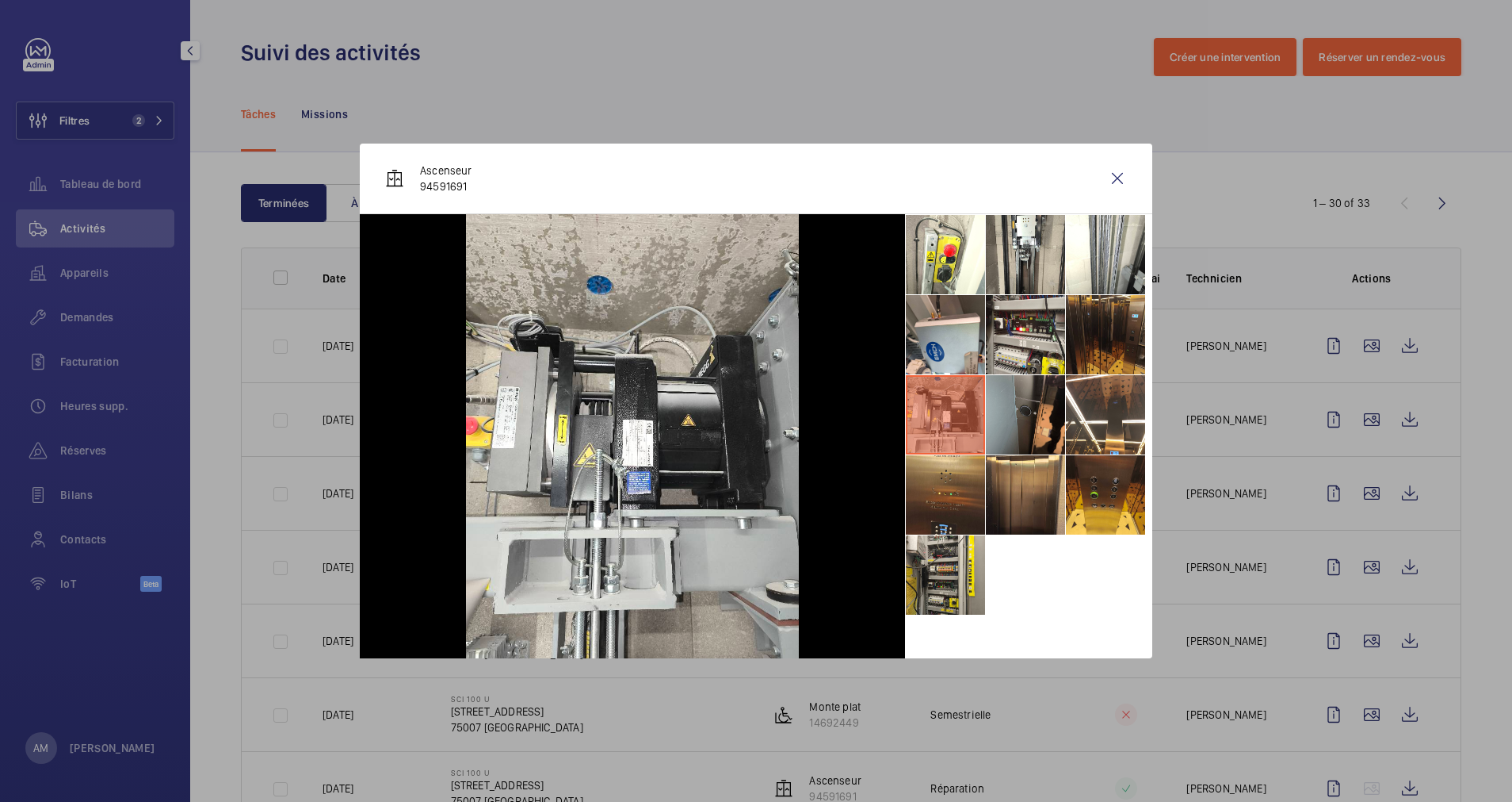
click at [1012, 421] on li at bounding box center [1026, 414] width 80 height 80
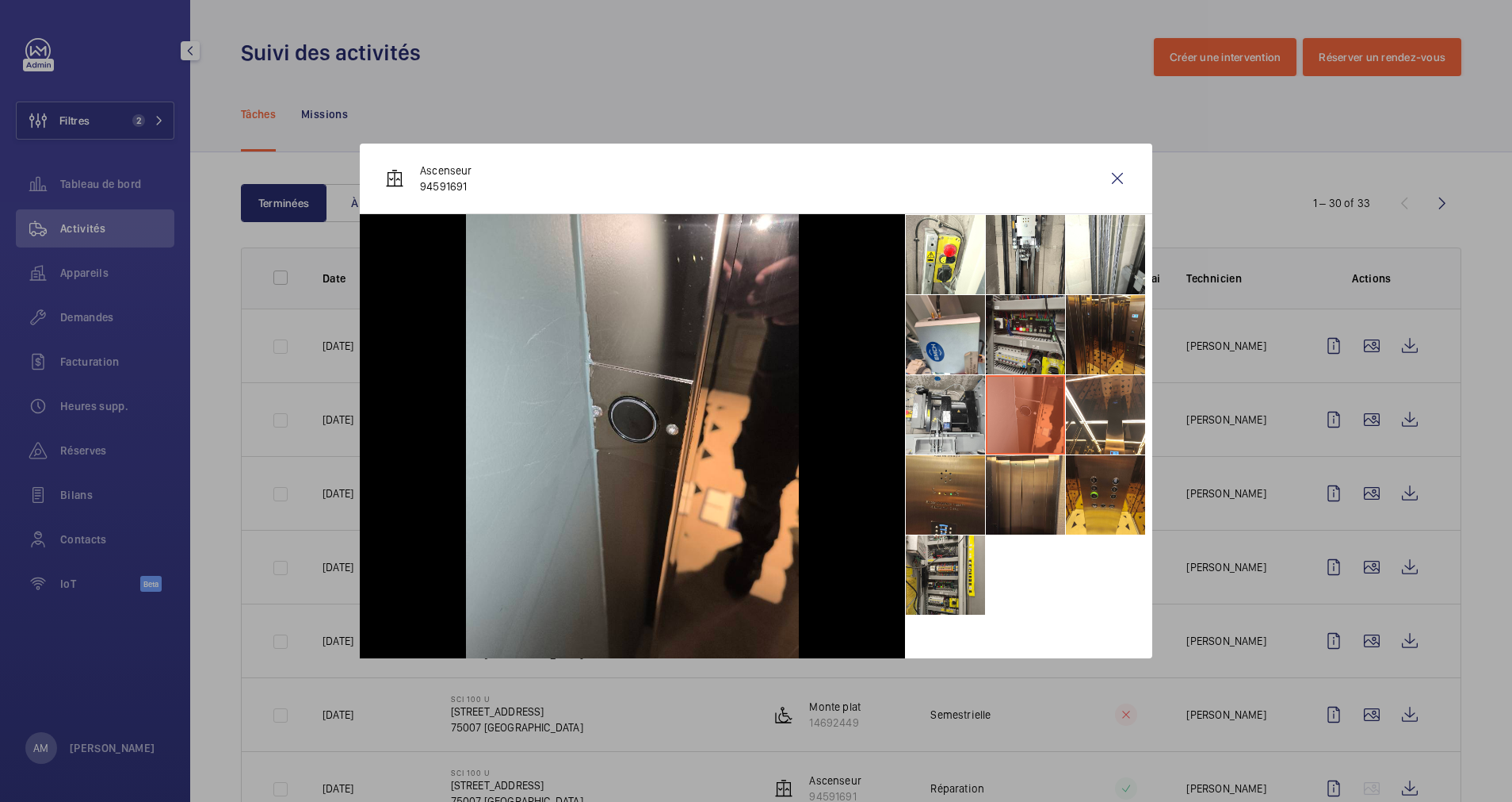
click at [1031, 352] on li at bounding box center [1026, 335] width 80 height 80
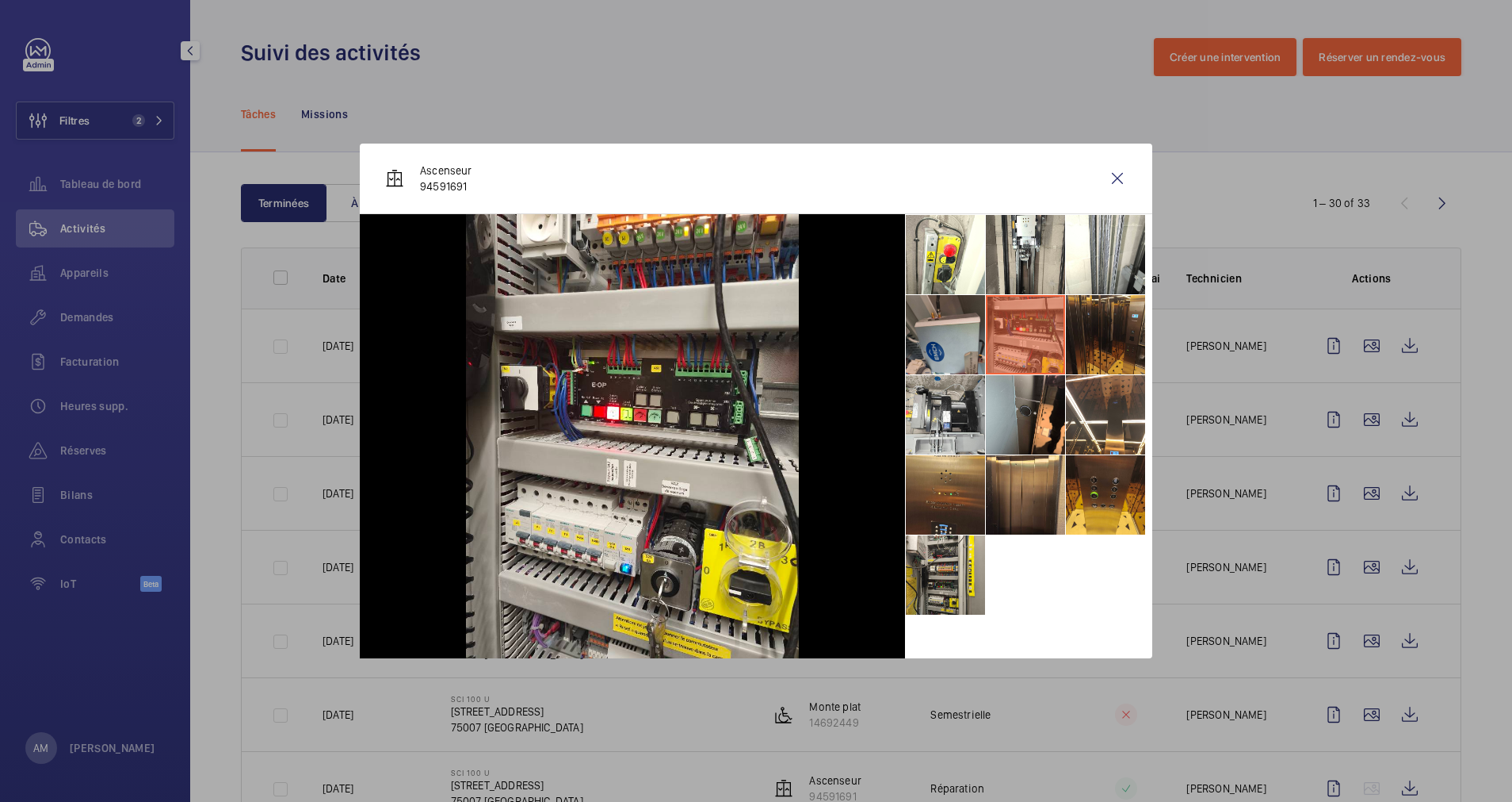
click at [970, 356] on li at bounding box center [946, 335] width 80 height 80
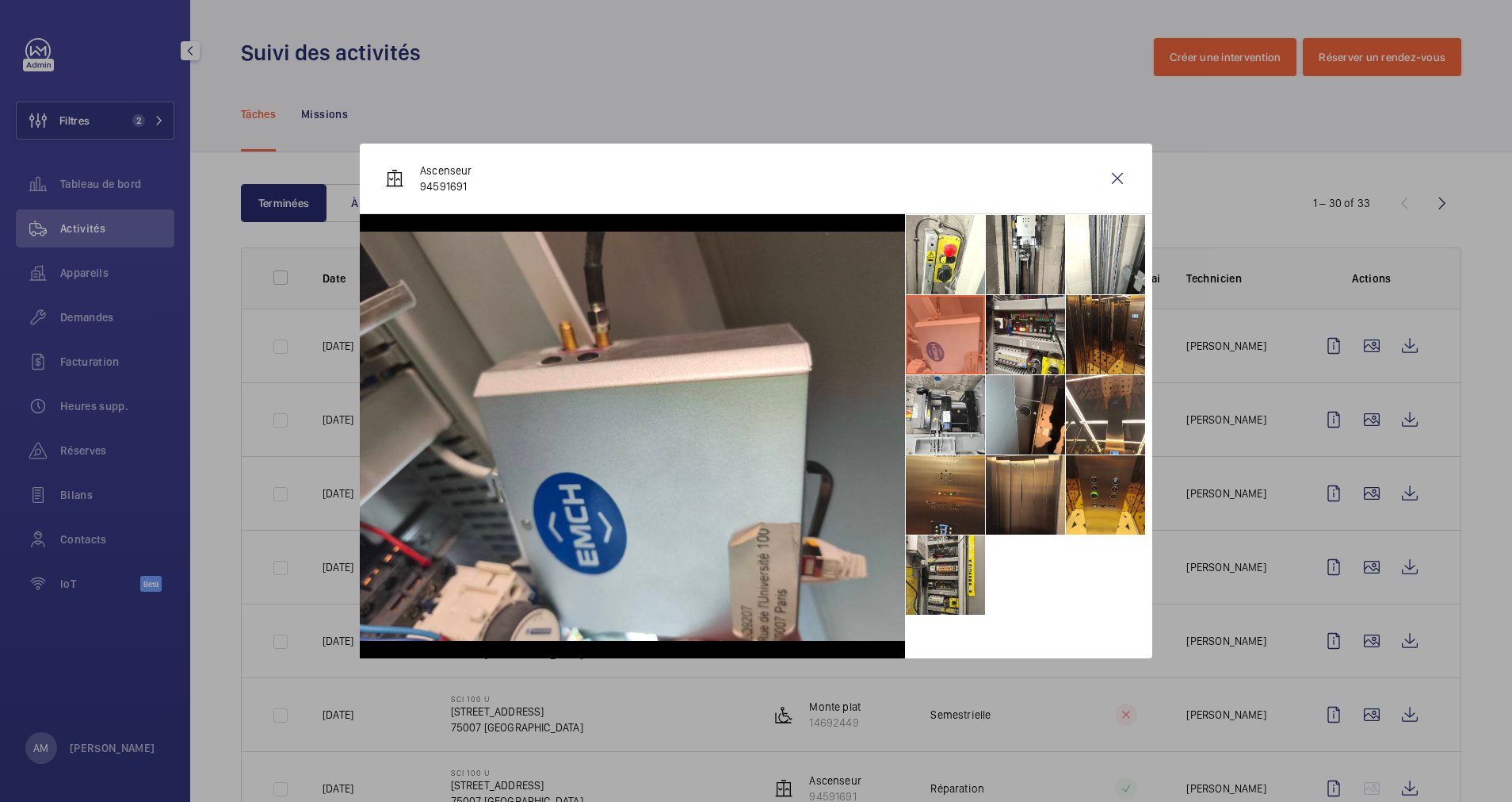
click at [955, 294] on ul at bounding box center [1029, 414] width 247 height 401
click at [1007, 268] on li at bounding box center [1026, 255] width 80 height 80
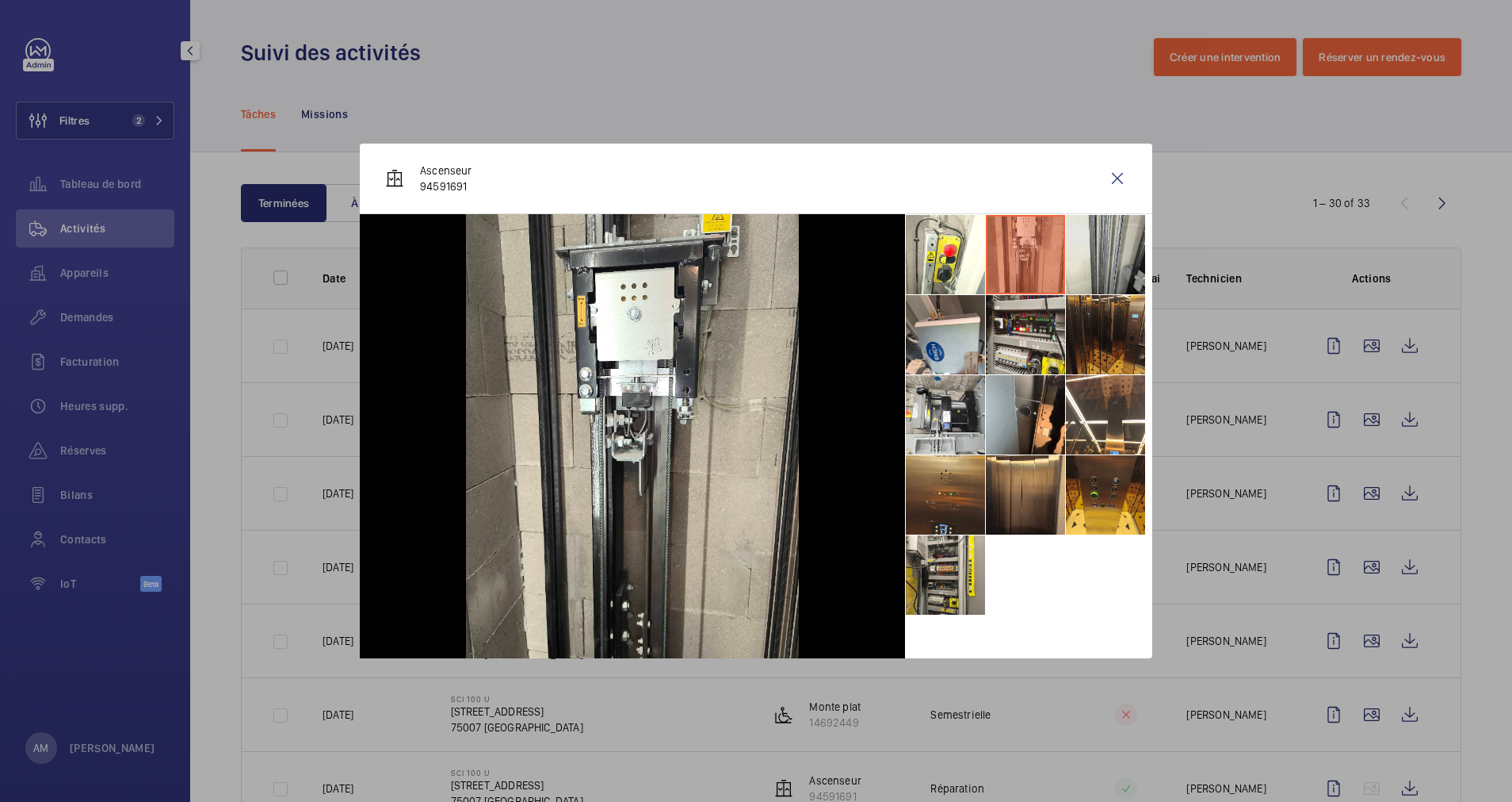
click at [1116, 262] on li at bounding box center [1106, 255] width 80 height 80
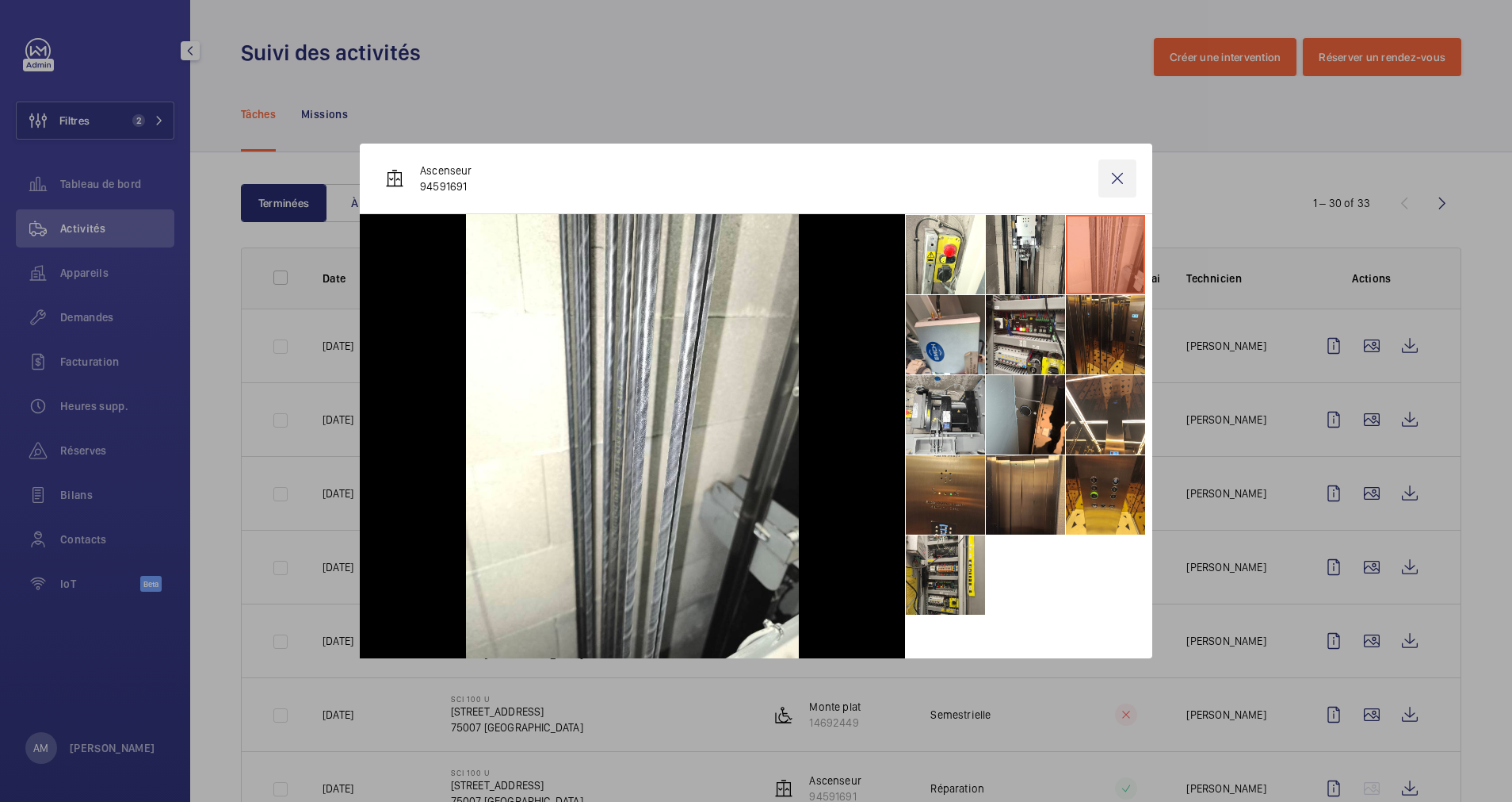
click at [1132, 176] on wm-front-icon-button at bounding box center [1118, 178] width 38 height 38
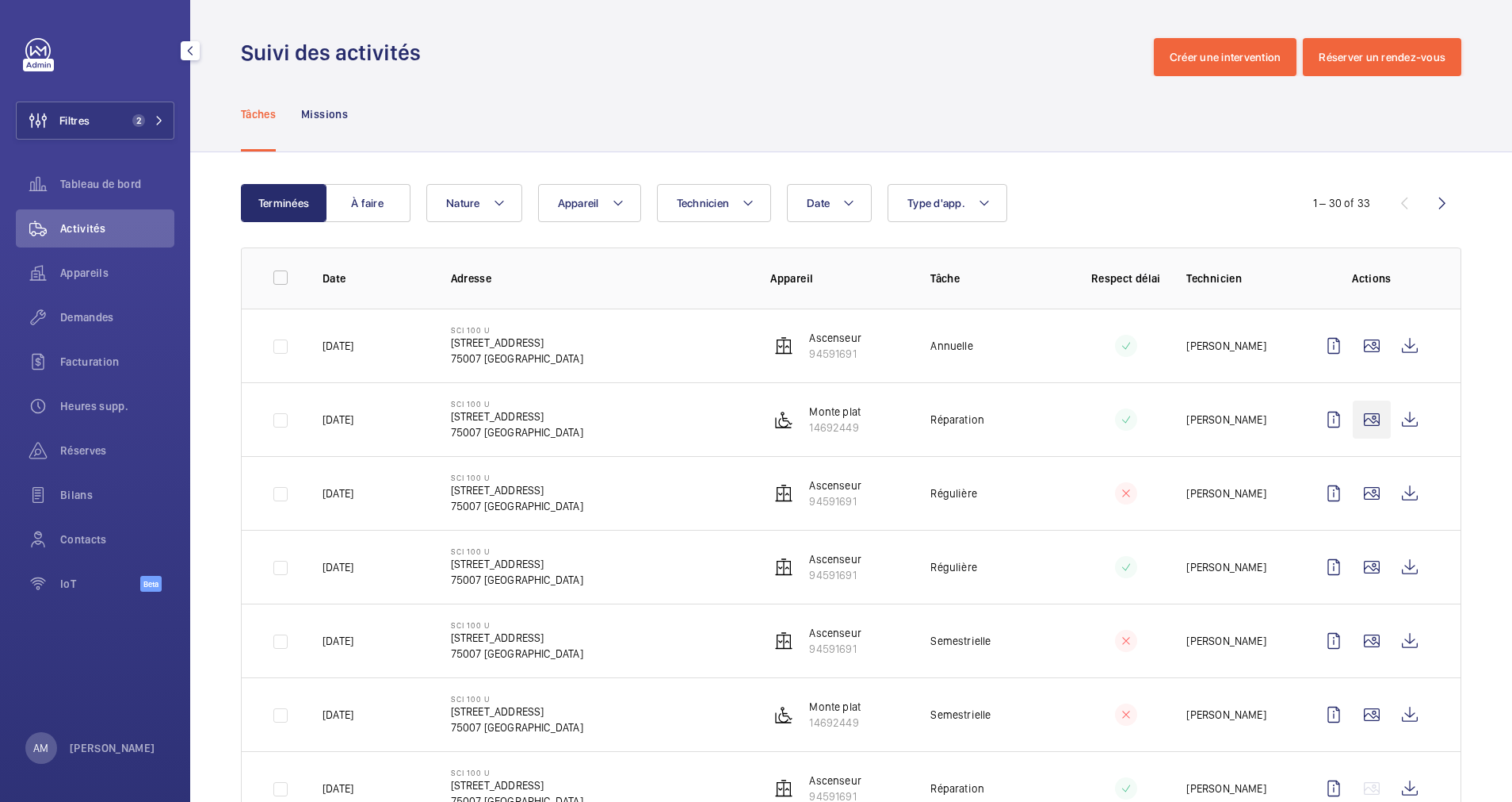
click at [1353, 423] on wm-front-icon-button at bounding box center [1372, 419] width 38 height 38
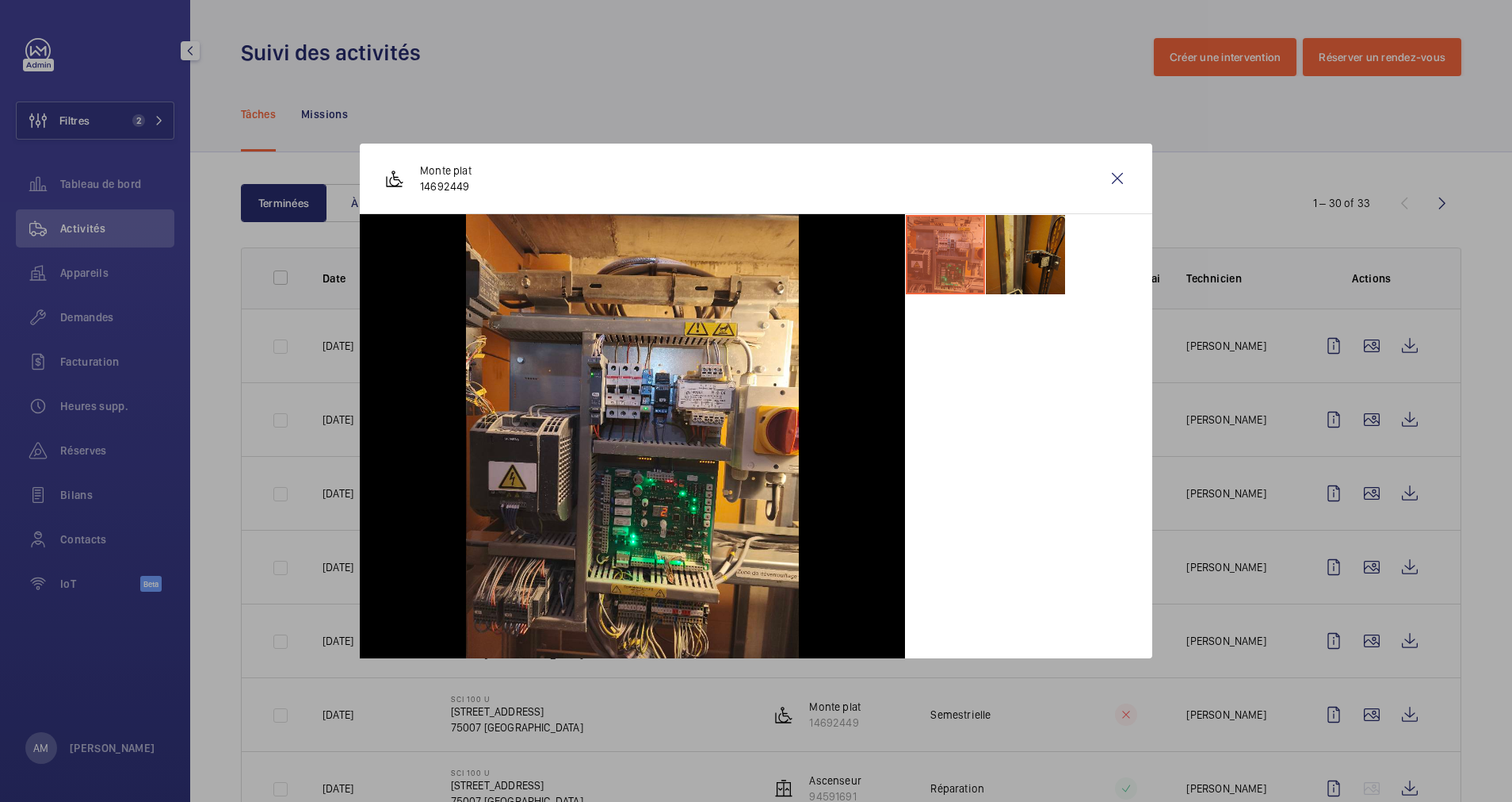
click at [1030, 278] on li at bounding box center [1026, 255] width 80 height 80
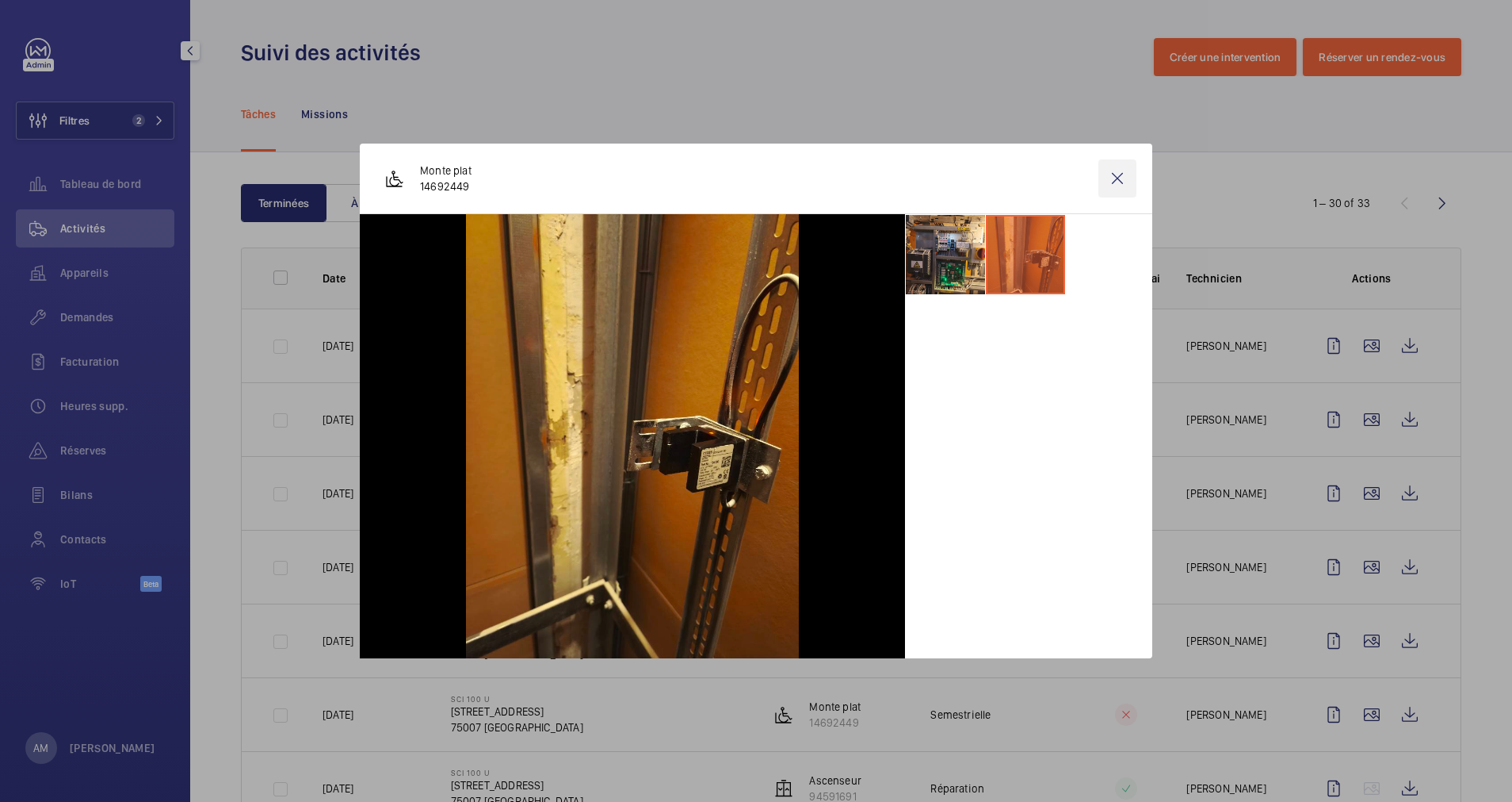
click at [1118, 177] on wm-front-icon-button at bounding box center [1118, 178] width 38 height 38
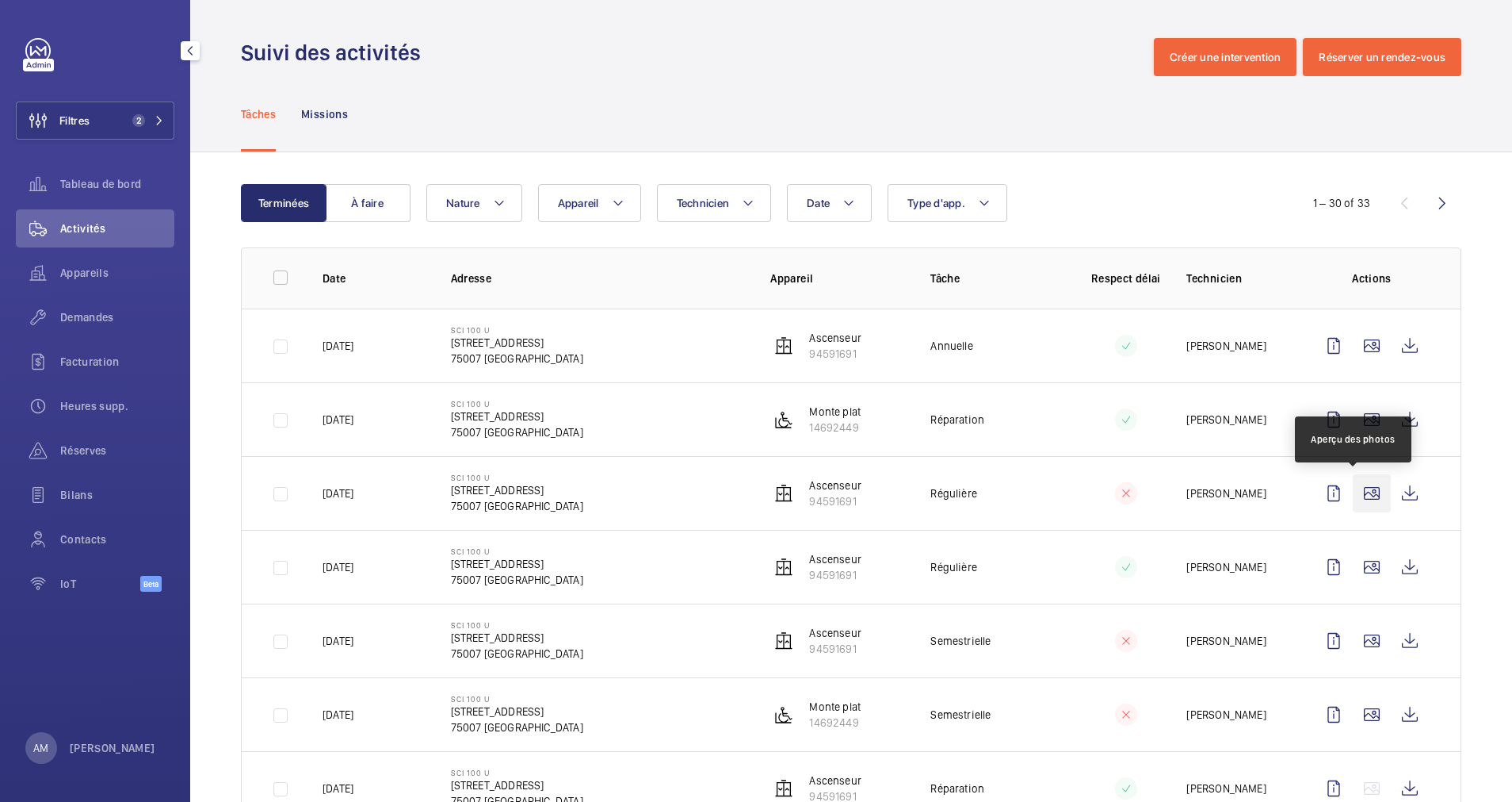
click at [1353, 490] on wm-front-icon-button at bounding box center [1372, 493] width 38 height 38
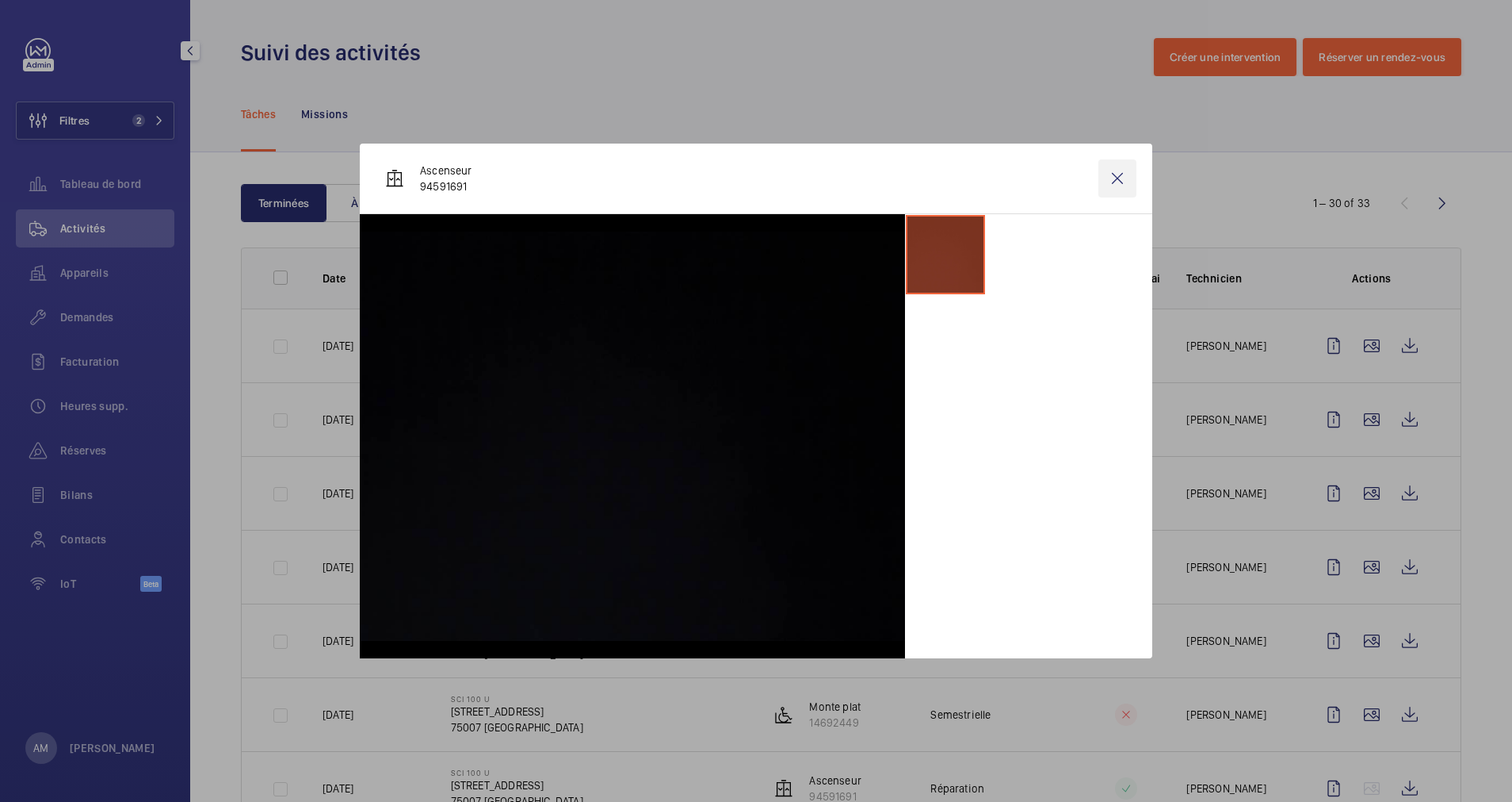
click at [1118, 180] on wm-front-icon-button at bounding box center [1118, 178] width 38 height 38
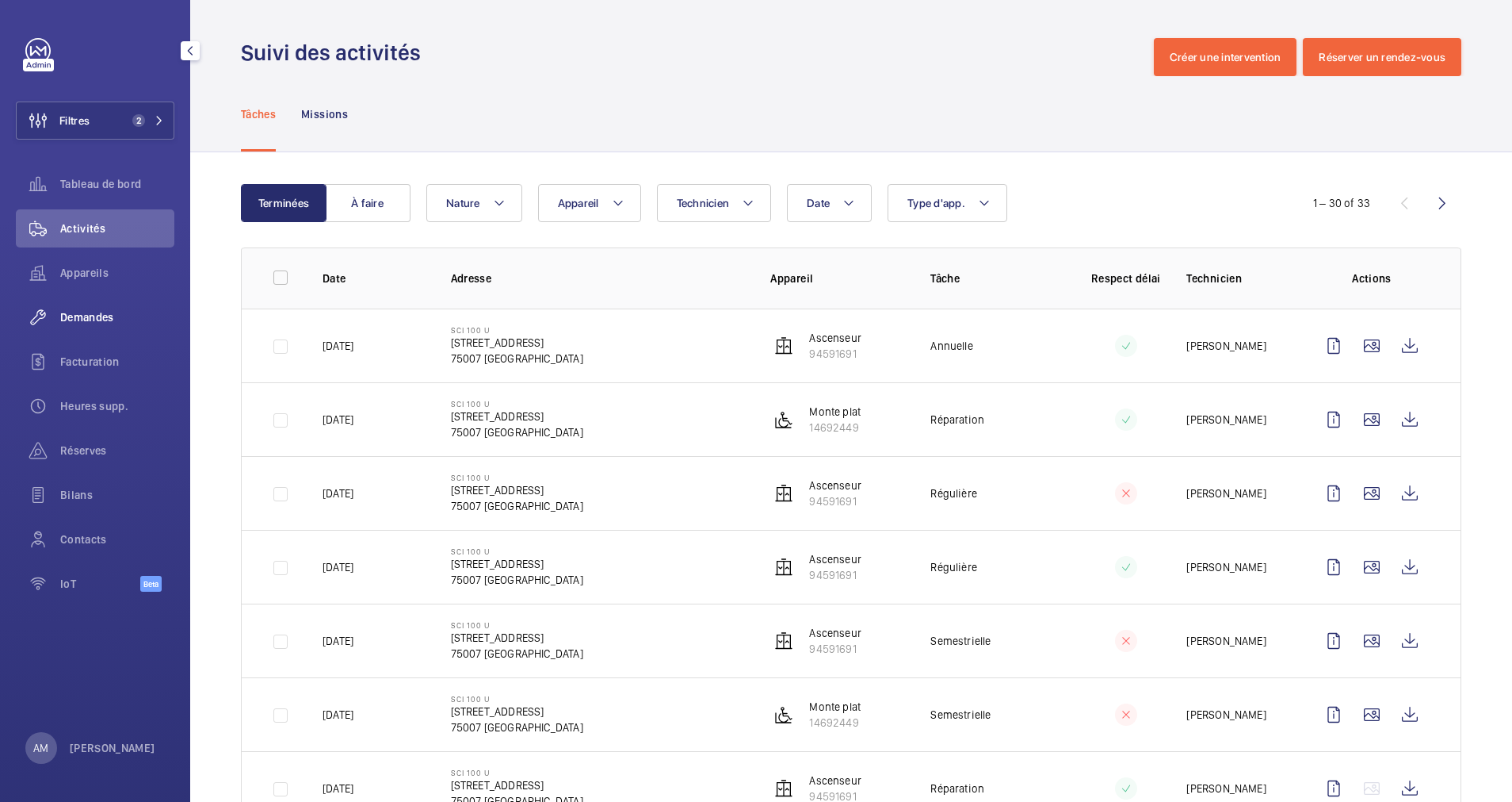
click at [83, 313] on span "Demandes" at bounding box center [117, 317] width 115 height 16
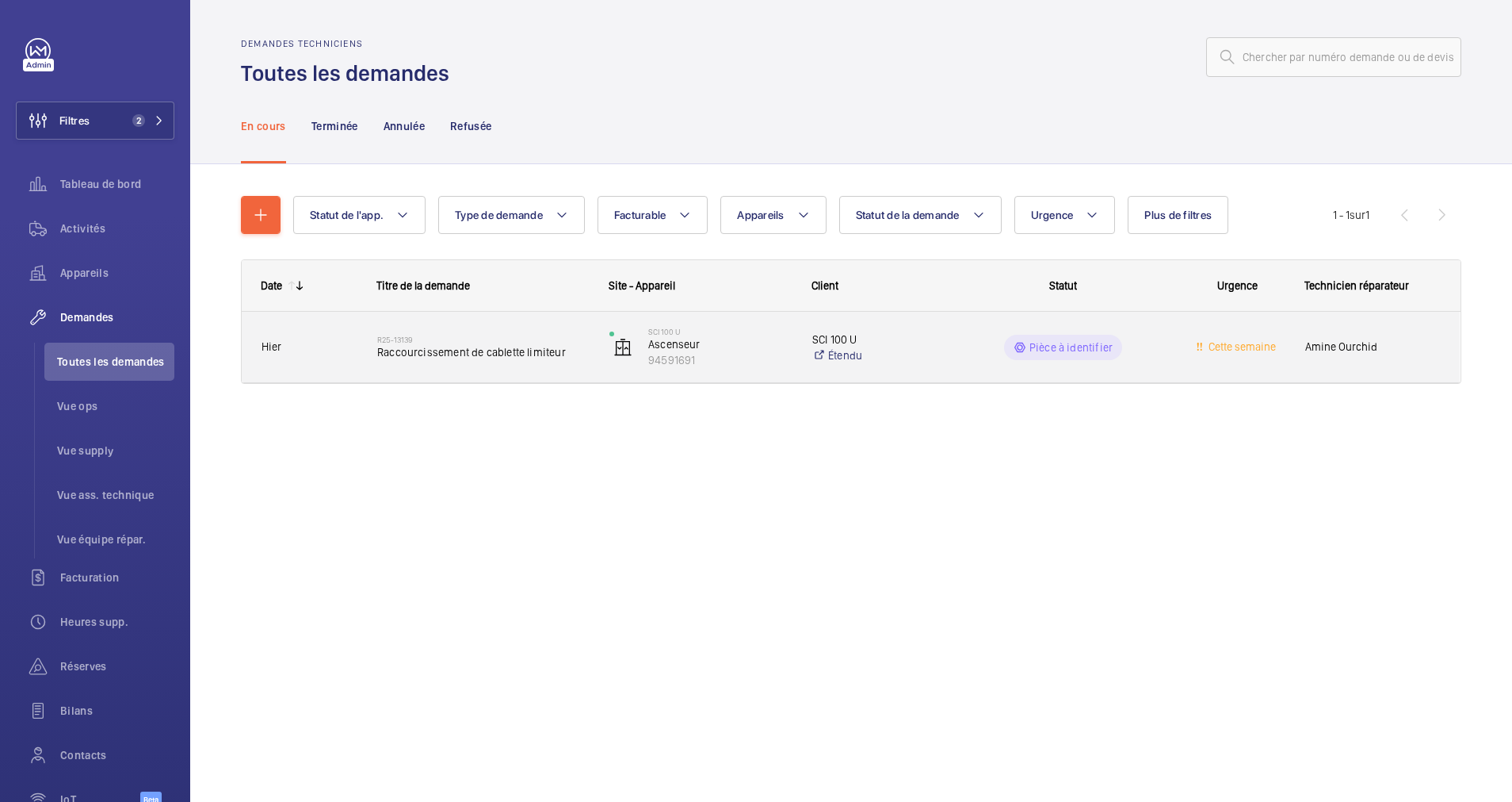
click at [476, 349] on span "Raccourcissement de cablette limiteur" at bounding box center [483, 352] width 211 height 16
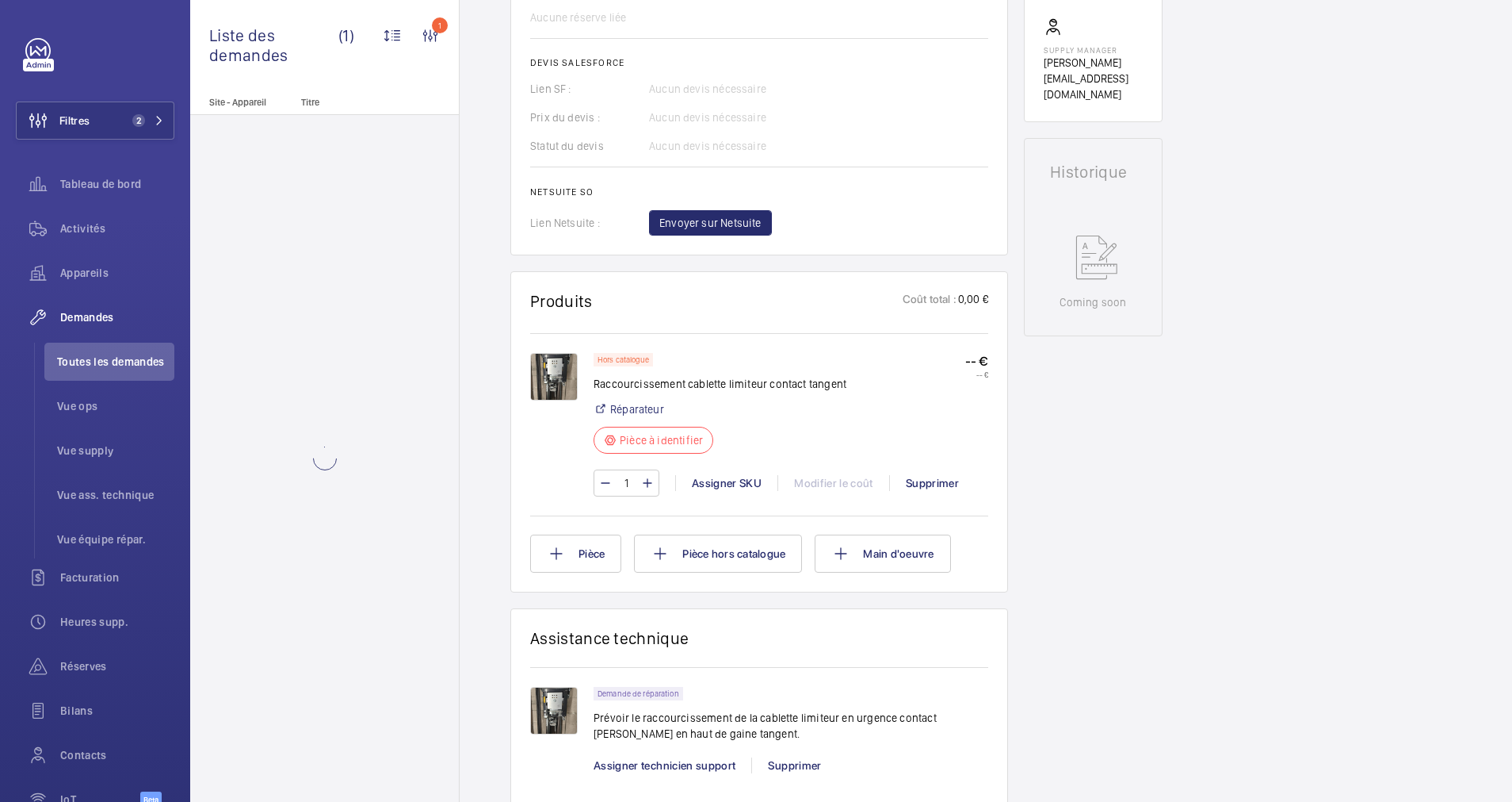
scroll to position [833, 0]
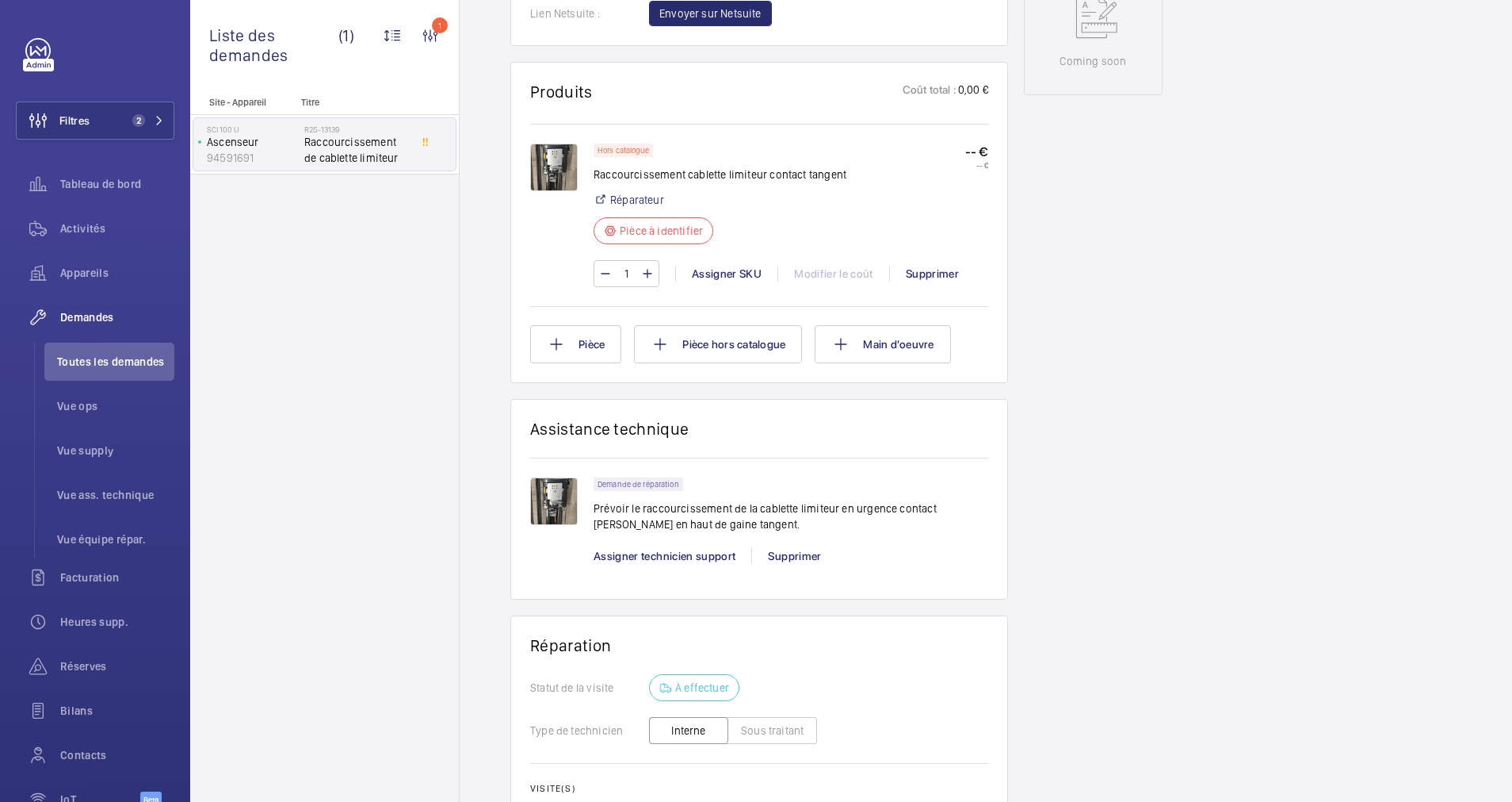
click at [553, 191] on img at bounding box center [554, 167] width 48 height 48
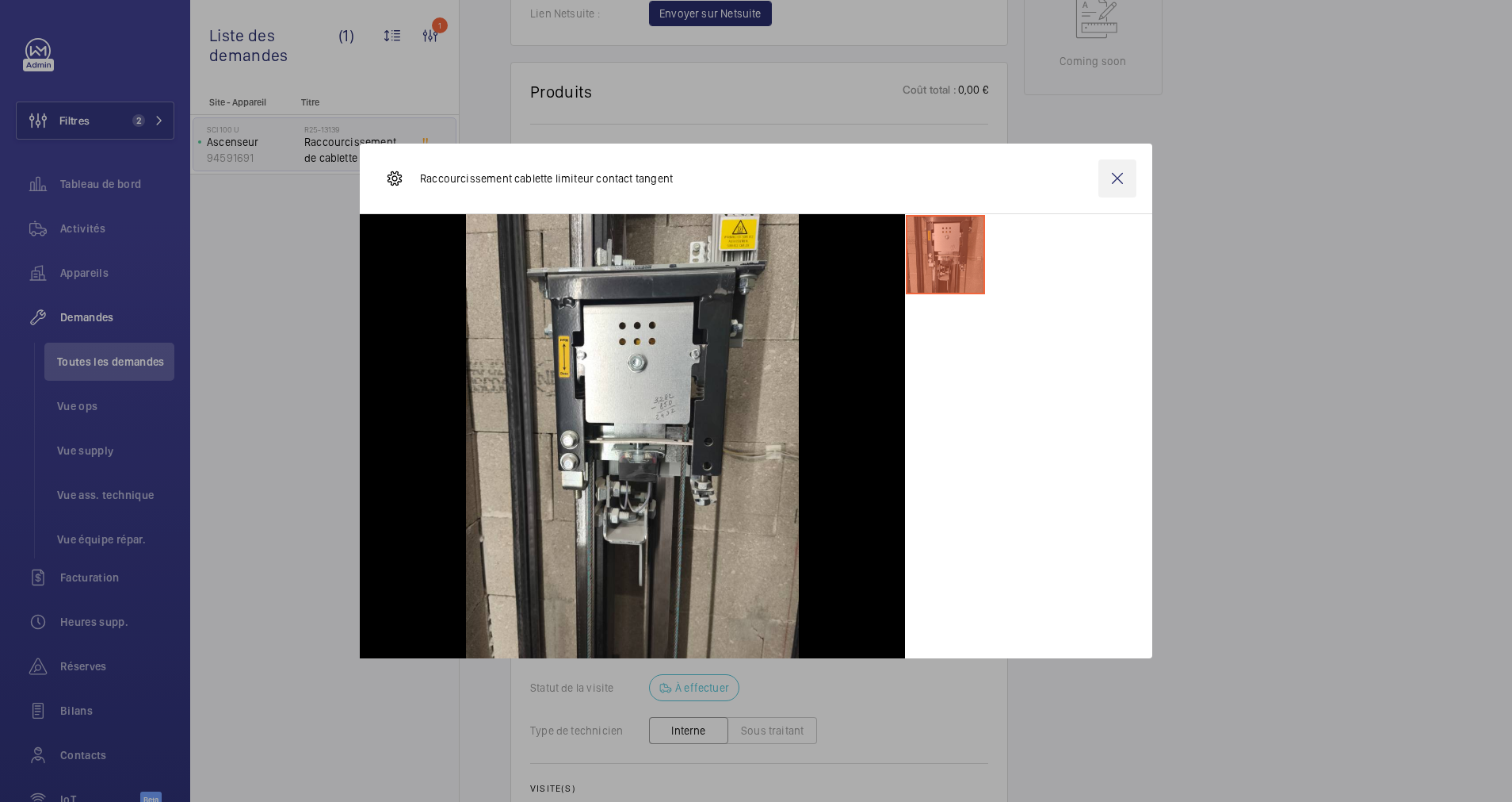
click at [1118, 177] on wm-front-icon-button at bounding box center [1118, 178] width 38 height 38
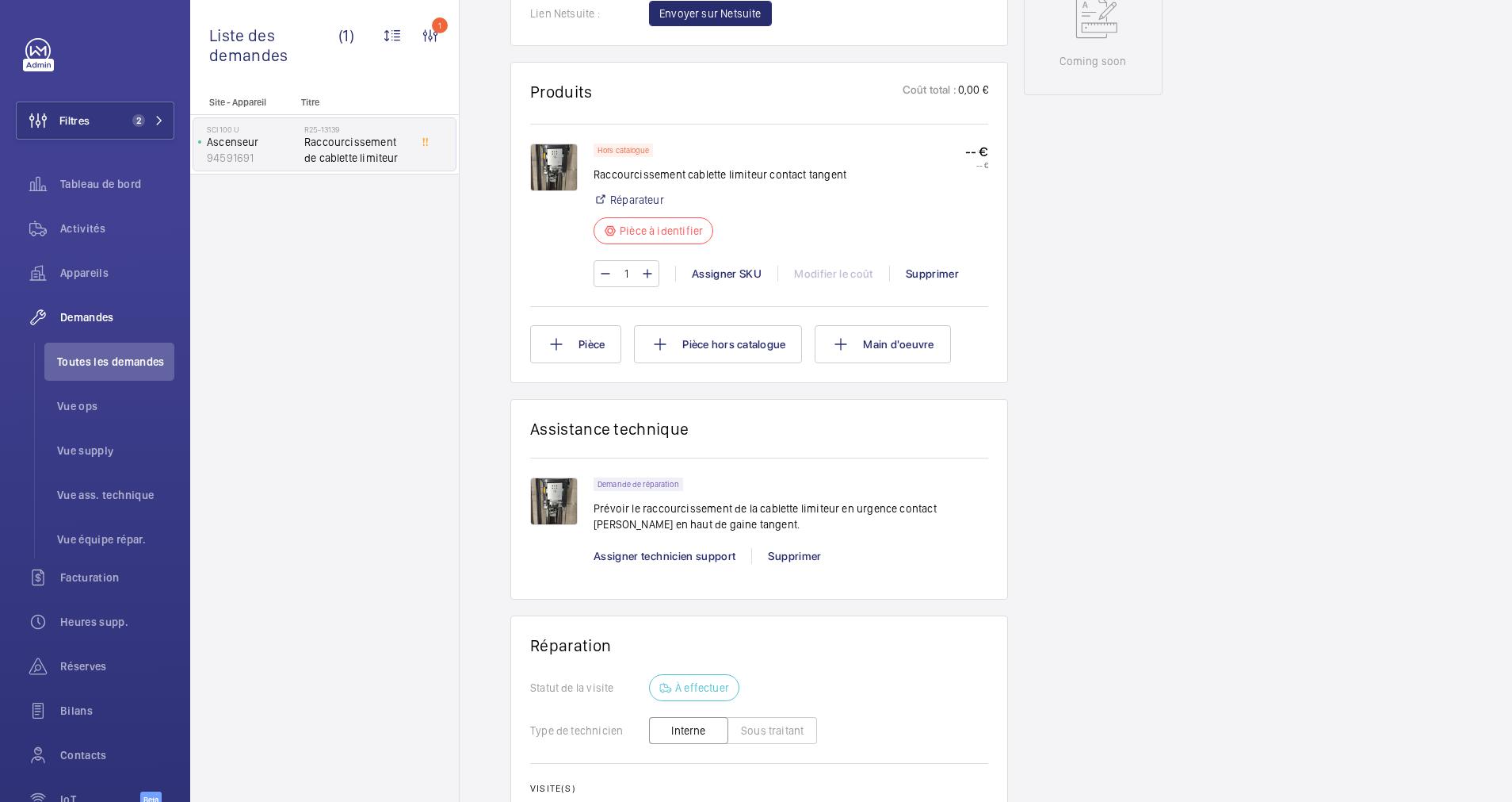
click at [549, 511] on img at bounding box center [554, 501] width 48 height 48
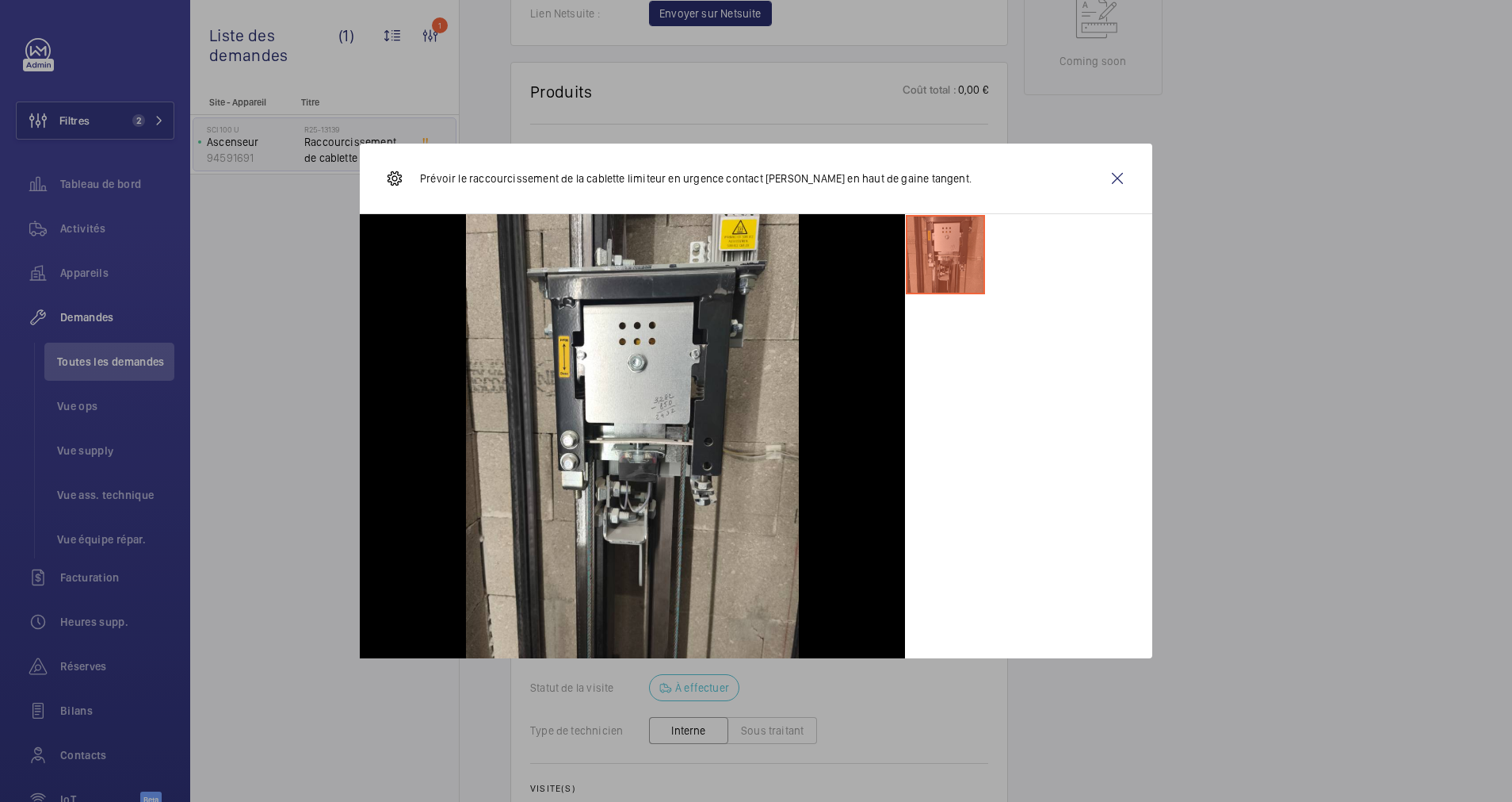
click at [1124, 176] on wm-front-icon-button at bounding box center [1118, 178] width 38 height 38
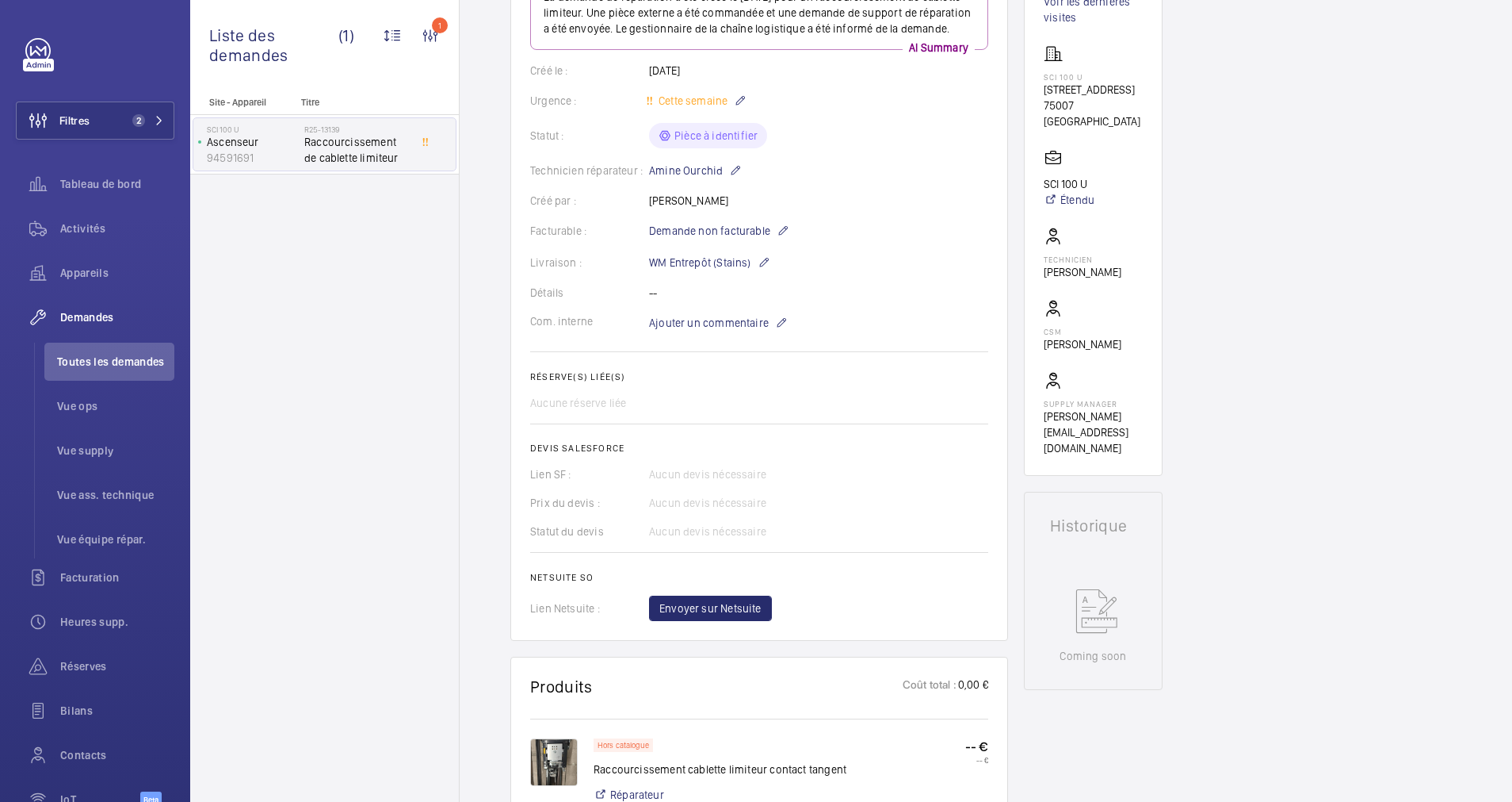
scroll to position [0, 0]
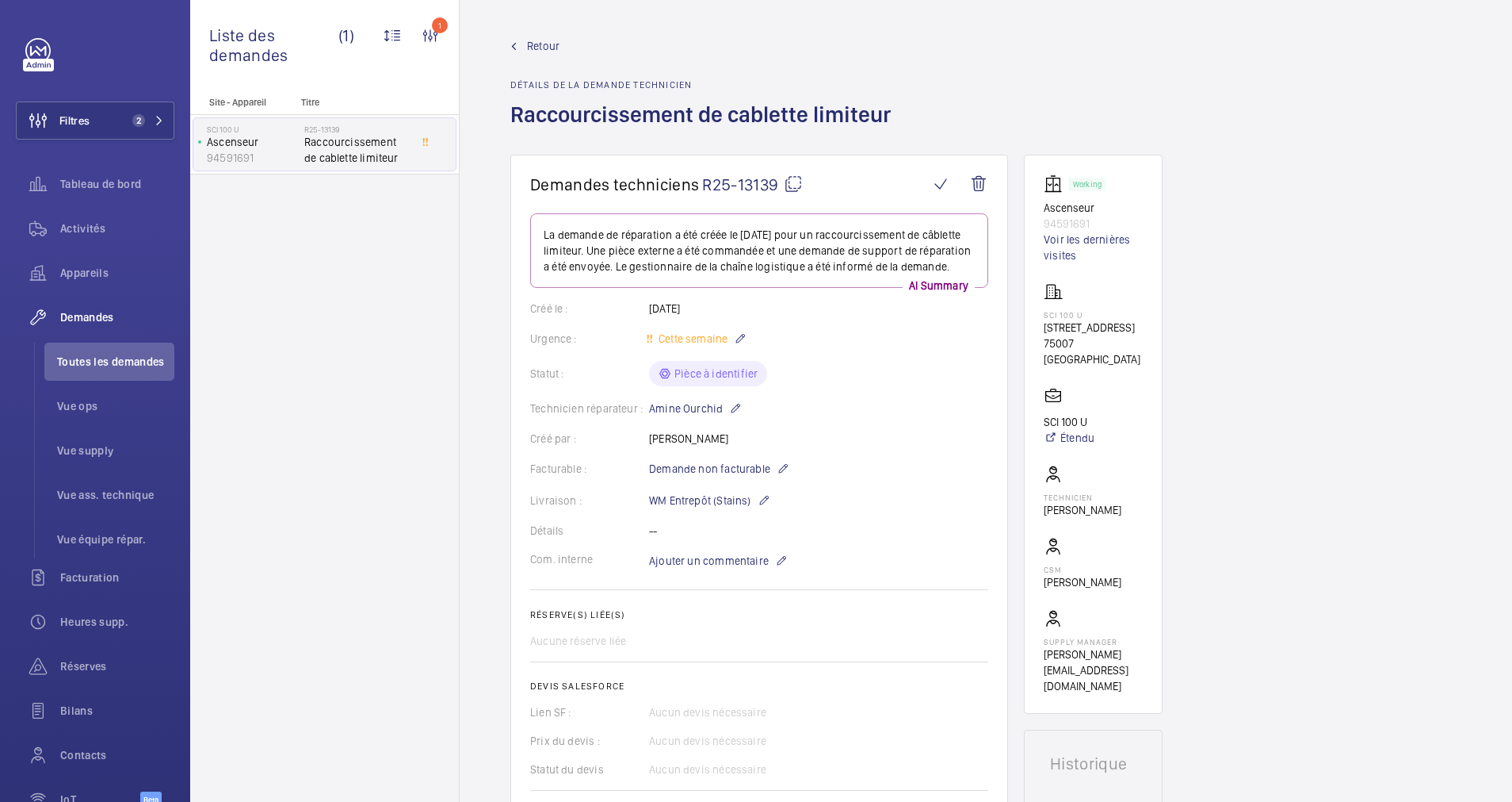
click at [798, 180] on mat-icon at bounding box center [793, 183] width 19 height 19
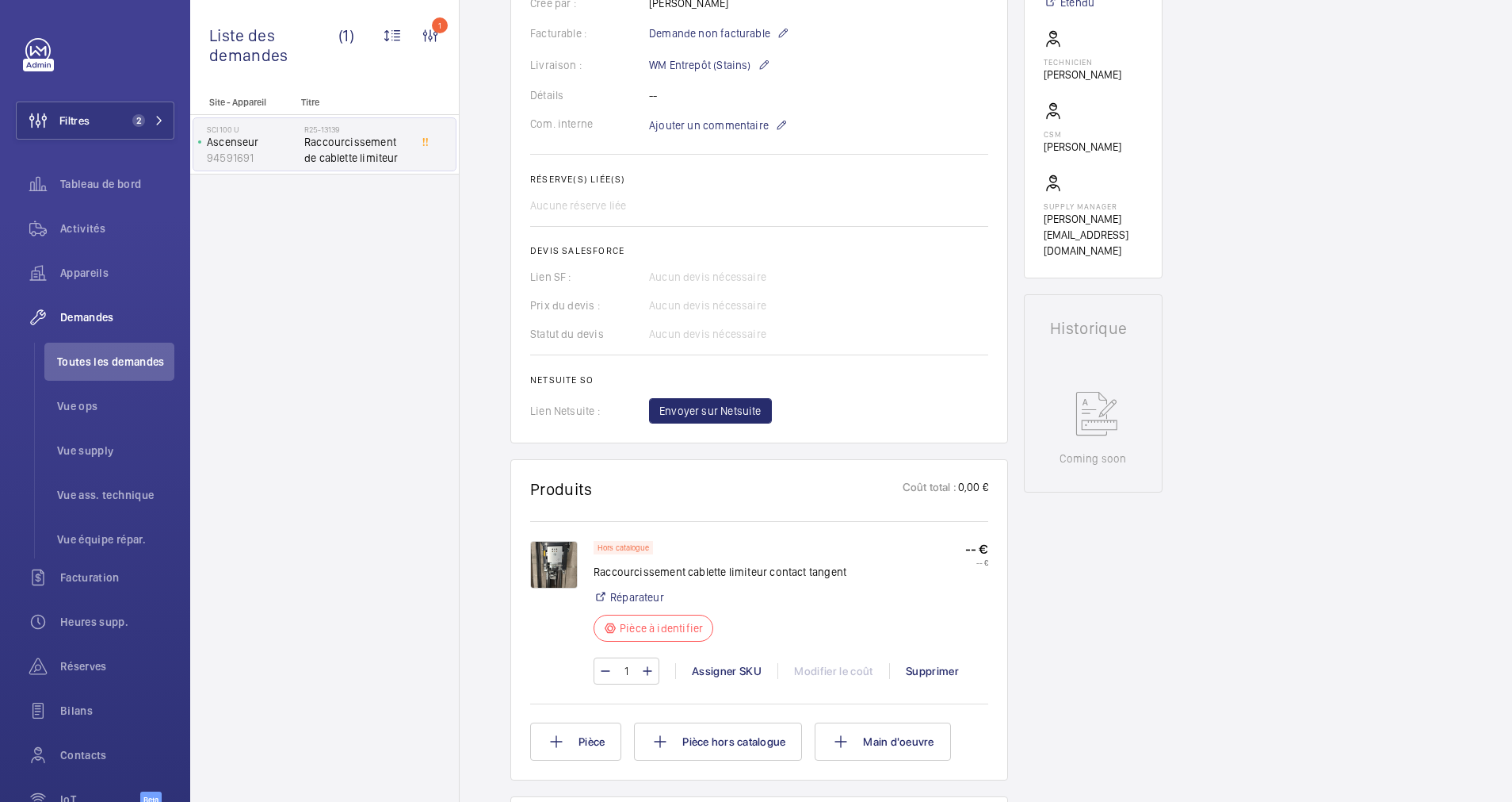
scroll to position [833, 0]
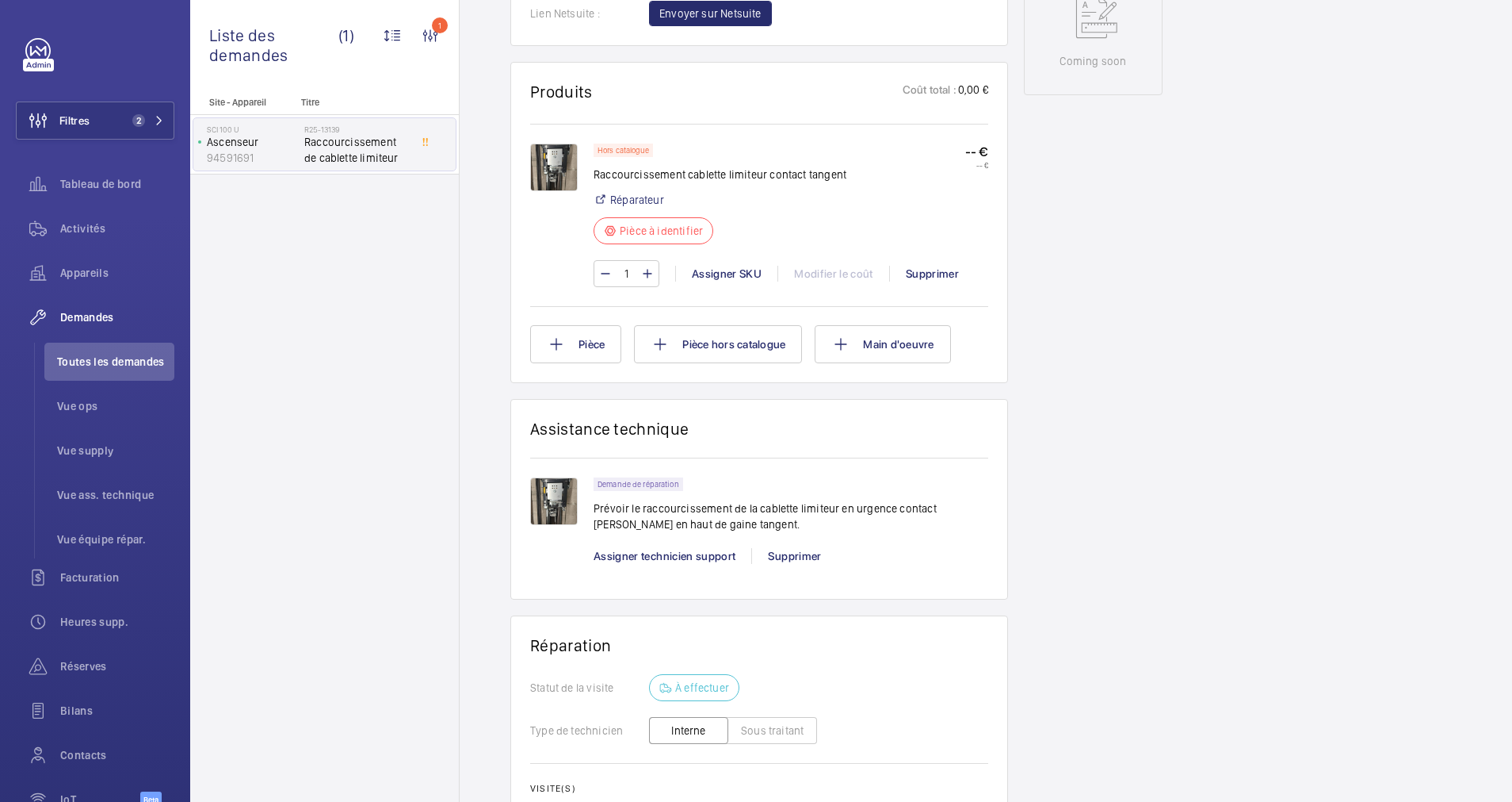
click at [557, 508] on img at bounding box center [554, 501] width 48 height 48
